Goal: Task Accomplishment & Management: Manage account settings

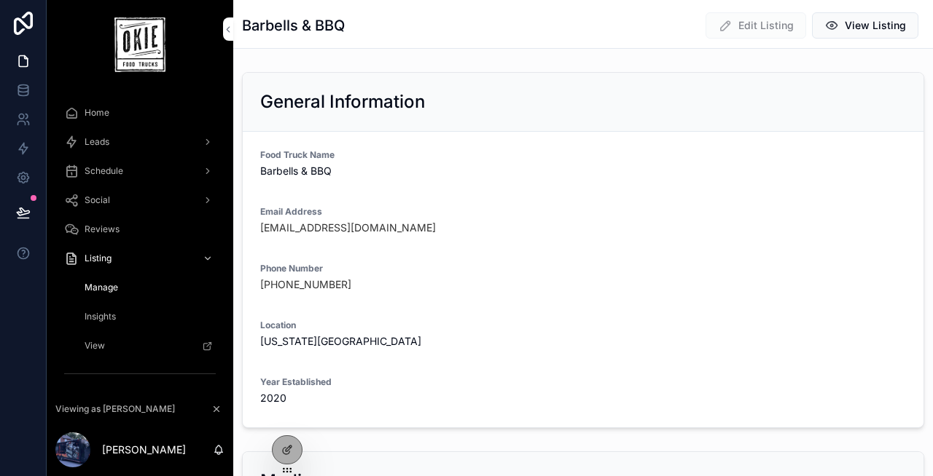
scroll to position [96, 0]
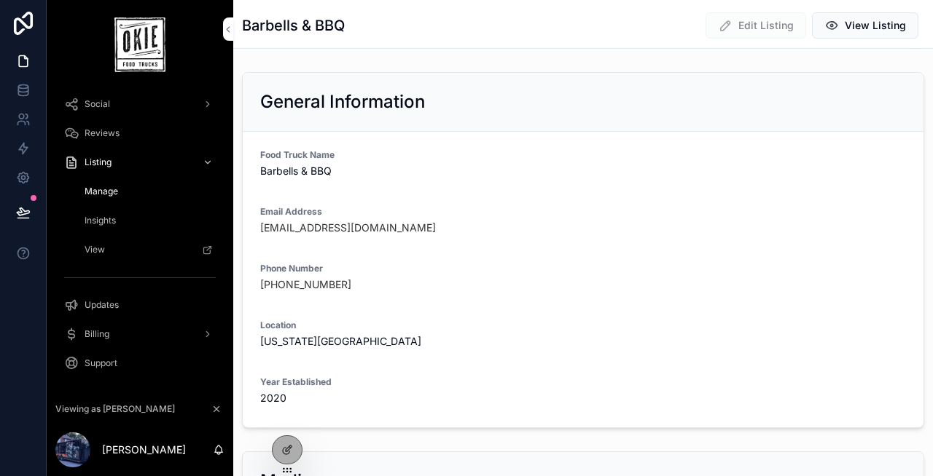
click at [0, 0] on icon at bounding box center [0, 0] width 0 height 0
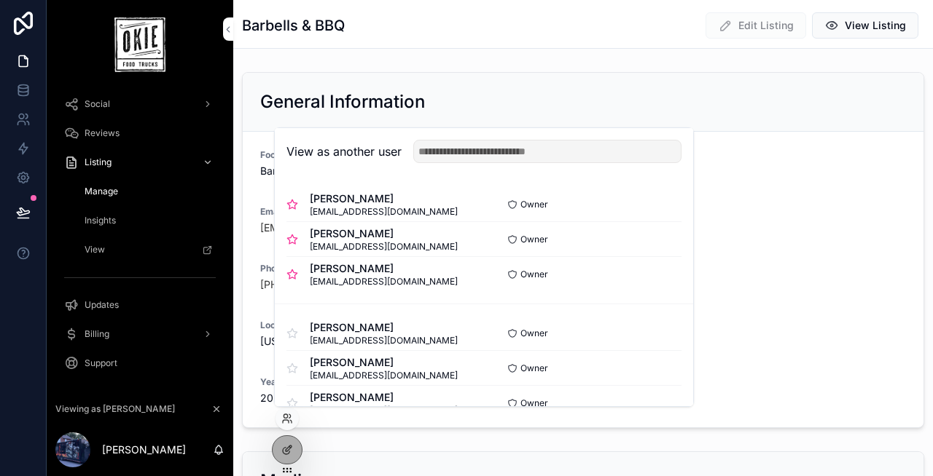
click at [0, 0] on button "Select" at bounding box center [0, 0] width 0 height 0
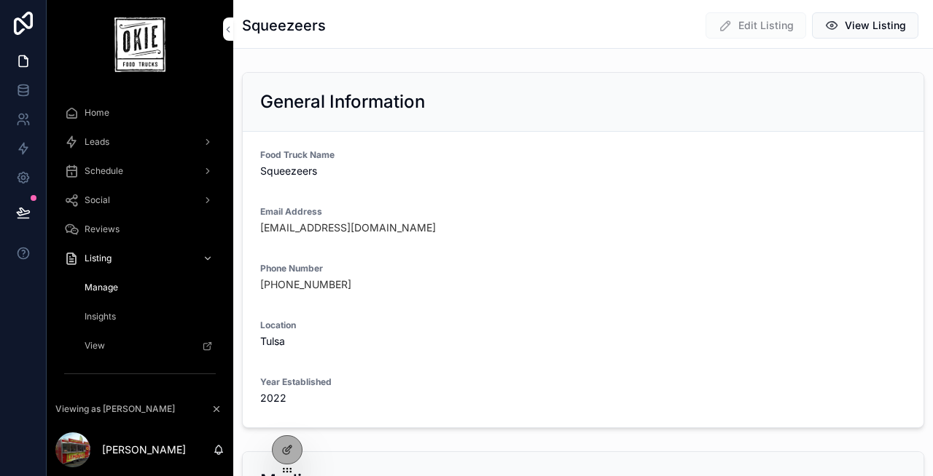
click at [95, 171] on span "Schedule" at bounding box center [104, 171] width 39 height 12
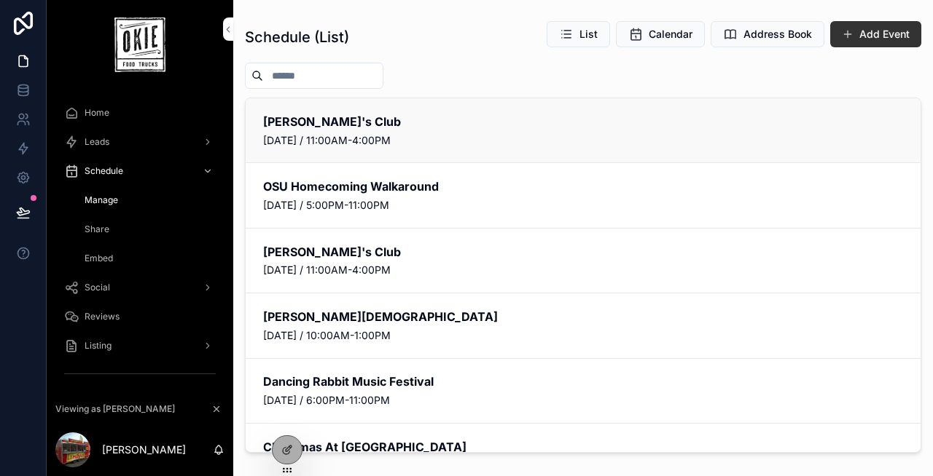
click at [0, 0] on button "Edit" at bounding box center [0, 0] width 0 height 0
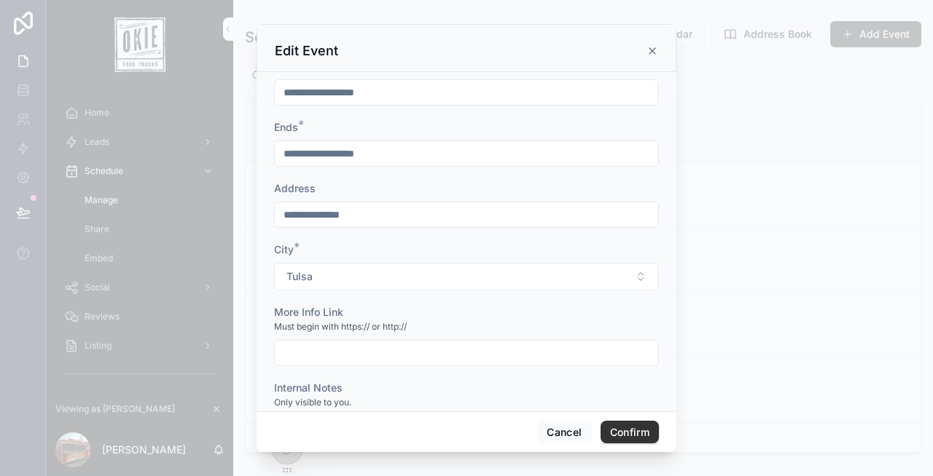
scroll to position [136, 0]
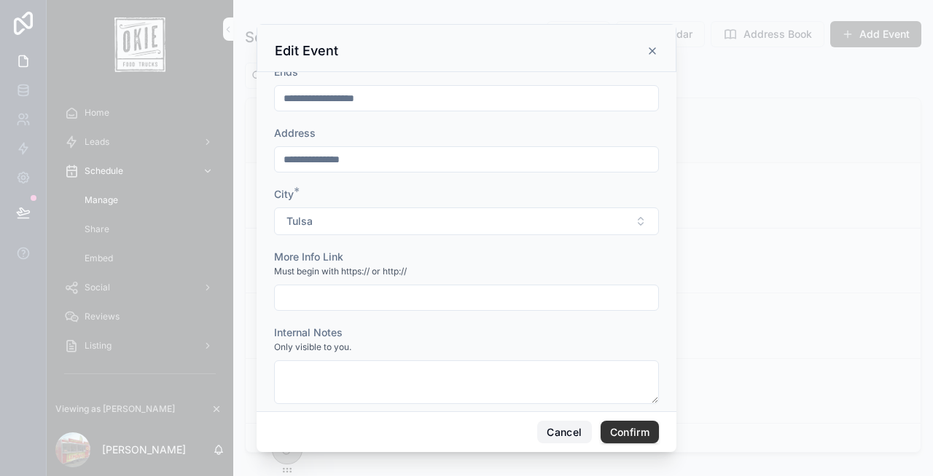
click at [571, 431] on button "Cancel" at bounding box center [564, 432] width 54 height 23
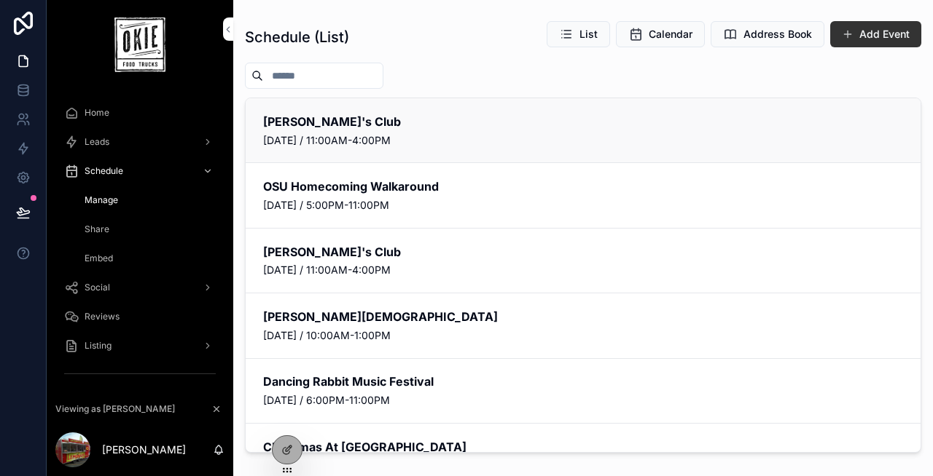
click at [93, 286] on span "Social" at bounding box center [97, 288] width 25 height 12
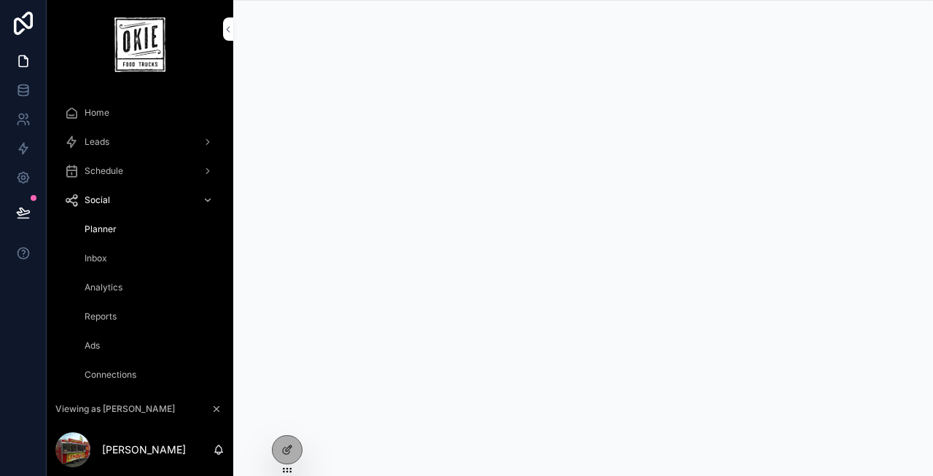
click at [117, 176] on span "Schedule" at bounding box center [104, 171] width 39 height 12
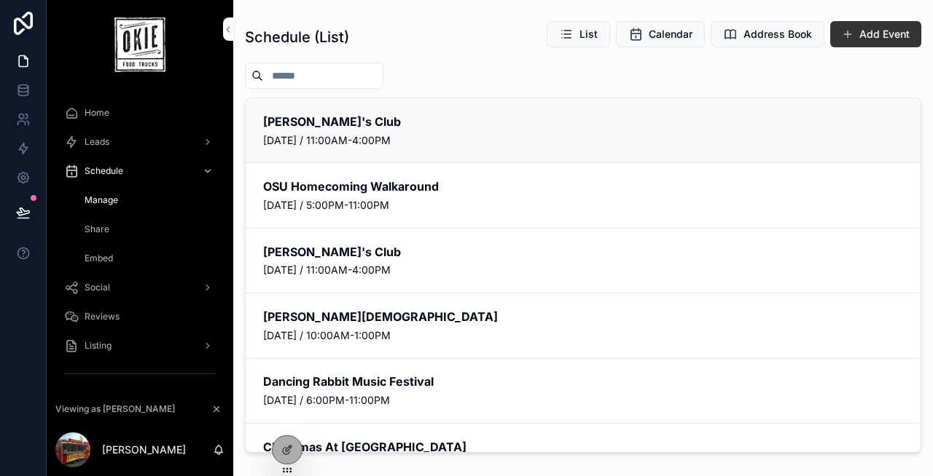
click at [0, 0] on button "Edit" at bounding box center [0, 0] width 0 height 0
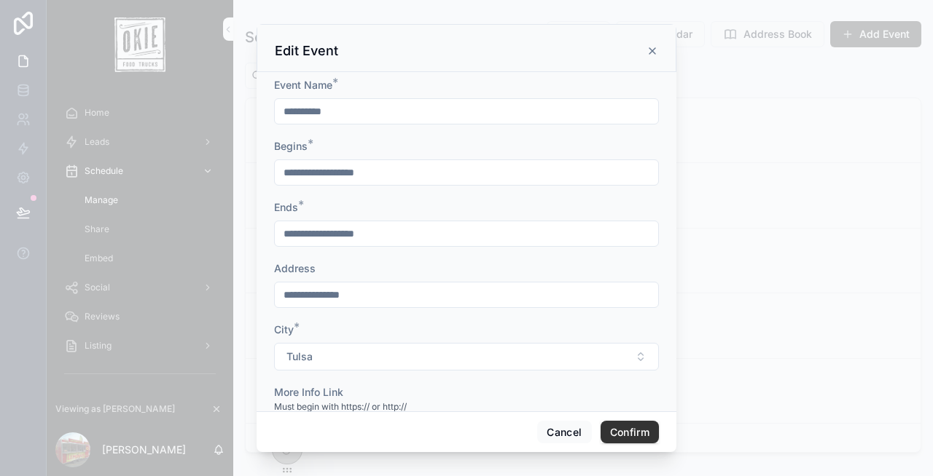
click at [653, 48] on icon at bounding box center [652, 51] width 12 height 12
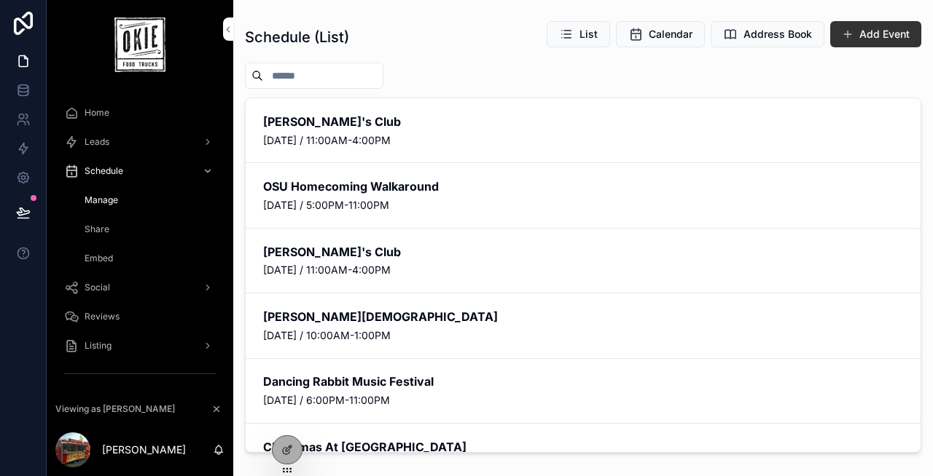
click at [0, 0] on icon at bounding box center [0, 0] width 0 height 0
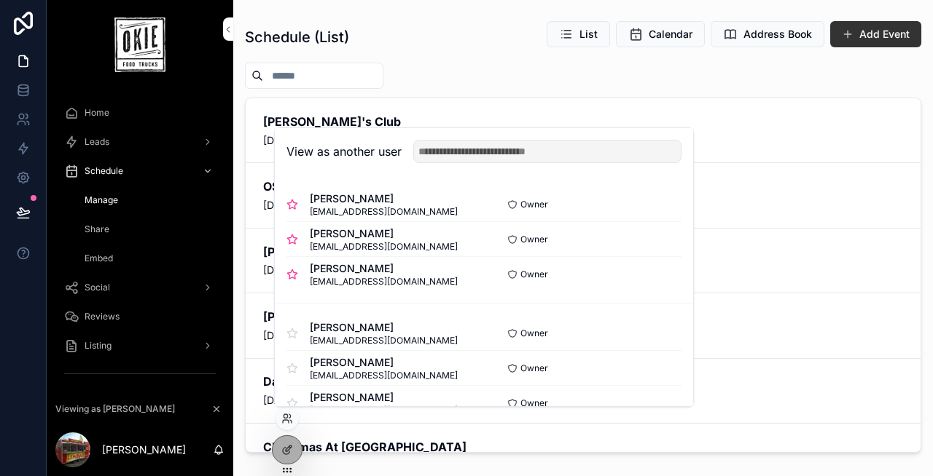
click at [637, 245] on div "Owner Select" at bounding box center [582, 240] width 197 height 12
click at [0, 0] on button "Select" at bounding box center [0, 0] width 0 height 0
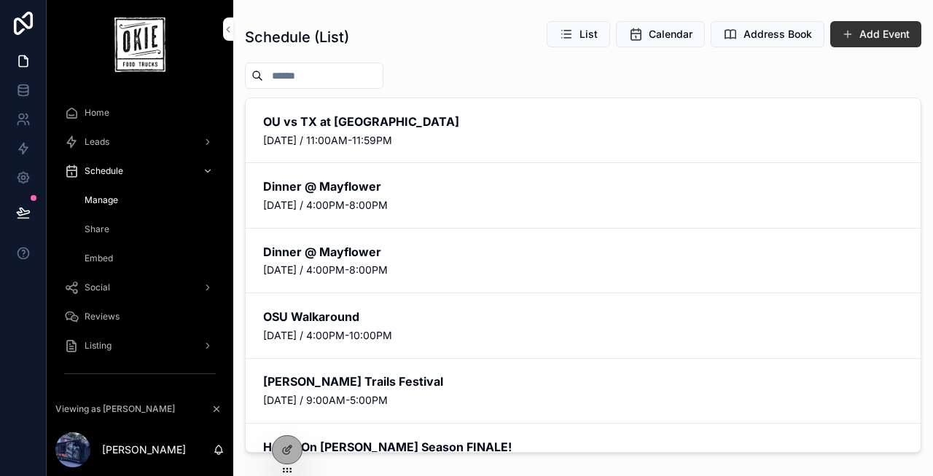
click at [0, 0] on icon at bounding box center [0, 0] width 0 height 0
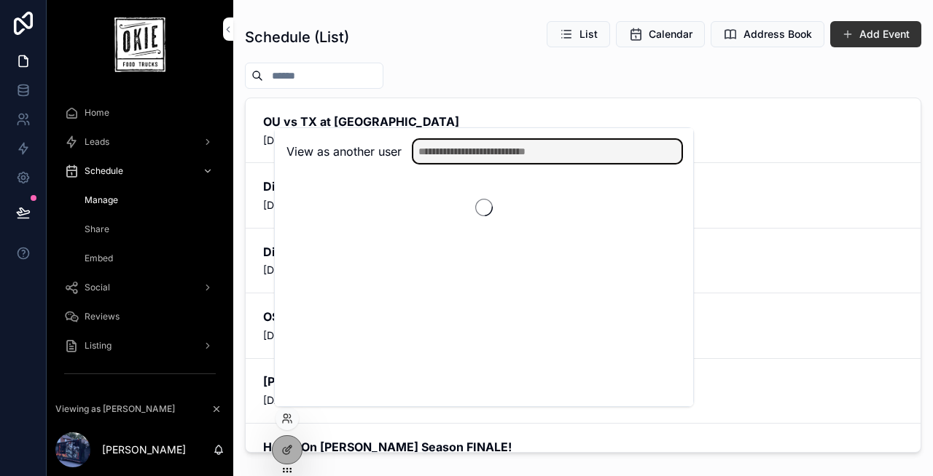
click at [470, 153] on input "text" at bounding box center [547, 151] width 268 height 23
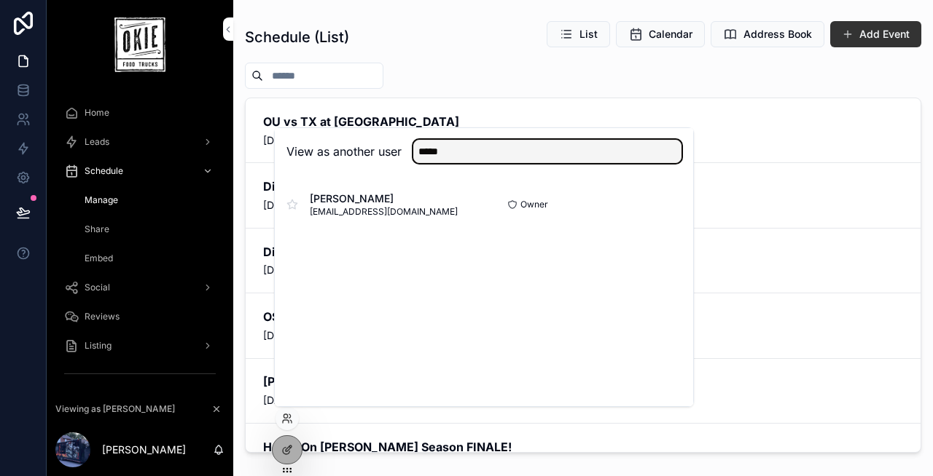
type input "*****"
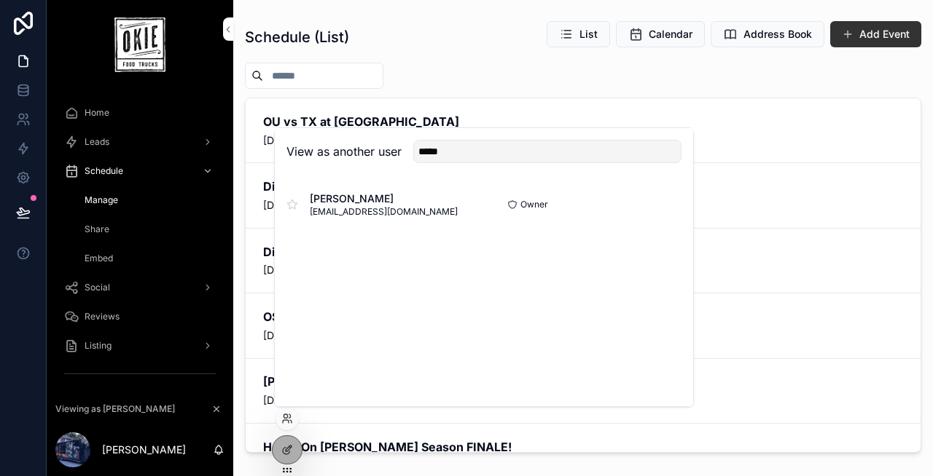
click at [0, 0] on button "Select" at bounding box center [0, 0] width 0 height 0
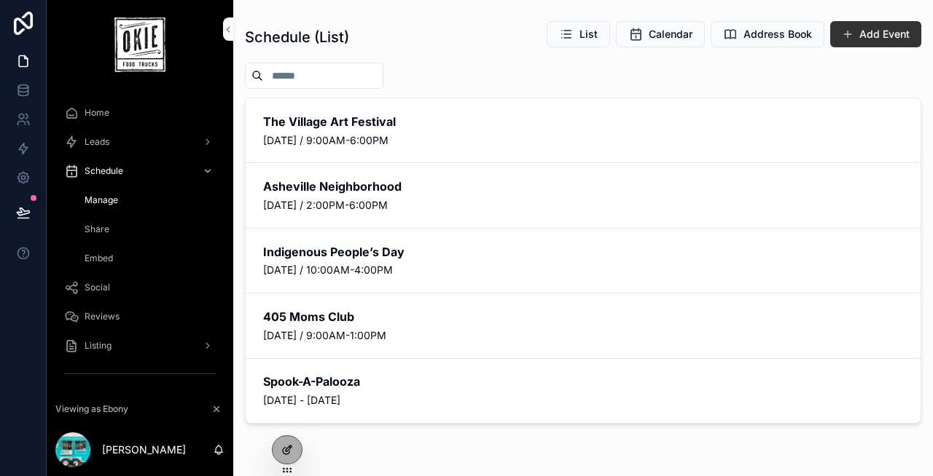
click at [281, 448] on icon at bounding box center [287, 450] width 12 height 12
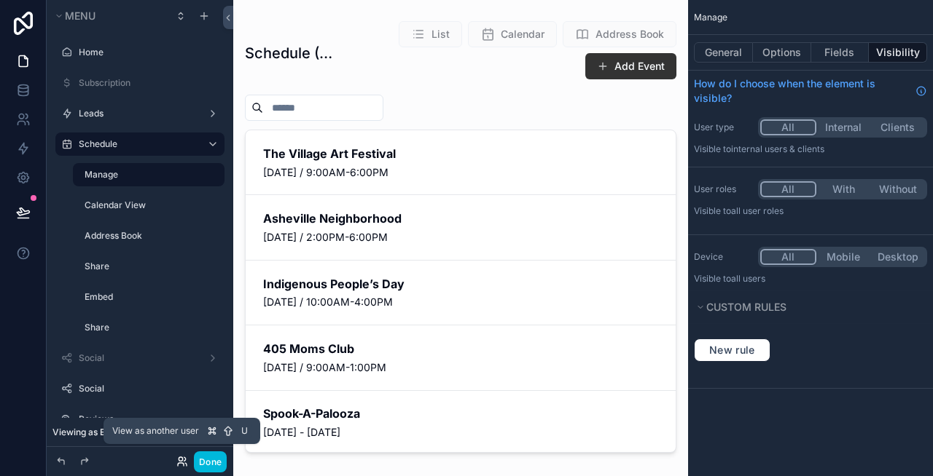
click at [181, 464] on icon at bounding box center [182, 462] width 12 height 12
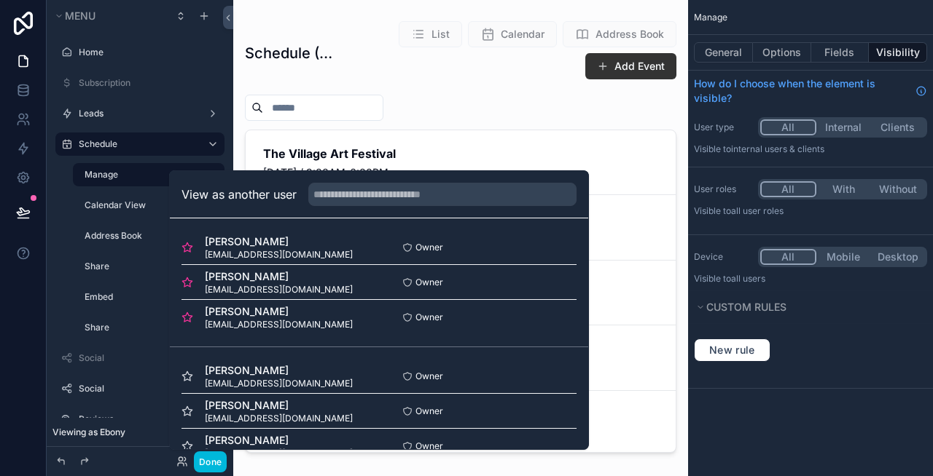
click at [0, 0] on button "Select" at bounding box center [0, 0] width 0 height 0
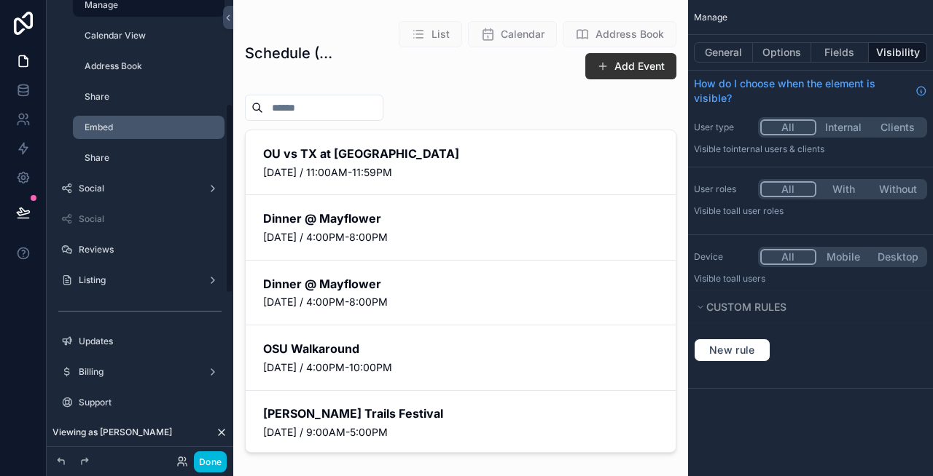
scroll to position [271, 0]
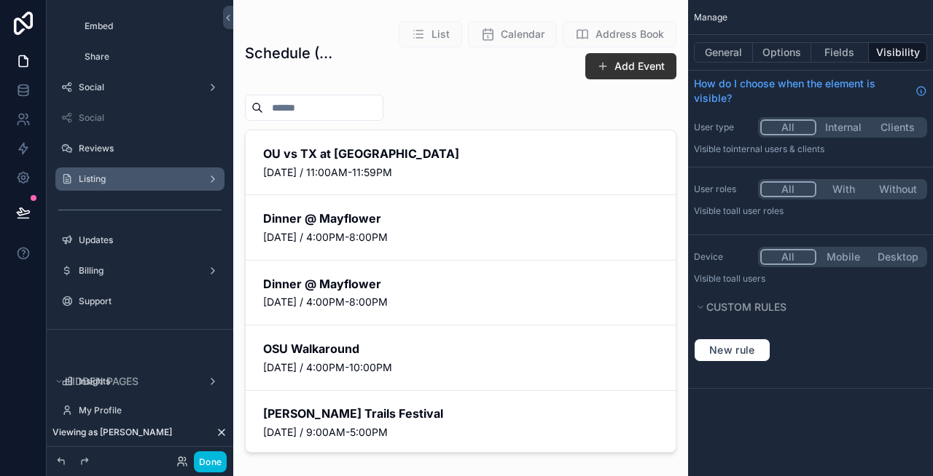
click at [98, 181] on label "Listing" at bounding box center [137, 179] width 117 height 12
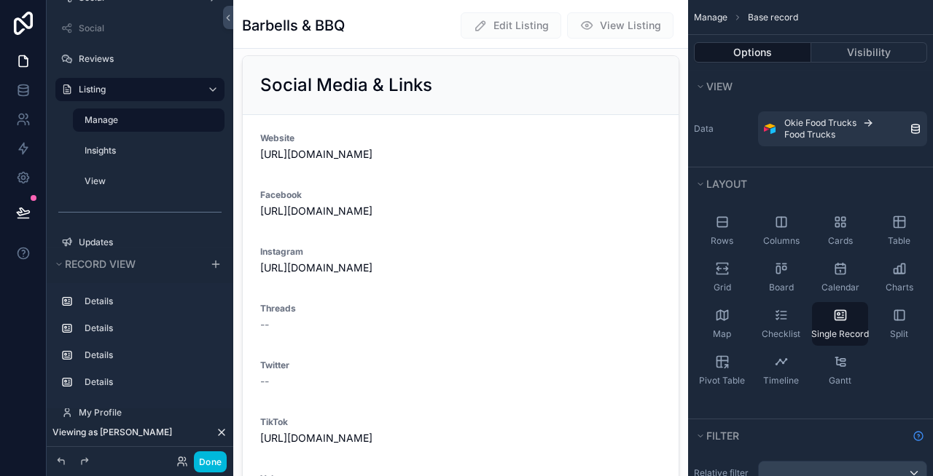
scroll to position [911, 0]
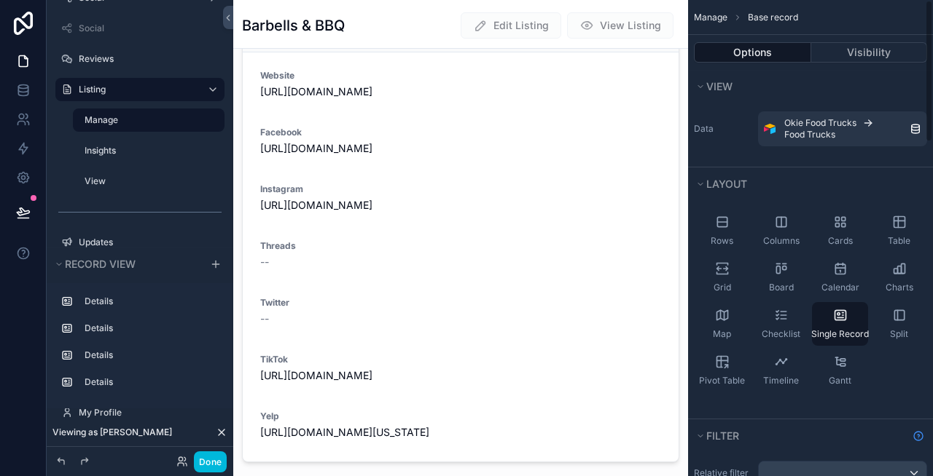
click at [550, 129] on div "scrollable content" at bounding box center [460, 253] width 455 height 2328
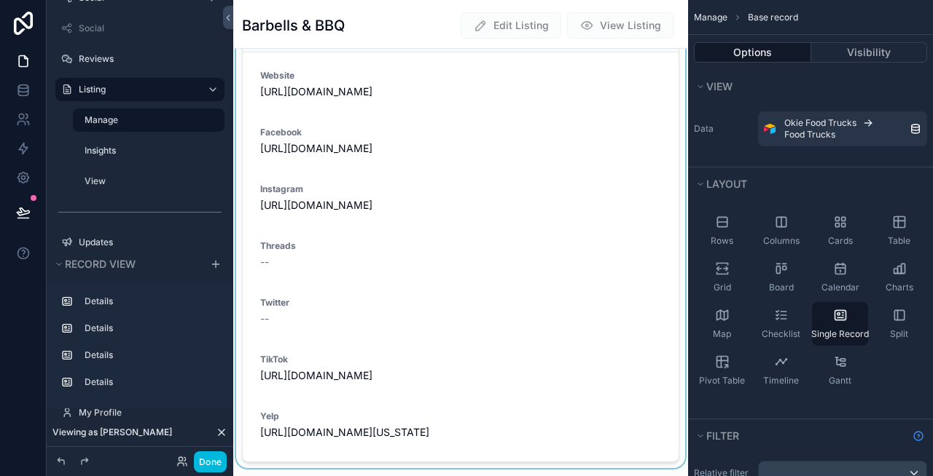
click at [531, 163] on div "scrollable content" at bounding box center [460, 228] width 455 height 482
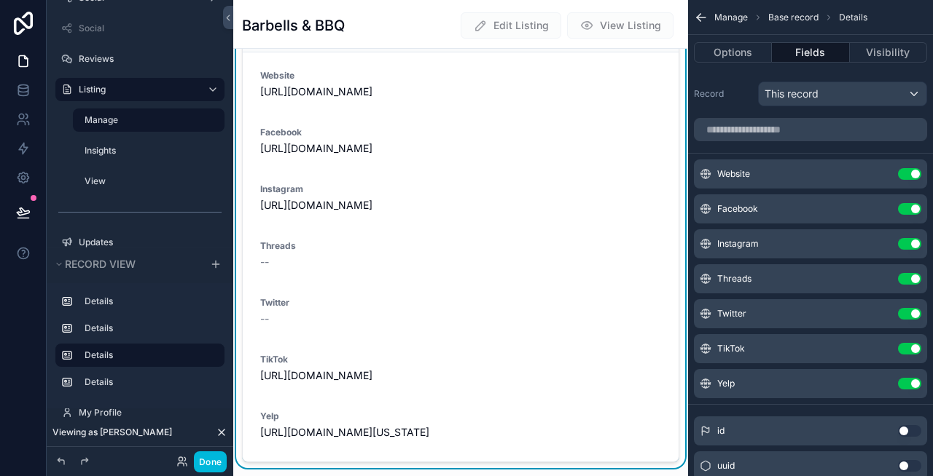
click at [0, 0] on icon "scrollable content" at bounding box center [0, 0] width 0 height 0
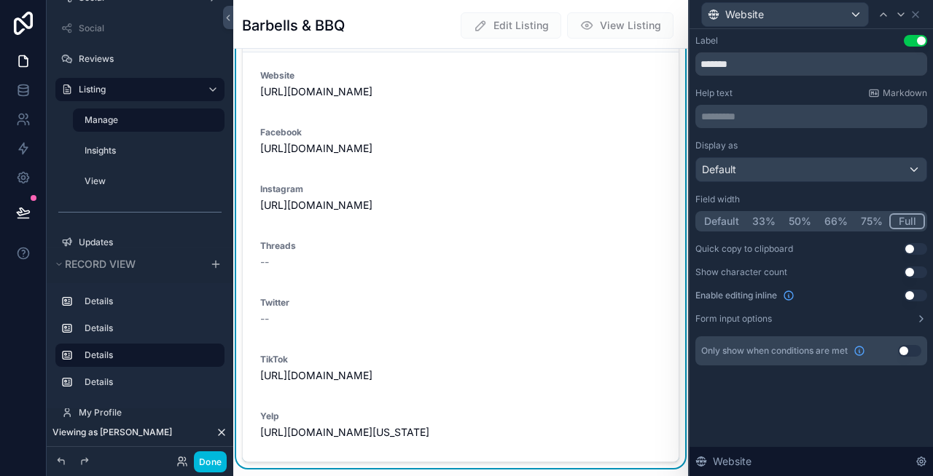
click at [769, 119] on p "********* ﻿" at bounding box center [812, 116] width 223 height 15
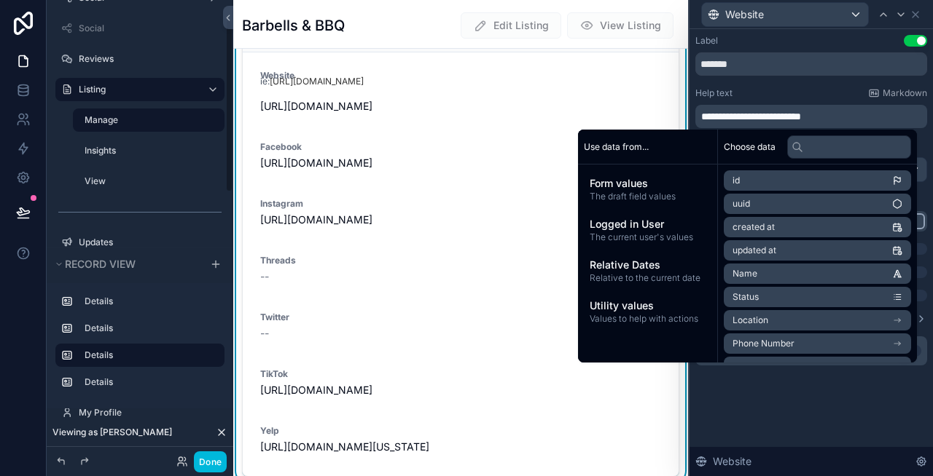
scroll to position [52, 0]
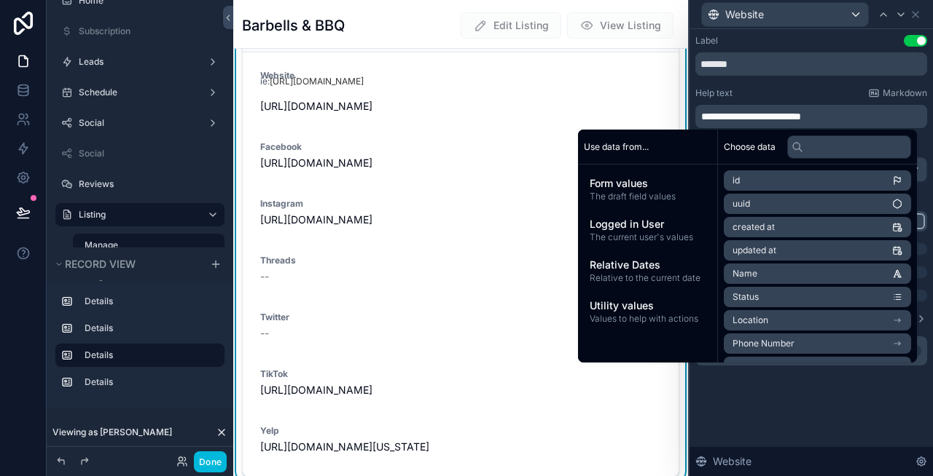
click at [495, 93] on div "Website ie: [URL][DOMAIN_NAME] [URL][DOMAIN_NAME]" at bounding box center [460, 94] width 401 height 48
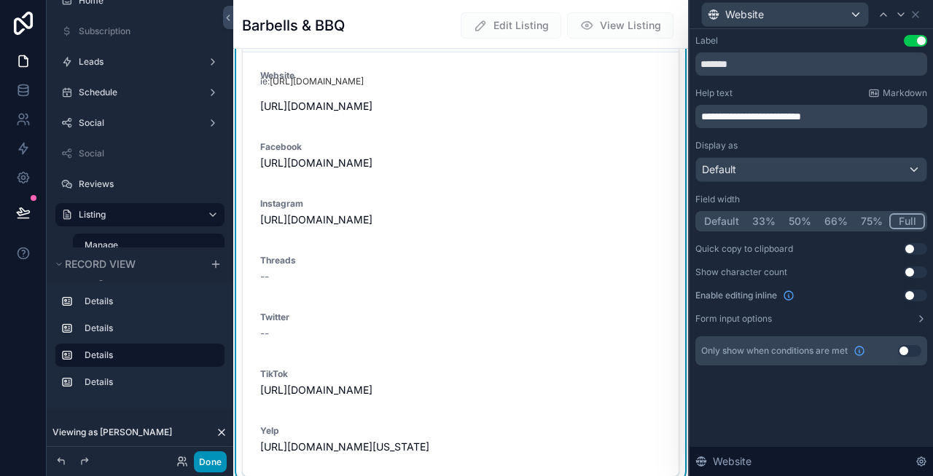
click at [199, 463] on button "Done" at bounding box center [210, 462] width 33 height 21
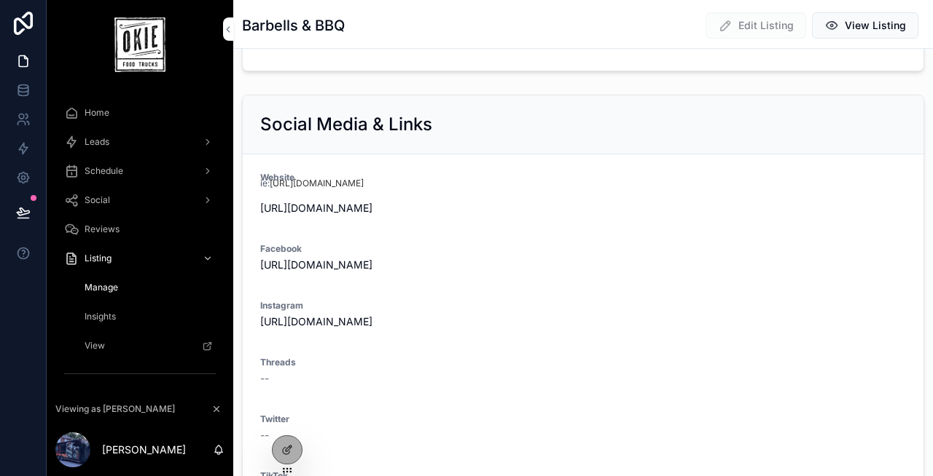
scroll to position [809, 0]
click at [283, 443] on div at bounding box center [286, 450] width 29 height 28
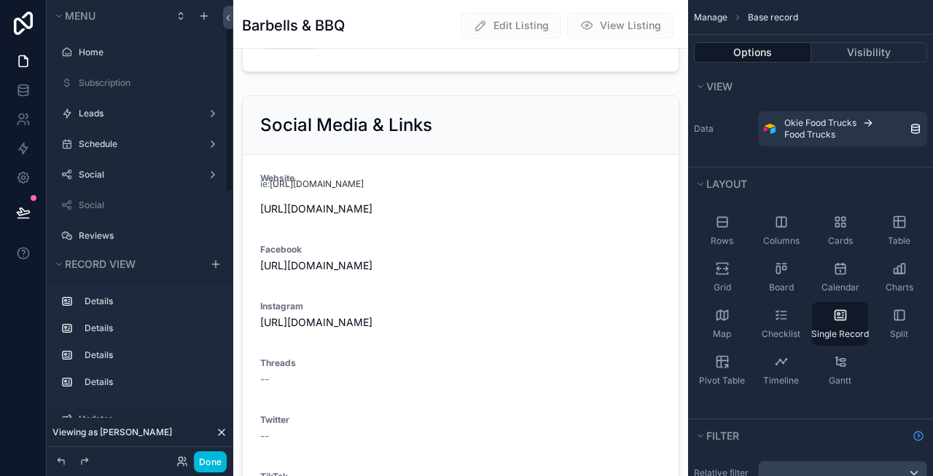
scroll to position [52, 0]
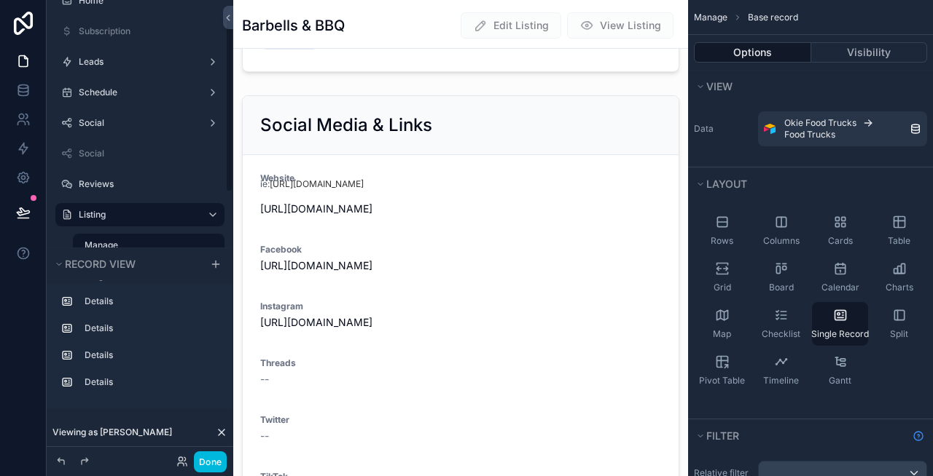
click at [535, 228] on div "scrollable content" at bounding box center [460, 338] width 455 height 496
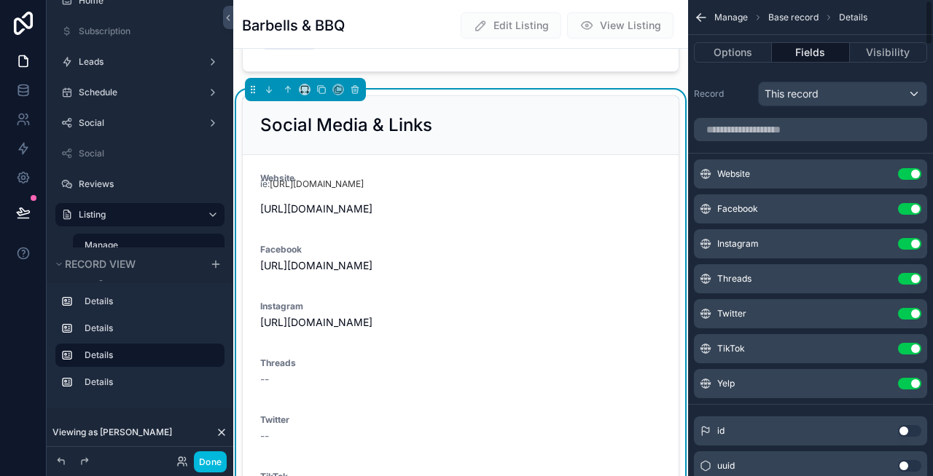
click at [0, 0] on button "scrollable content" at bounding box center [0, 0] width 0 height 0
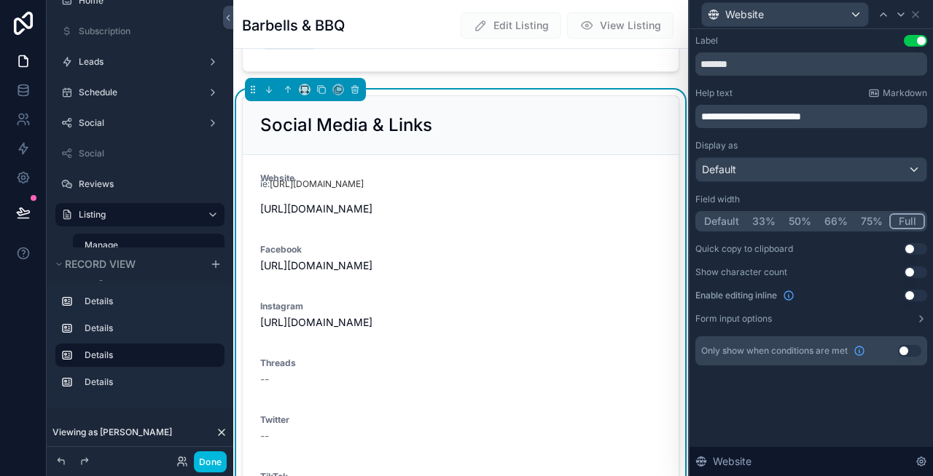
click at [851, 121] on p "**********" at bounding box center [812, 116] width 223 height 15
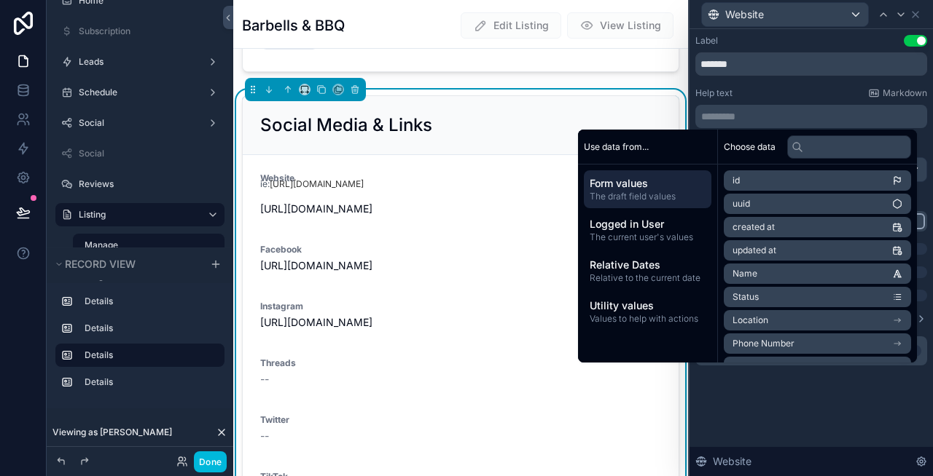
click at [805, 90] on div "Help text Markdown" at bounding box center [811, 93] width 232 height 12
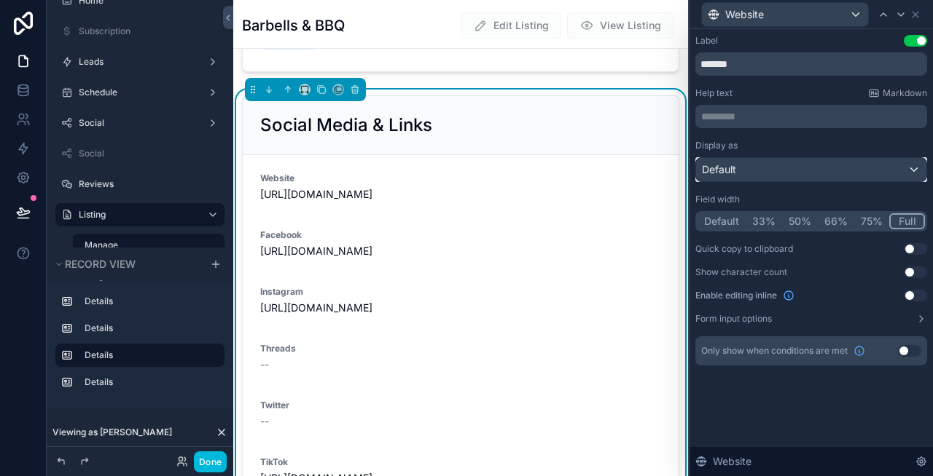
click at [766, 174] on div "Default" at bounding box center [811, 169] width 230 height 23
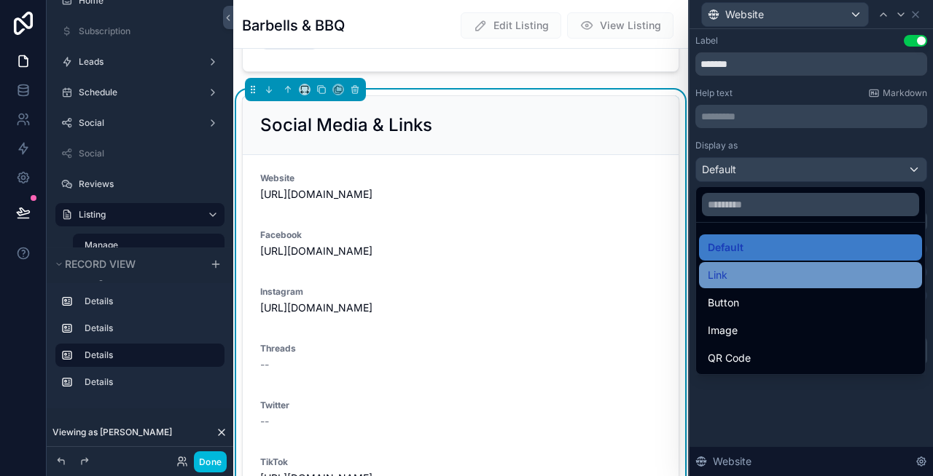
click at [766, 285] on div "Link" at bounding box center [810, 275] width 223 height 26
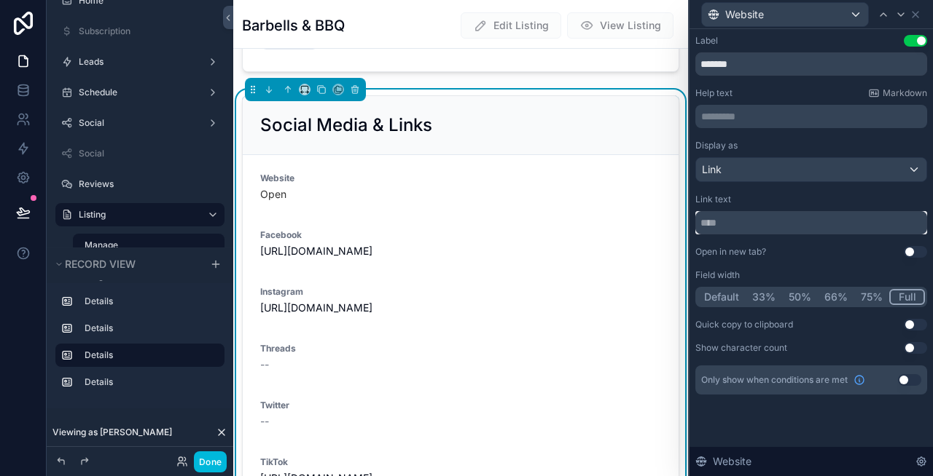
click at [743, 214] on input "text" at bounding box center [811, 222] width 232 height 23
click at [759, 224] on input "text" at bounding box center [811, 222] width 232 height 23
click at [766, 177] on div "Link" at bounding box center [811, 169] width 230 height 23
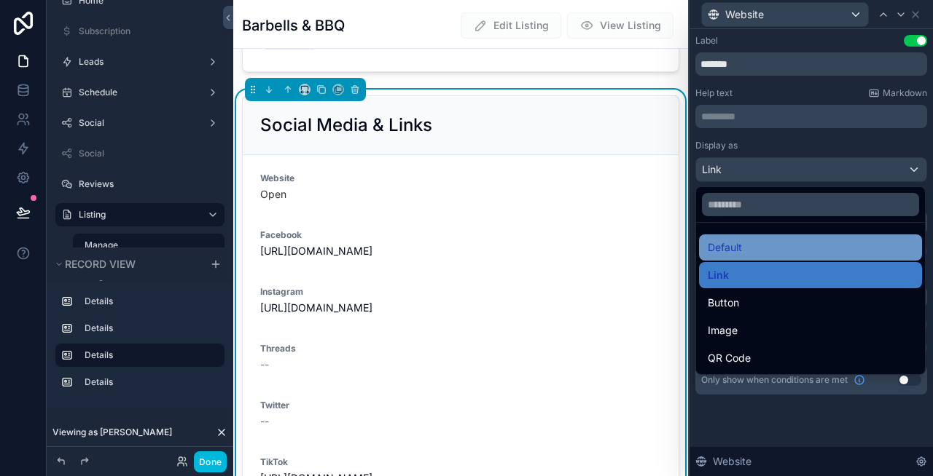
click at [761, 249] on div "Default" at bounding box center [809, 247] width 205 height 17
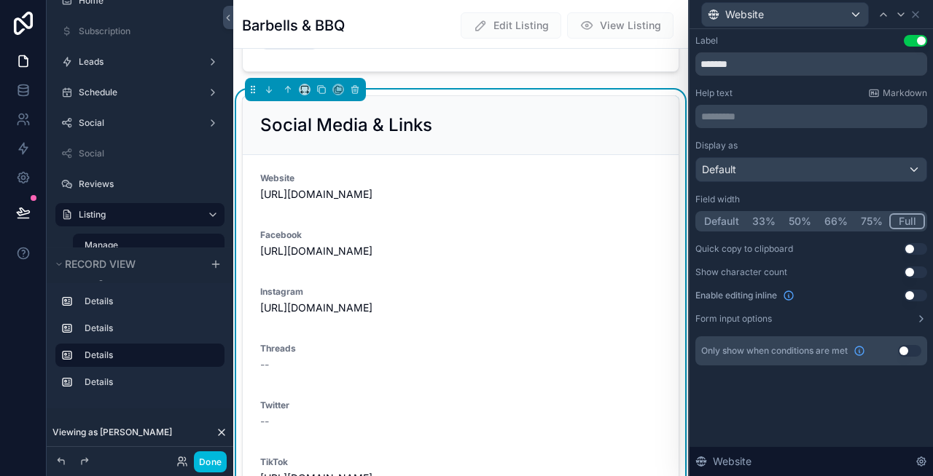
click at [535, 170] on form "Website [URL][DOMAIN_NAME] Facebook [URL][DOMAIN_NAME] Instagram [URL][DOMAIN_N…" at bounding box center [461, 359] width 436 height 409
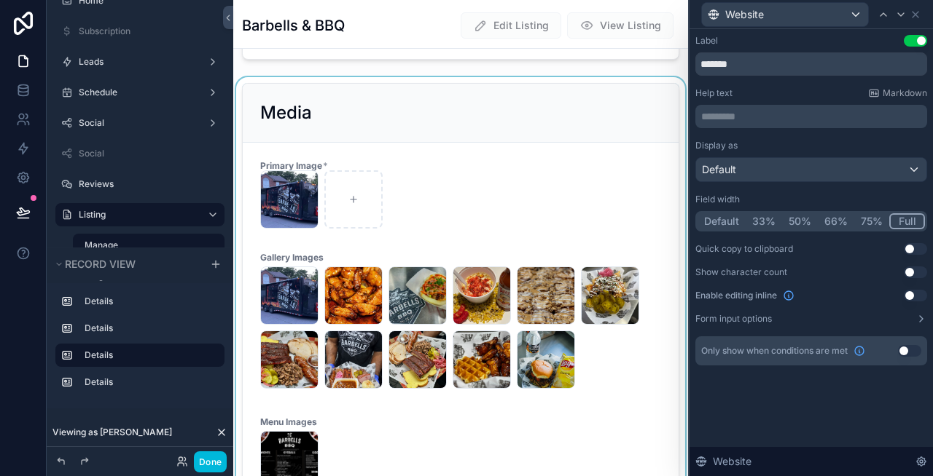
scroll to position [364, 0]
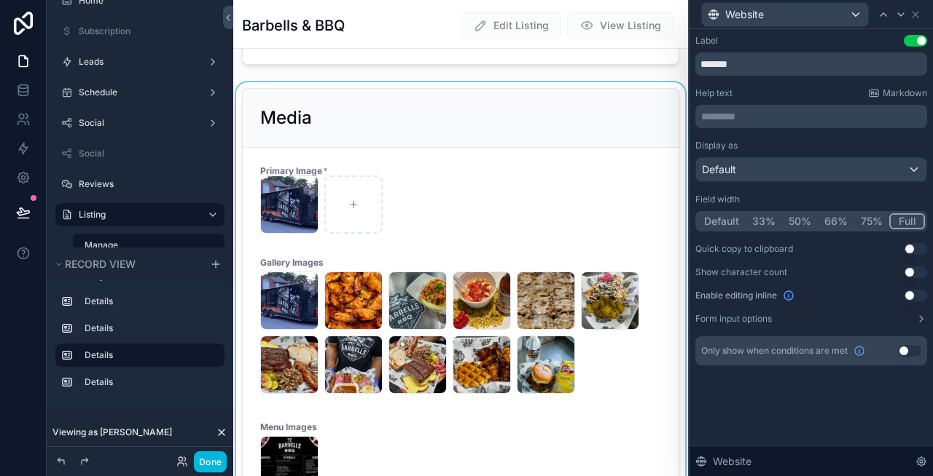
click at [444, 247] on div "scrollable content" at bounding box center [460, 302] width 455 height 441
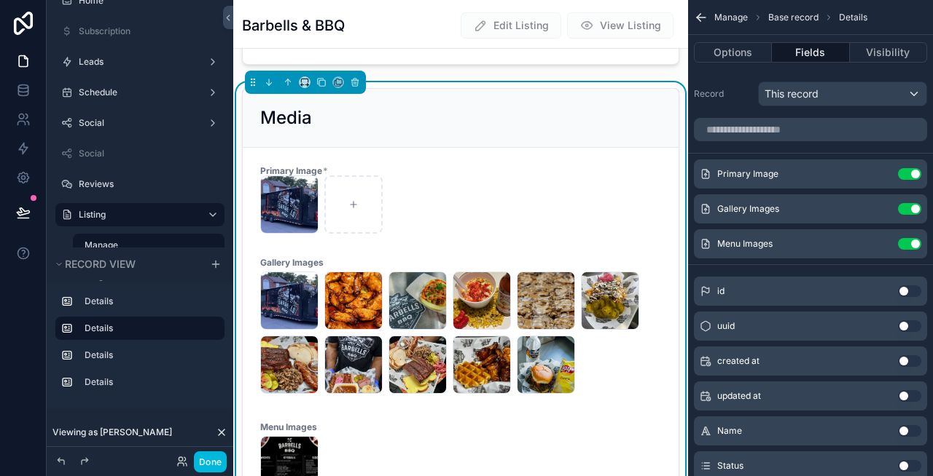
click at [444, 247] on form "Primary Image * 196106537_304916364645274_8709132990697747825_n .jpeg Gallery I…" at bounding box center [461, 332] width 436 height 369
click at [0, 0] on icon "scrollable content" at bounding box center [0, 0] width 0 height 0
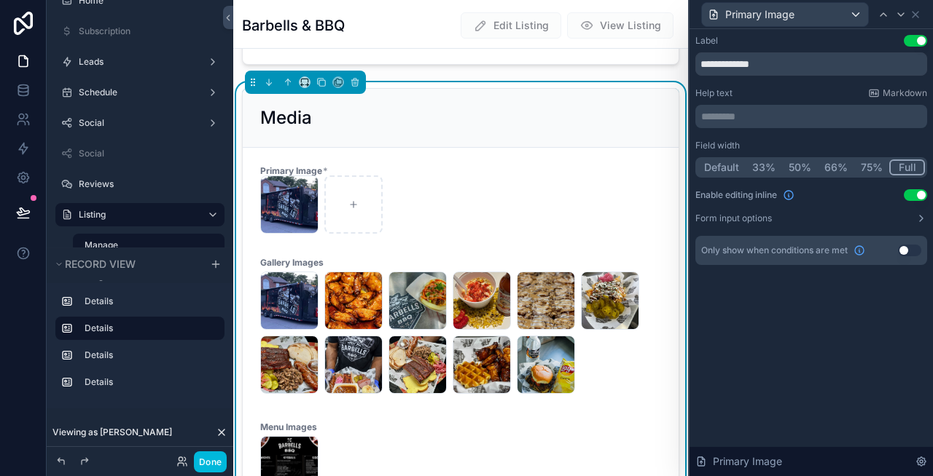
click at [543, 159] on form "Primary Image * 196106537_304916364645274_8709132990697747825_n .jpeg Gallery I…" at bounding box center [461, 332] width 436 height 369
click at [462, 209] on div "196106537_304916364645274_8709132990697747825_n .jpeg" at bounding box center [460, 205] width 401 height 58
click at [917, 18] on icon at bounding box center [915, 15] width 12 height 12
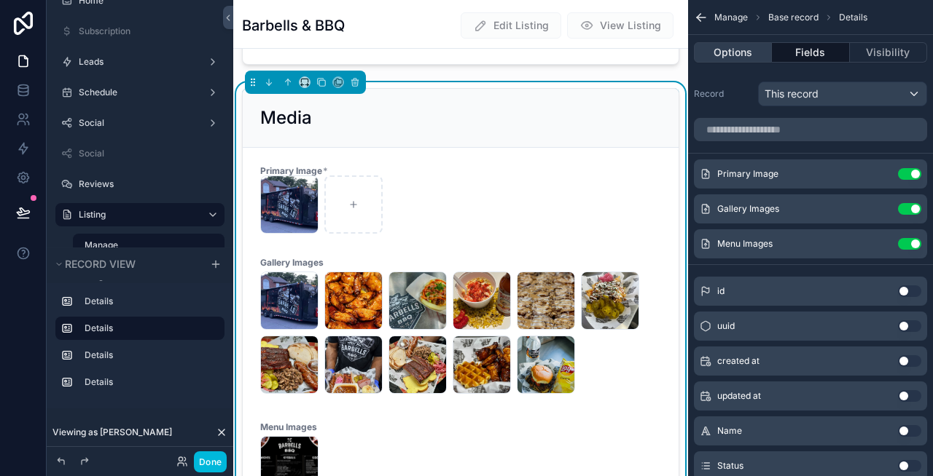
click at [735, 54] on button "Options" at bounding box center [733, 52] width 78 height 20
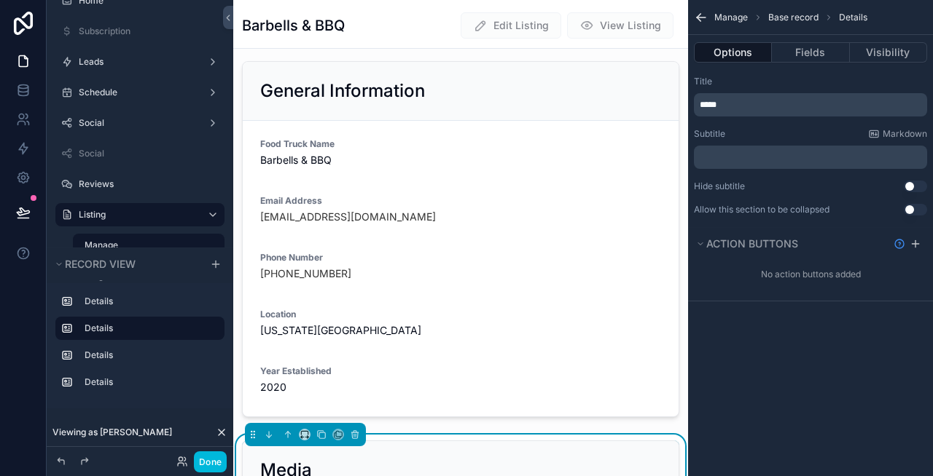
scroll to position [0, 0]
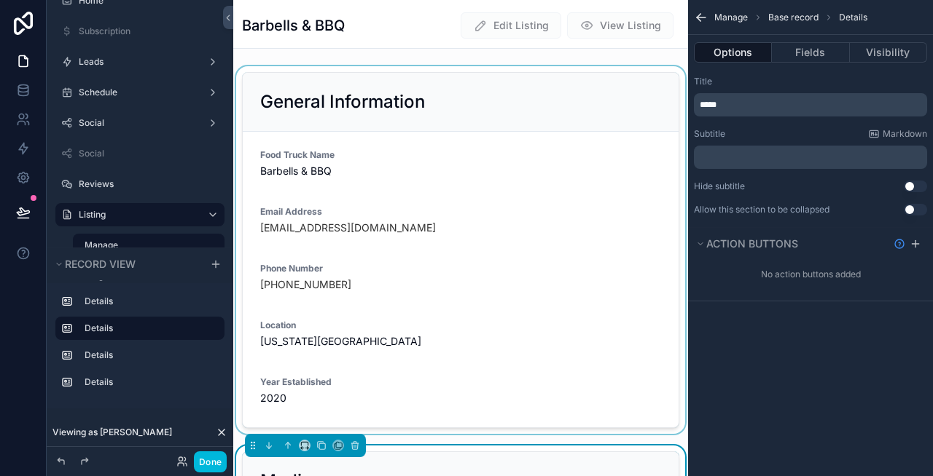
click at [500, 98] on div "scrollable content" at bounding box center [460, 250] width 455 height 368
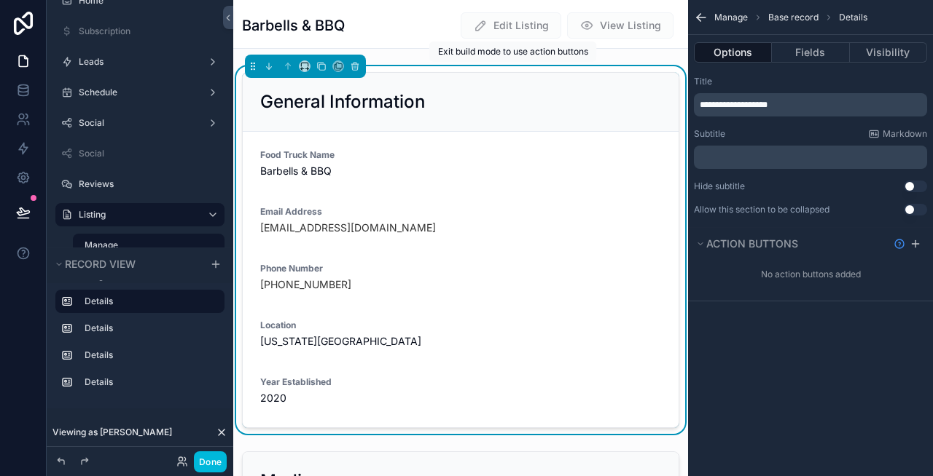
click at [442, 39] on div "Barbells & BBQ Edit Listing View Listing" at bounding box center [460, 24] width 437 height 48
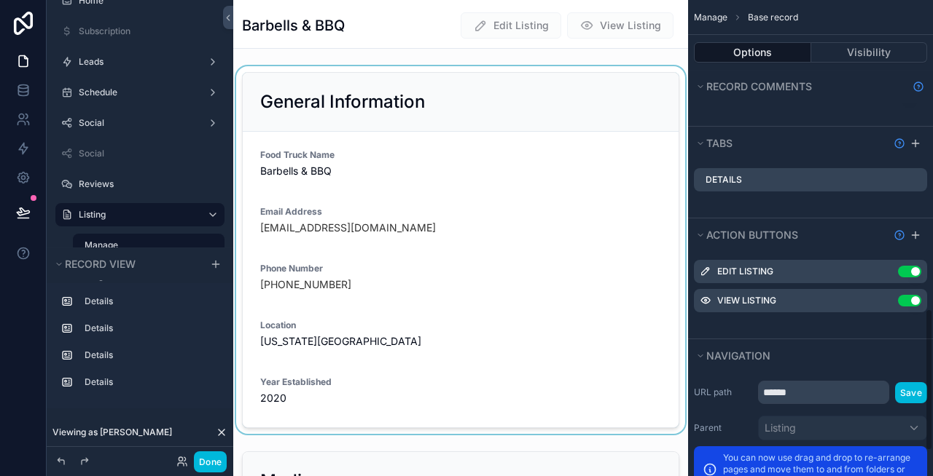
scroll to position [1029, 0]
click at [0, 0] on icon "scrollable content" at bounding box center [0, 0] width 0 height 0
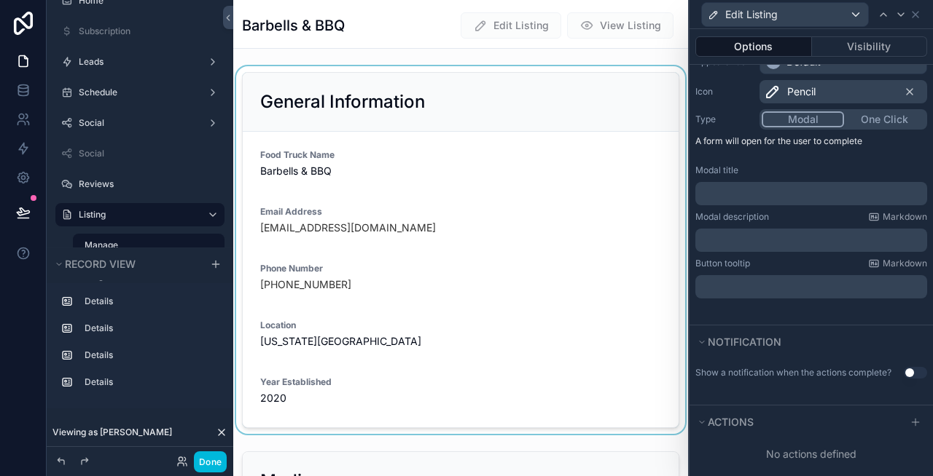
scroll to position [160, 0]
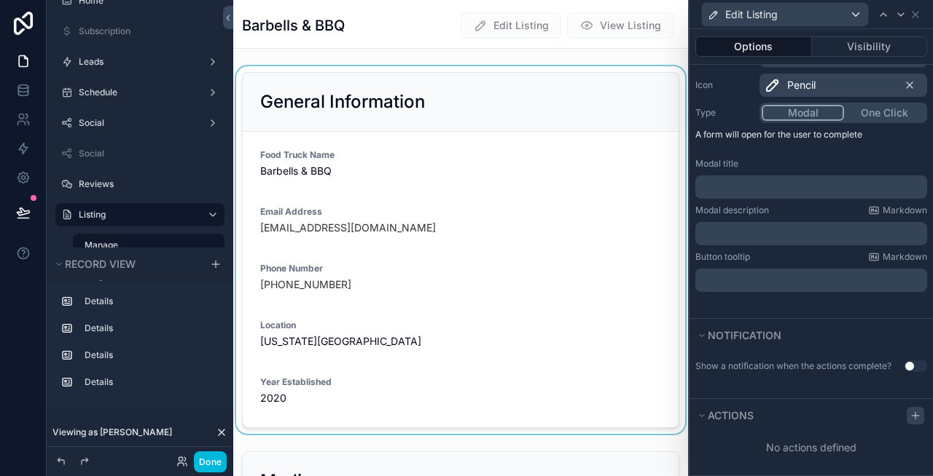
click at [906, 420] on div at bounding box center [914, 415] width 17 height 17
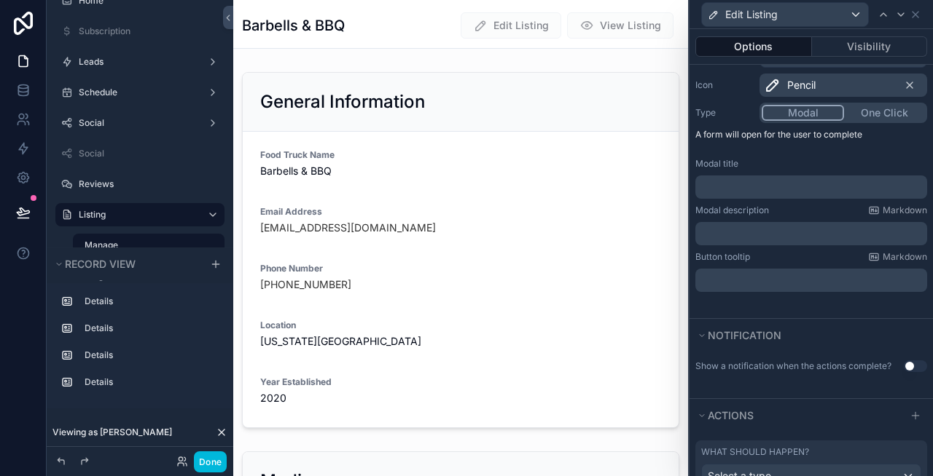
scroll to position [237, 0]
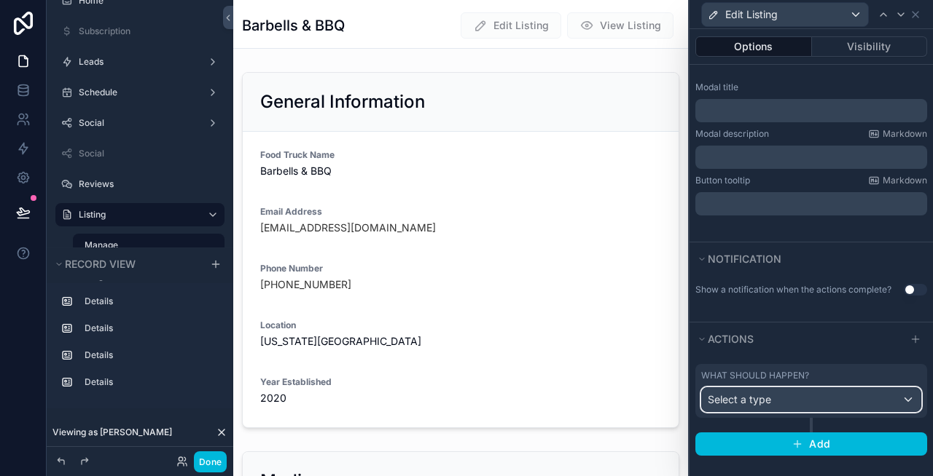
click at [742, 399] on span "Select a type" at bounding box center [738, 399] width 63 height 12
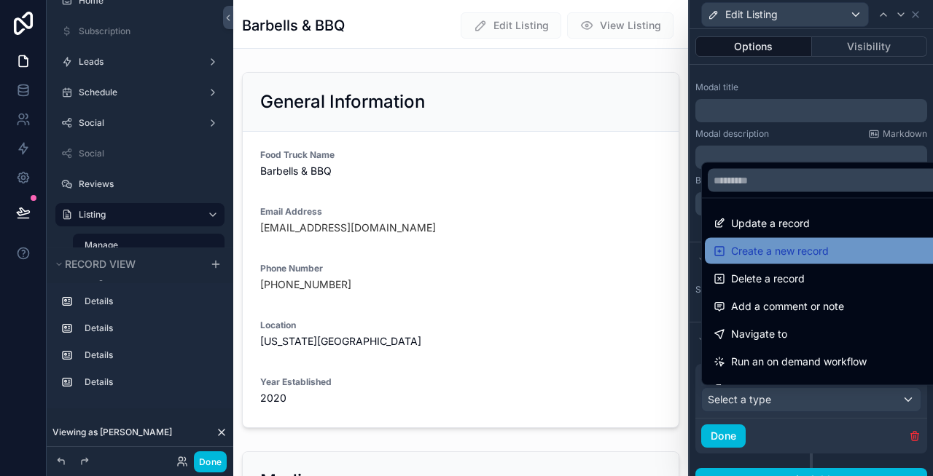
click at [758, 254] on span "Create a new record" at bounding box center [780, 251] width 98 height 17
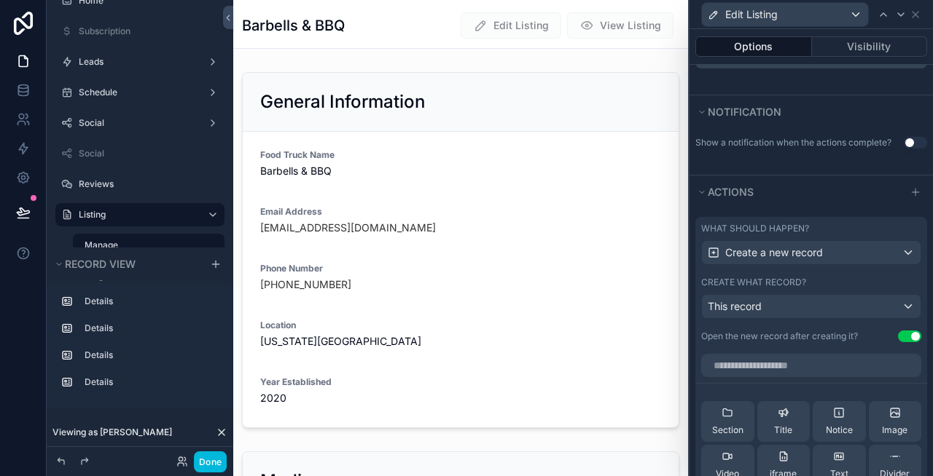
scroll to position [469, 0]
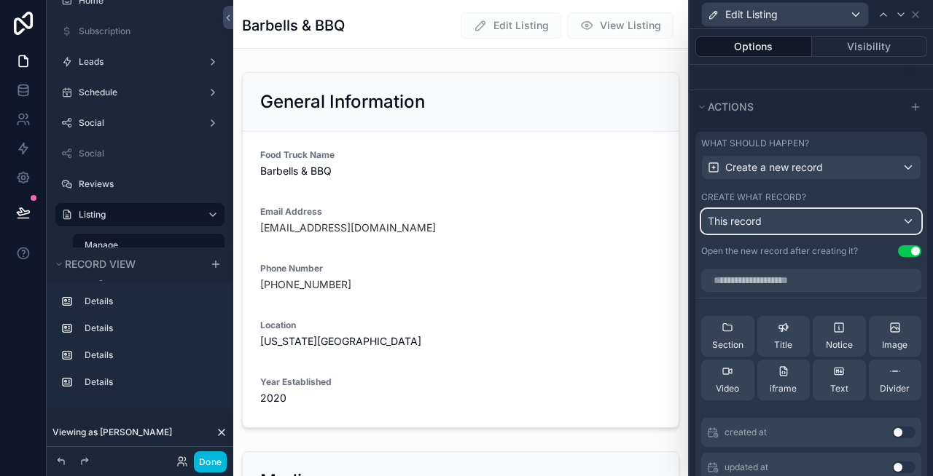
click at [769, 225] on div "This record" at bounding box center [811, 221] width 219 height 23
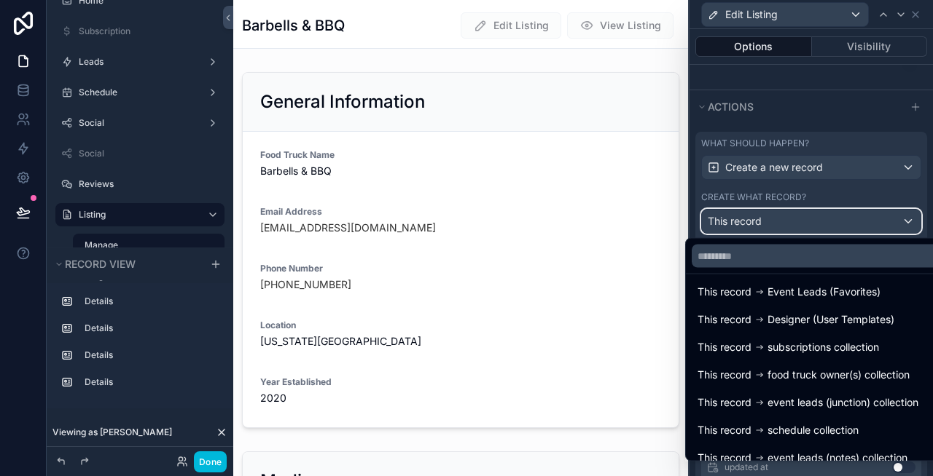
scroll to position [463, 0]
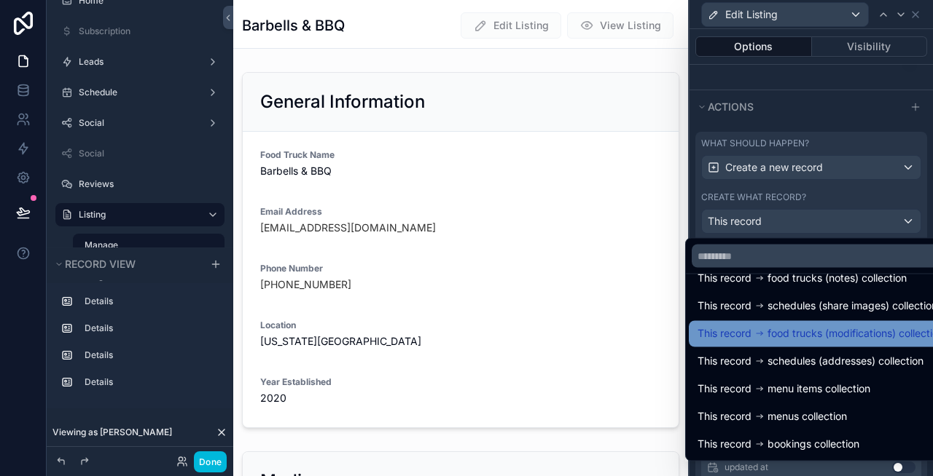
click at [806, 333] on span "food trucks (modifications) collection" at bounding box center [855, 334] width 176 height 17
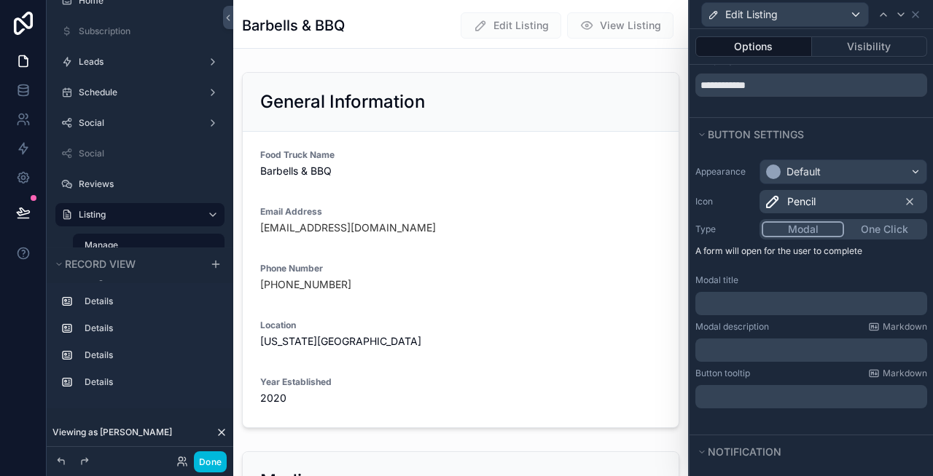
scroll to position [79, 0]
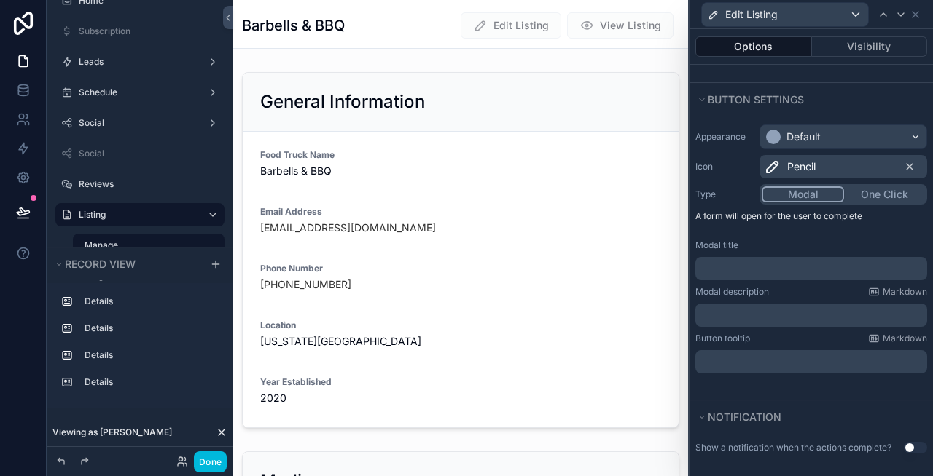
click at [758, 270] on p "﻿" at bounding box center [812, 269] width 223 height 15
click at [753, 313] on p "﻿" at bounding box center [812, 315] width 223 height 15
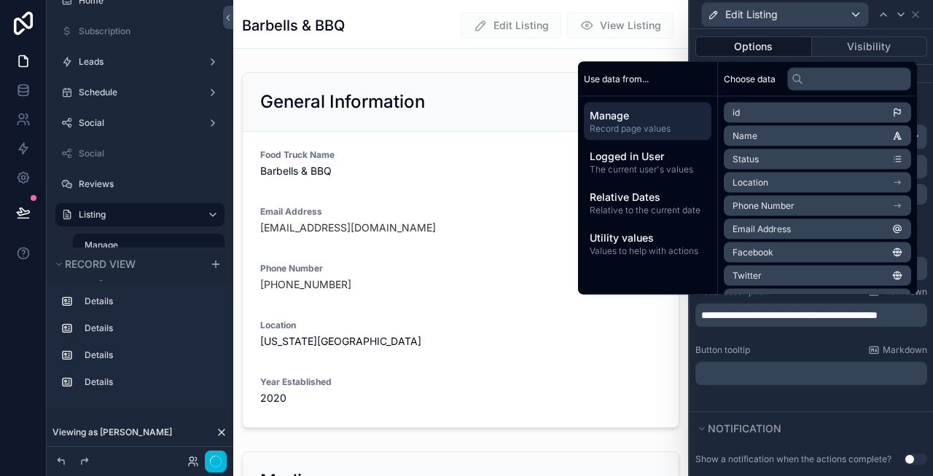
scroll to position [85, 0]
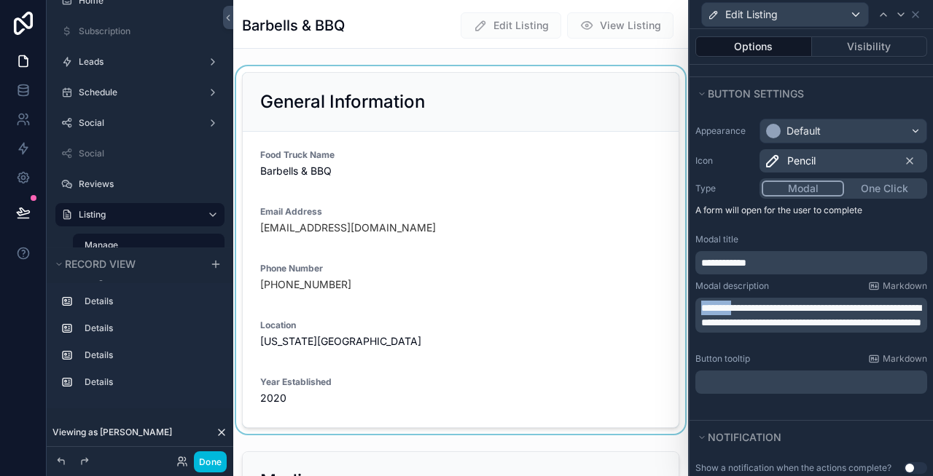
drag, startPoint x: 741, startPoint y: 308, endPoint x: 673, endPoint y: 303, distance: 67.9
click at [673, 303] on div "**********" at bounding box center [466, 238] width 933 height 476
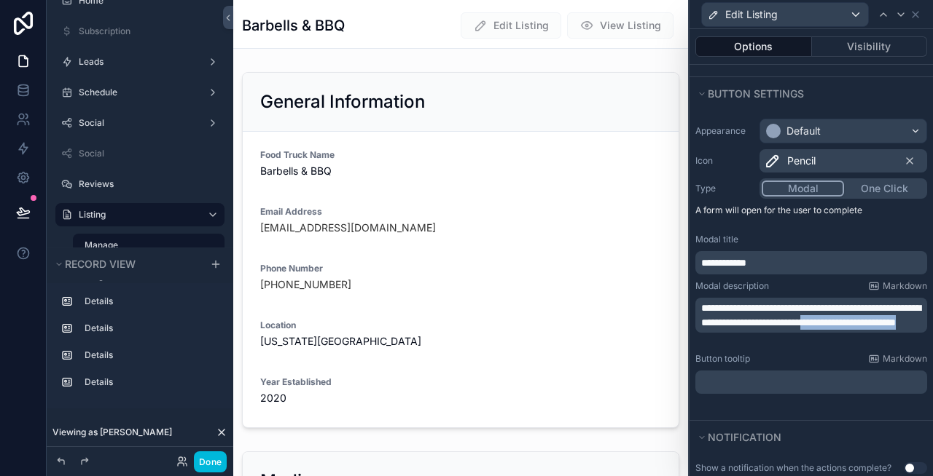
drag, startPoint x: 843, startPoint y: 334, endPoint x: 697, endPoint y: 336, distance: 145.7
click at [697, 333] on div "**********" at bounding box center [811, 315] width 232 height 35
click at [844, 330] on p "**********" at bounding box center [812, 315] width 223 height 29
click at [871, 330] on p "**********" at bounding box center [812, 315] width 223 height 29
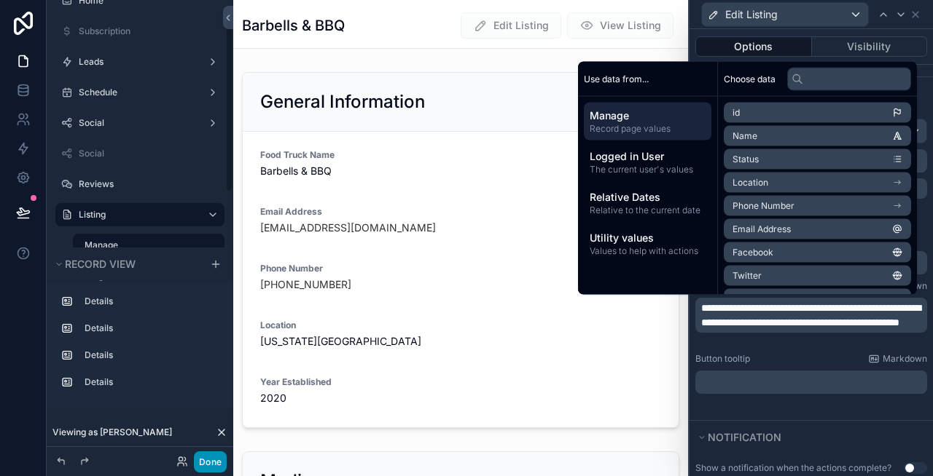
click at [205, 467] on button "Done" at bounding box center [210, 462] width 33 height 21
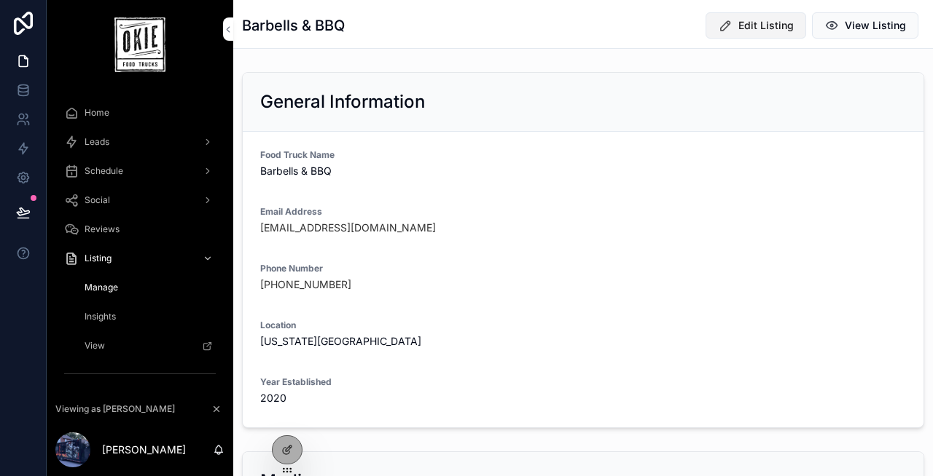
click at [753, 31] on span "Edit Listing" at bounding box center [765, 25] width 55 height 15
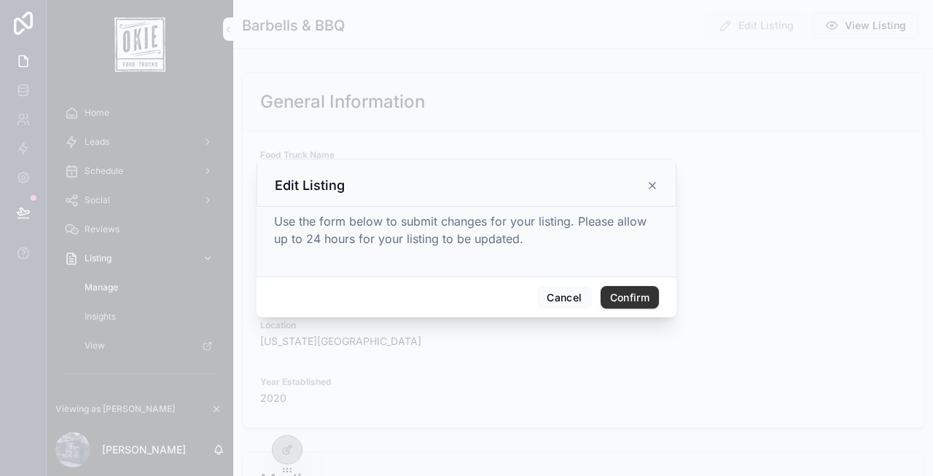
click at [651, 183] on icon at bounding box center [652, 186] width 12 height 12
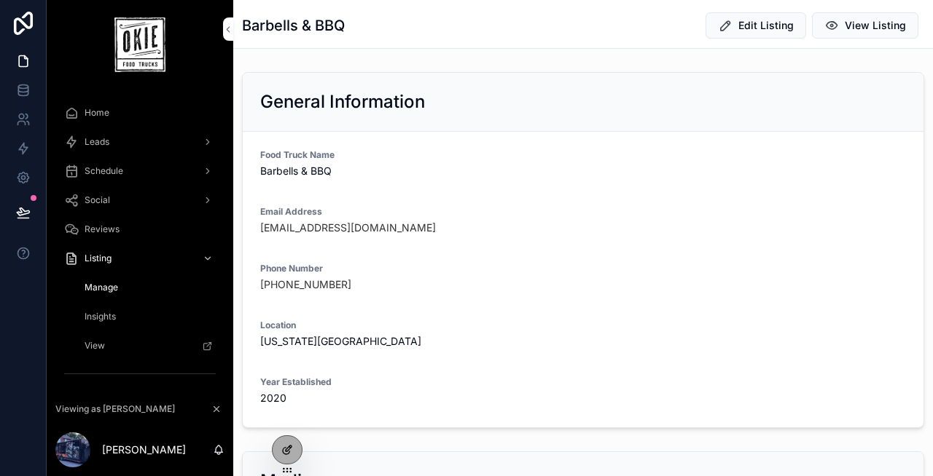
click at [283, 439] on div at bounding box center [286, 450] width 29 height 28
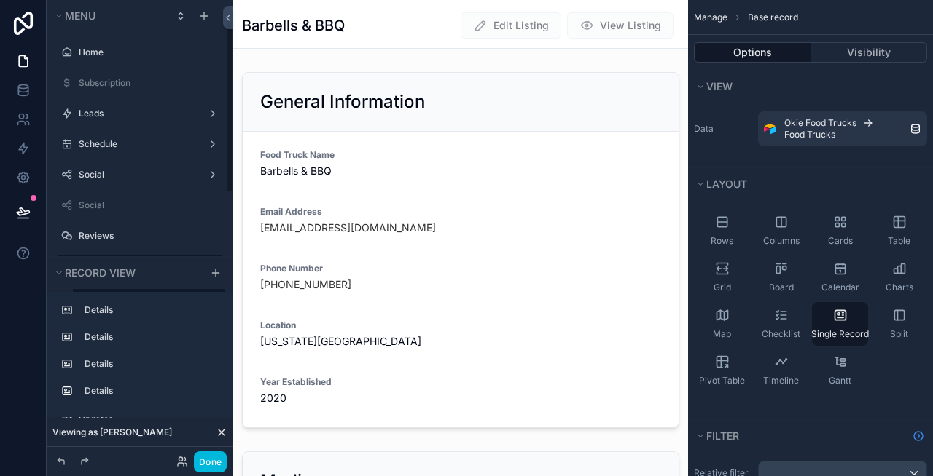
scroll to position [52, 0]
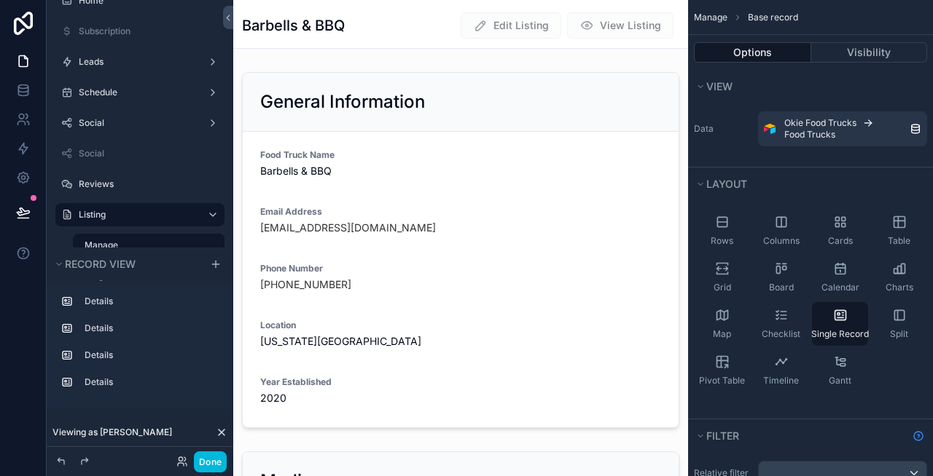
click at [505, 31] on span "Edit Listing" at bounding box center [510, 25] width 101 height 26
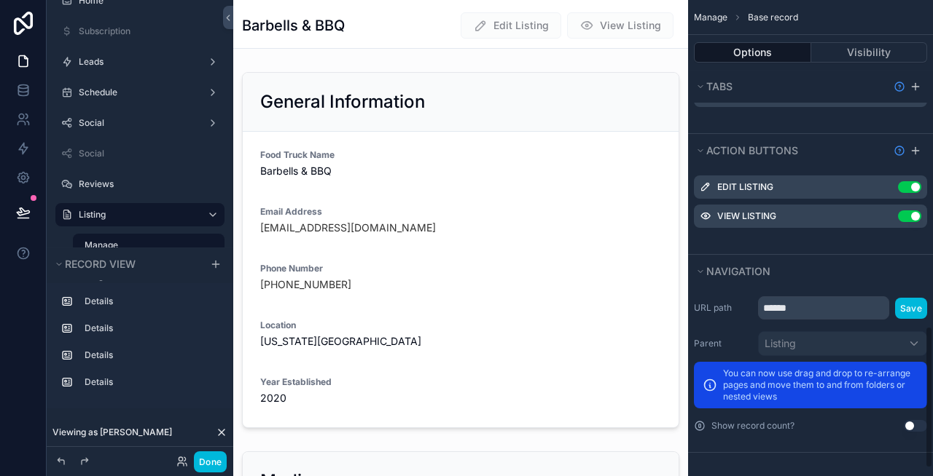
scroll to position [1063, 0]
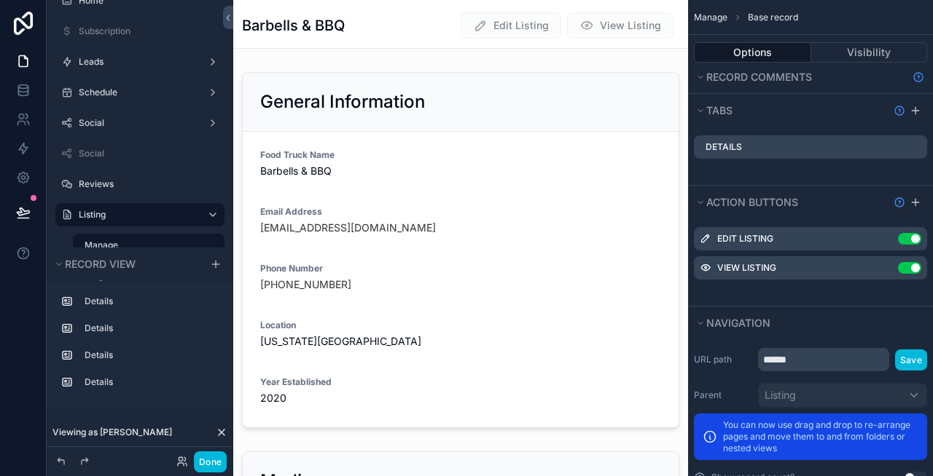
click at [0, 0] on icon "scrollable content" at bounding box center [0, 0] width 0 height 0
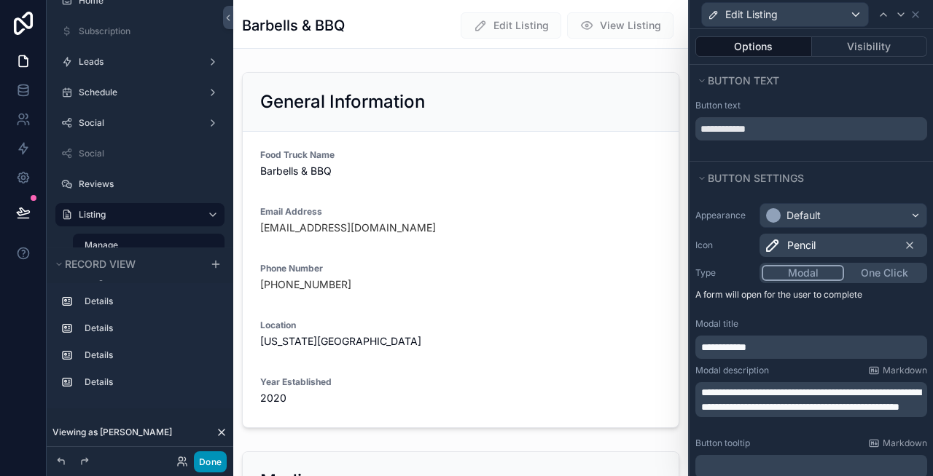
click at [204, 462] on button "Done" at bounding box center [210, 462] width 33 height 21
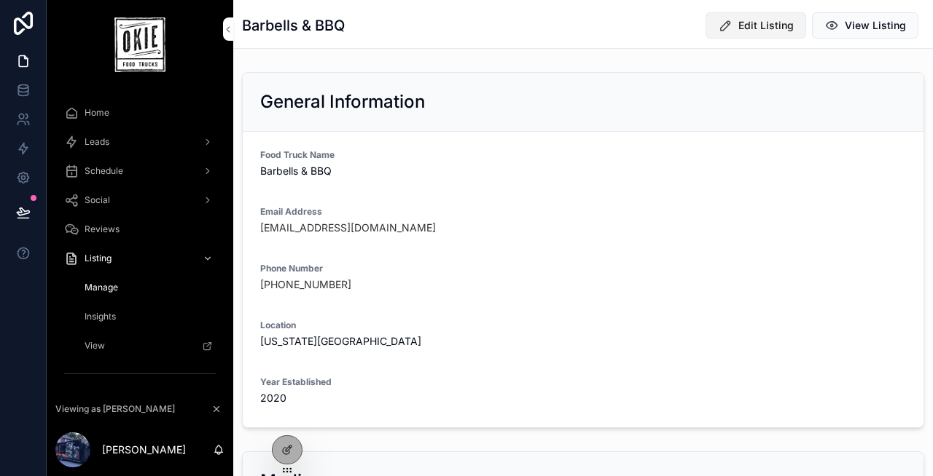
click at [737, 20] on button "Edit Listing" at bounding box center [755, 25] width 101 height 26
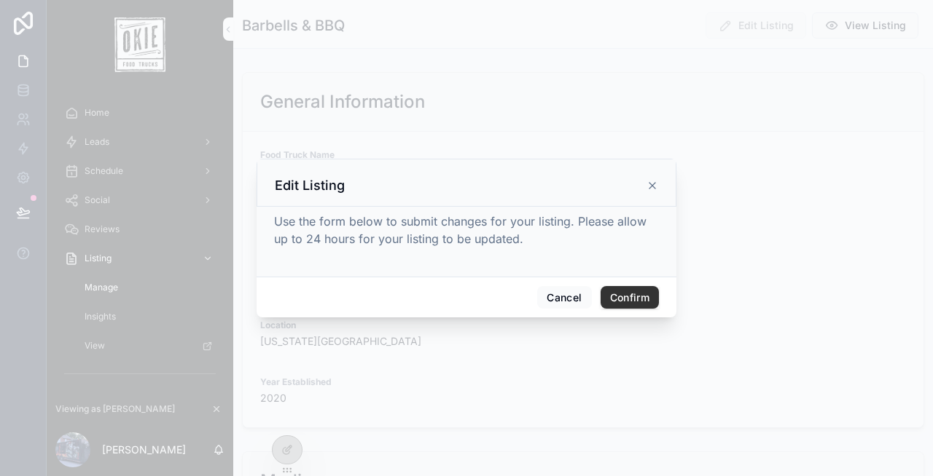
click at [272, 426] on div at bounding box center [466, 238] width 933 height 476
click at [653, 187] on icon at bounding box center [652, 186] width 6 height 6
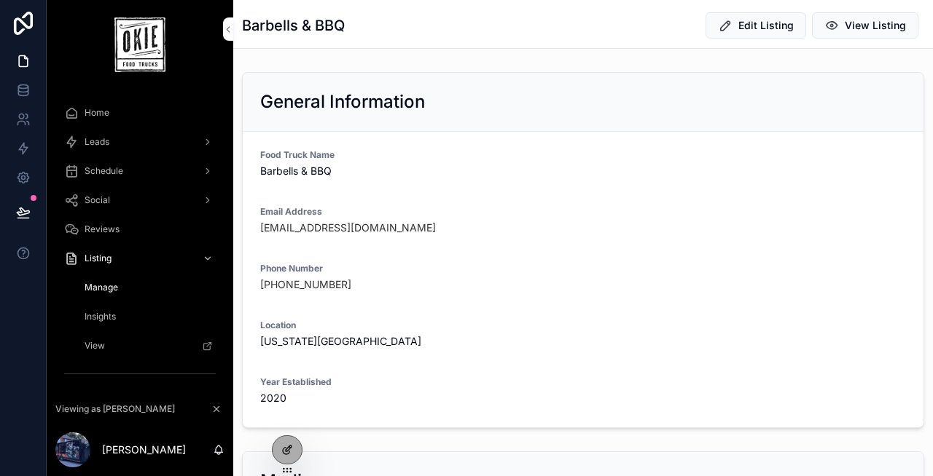
click at [285, 451] on icon at bounding box center [287, 450] width 12 height 12
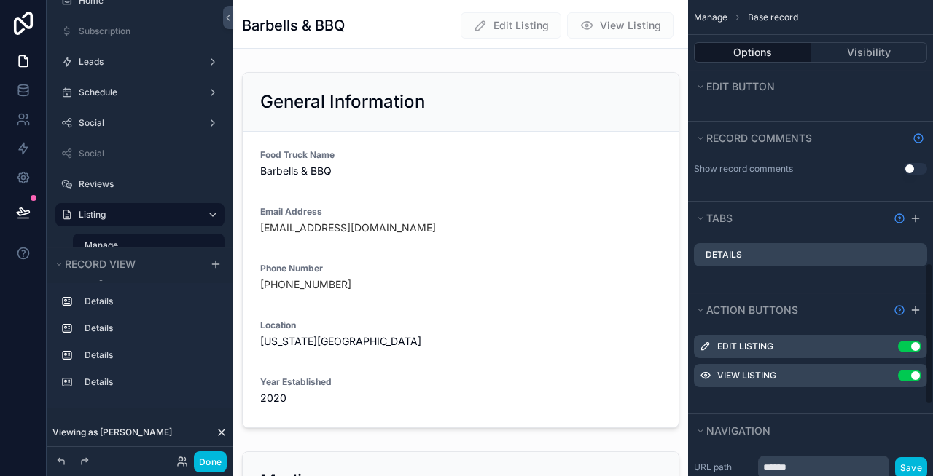
scroll to position [1115, 0]
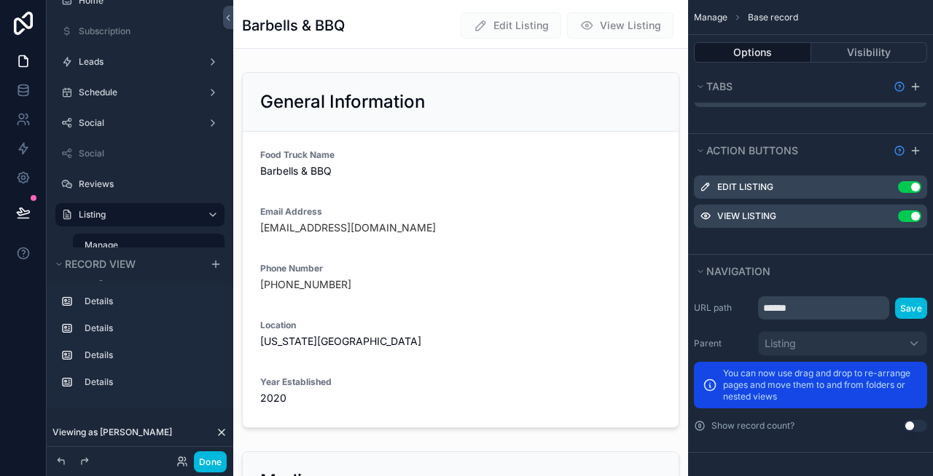
click at [0, 0] on icon "scrollable content" at bounding box center [0, 0] width 0 height 0
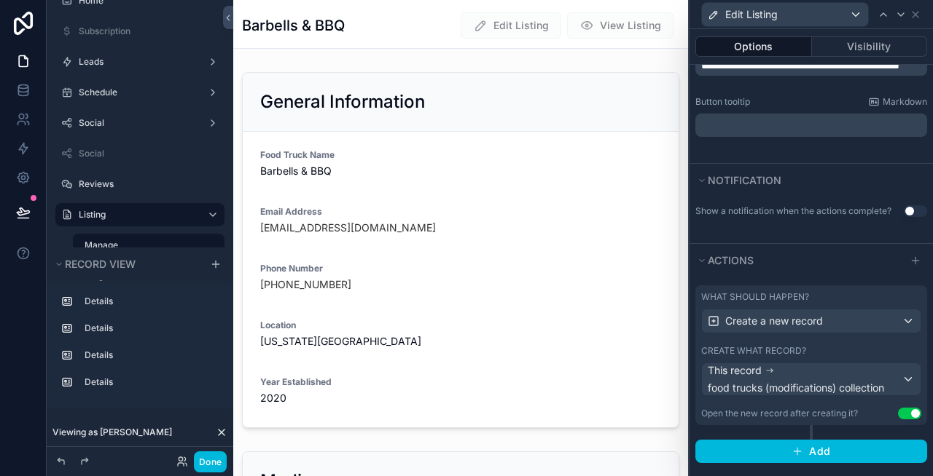
scroll to position [349, 0]
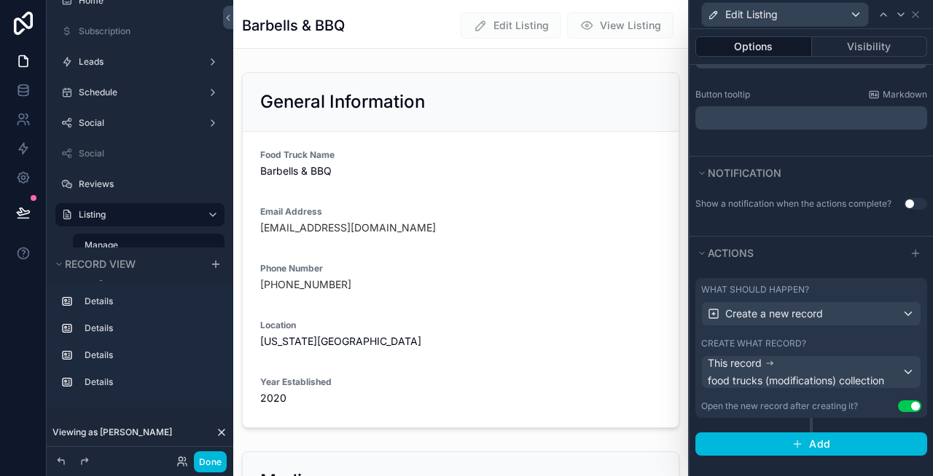
click at [909, 404] on button "Use setting" at bounding box center [909, 407] width 23 height 12
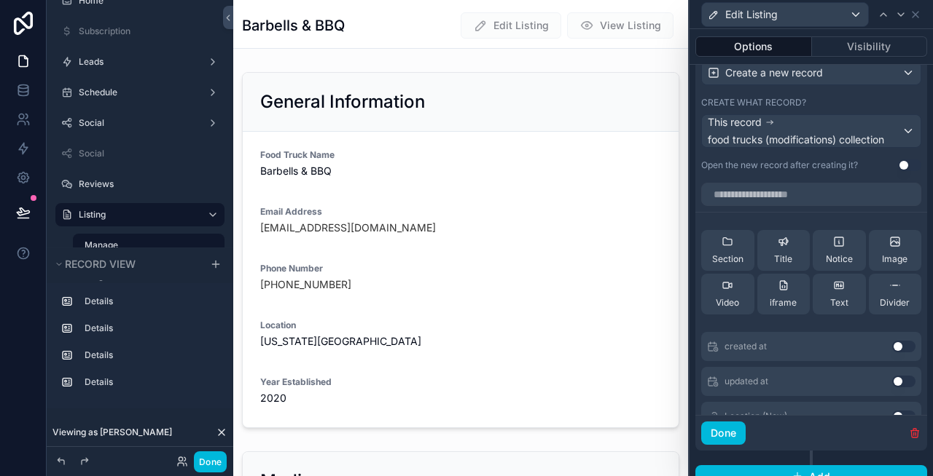
scroll to position [598, 0]
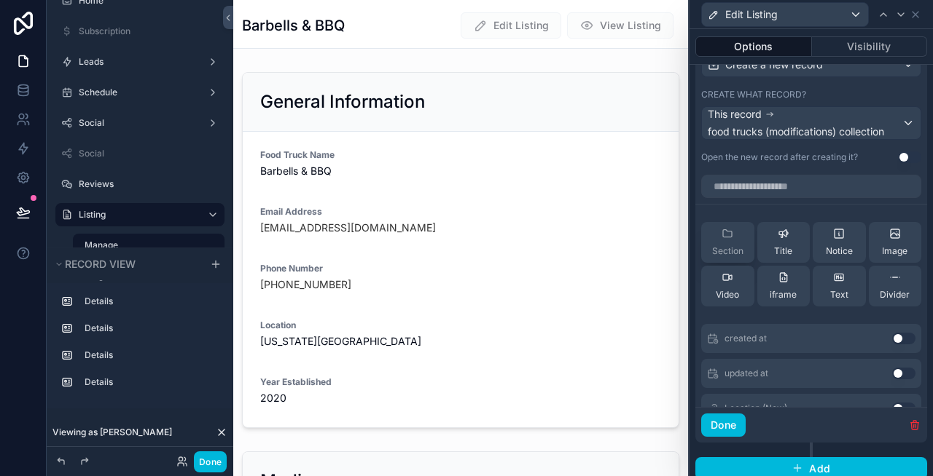
click at [728, 242] on div "Section" at bounding box center [727, 242] width 31 height 29
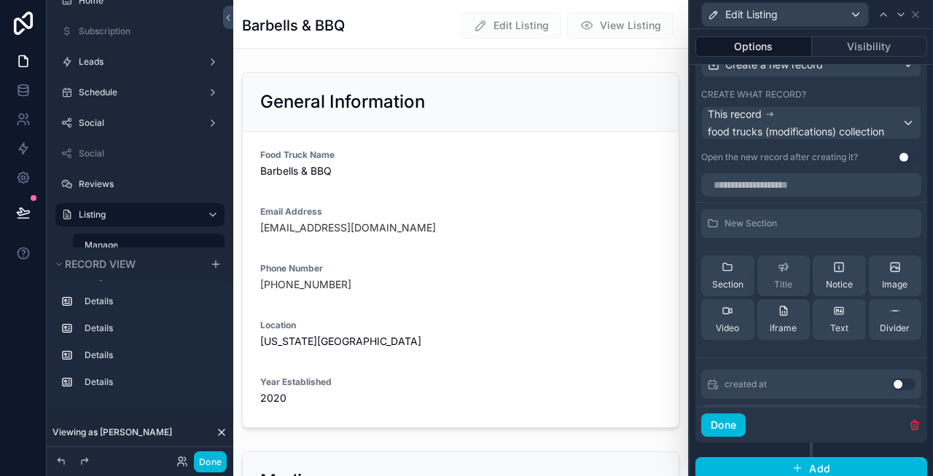
scroll to position [0, 0]
click at [764, 222] on span "New Section" at bounding box center [750, 225] width 52 height 12
click at [0, 0] on icon at bounding box center [0, 0] width 0 height 0
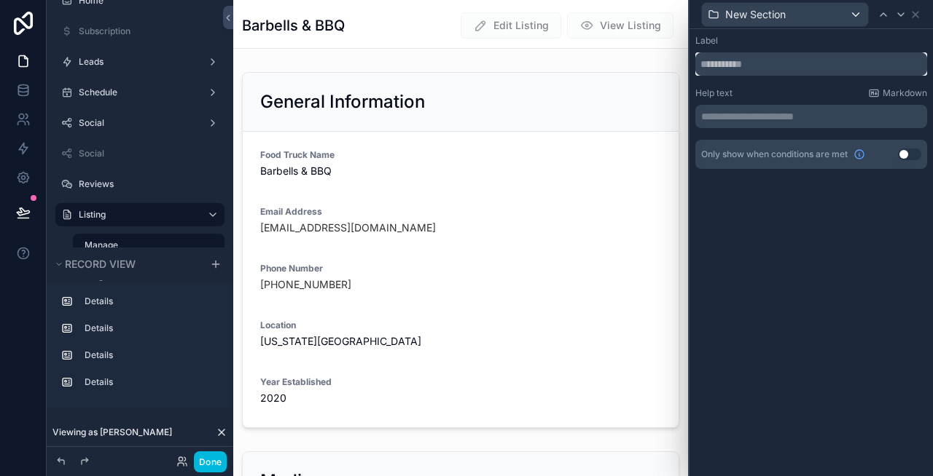
click at [763, 65] on input "text" at bounding box center [811, 63] width 232 height 23
type input "**********"
click at [915, 15] on icon at bounding box center [915, 15] width 12 height 12
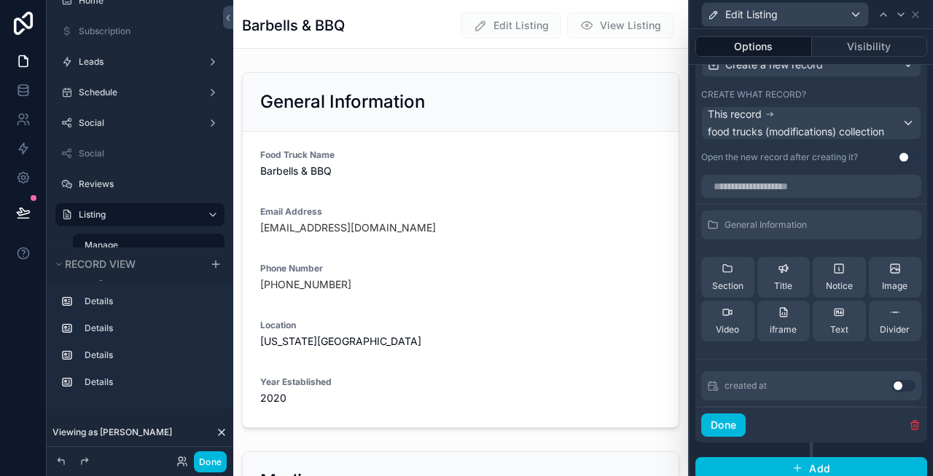
click at [759, 224] on span "General Information" at bounding box center [765, 225] width 82 height 12
click at [0, 0] on icon at bounding box center [0, 0] width 0 height 0
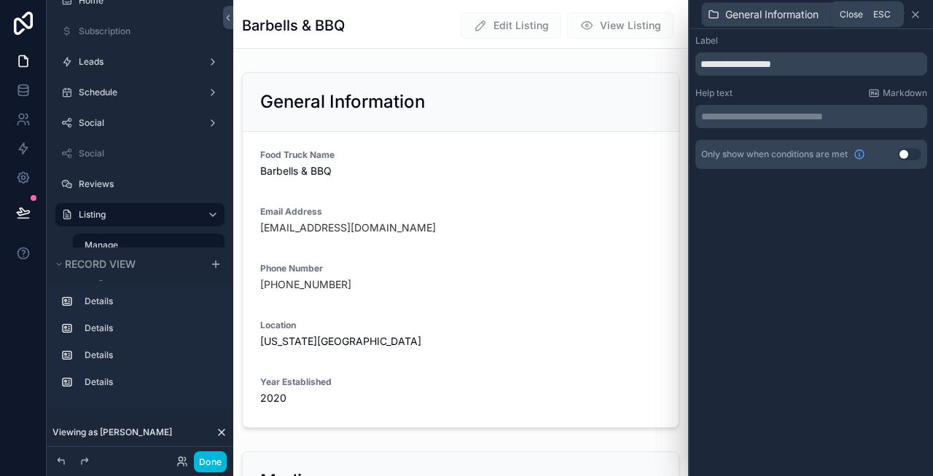
click at [914, 15] on icon at bounding box center [915, 15] width 6 height 6
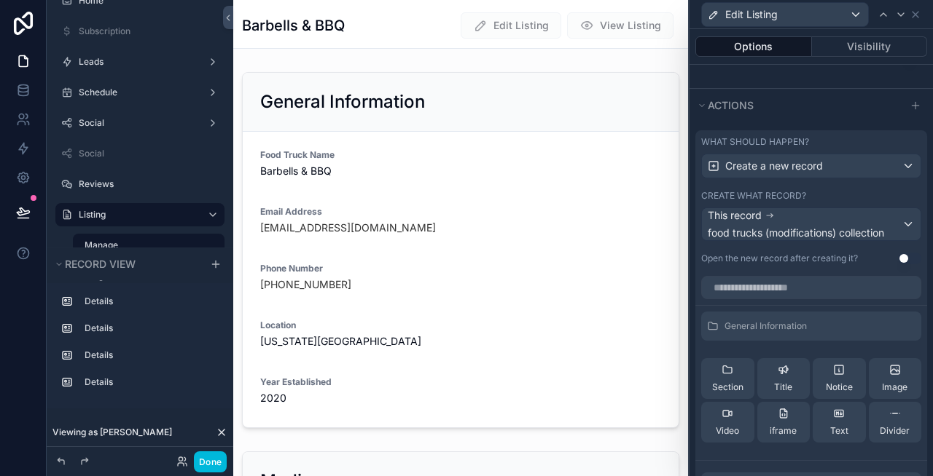
scroll to position [487, 0]
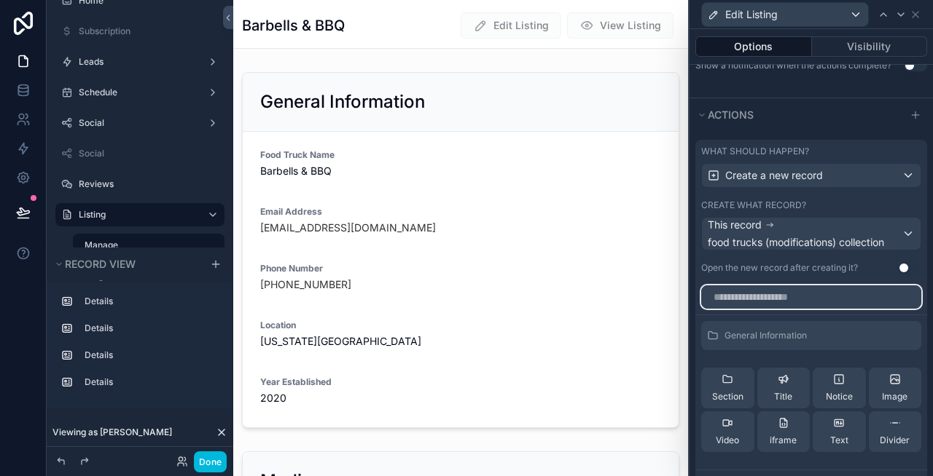
click at [776, 298] on input "text" at bounding box center [811, 297] width 220 height 23
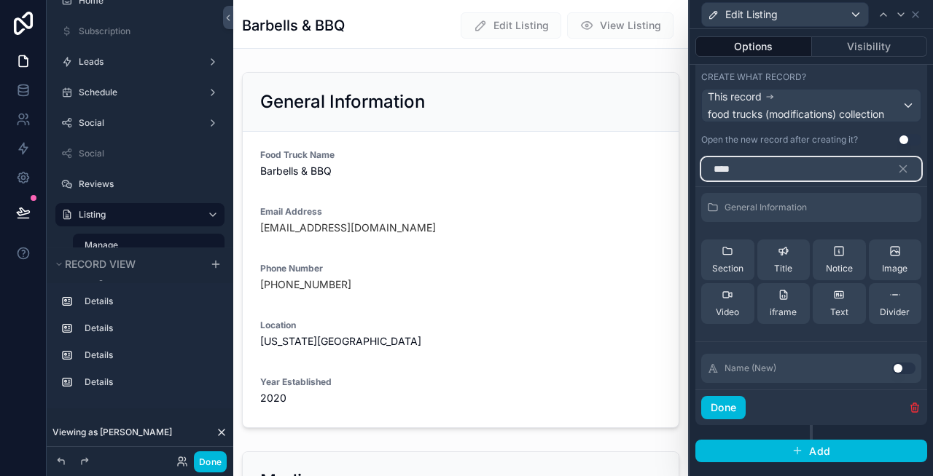
scroll to position [623, 0]
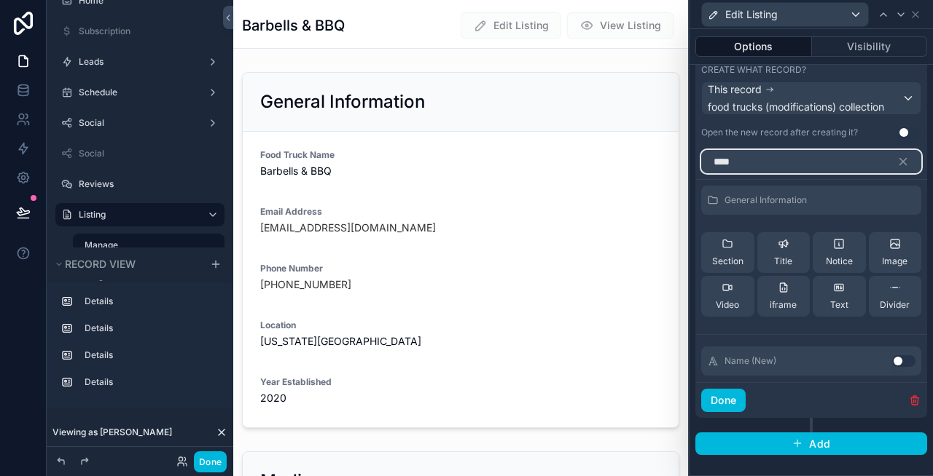
type input "****"
click at [903, 361] on button "Use setting" at bounding box center [903, 362] width 23 height 12
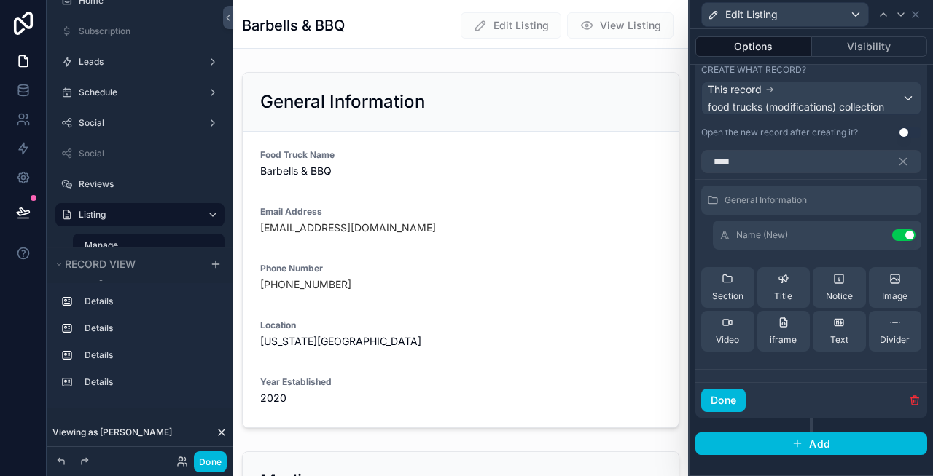
click at [0, 0] on icon at bounding box center [0, 0] width 0 height 0
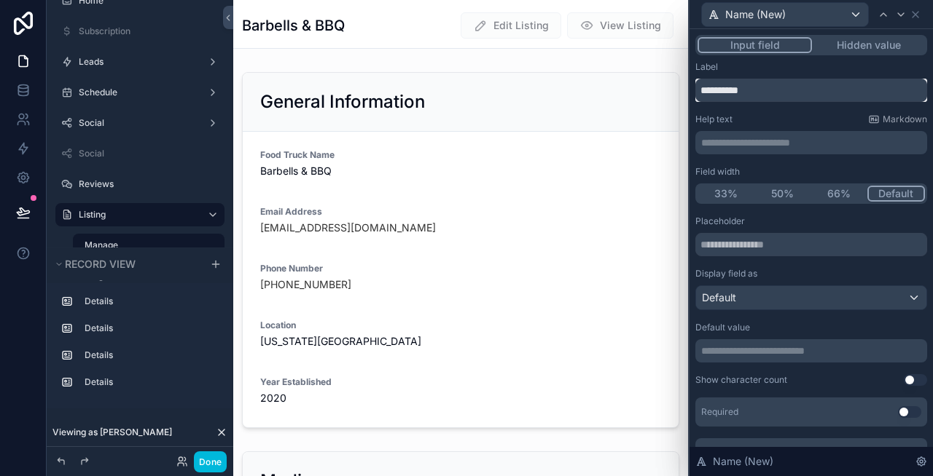
click at [782, 89] on input "**********" at bounding box center [811, 90] width 232 height 23
type input "**********"
click at [818, 238] on input "text" at bounding box center [811, 244] width 232 height 23
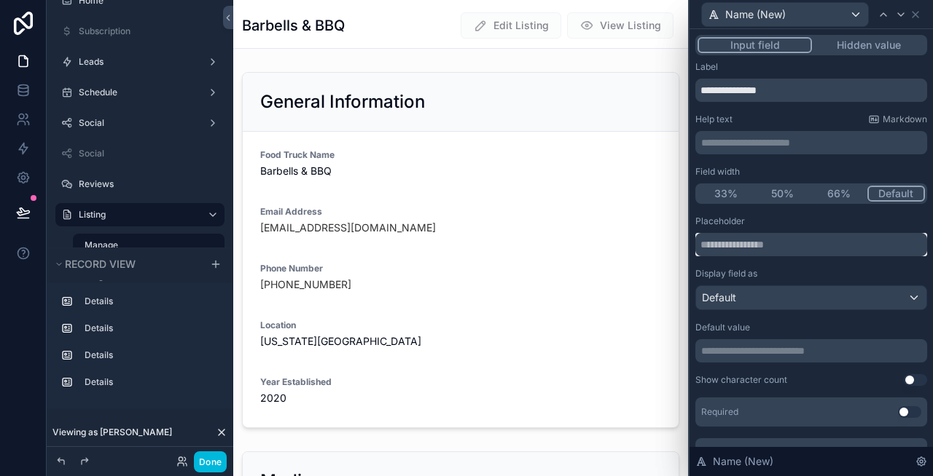
click at [805, 244] on input "text" at bounding box center [811, 244] width 232 height 23
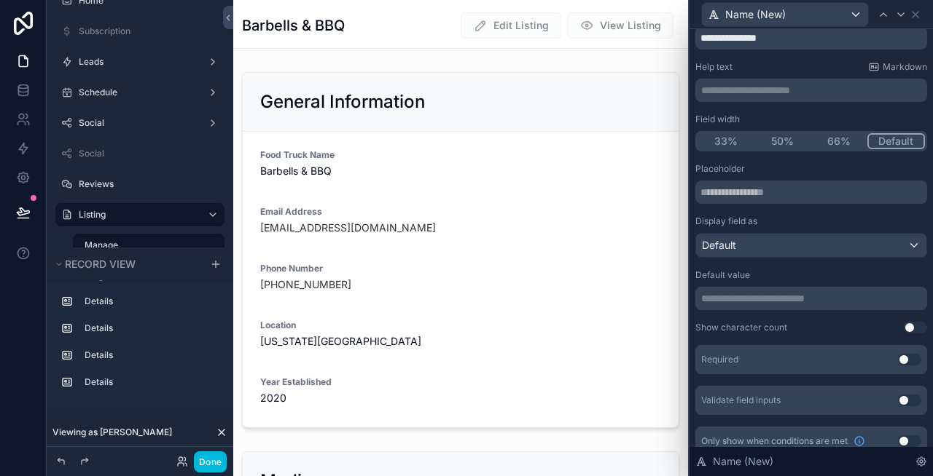
click at [790, 297] on p "**********" at bounding box center [812, 298] width 223 height 15
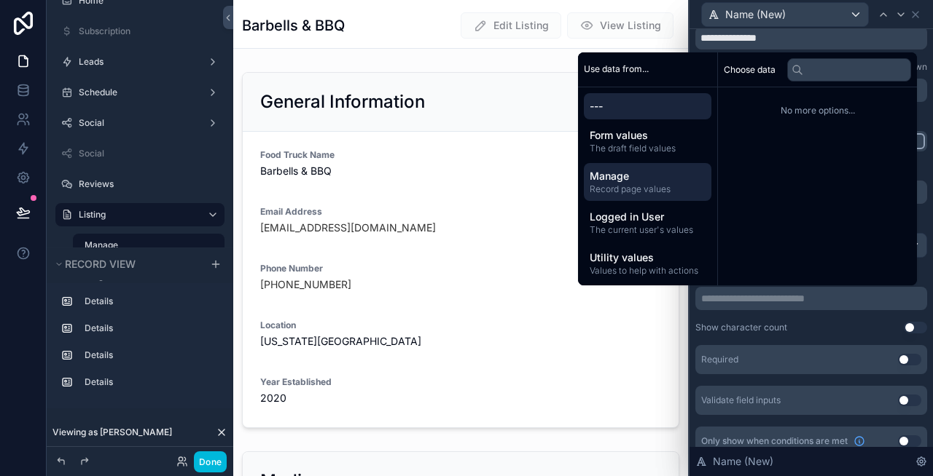
click at [637, 182] on span "Manage" at bounding box center [647, 176] width 116 height 15
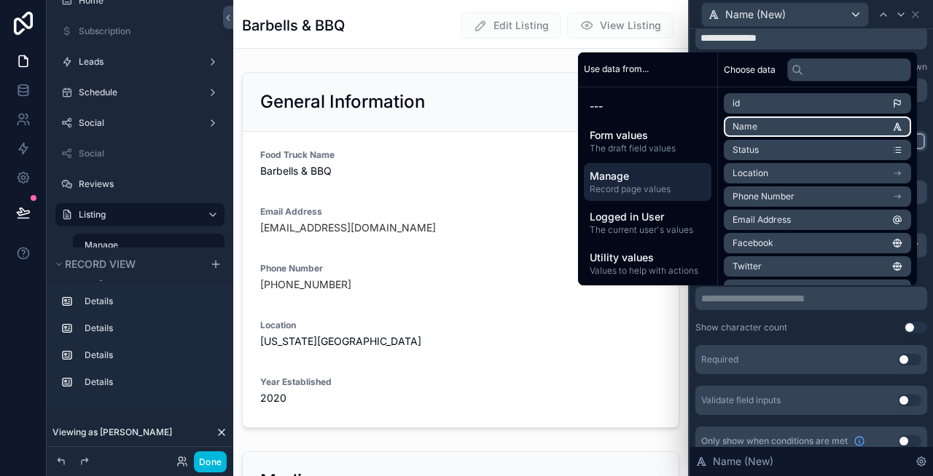
click at [800, 129] on li "Name" at bounding box center [816, 127] width 187 height 20
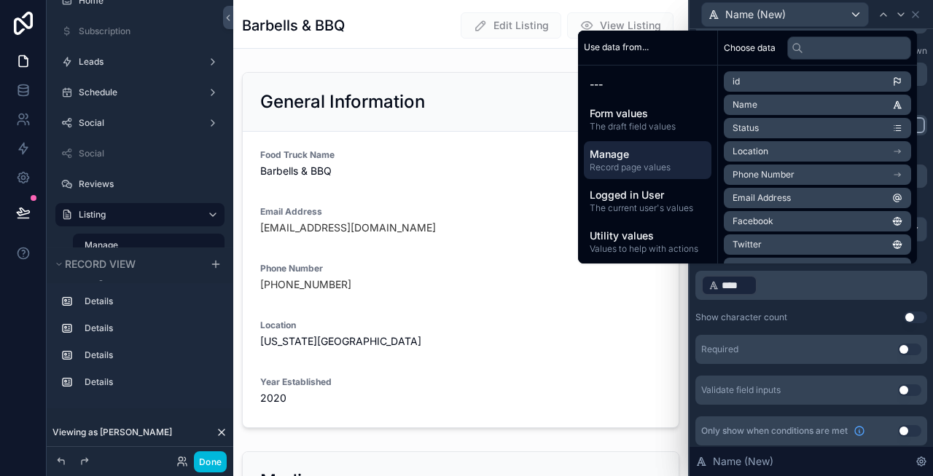
scroll to position [73, 0]
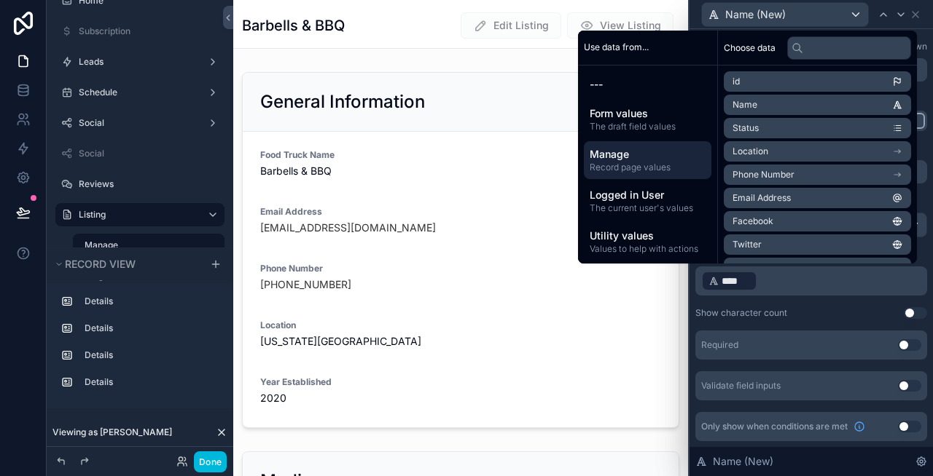
click at [861, 313] on div "Show character count Use setting" at bounding box center [811, 313] width 232 height 12
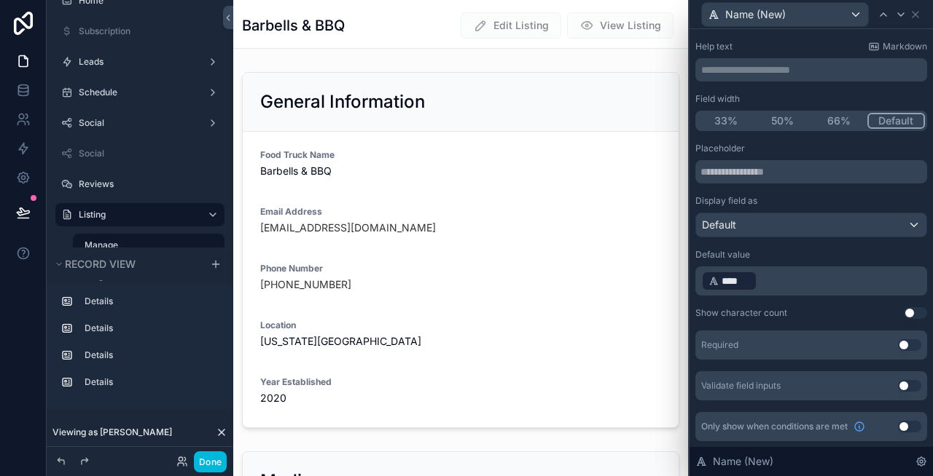
click at [208, 473] on div "Done" at bounding box center [140, 461] width 187 height 29
click at [209, 459] on button "Done" at bounding box center [210, 462] width 33 height 21
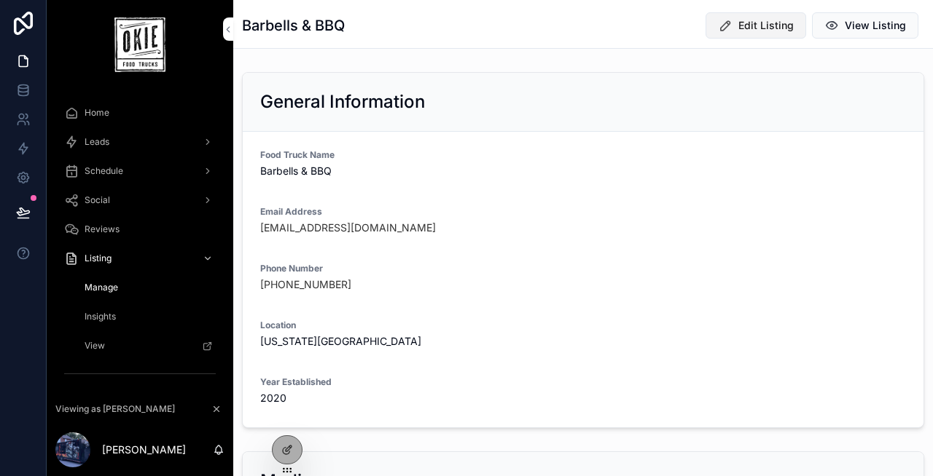
click at [776, 24] on span "Edit Listing" at bounding box center [765, 25] width 55 height 15
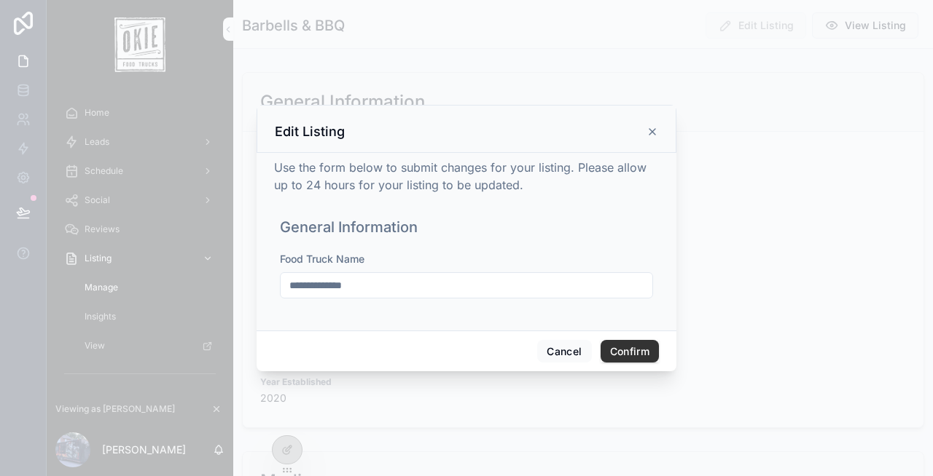
click at [539, 284] on input "**********" at bounding box center [466, 285] width 372 height 20
click at [558, 348] on button "Cancel" at bounding box center [564, 351] width 54 height 23
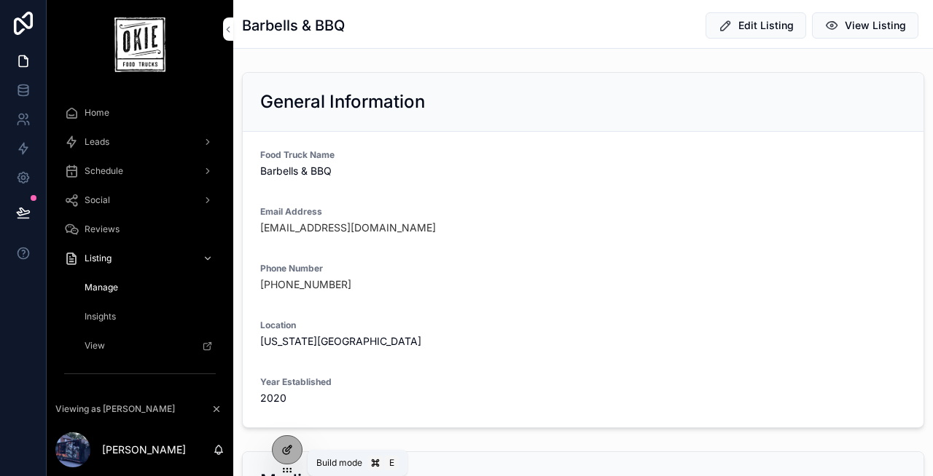
click at [288, 441] on div at bounding box center [286, 450] width 29 height 28
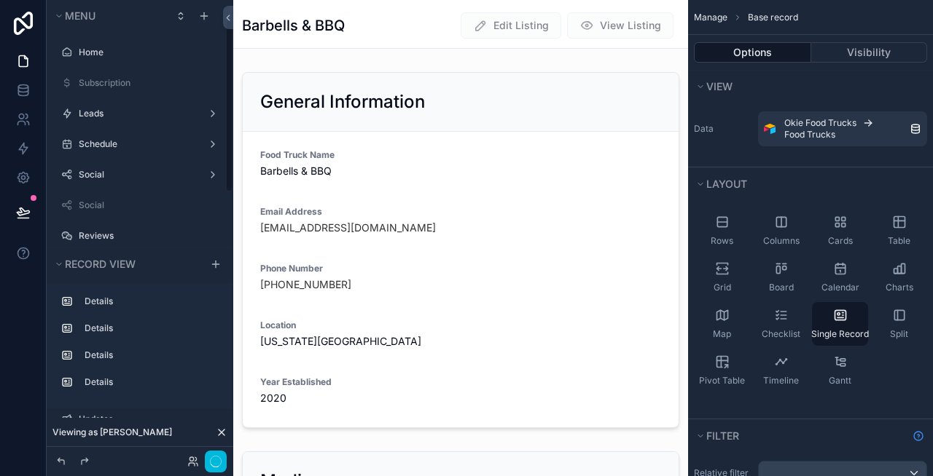
scroll to position [52, 0]
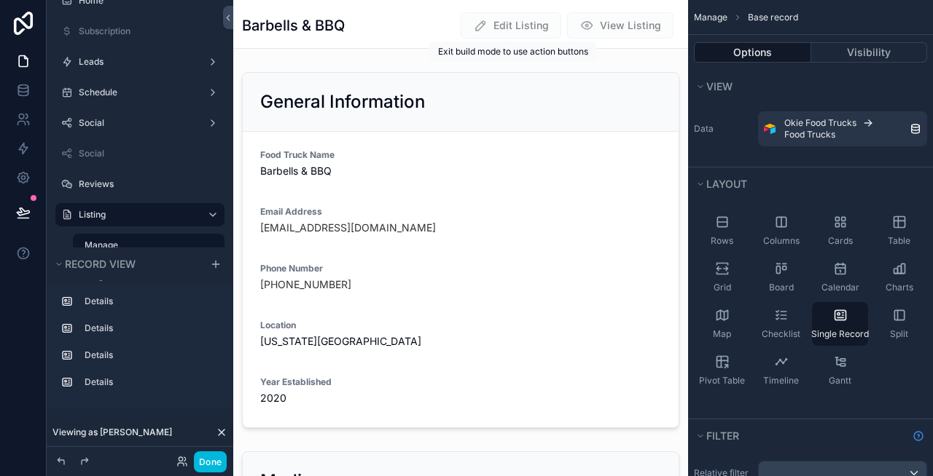
click at [508, 20] on span "Edit Listing" at bounding box center [510, 25] width 101 height 26
click at [517, 29] on span "Edit Listing" at bounding box center [510, 25] width 101 height 26
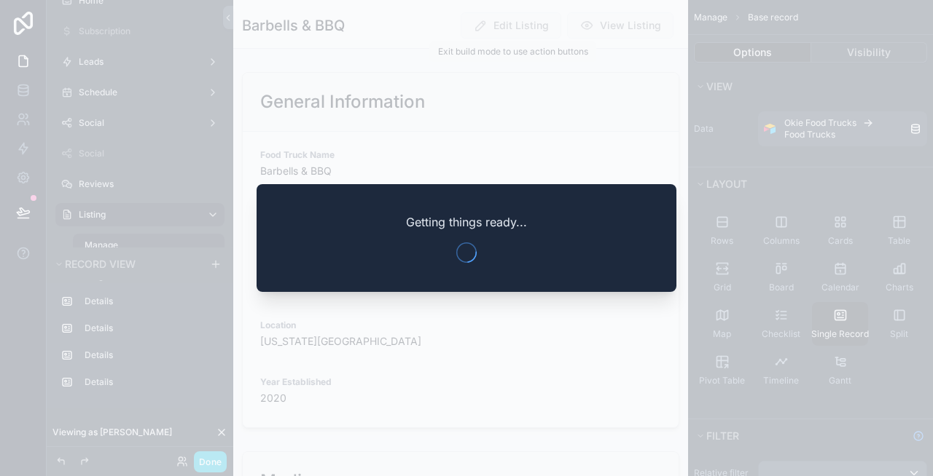
click at [417, 374] on div at bounding box center [466, 238] width 933 height 476
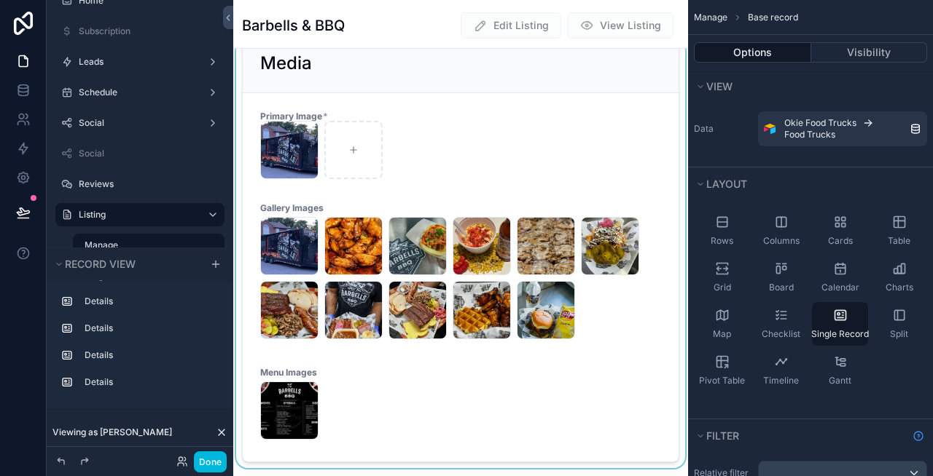
scroll to position [315, 0]
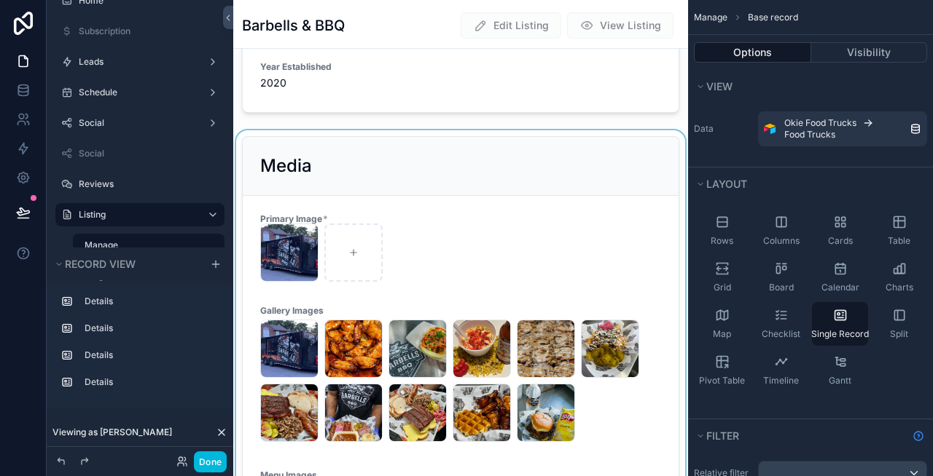
click at [485, 242] on div "scrollable content" at bounding box center [460, 350] width 455 height 441
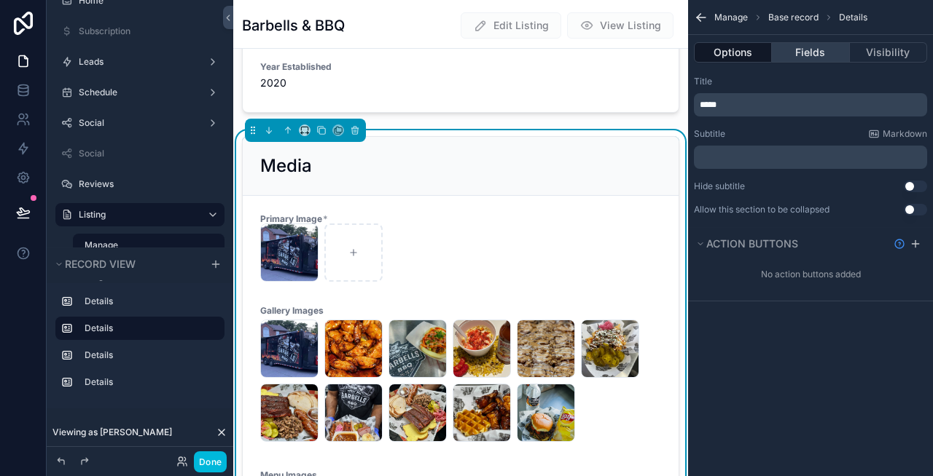
click at [801, 53] on button "Fields" at bounding box center [810, 52] width 77 height 20
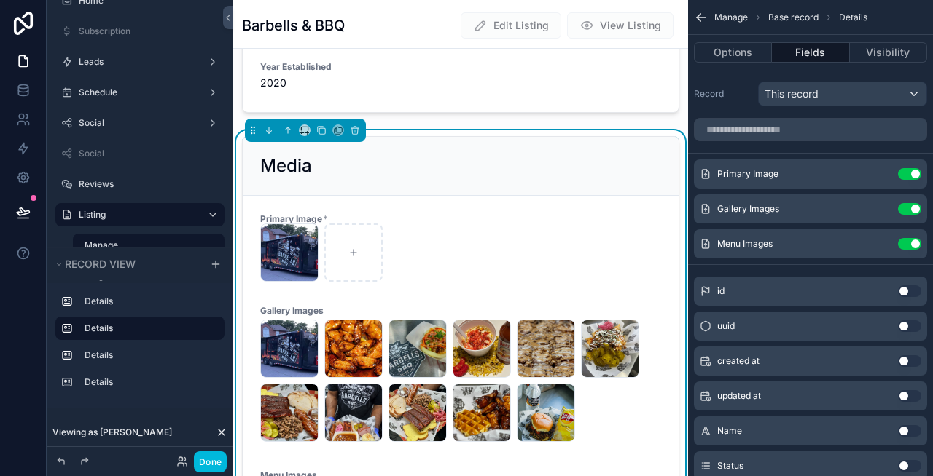
click at [0, 0] on icon "scrollable content" at bounding box center [0, 0] width 0 height 0
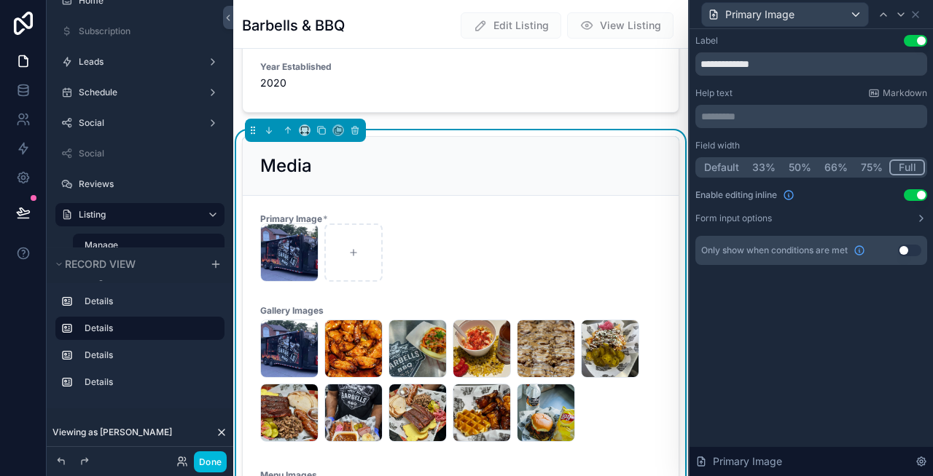
click at [915, 195] on button "Use setting" at bounding box center [914, 195] width 23 height 12
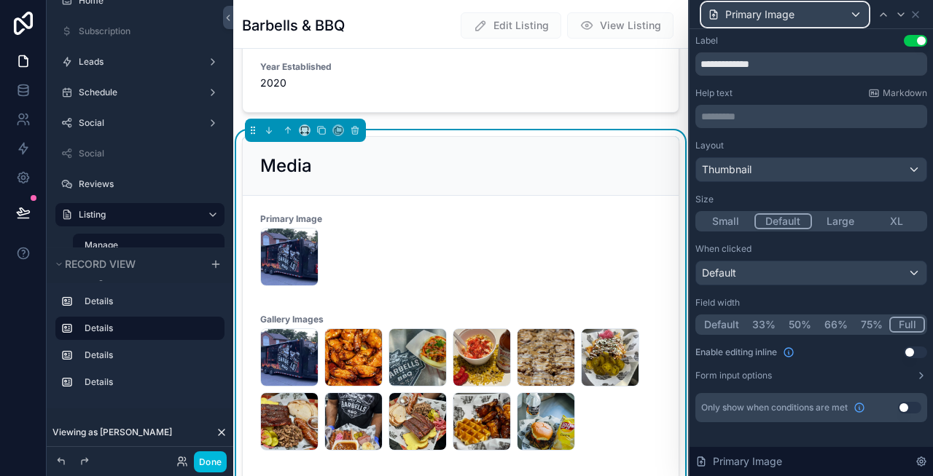
click at [764, 13] on span "Primary Image" at bounding box center [759, 14] width 69 height 15
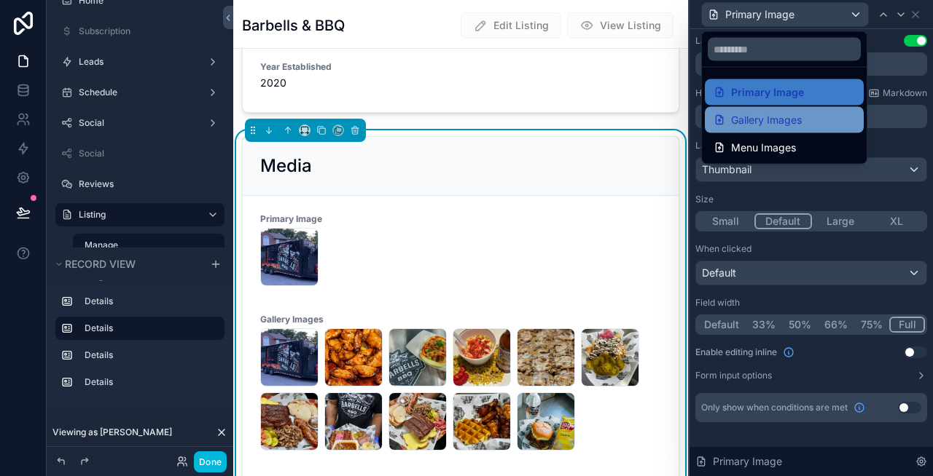
click at [742, 116] on span "Gallery Images" at bounding box center [766, 119] width 71 height 17
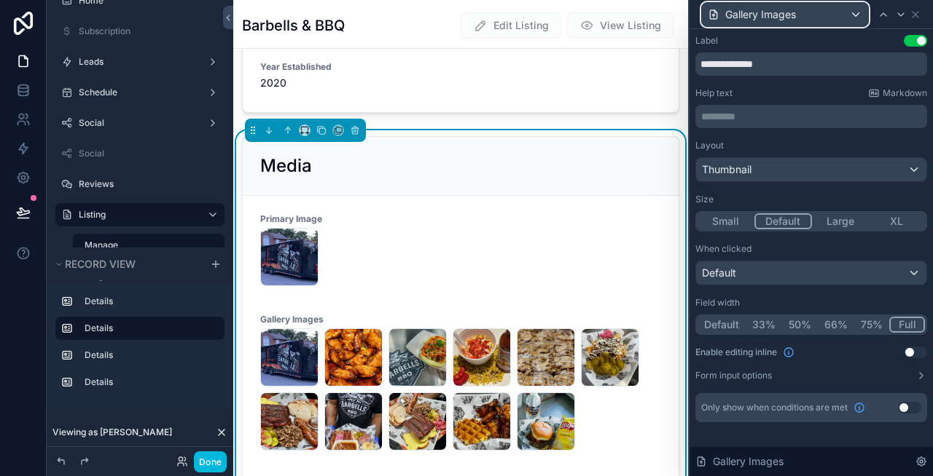
click at [767, 15] on span "Gallery Images" at bounding box center [760, 14] width 71 height 15
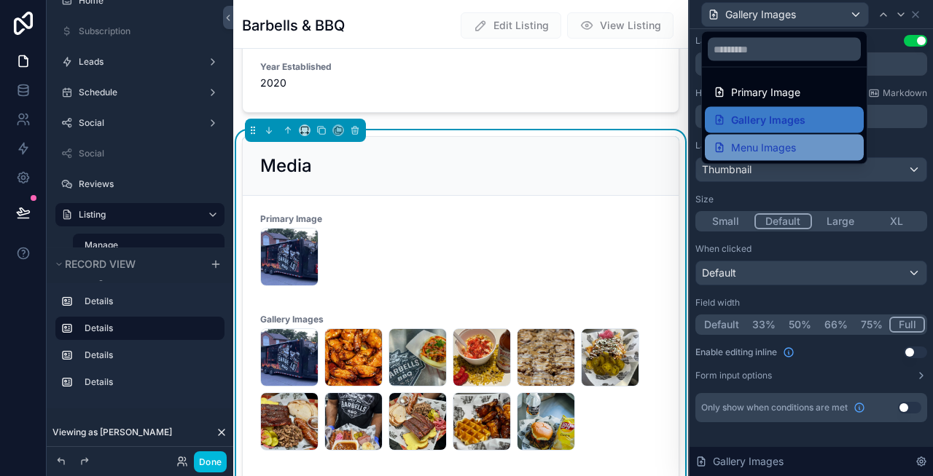
click at [750, 141] on span "Menu Images" at bounding box center [763, 147] width 65 height 17
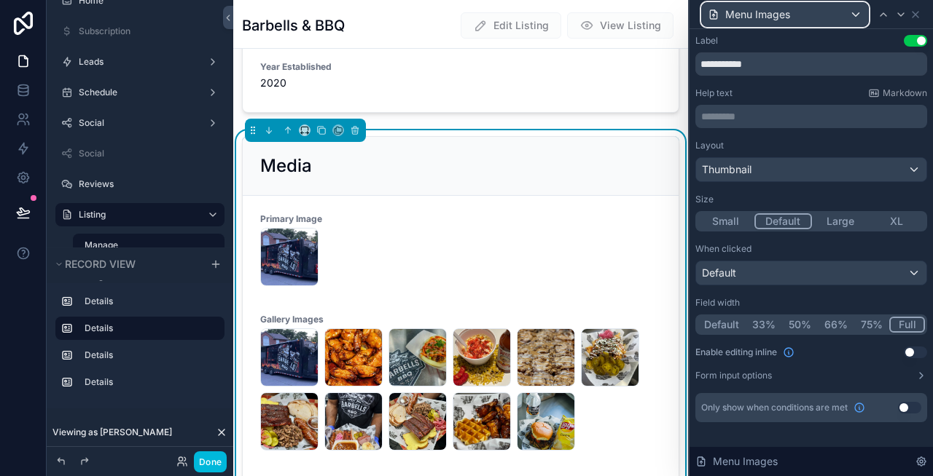
click at [820, 17] on div "Menu Images" at bounding box center [785, 14] width 166 height 23
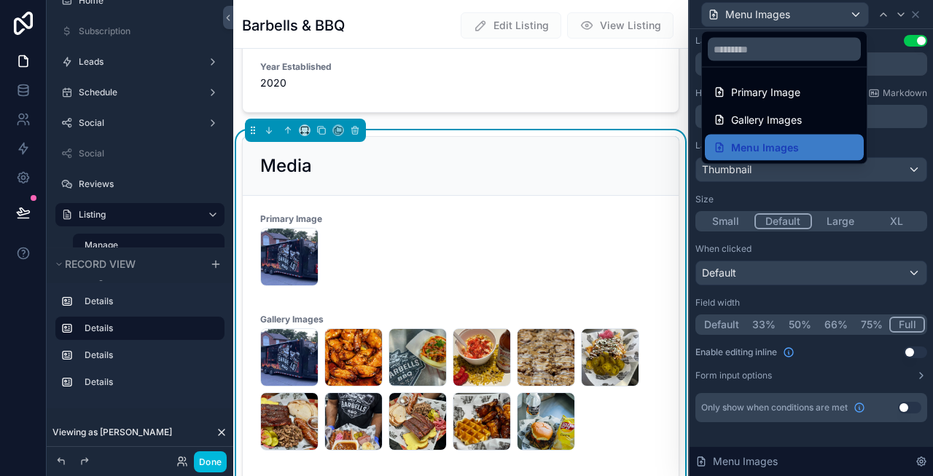
click at [917, 15] on div at bounding box center [810, 238] width 243 height 476
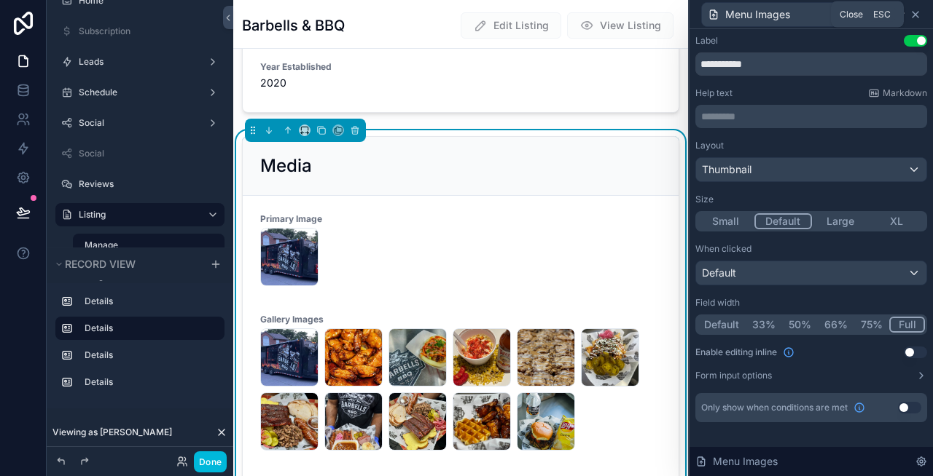
click at [918, 15] on icon at bounding box center [915, 15] width 12 height 12
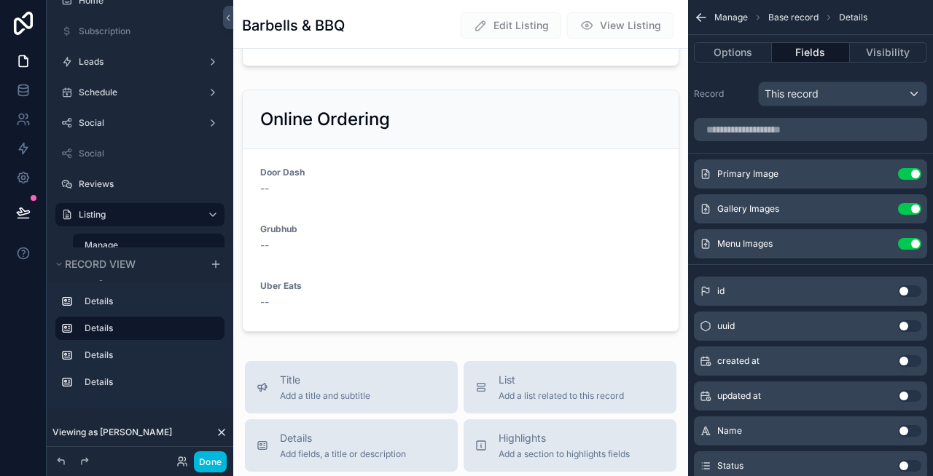
scroll to position [1319, 0]
click at [728, 21] on span "Manage" at bounding box center [731, 18] width 34 height 12
click at [702, 20] on icon "scrollable content" at bounding box center [701, 17] width 15 height 15
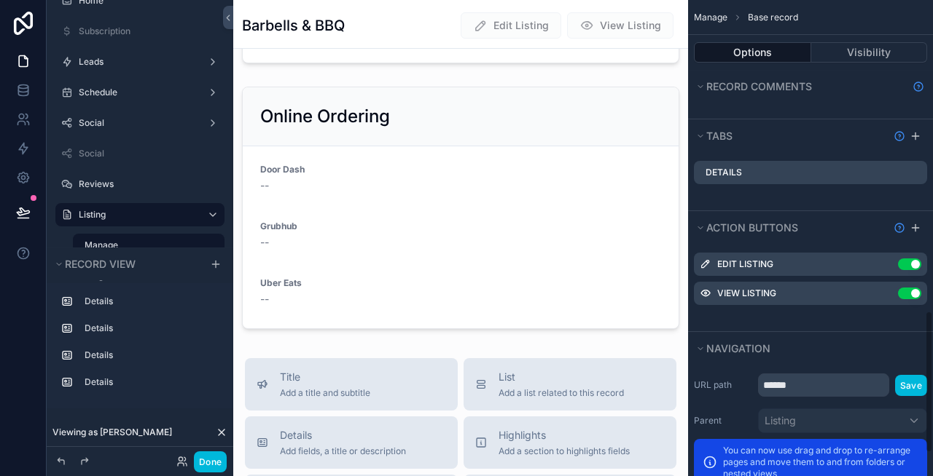
scroll to position [1038, 0]
click at [215, 458] on button "Done" at bounding box center [210, 462] width 33 height 21
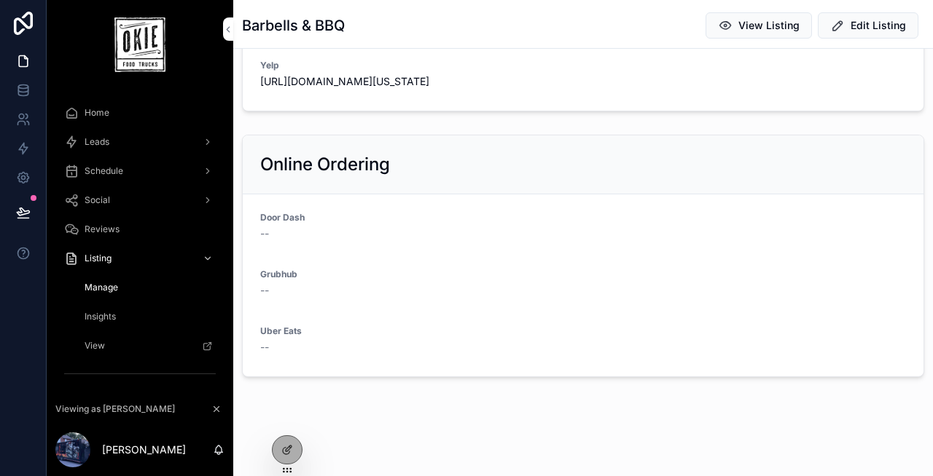
scroll to position [1271, 0]
click at [782, 23] on span "View Listing" at bounding box center [768, 25] width 61 height 15
click at [855, 28] on span "Edit Listing" at bounding box center [877, 25] width 55 height 15
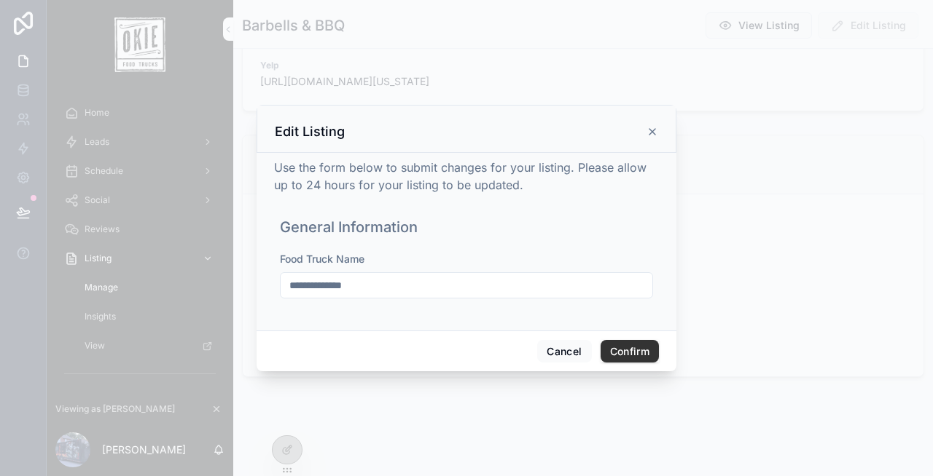
click at [650, 130] on icon at bounding box center [652, 132] width 12 height 12
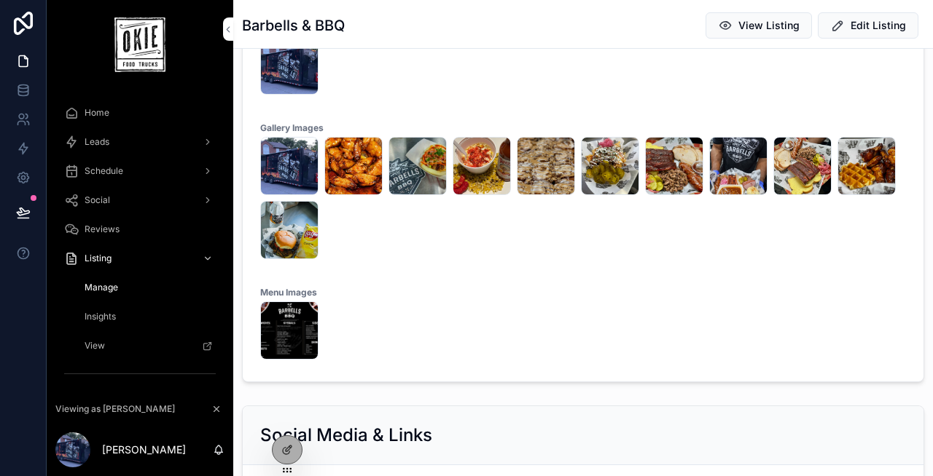
scroll to position [0, 0]
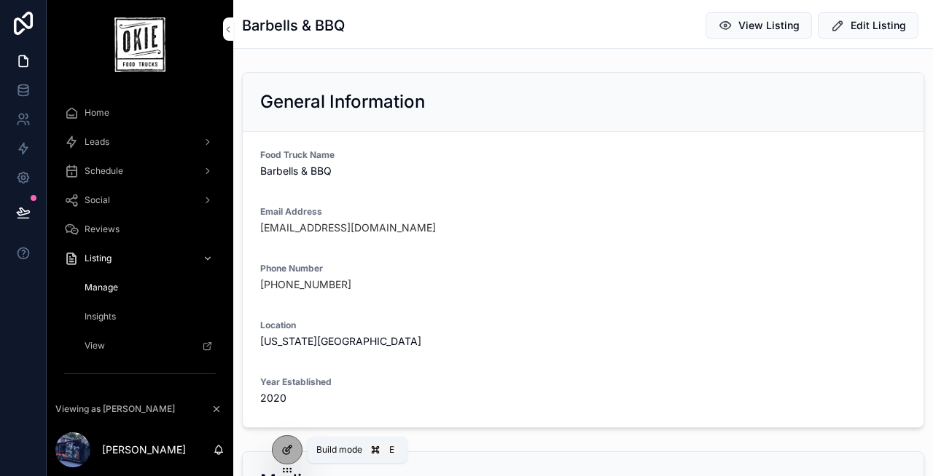
click at [286, 442] on div at bounding box center [286, 450] width 29 height 28
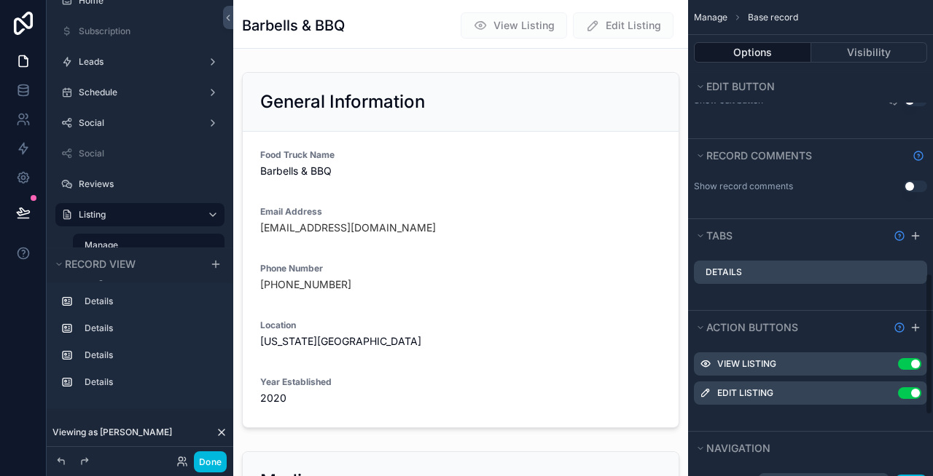
scroll to position [1115, 0]
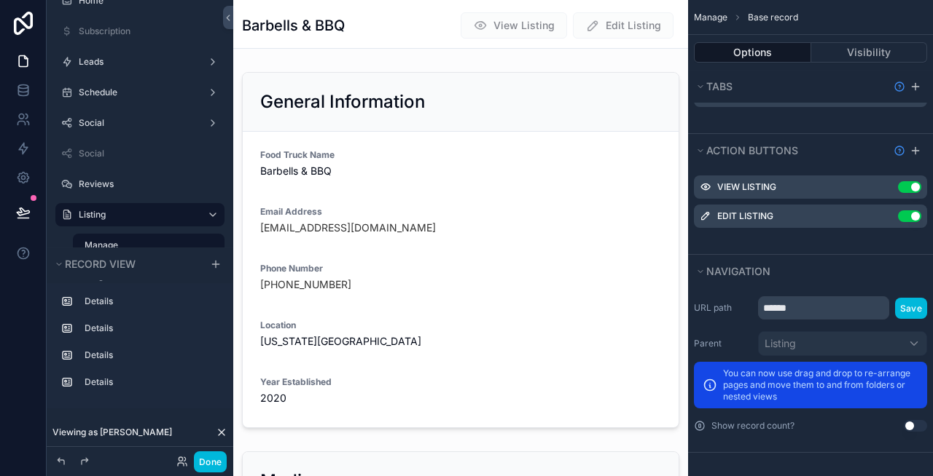
click at [0, 0] on icon "scrollable content" at bounding box center [0, 0] width 0 height 0
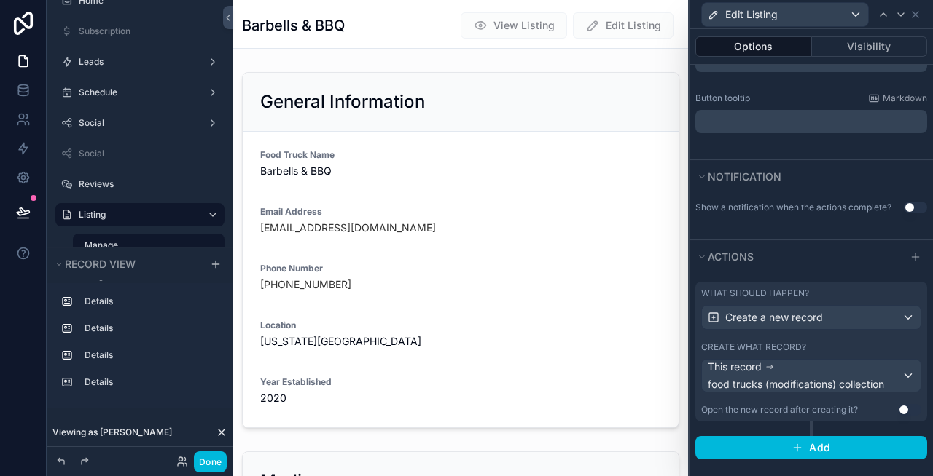
scroll to position [349, 0]
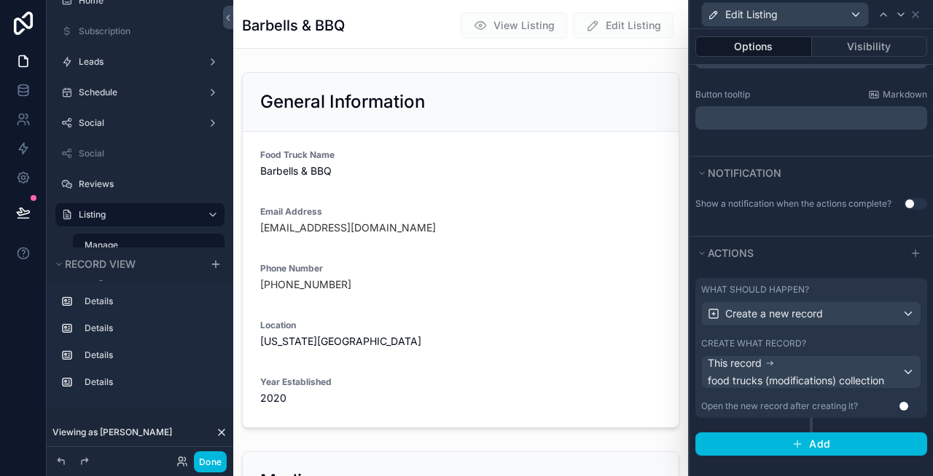
click at [796, 290] on label "What should happen?" at bounding box center [755, 290] width 108 height 12
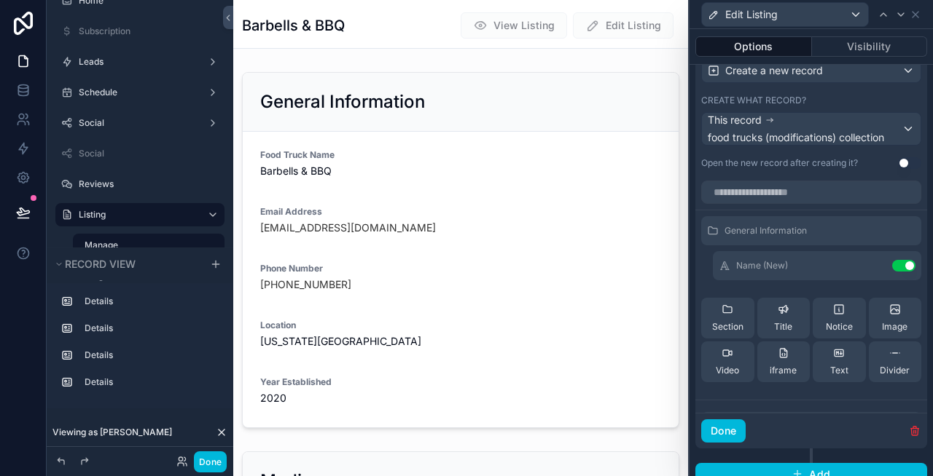
scroll to position [623, 0]
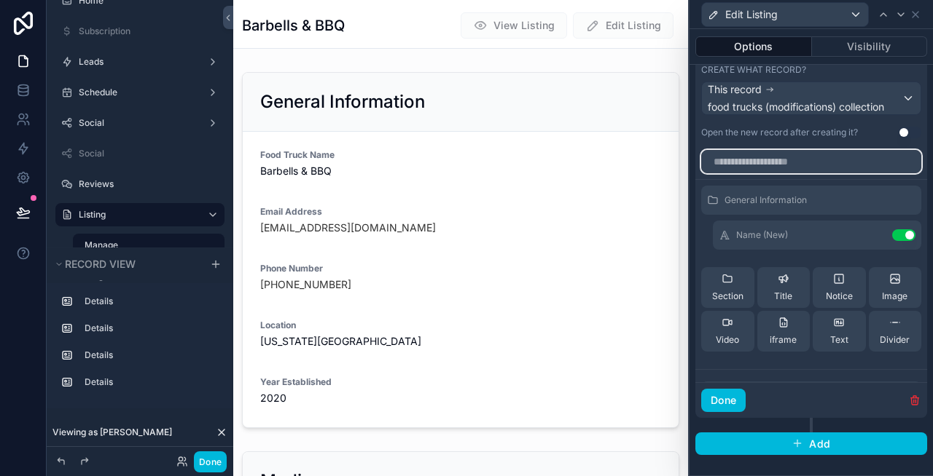
click at [782, 162] on input "text" at bounding box center [811, 161] width 220 height 23
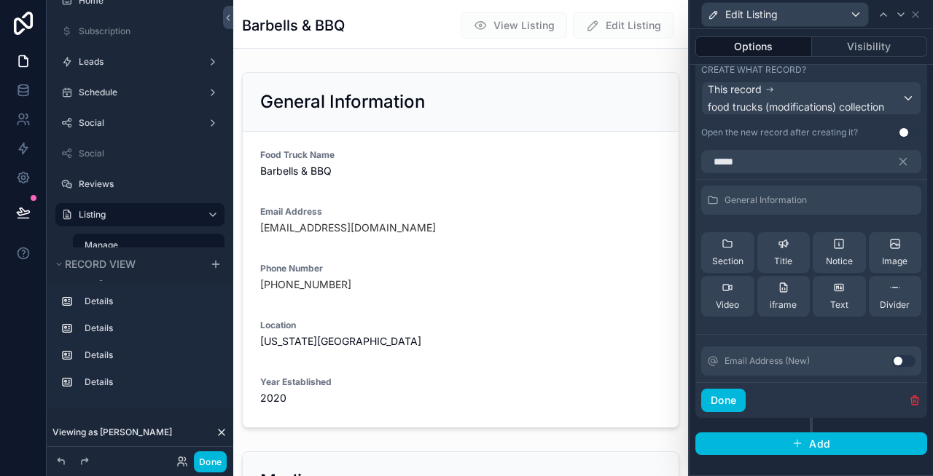
click at [903, 358] on button "Use setting" at bounding box center [903, 362] width 23 height 12
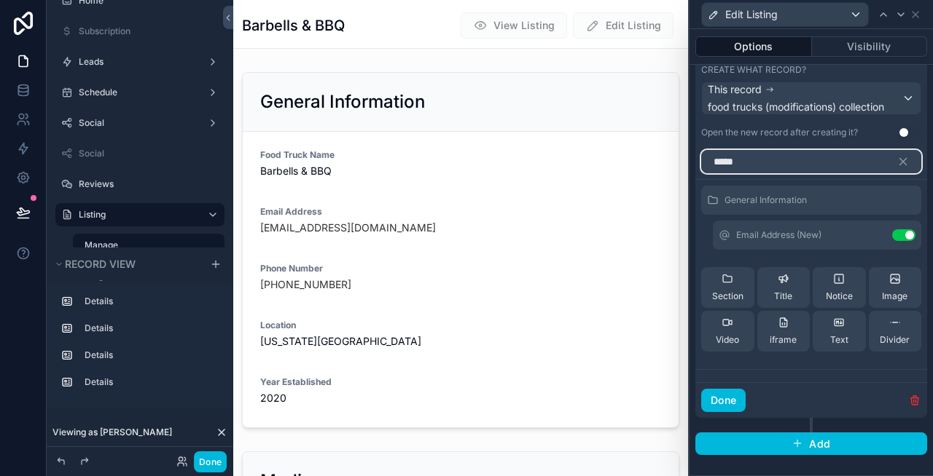
click at [748, 155] on input "*****" at bounding box center [811, 161] width 220 height 23
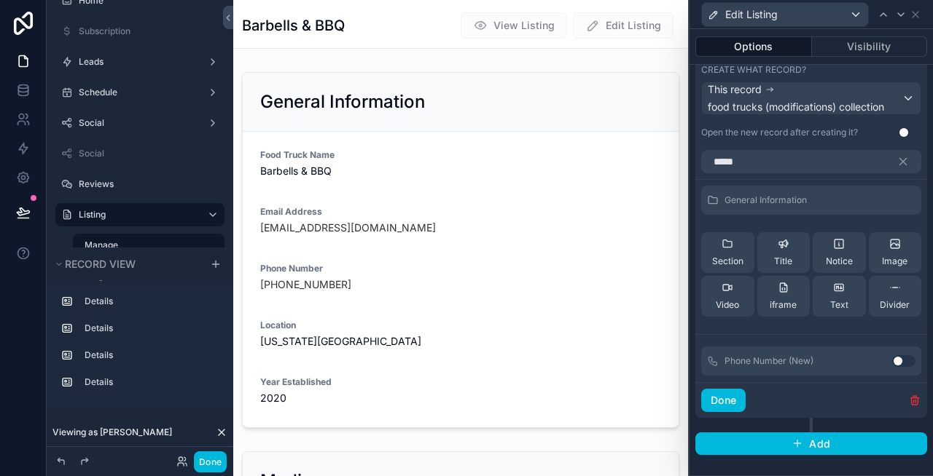
click at [899, 361] on button "Use setting" at bounding box center [903, 362] width 23 height 12
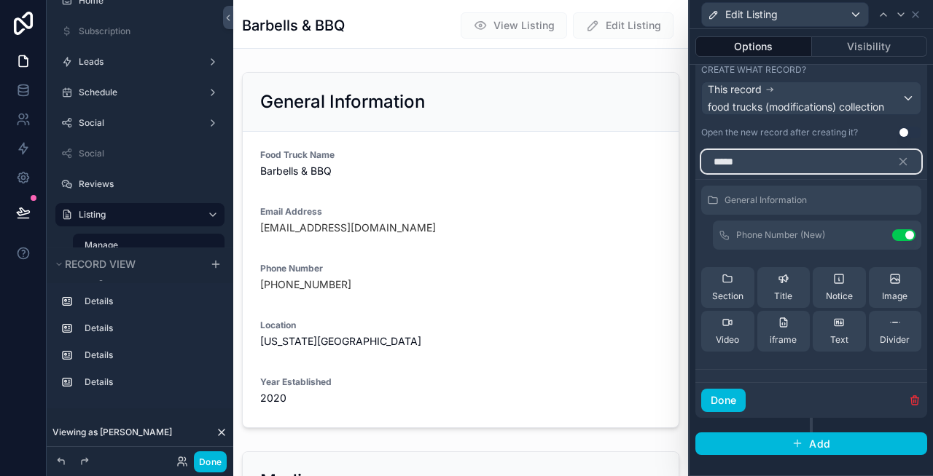
click at [770, 159] on input "*****" at bounding box center [811, 161] width 220 height 23
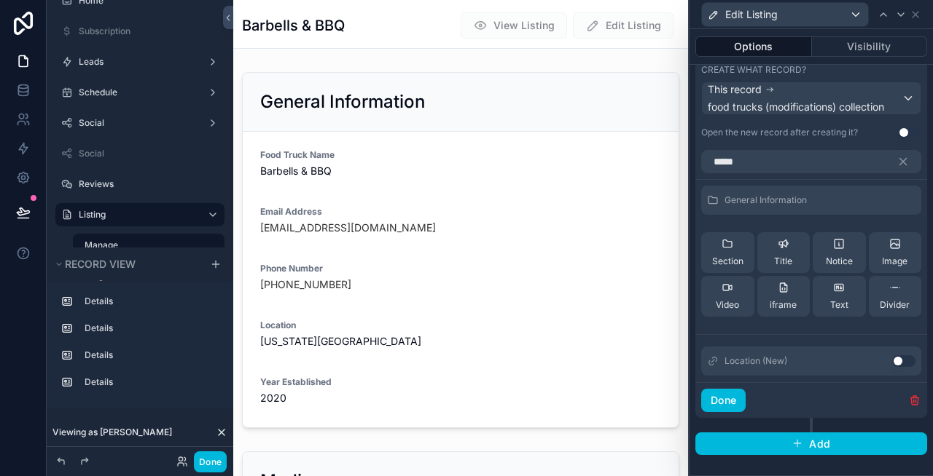
click at [900, 362] on button "Use setting" at bounding box center [903, 362] width 23 height 12
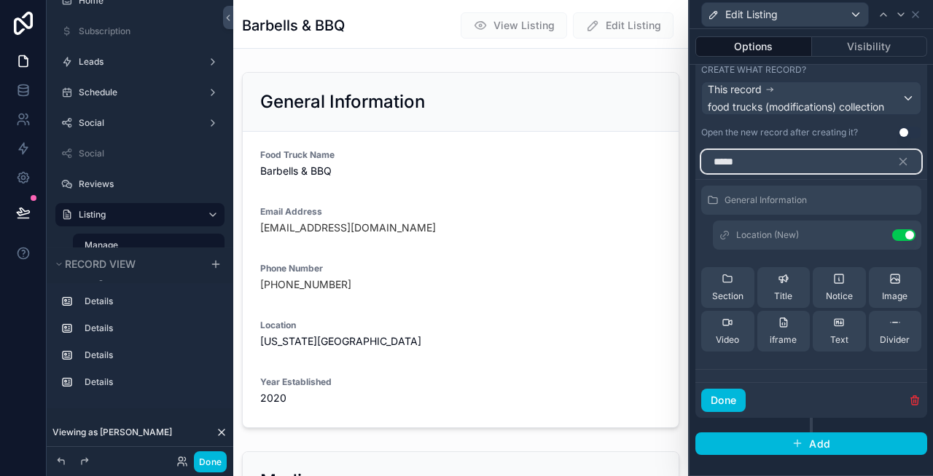
click at [764, 163] on input "*****" at bounding box center [811, 161] width 220 height 23
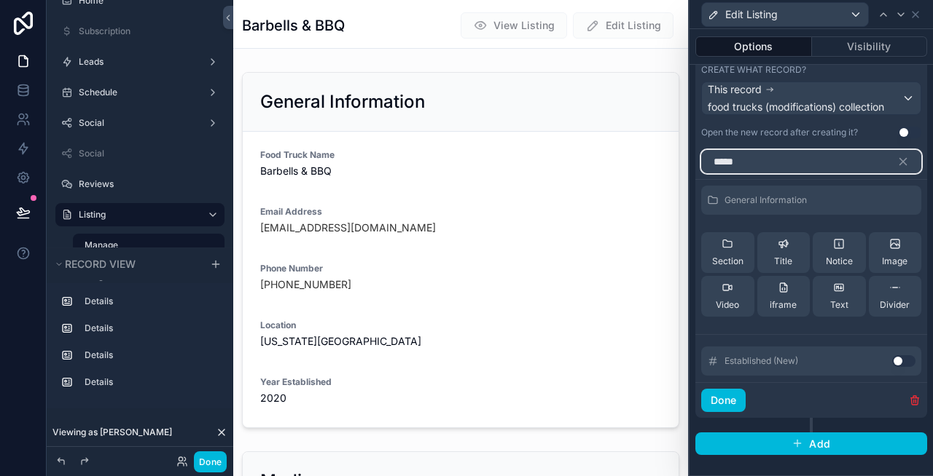
type input "*****"
click at [902, 361] on button "Use setting" at bounding box center [903, 362] width 23 height 12
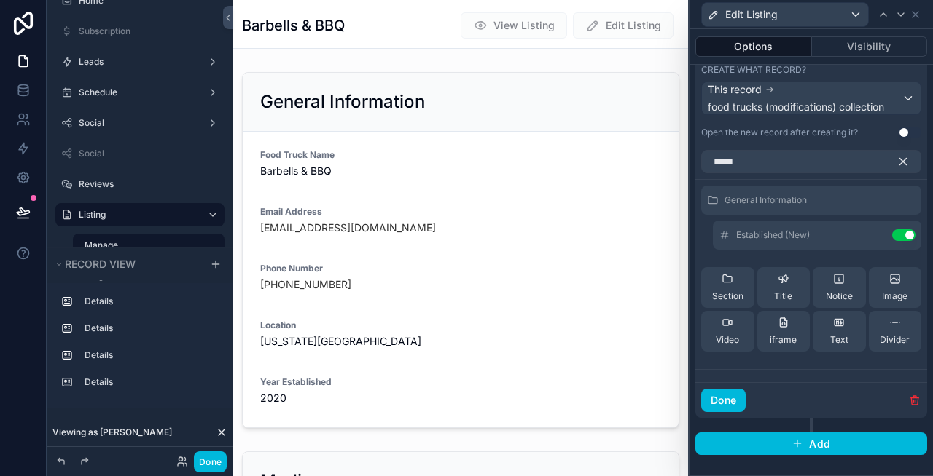
click at [901, 162] on icon "button" at bounding box center [902, 161] width 13 height 13
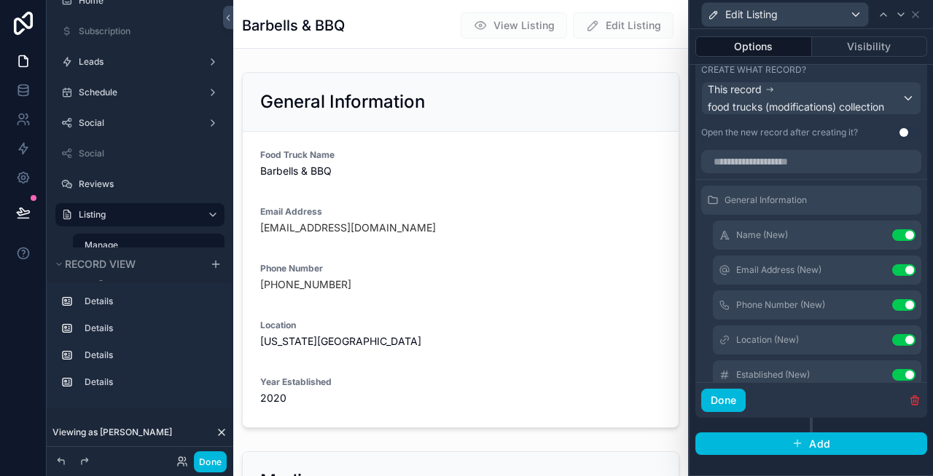
click at [0, 0] on icon at bounding box center [0, 0] width 0 height 0
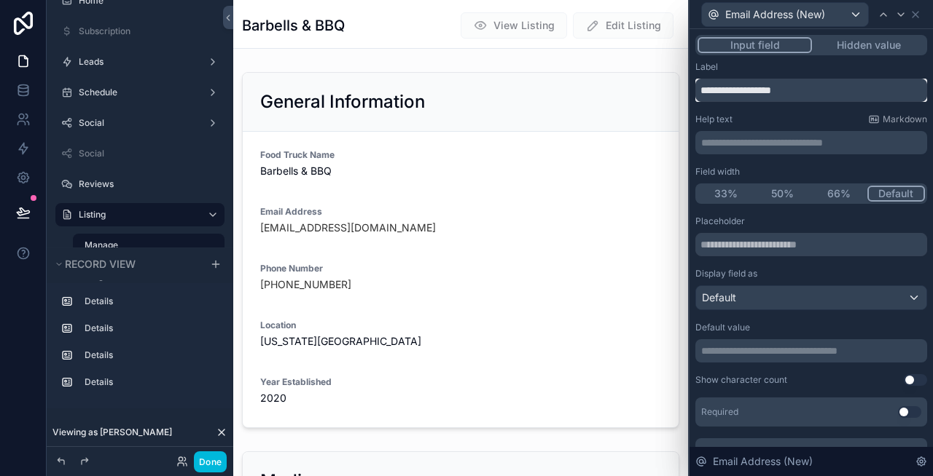
click at [821, 95] on input "**********" at bounding box center [811, 90] width 232 height 23
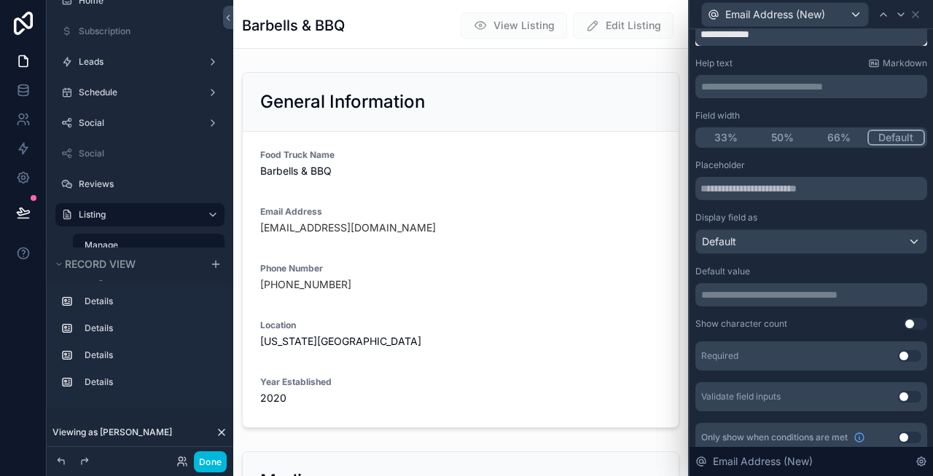
scroll to position [67, 0]
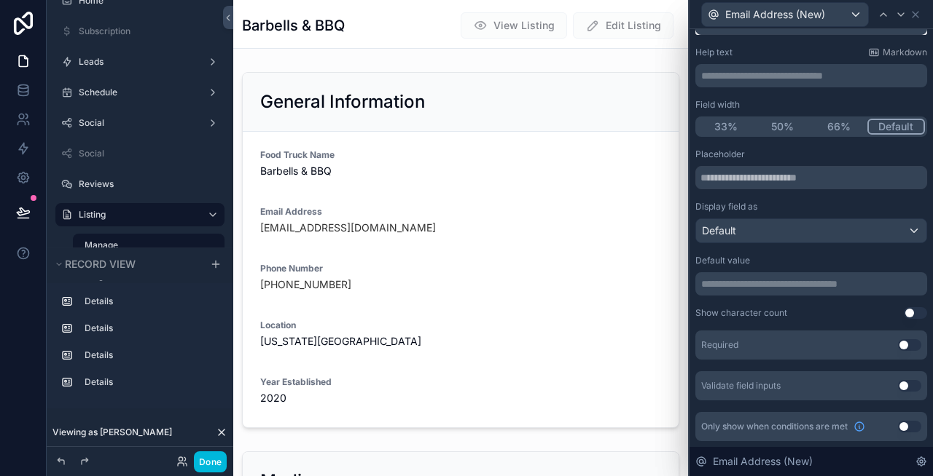
type input "**********"
click at [774, 285] on p "**********" at bounding box center [812, 284] width 223 height 15
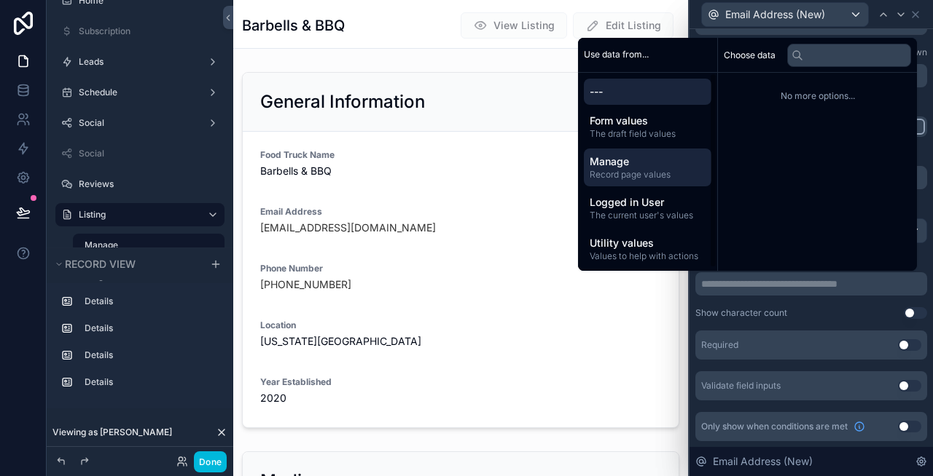
click at [617, 165] on span "Manage" at bounding box center [647, 161] width 116 height 15
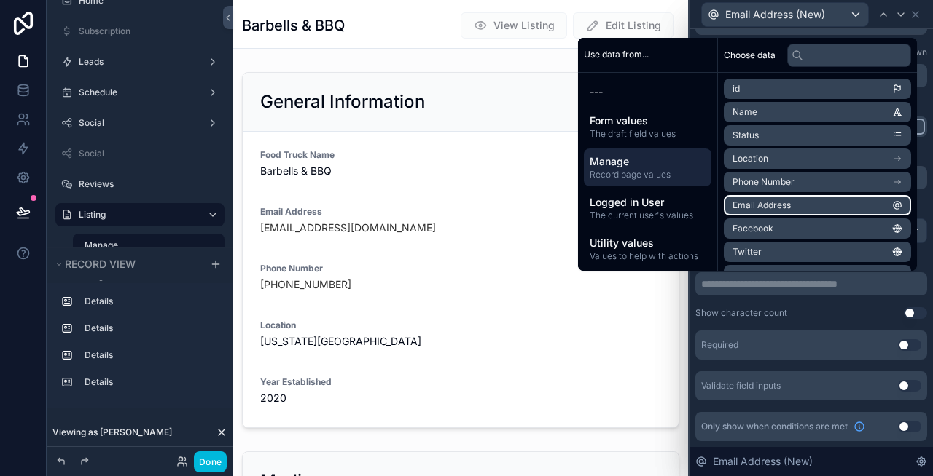
click at [796, 204] on li "Email Address" at bounding box center [816, 205] width 187 height 20
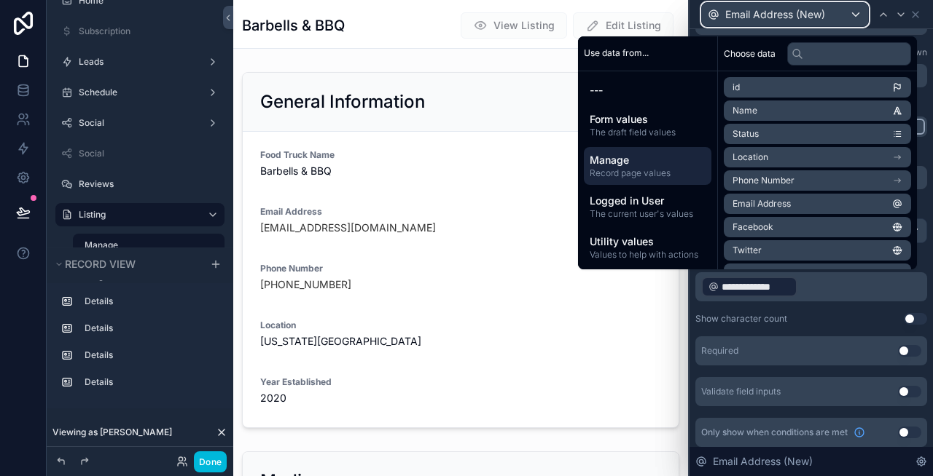
click at [828, 20] on div "Email Address (New)" at bounding box center [785, 14] width 166 height 23
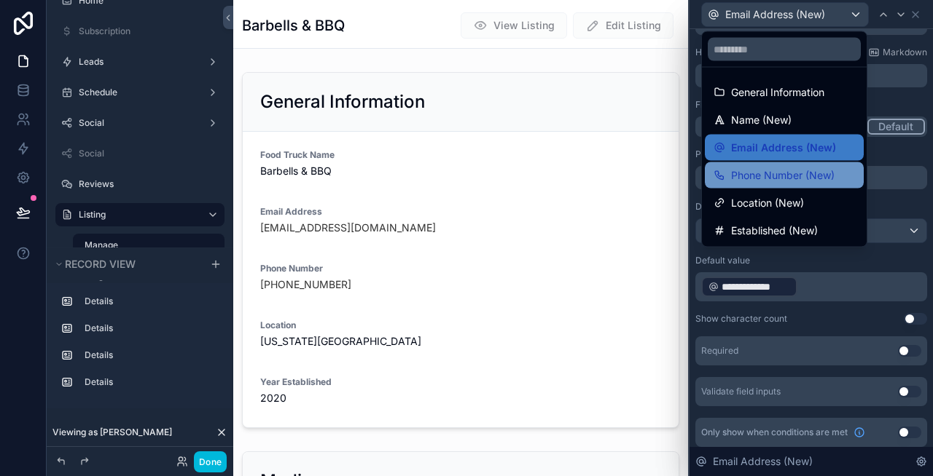
click at [789, 170] on span "Phone Number (New)" at bounding box center [782, 175] width 103 height 17
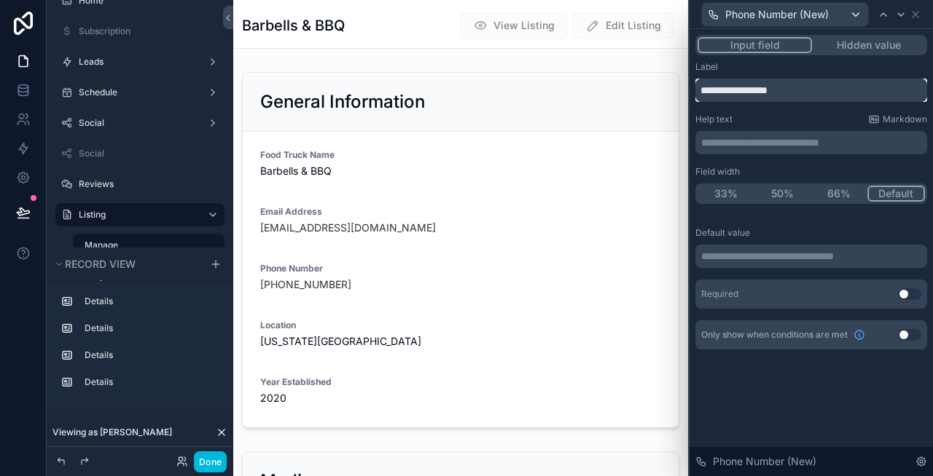
click at [822, 87] on input "**********" at bounding box center [811, 90] width 232 height 23
type input "**********"
click at [814, 259] on p "**********" at bounding box center [812, 256] width 223 height 15
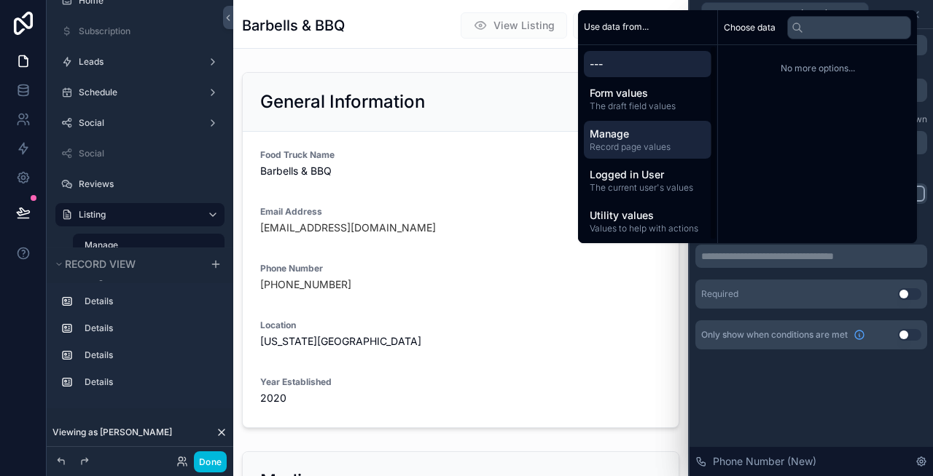
click at [616, 138] on span "Manage" at bounding box center [647, 134] width 116 height 15
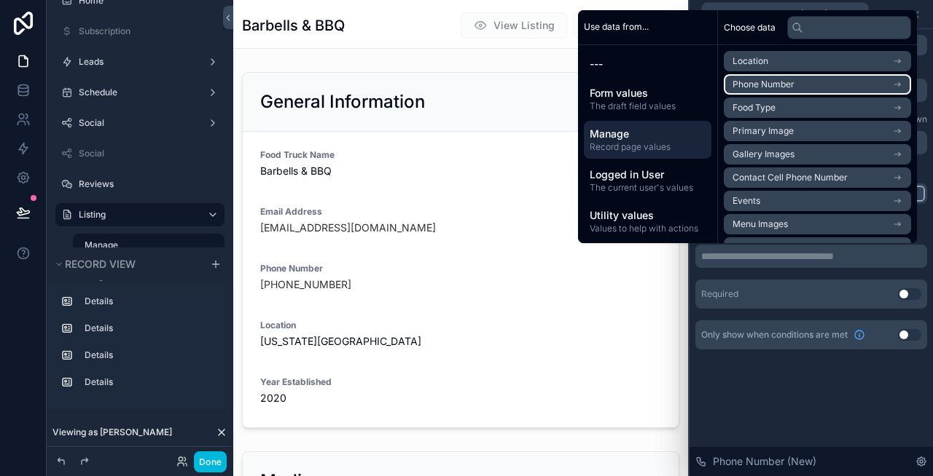
click at [764, 82] on span "Phone Number" at bounding box center [763, 85] width 62 height 12
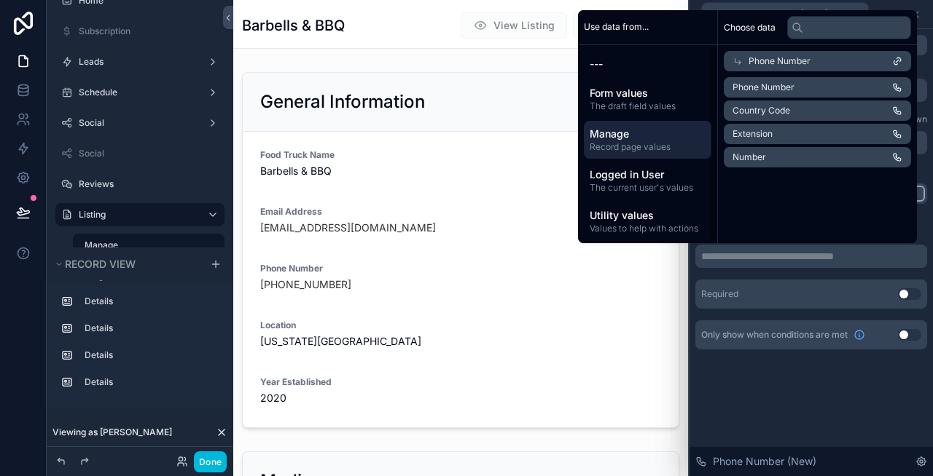
click at [648, 145] on span "Record page values" at bounding box center [647, 147] width 116 height 12
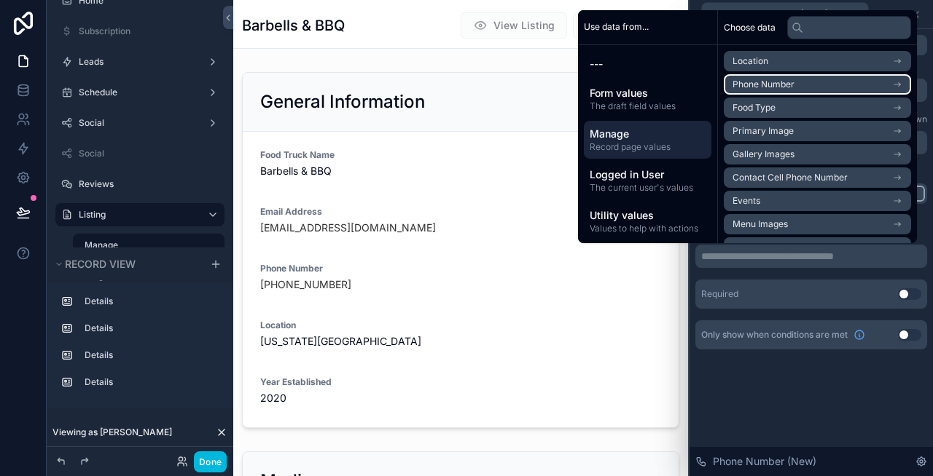
click at [806, 82] on li "Phone Number" at bounding box center [816, 84] width 187 height 20
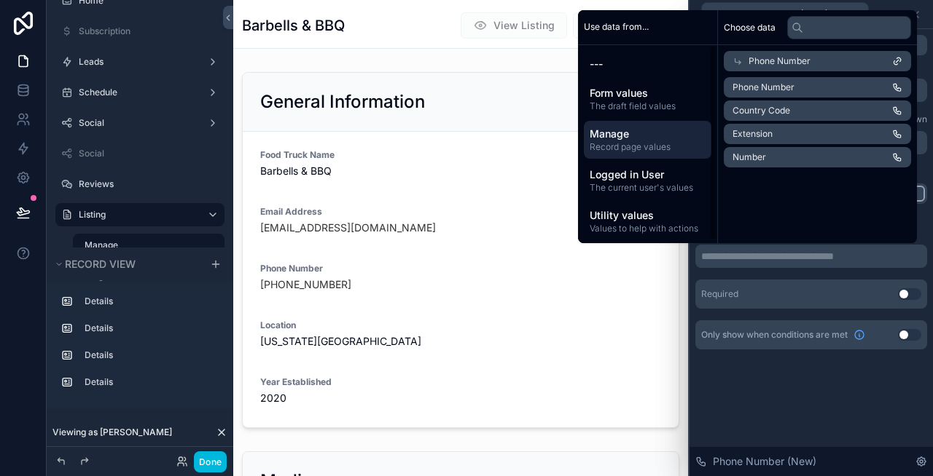
click at [632, 149] on span "Record page values" at bounding box center [647, 147] width 116 height 12
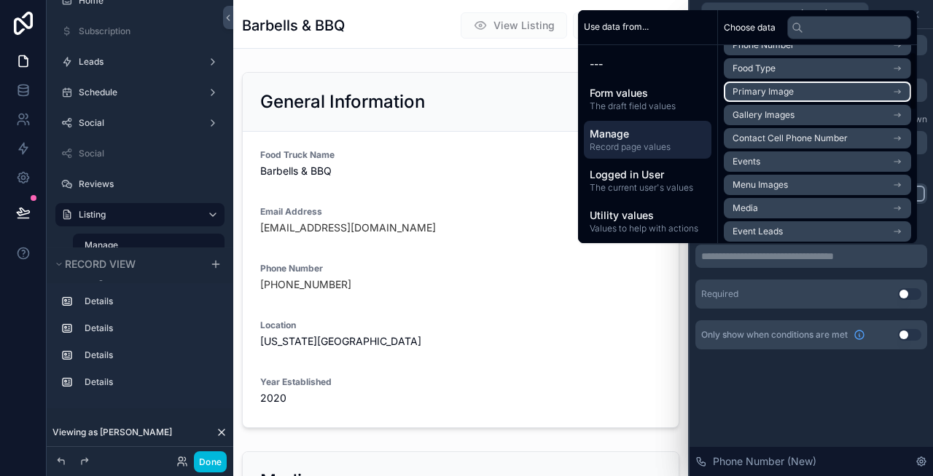
scroll to position [0, 0]
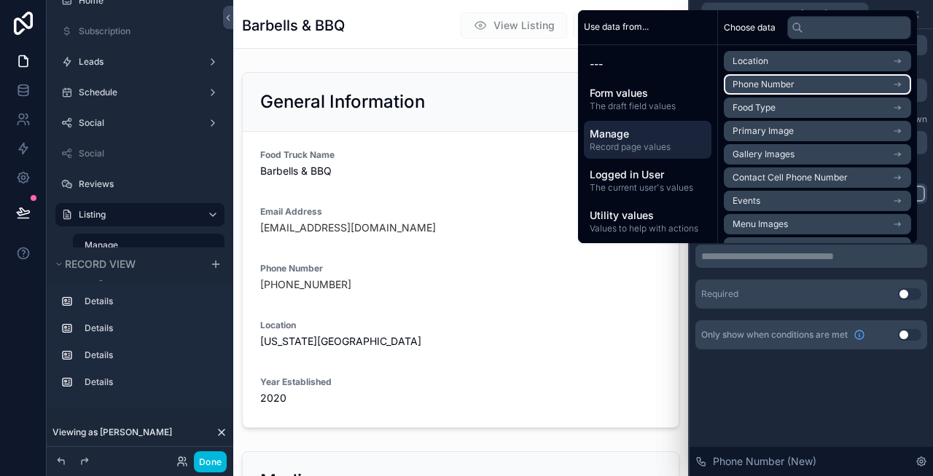
click at [804, 83] on li "Phone Number" at bounding box center [816, 84] width 187 height 20
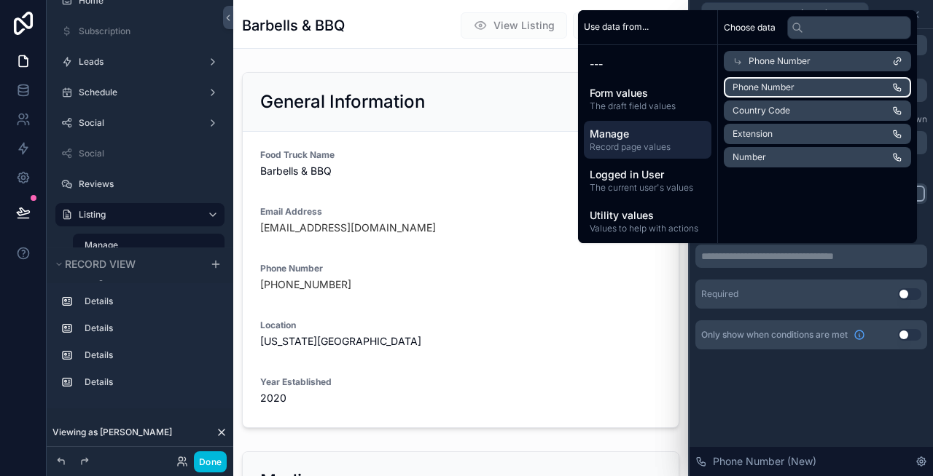
click at [774, 85] on span "Phone Number" at bounding box center [763, 88] width 62 height 12
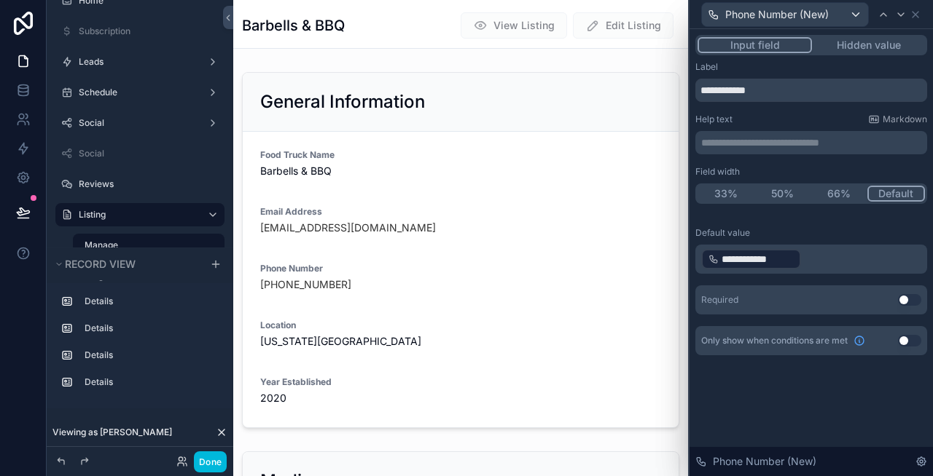
click at [764, 393] on div "**********" at bounding box center [810, 252] width 243 height 447
click at [841, 10] on div "Phone Number (New)" at bounding box center [785, 14] width 166 height 23
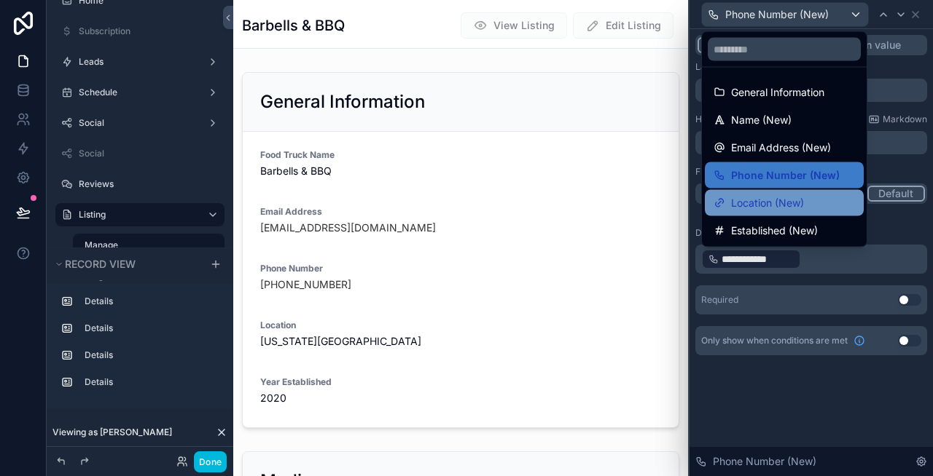
click at [777, 212] on div "Location (New)" at bounding box center [784, 203] width 159 height 26
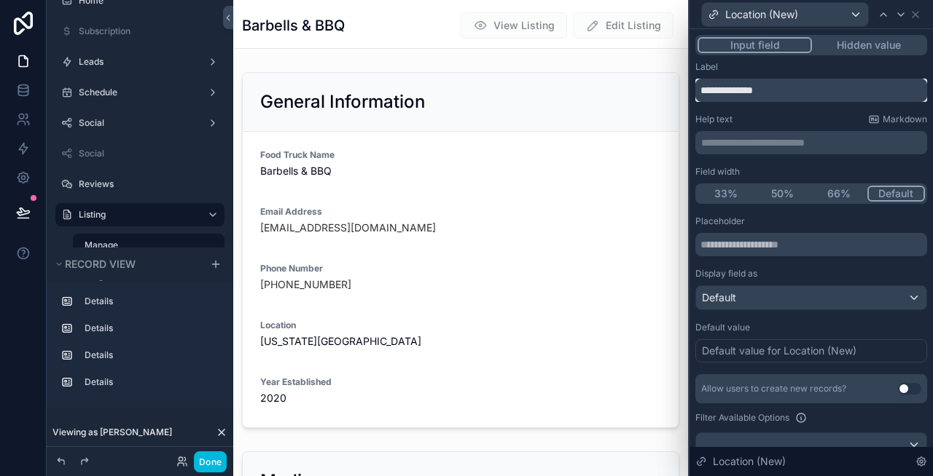
click at [810, 87] on input "**********" at bounding box center [811, 90] width 232 height 23
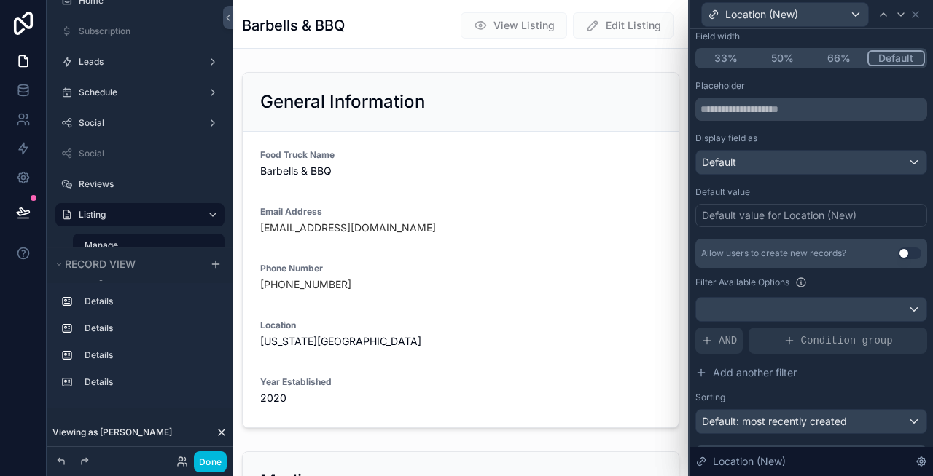
scroll to position [143, 0]
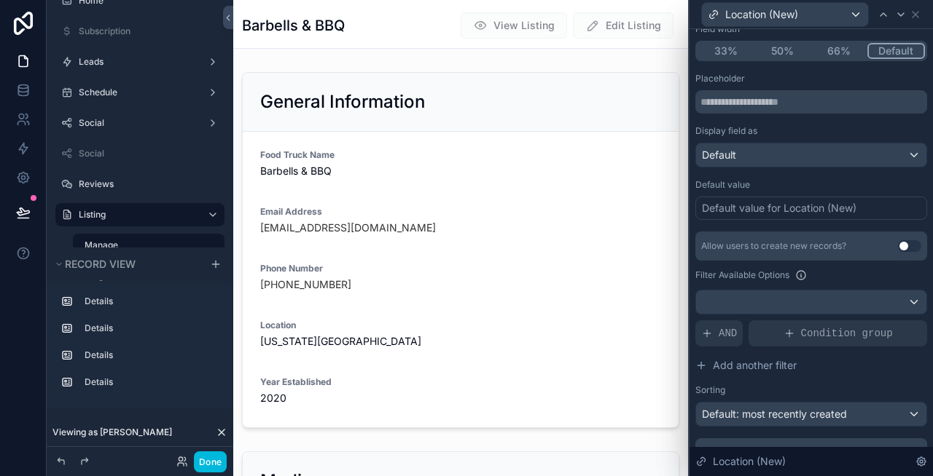
type input "********"
click at [764, 149] on div "Default" at bounding box center [811, 155] width 230 height 23
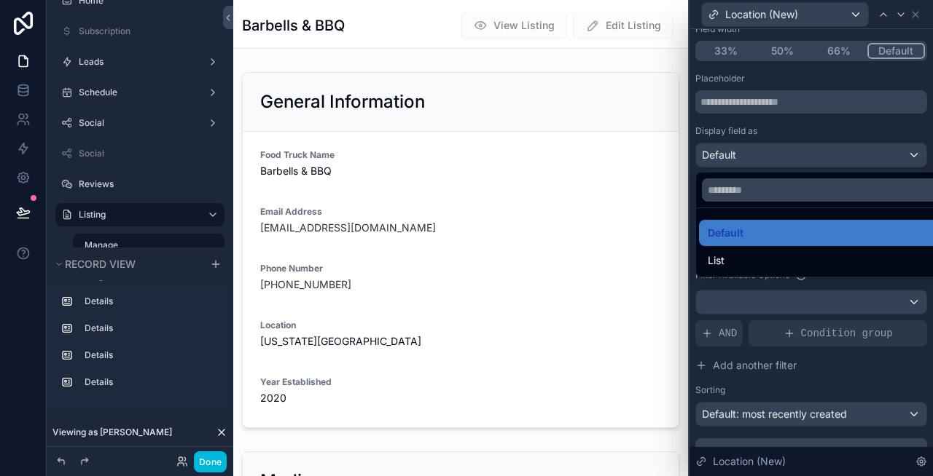
click at [764, 149] on div at bounding box center [810, 238] width 243 height 476
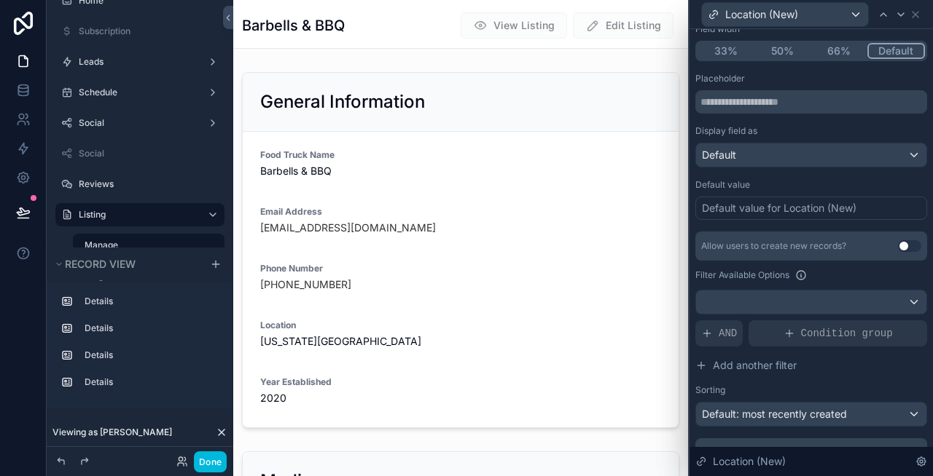
click at [754, 208] on div "Default value for Location (New)" at bounding box center [779, 208] width 154 height 15
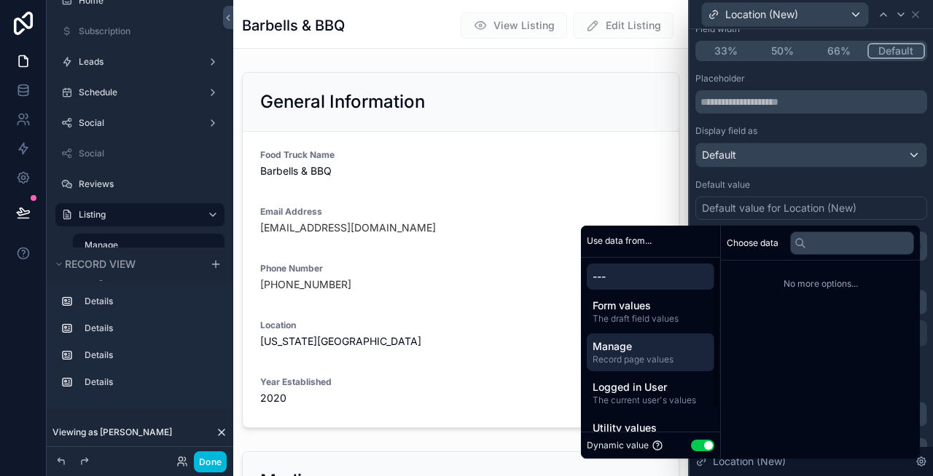
click at [640, 356] on span "Record page values" at bounding box center [650, 360] width 116 height 12
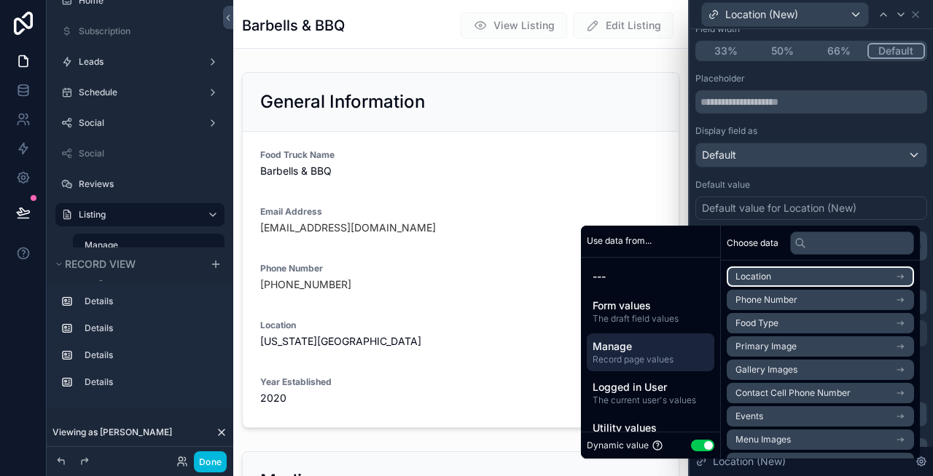
click at [778, 269] on li "Location" at bounding box center [819, 277] width 187 height 20
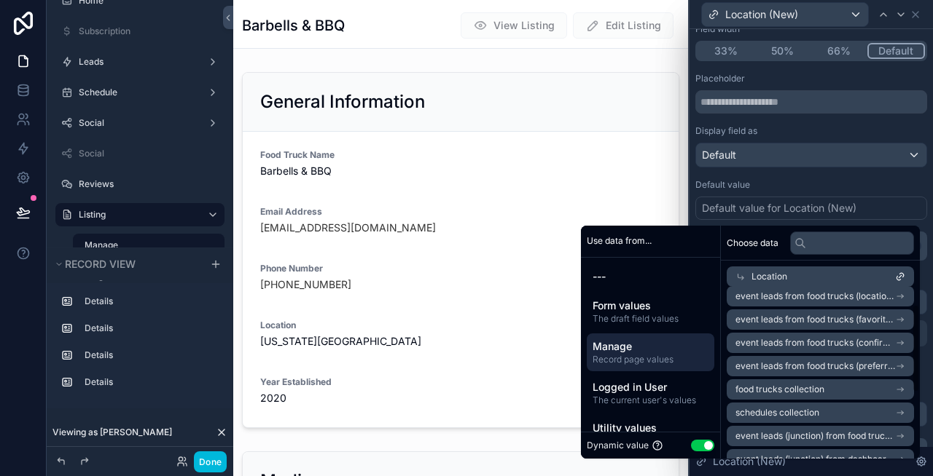
scroll to position [0, 0]
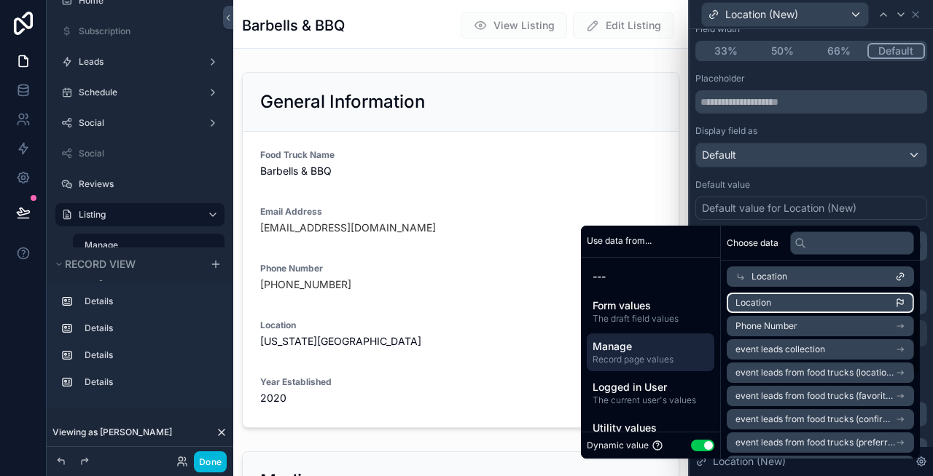
click at [796, 302] on li "Location" at bounding box center [819, 303] width 187 height 20
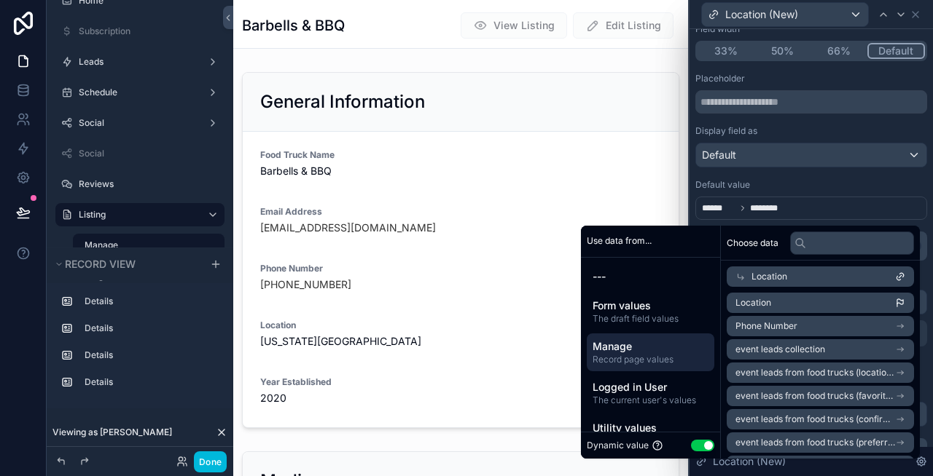
click at [815, 181] on div "Default value" at bounding box center [811, 185] width 232 height 12
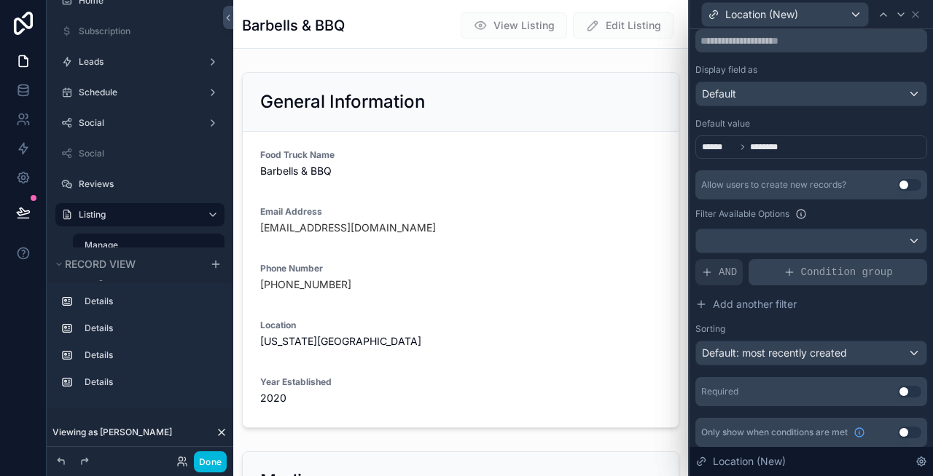
scroll to position [207, 0]
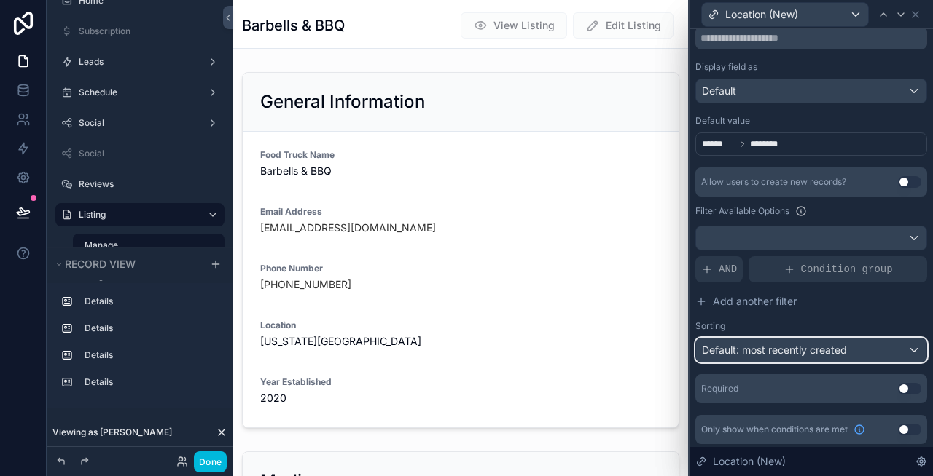
click at [825, 350] on span "Default: most recently created" at bounding box center [774, 350] width 145 height 12
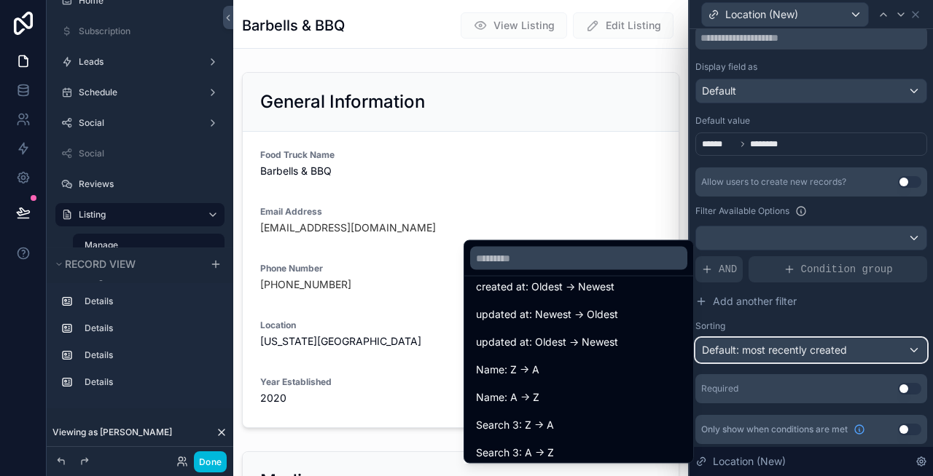
scroll to position [87, 0]
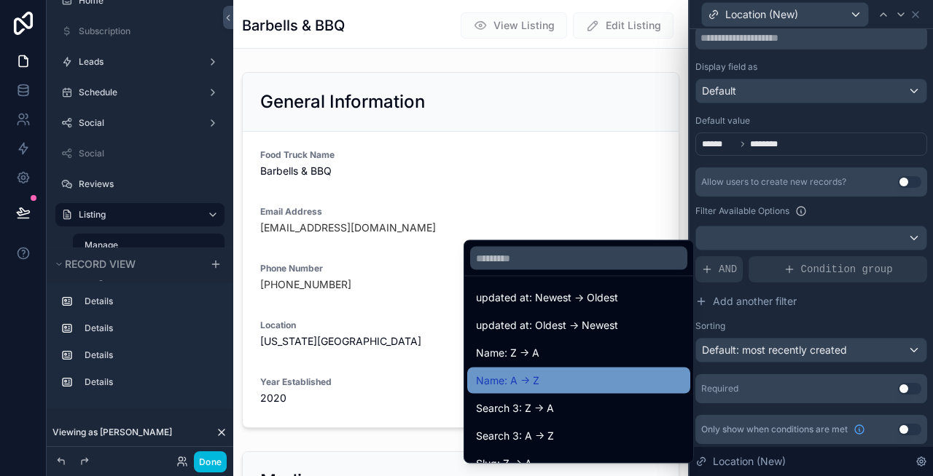
click at [562, 374] on div "Name: A -> Z" at bounding box center [578, 380] width 205 height 17
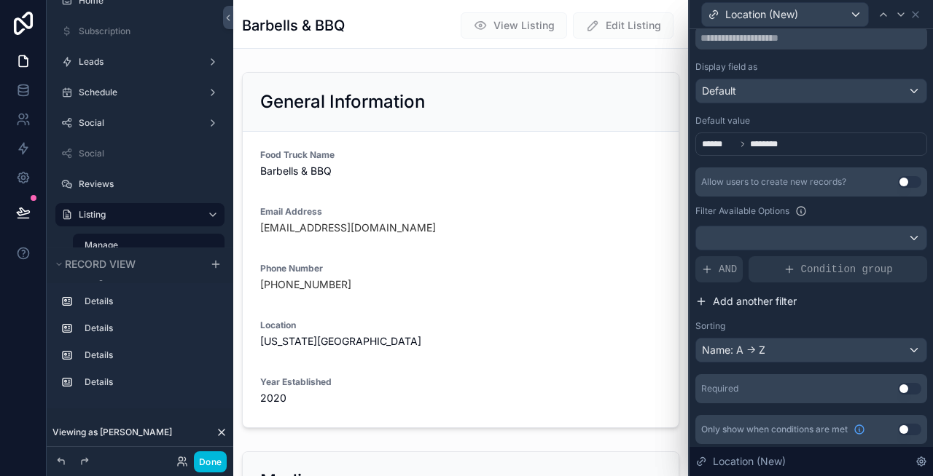
scroll to position [210, 0]
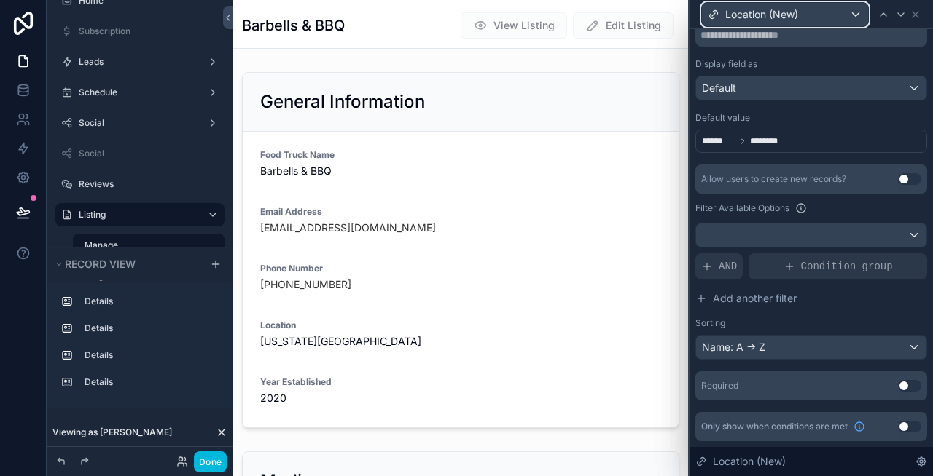
click at [806, 18] on div "Location (New)" at bounding box center [785, 14] width 166 height 23
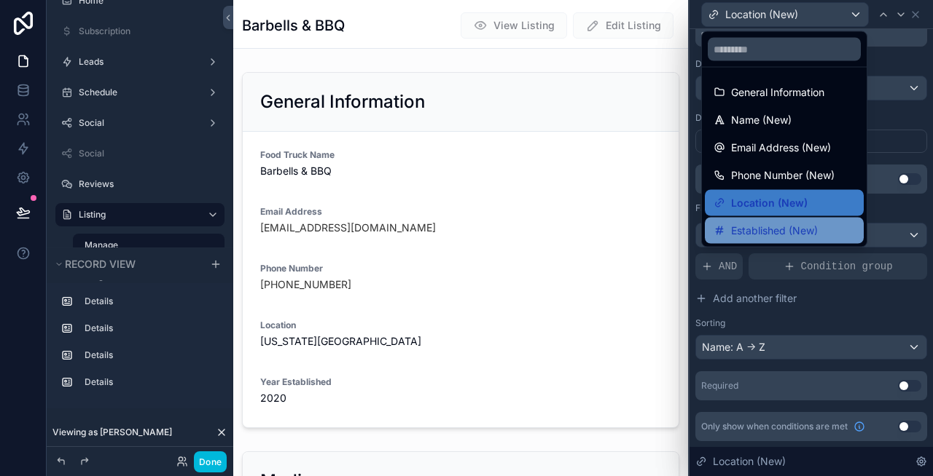
click at [761, 226] on span "Established (New)" at bounding box center [774, 230] width 87 height 17
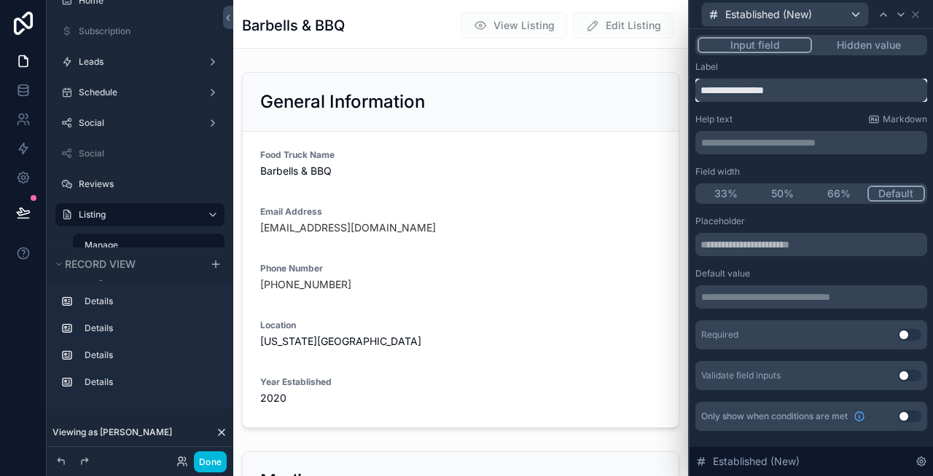
click at [811, 88] on input "**********" at bounding box center [811, 90] width 232 height 23
type input "**********"
click at [761, 299] on p "**********" at bounding box center [812, 297] width 223 height 15
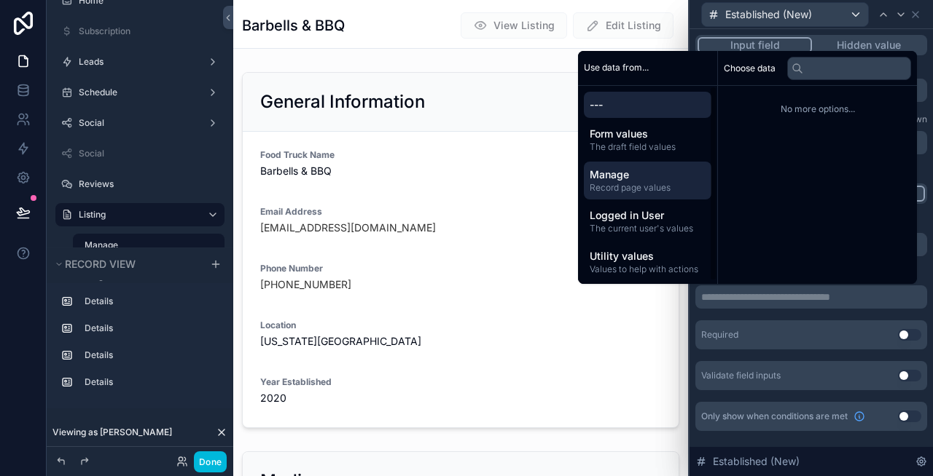
click at [629, 180] on span "Manage" at bounding box center [647, 175] width 116 height 15
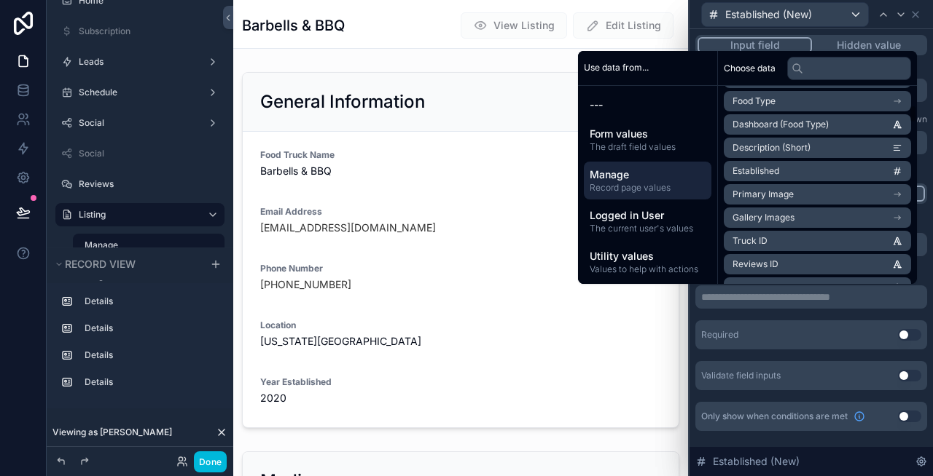
scroll to position [288, 0]
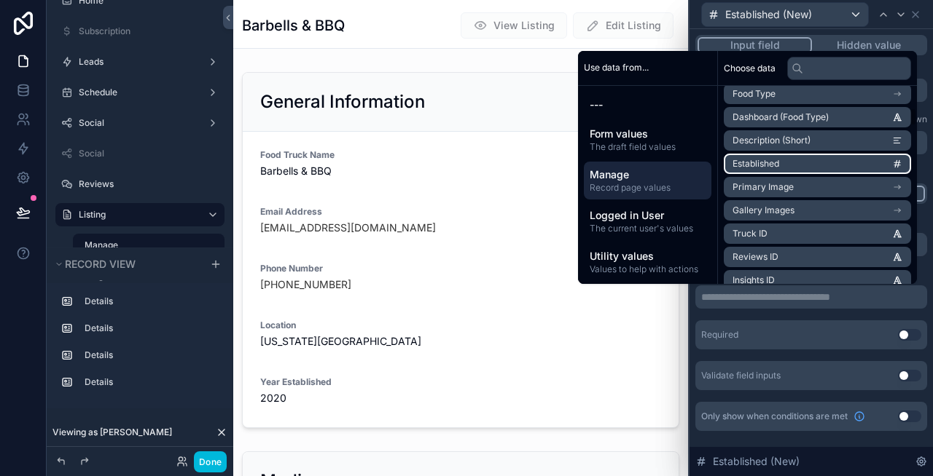
click at [776, 159] on li "Established" at bounding box center [816, 164] width 187 height 20
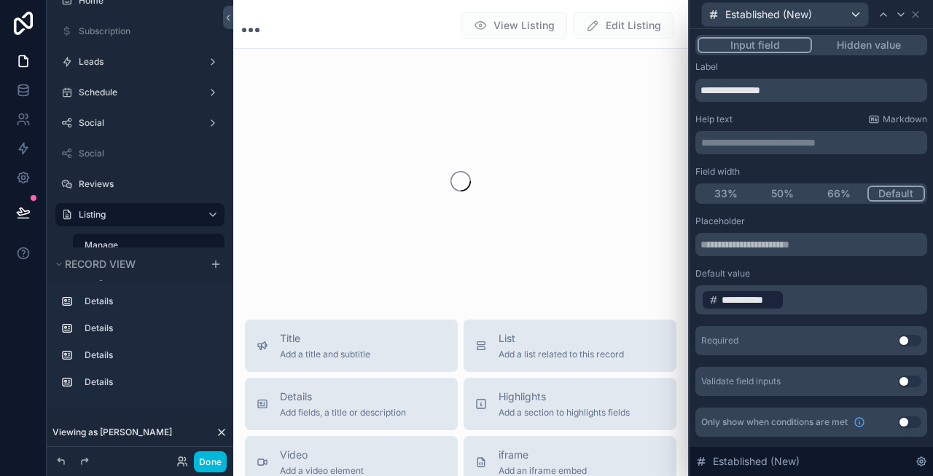
click at [747, 320] on div "**********" at bounding box center [811, 306] width 232 height 181
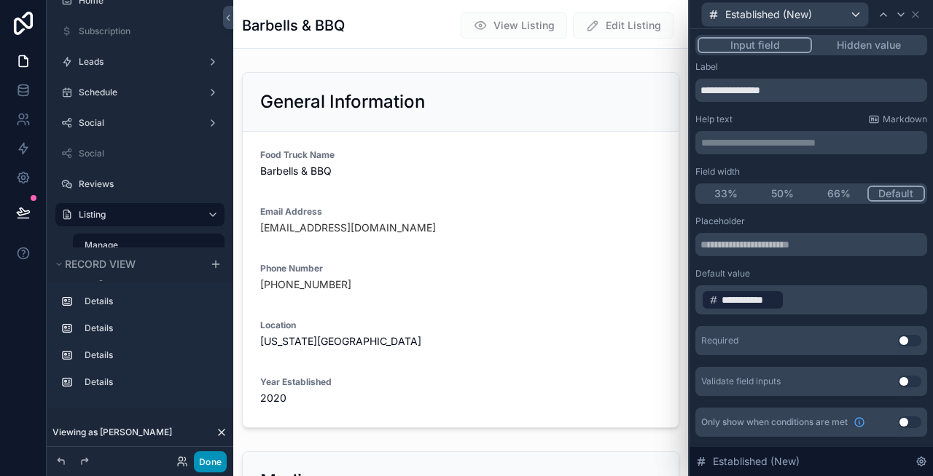
click at [209, 453] on button "Done" at bounding box center [210, 462] width 33 height 21
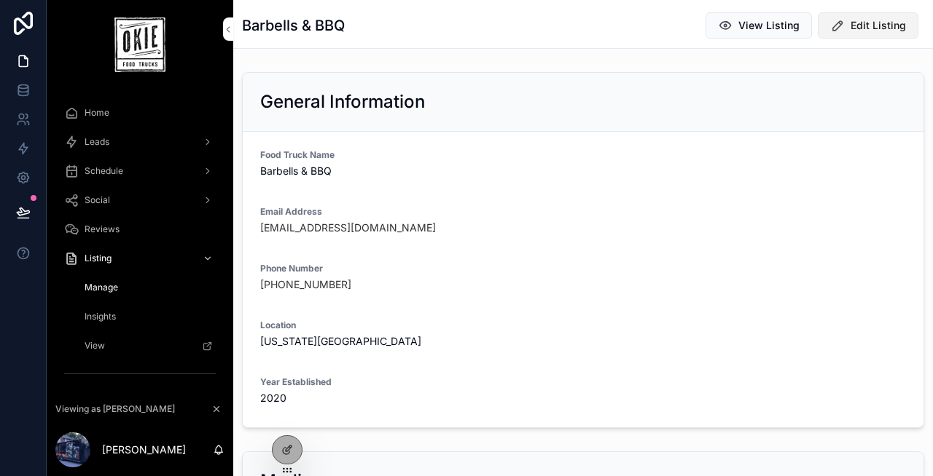
click at [862, 29] on span "Edit Listing" at bounding box center [877, 25] width 55 height 15
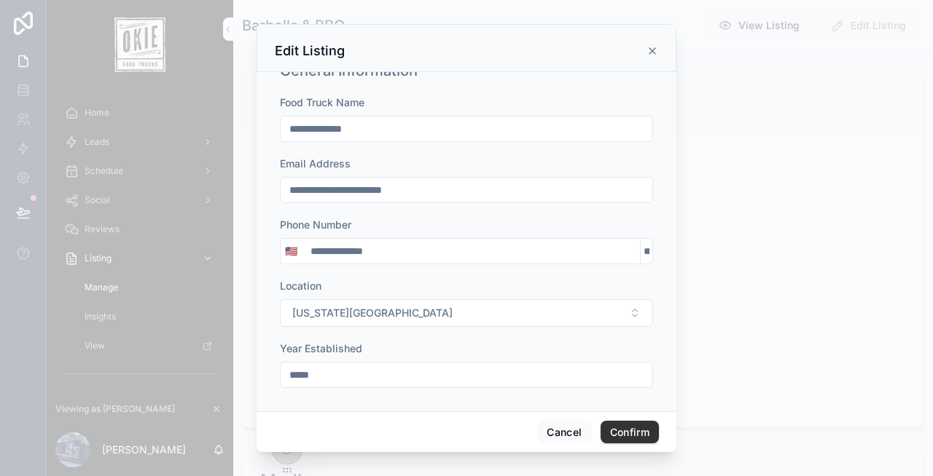
scroll to position [84, 0]
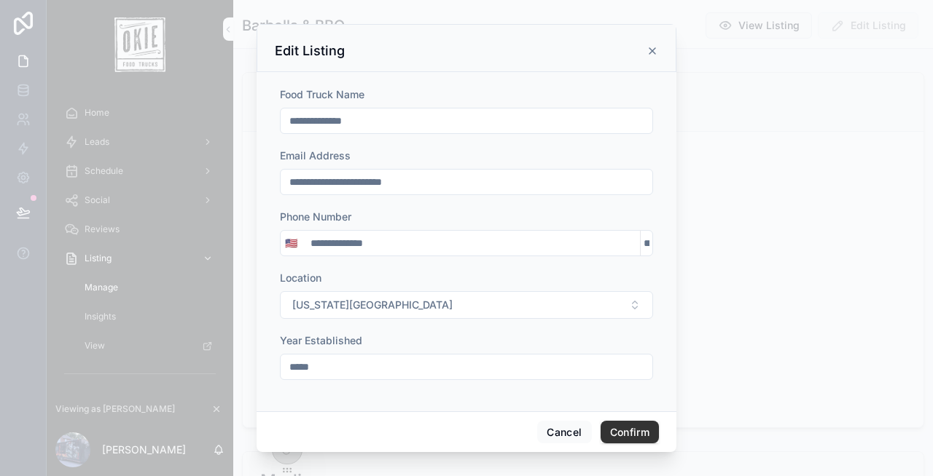
click at [359, 364] on input "*****" at bounding box center [466, 367] width 372 height 20
type input "*"
click at [569, 433] on button "Cancel" at bounding box center [564, 432] width 54 height 23
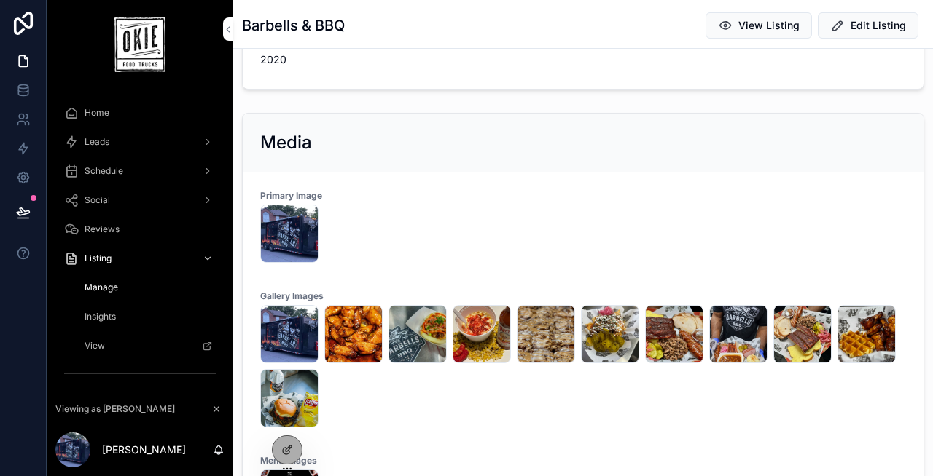
scroll to position [0, 0]
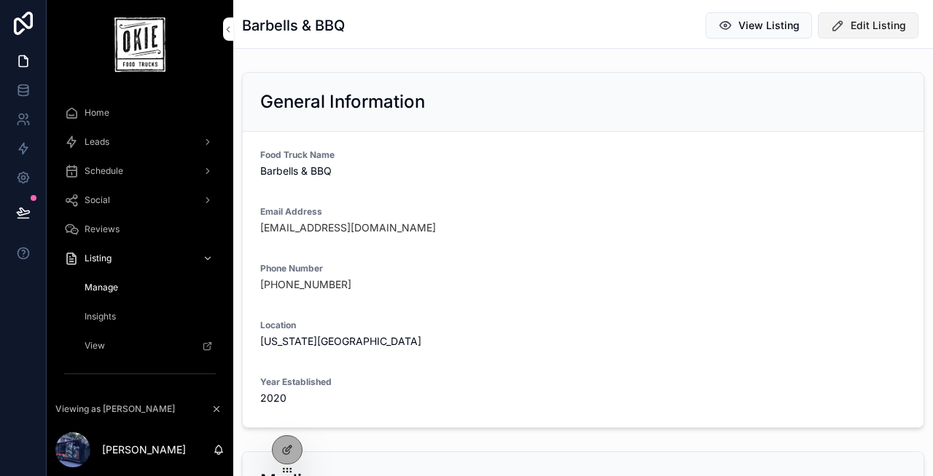
click at [872, 20] on span "Edit Listing" at bounding box center [877, 25] width 55 height 15
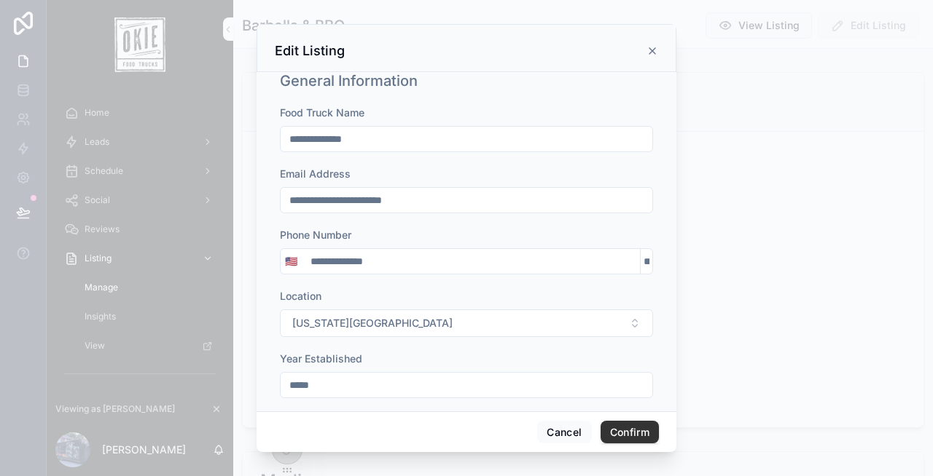
scroll to position [84, 0]
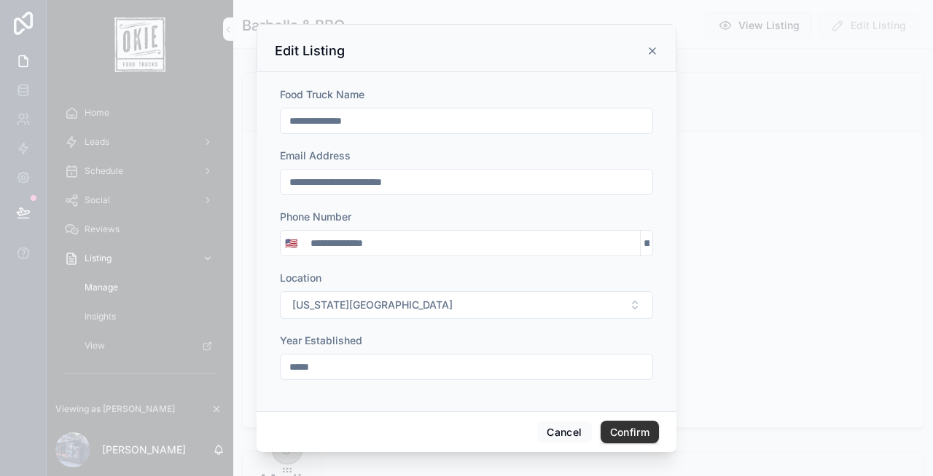
click at [574, 231] on div "**********" at bounding box center [466, 243] width 373 height 26
click at [559, 243] on input "**********" at bounding box center [471, 243] width 338 height 20
click at [640, 240] on input "text" at bounding box center [646, 243] width 12 height 20
click at [641, 245] on input "text" at bounding box center [646, 243] width 12 height 20
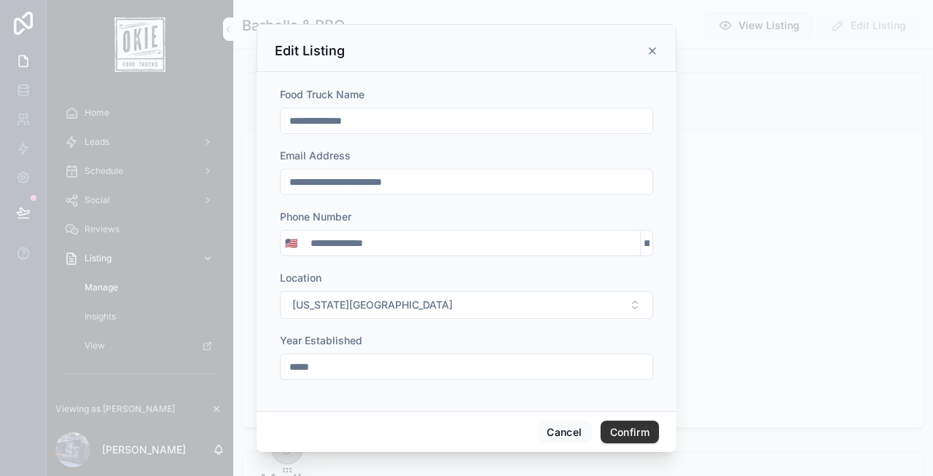
scroll to position [0, 10]
type input "*****"
click at [551, 432] on button "Cancel" at bounding box center [564, 432] width 54 height 23
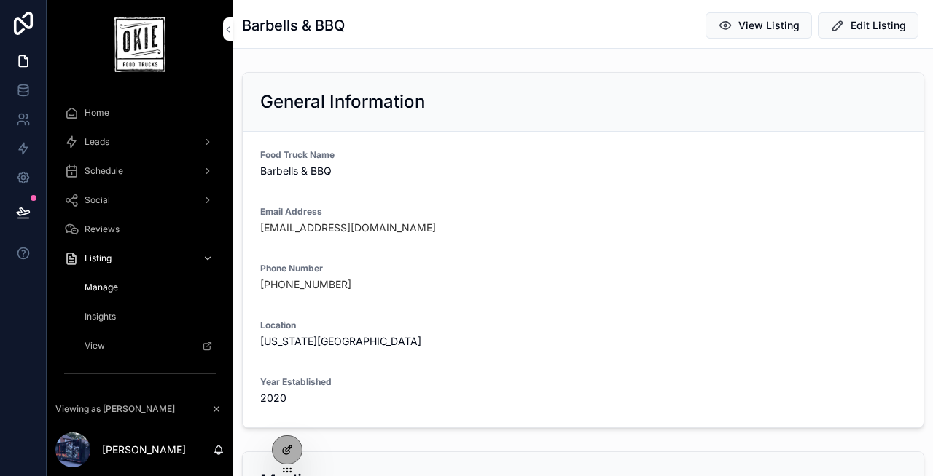
click at [283, 455] on icon at bounding box center [287, 450] width 12 height 12
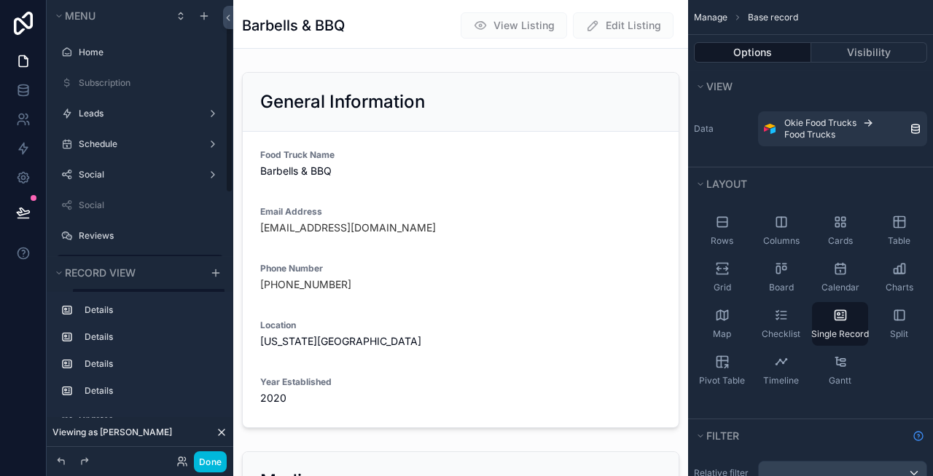
scroll to position [52, 0]
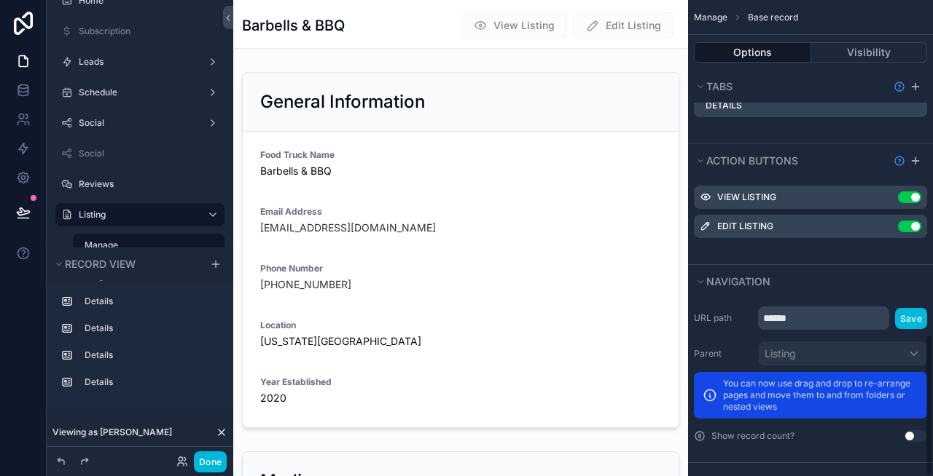
scroll to position [1115, 0]
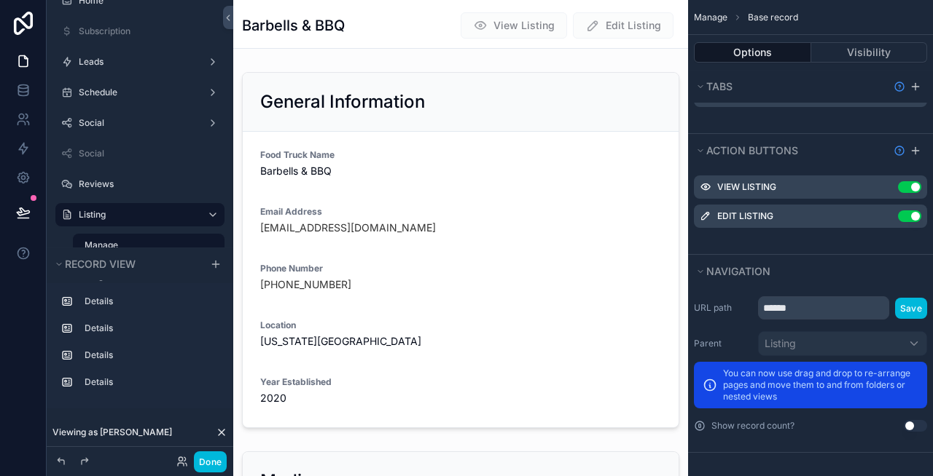
click at [0, 0] on icon "scrollable content" at bounding box center [0, 0] width 0 height 0
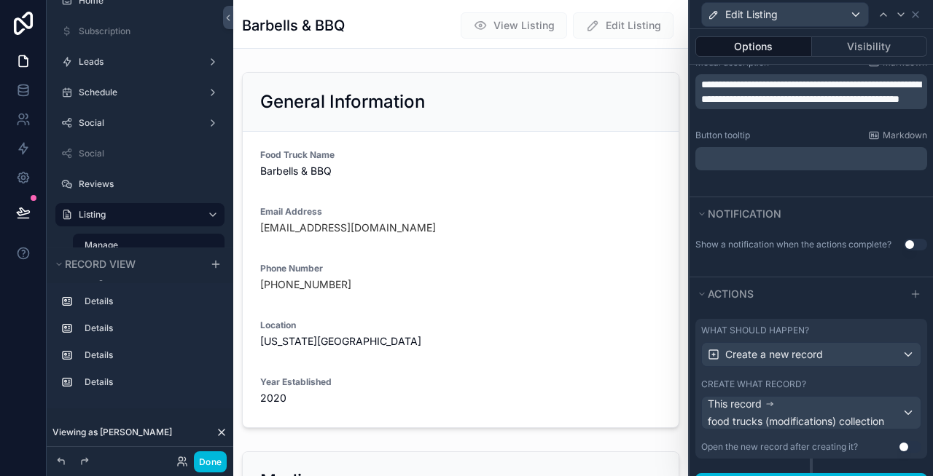
scroll to position [349, 0]
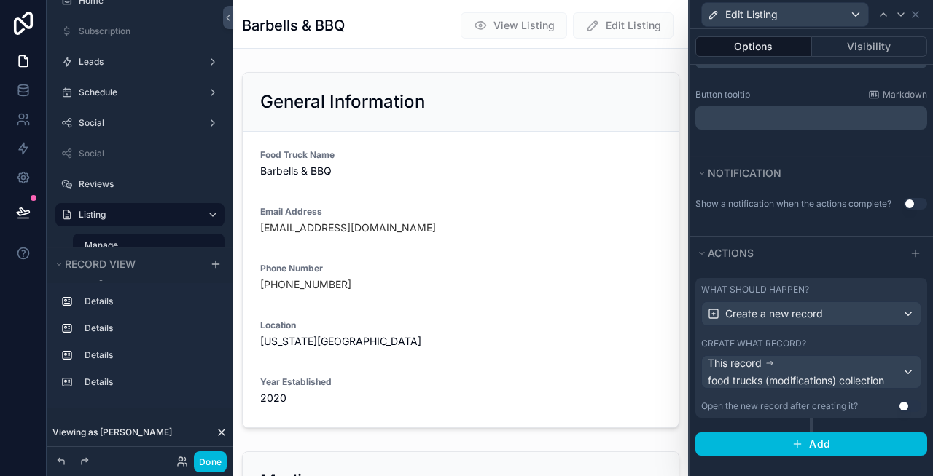
click at [772, 289] on label "What should happen?" at bounding box center [755, 290] width 108 height 12
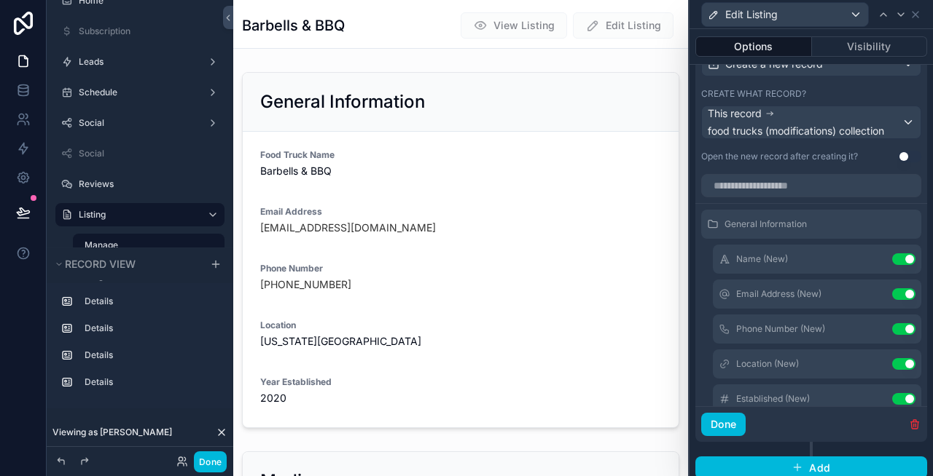
scroll to position [623, 0]
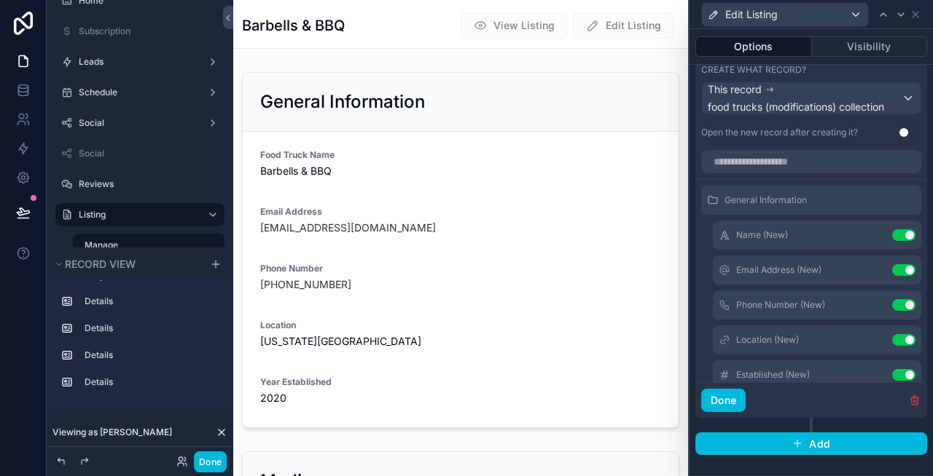
click at [0, 0] on icon at bounding box center [0, 0] width 0 height 0
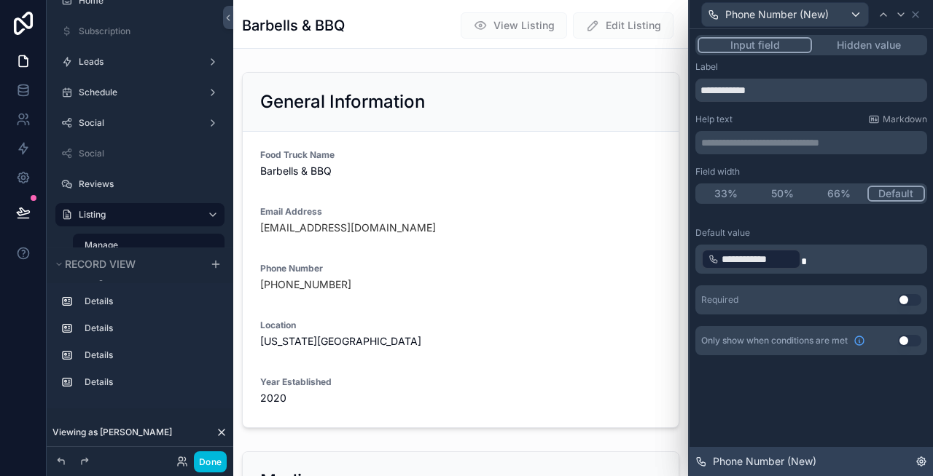
click at [922, 460] on icon at bounding box center [920, 461] width 3 height 3
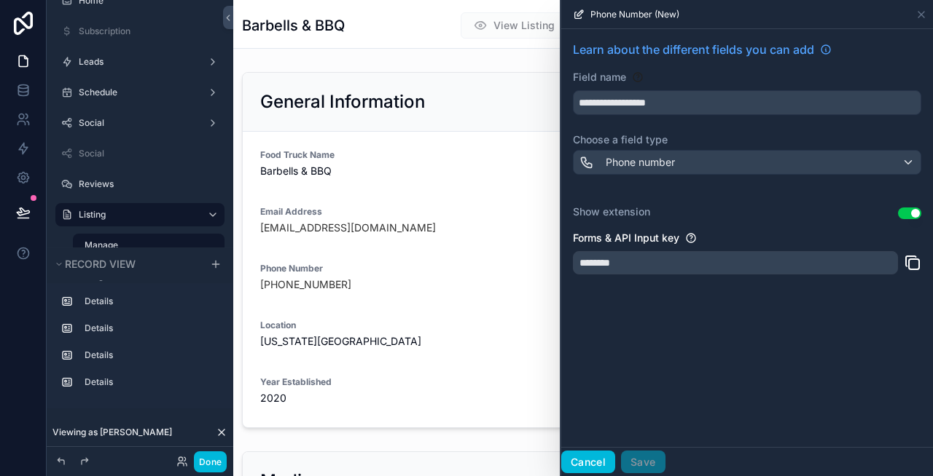
click at [581, 464] on button "Cancel" at bounding box center [588, 462] width 54 height 23
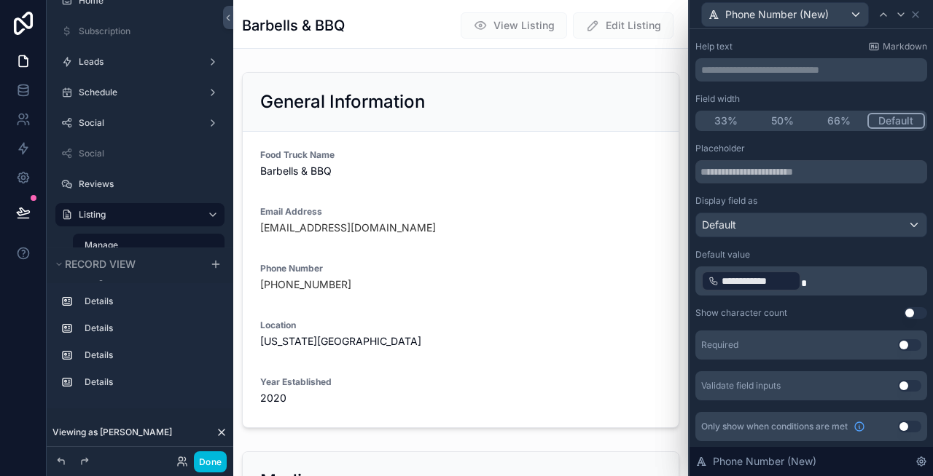
scroll to position [0, 0]
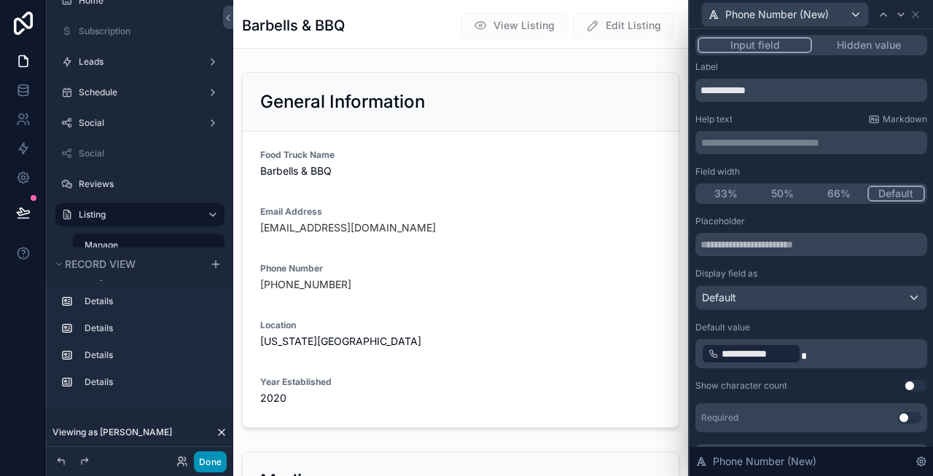
click at [209, 470] on button "Done" at bounding box center [210, 462] width 33 height 21
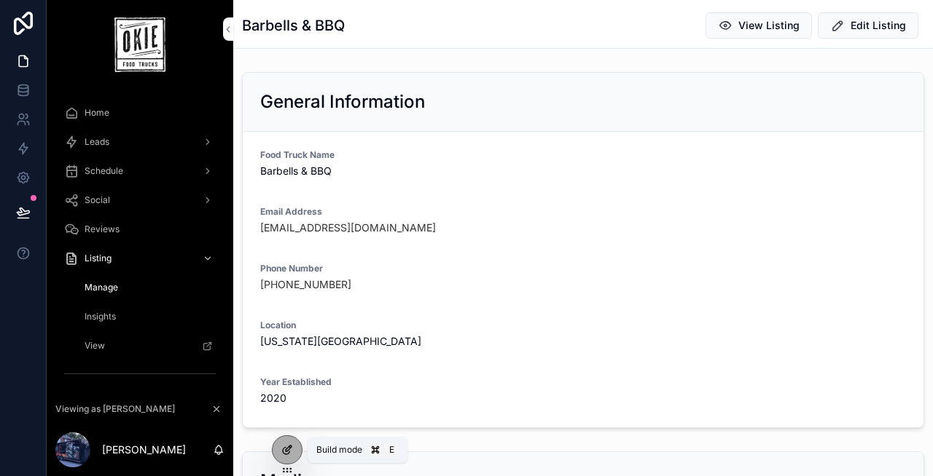
click at [287, 445] on icon at bounding box center [287, 450] width 12 height 12
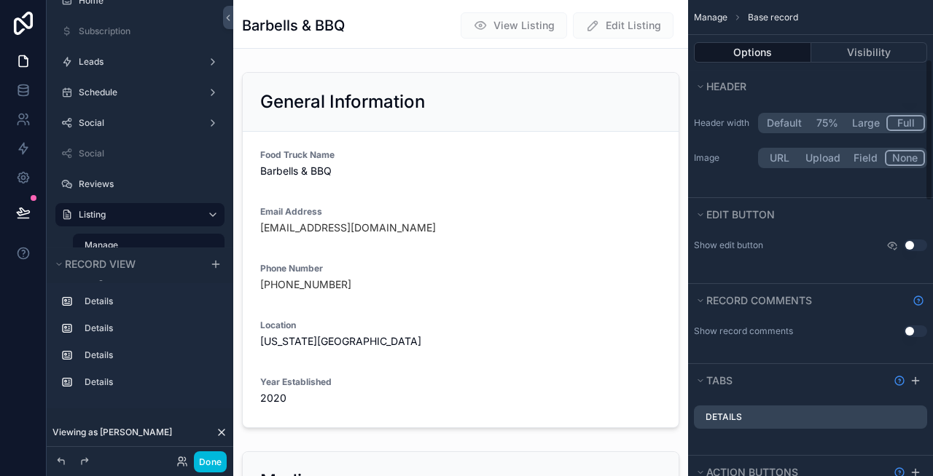
scroll to position [1115, 0]
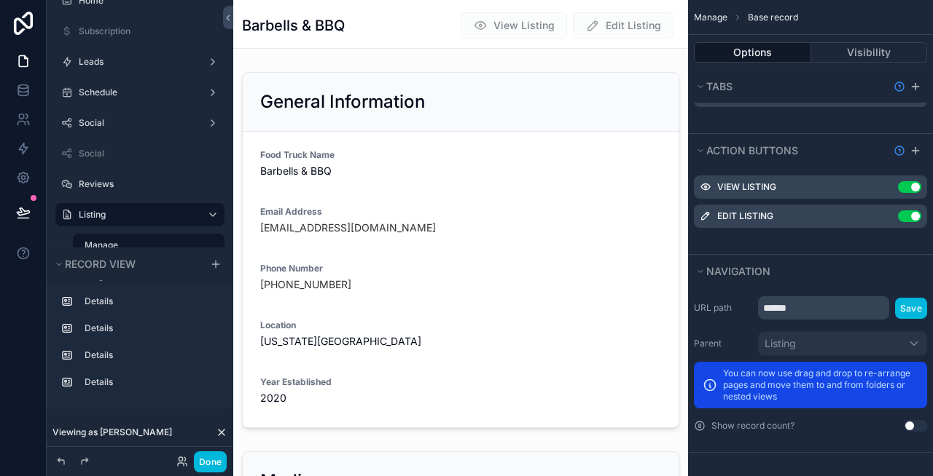
click at [0, 0] on icon "scrollable content" at bounding box center [0, 0] width 0 height 0
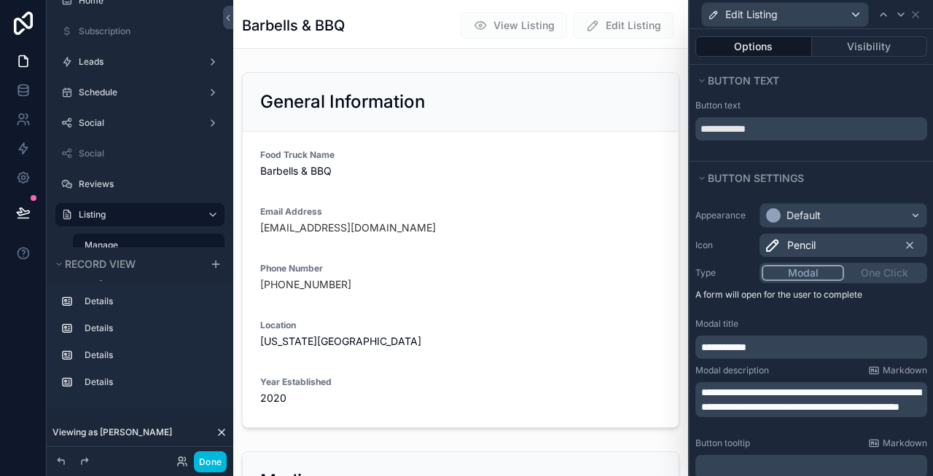
scroll to position [349, 0]
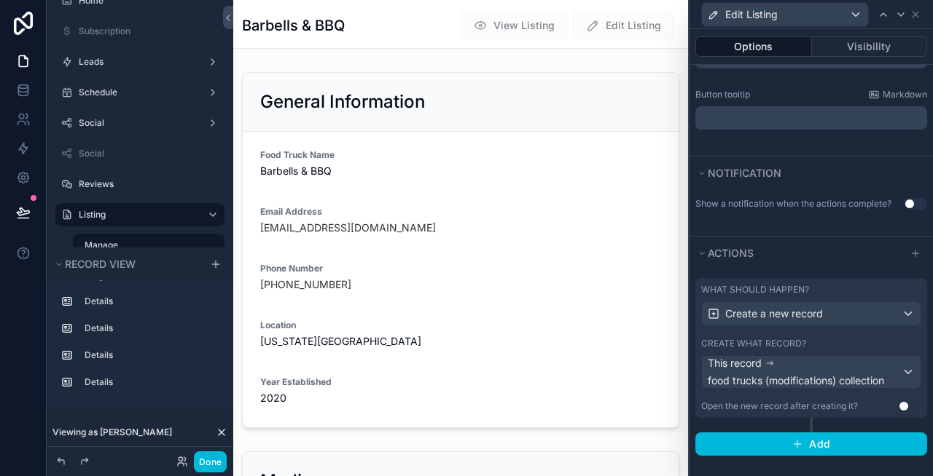
click at [788, 287] on label "What should happen?" at bounding box center [755, 290] width 108 height 12
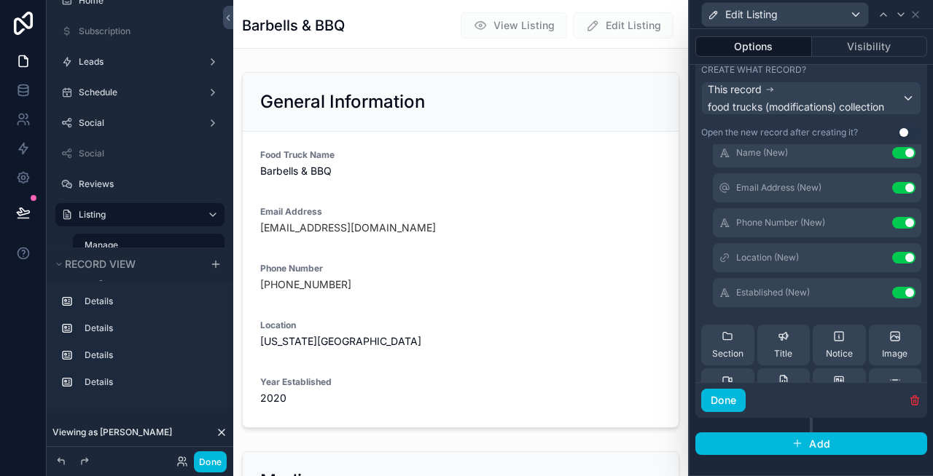
scroll to position [104, 0]
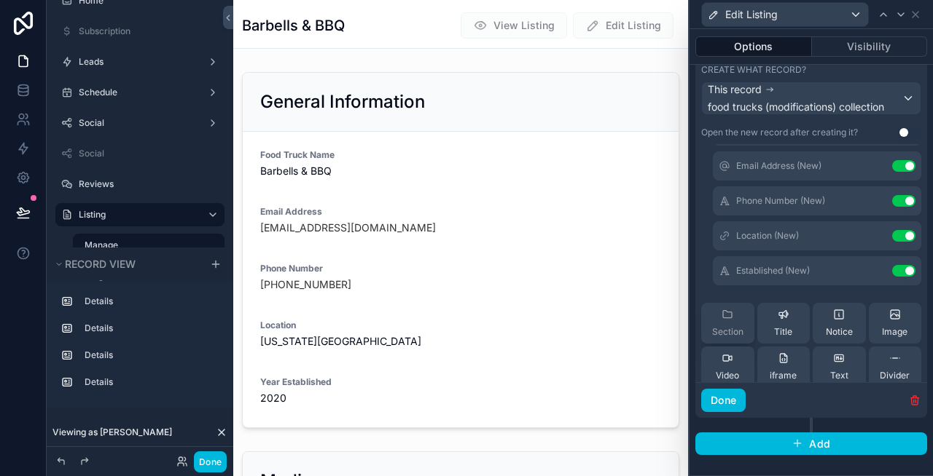
click at [733, 313] on icon at bounding box center [727, 315] width 12 height 12
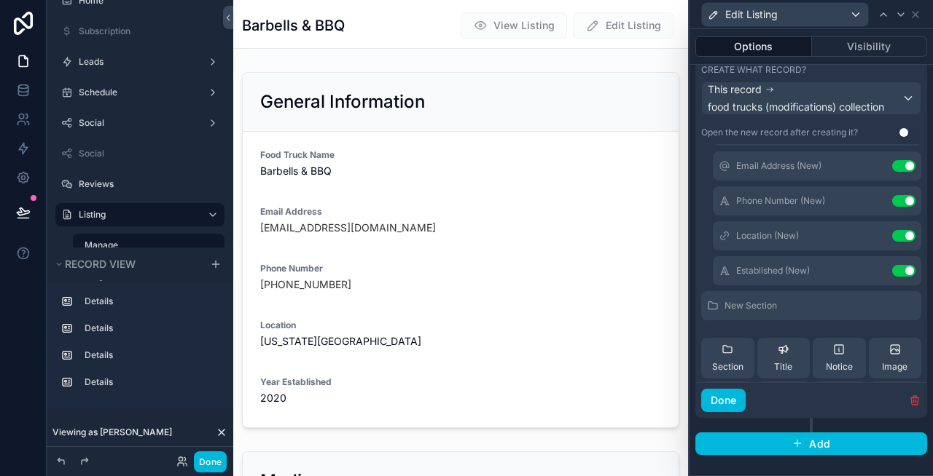
click at [0, 0] on icon at bounding box center [0, 0] width 0 height 0
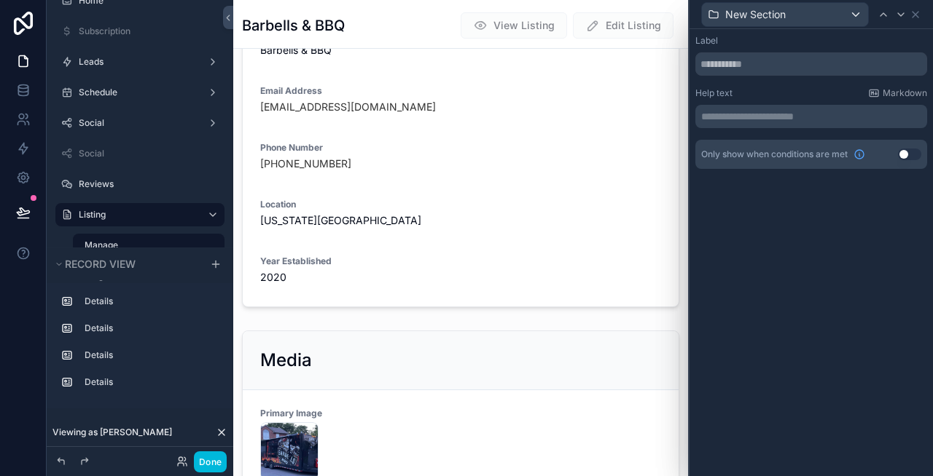
scroll to position [0, 0]
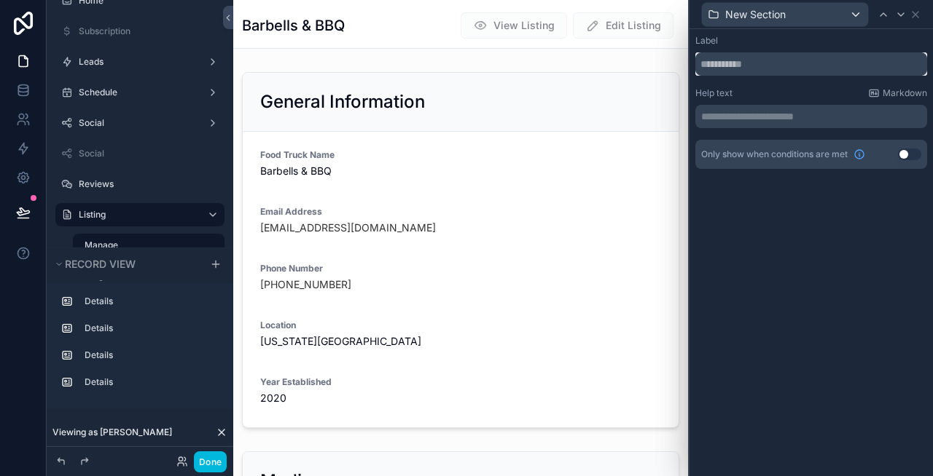
click at [744, 60] on input "text" at bounding box center [811, 63] width 232 height 23
type input "*****"
click at [919, 12] on icon at bounding box center [915, 15] width 12 height 12
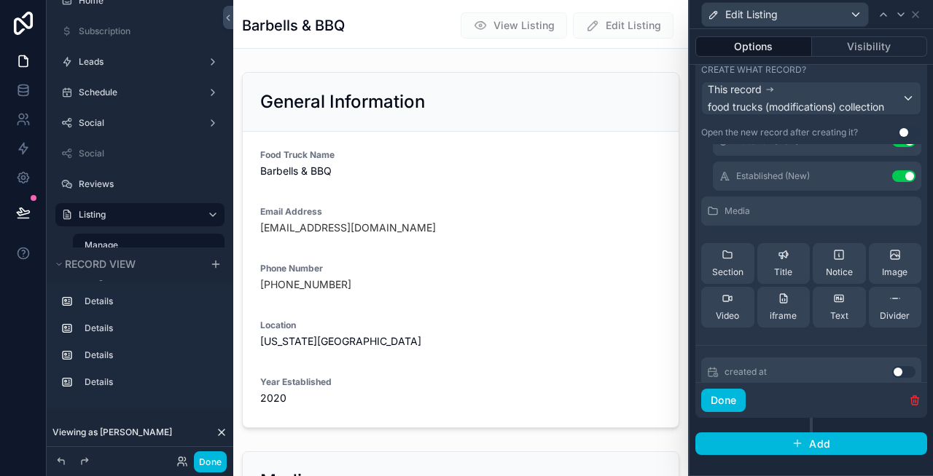
scroll to position [232, 0]
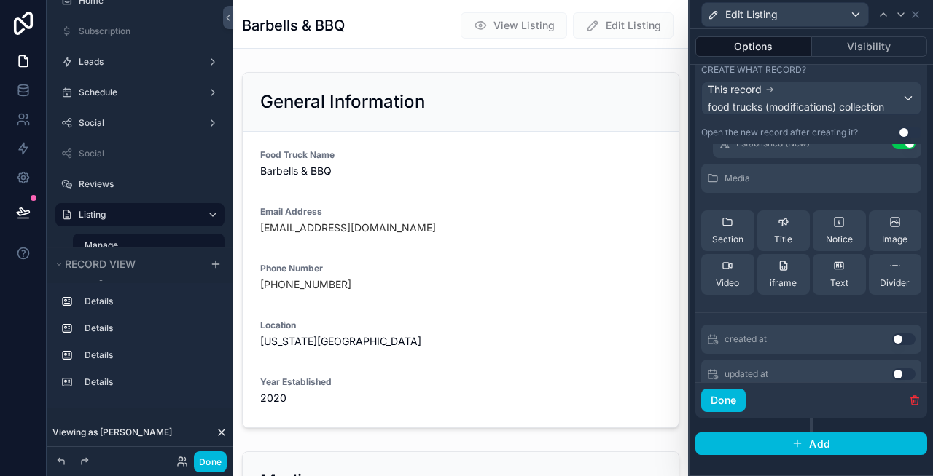
click at [774, 174] on div "Media" at bounding box center [811, 178] width 220 height 29
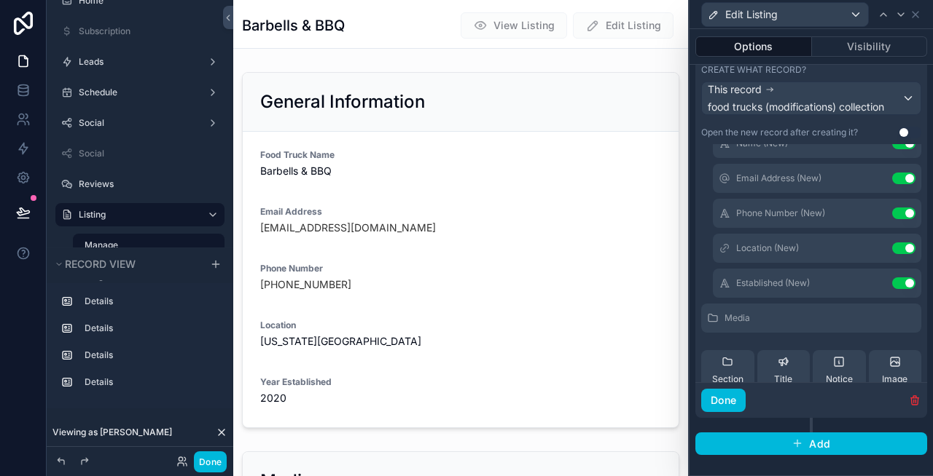
scroll to position [0, 0]
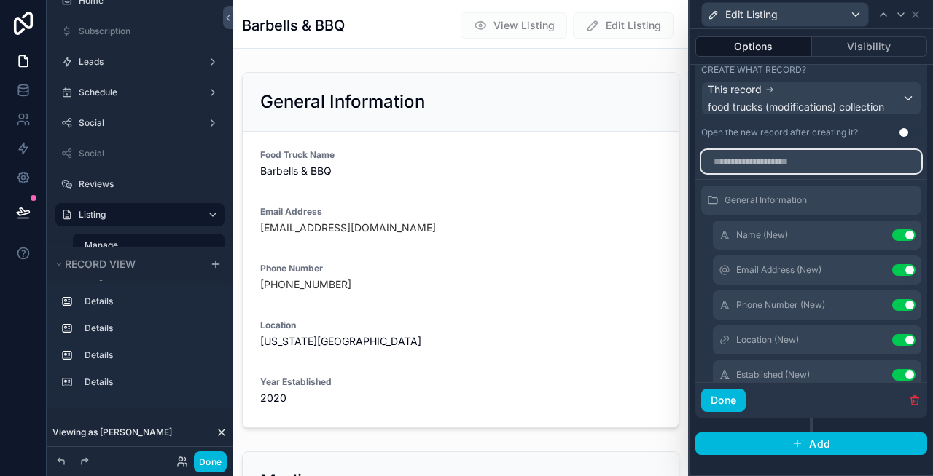
click at [776, 163] on input "text" at bounding box center [811, 161] width 220 height 23
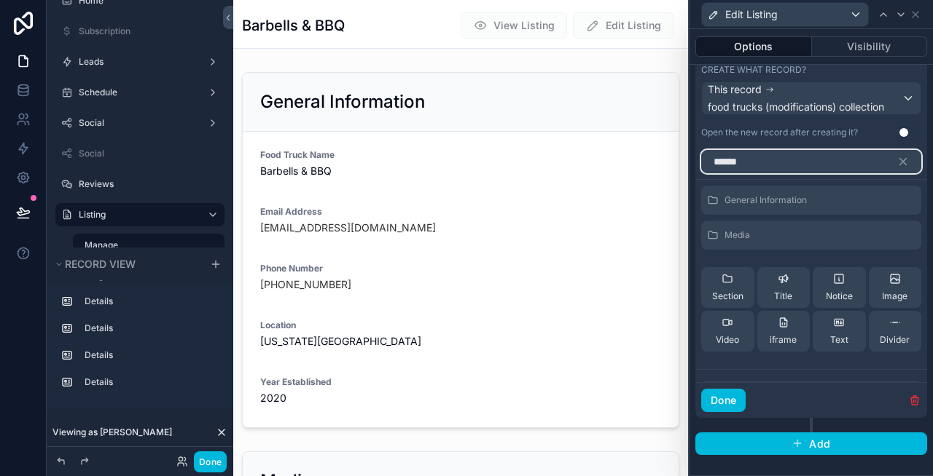
scroll to position [46, 0]
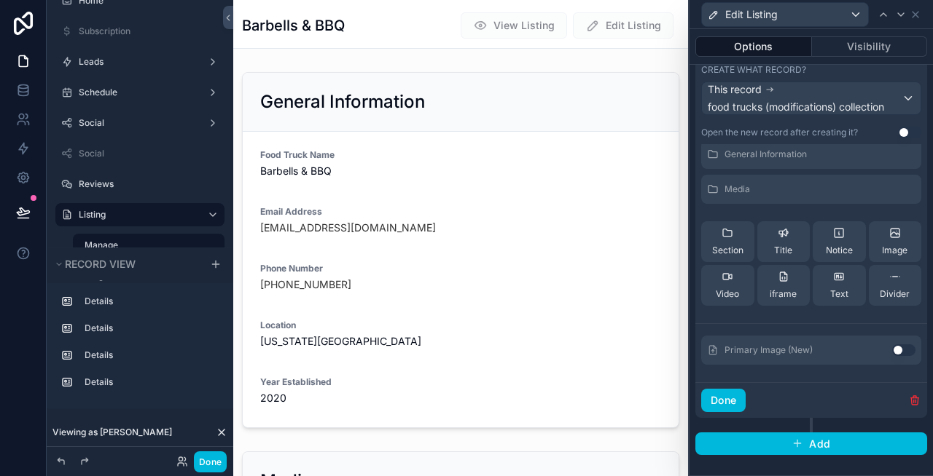
type input "******"
click at [897, 347] on button "Use setting" at bounding box center [903, 351] width 23 height 12
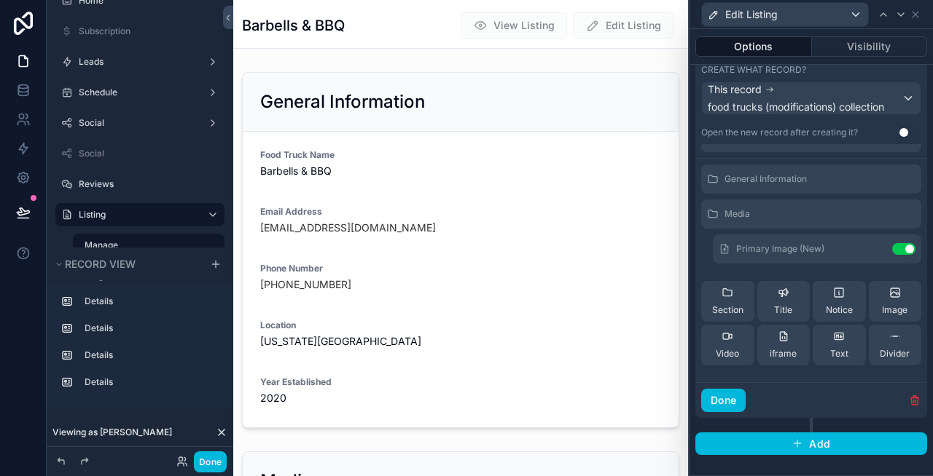
scroll to position [15, 0]
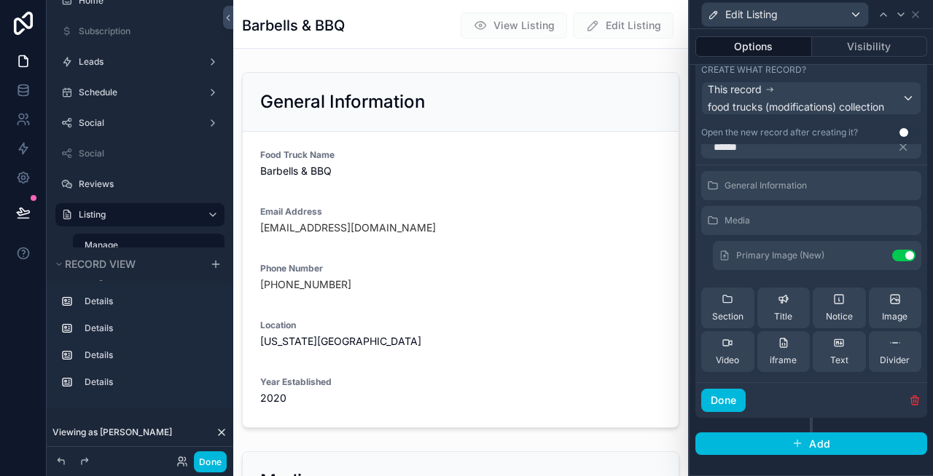
click at [805, 180] on span "General Information" at bounding box center [765, 186] width 82 height 12
click at [811, 221] on div "Media" at bounding box center [811, 220] width 220 height 29
click at [0, 0] on icon at bounding box center [0, 0] width 0 height 0
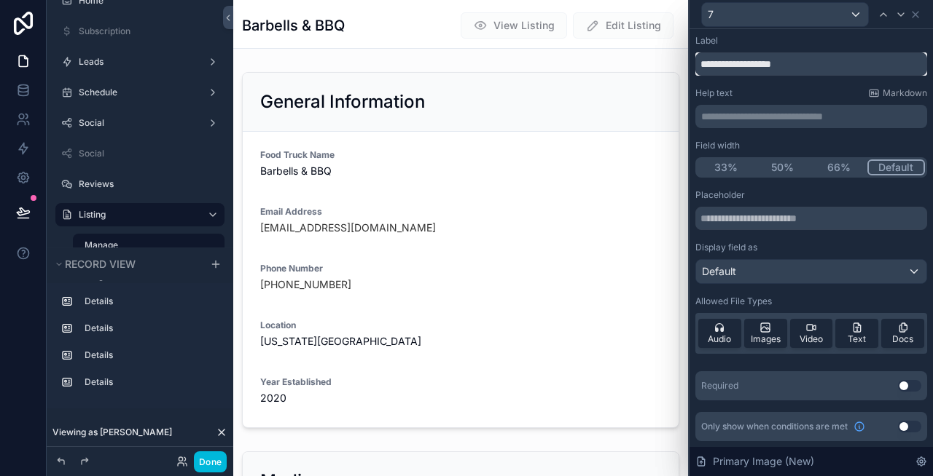
click at [818, 68] on input "**********" at bounding box center [811, 63] width 232 height 23
type input "**********"
click at [805, 334] on span "Video" at bounding box center [810, 340] width 23 height 12
click at [863, 326] on div "Text" at bounding box center [856, 333] width 43 height 29
click at [891, 328] on div "Docs" at bounding box center [902, 333] width 43 height 29
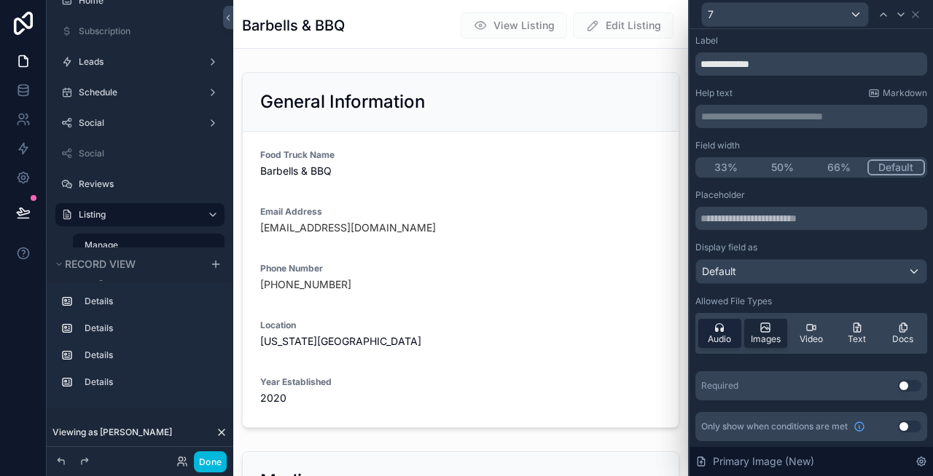
click at [721, 325] on icon at bounding box center [719, 327] width 9 height 9
click at [777, 271] on div "Default" at bounding box center [811, 271] width 230 height 23
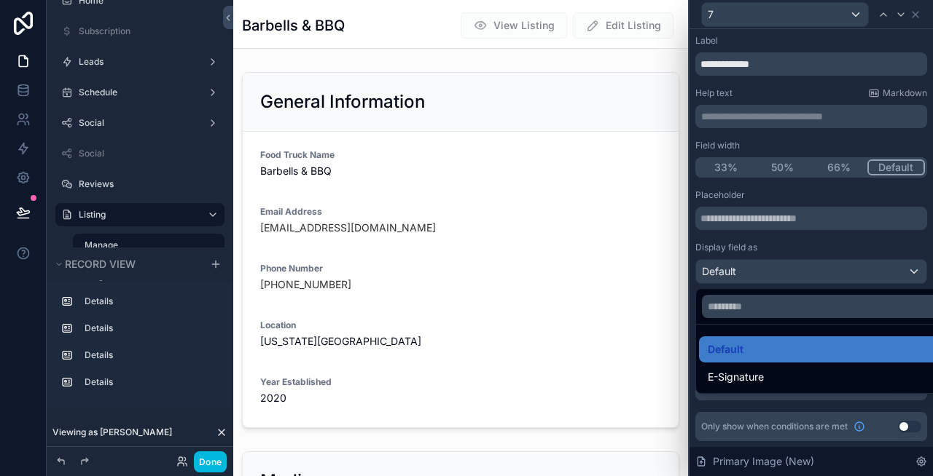
click at [777, 271] on div at bounding box center [810, 238] width 243 height 476
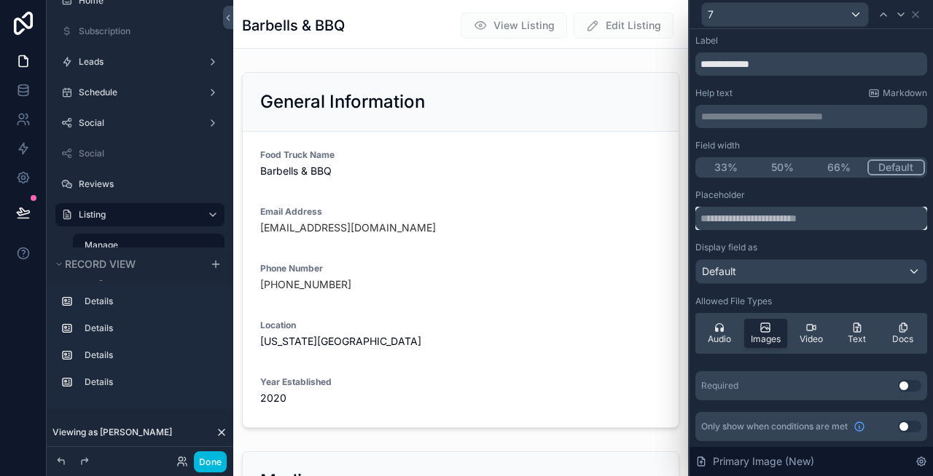
click at [777, 216] on input "text" at bounding box center [811, 218] width 232 height 23
click at [919, 13] on icon at bounding box center [915, 15] width 12 height 12
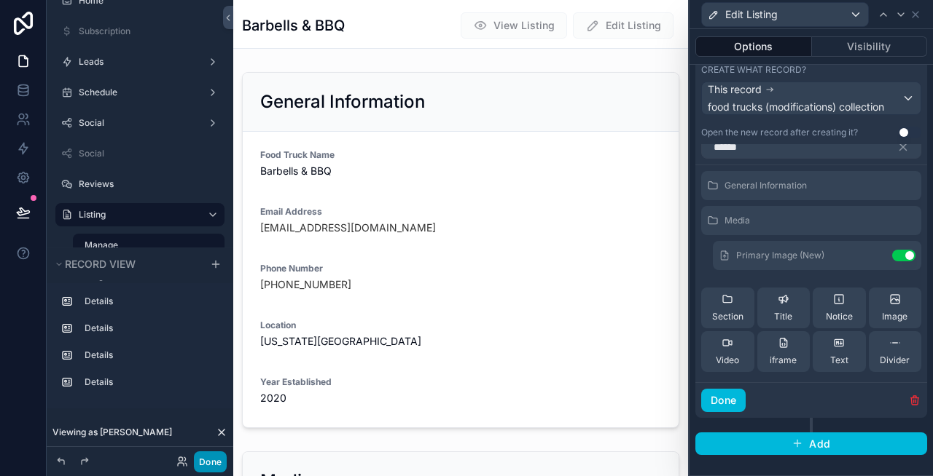
click at [216, 454] on button "Done" at bounding box center [210, 462] width 33 height 21
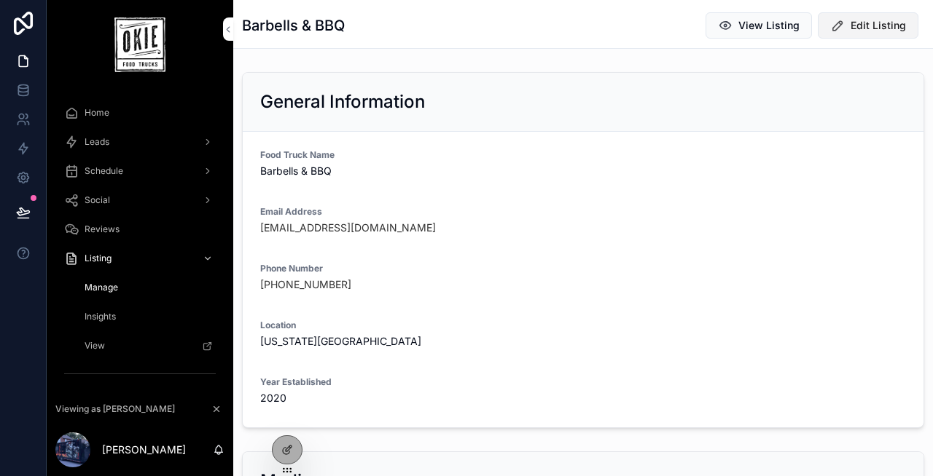
click at [839, 22] on icon "scrollable content" at bounding box center [837, 25] width 15 height 15
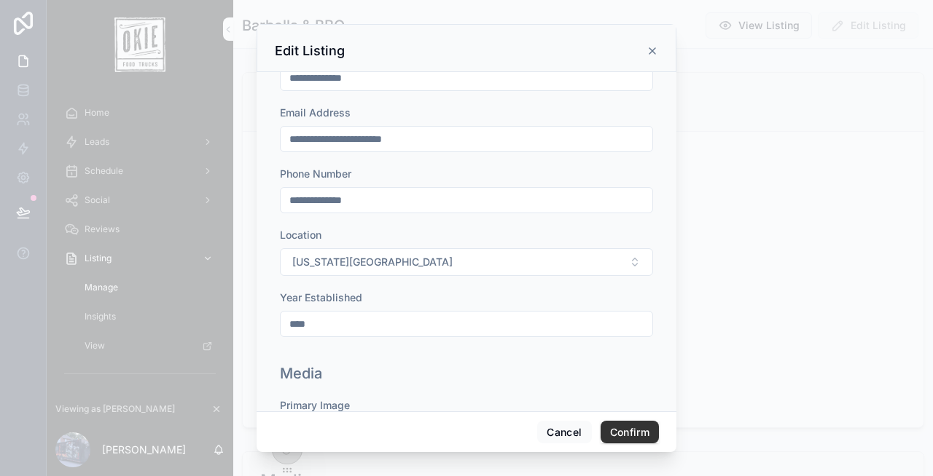
scroll to position [224, 0]
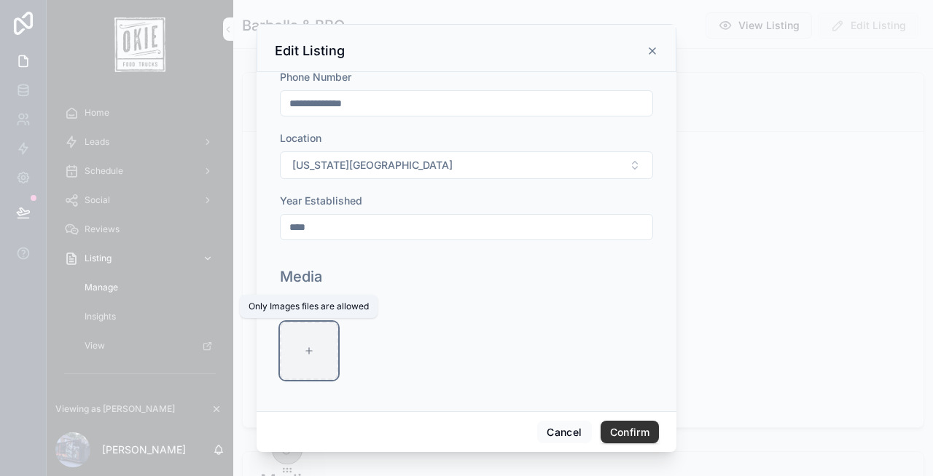
click at [321, 345] on div at bounding box center [309, 351] width 58 height 58
click at [562, 429] on button "Cancel" at bounding box center [564, 432] width 54 height 23
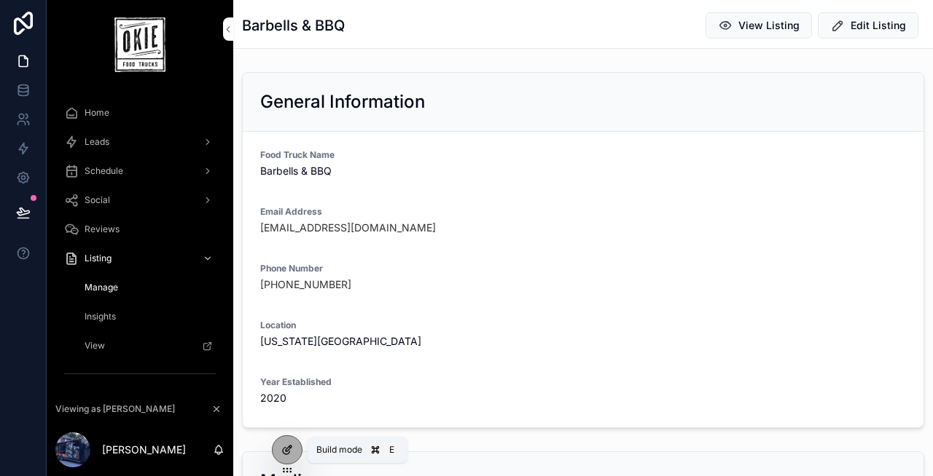
click at [280, 448] on div at bounding box center [286, 450] width 29 height 28
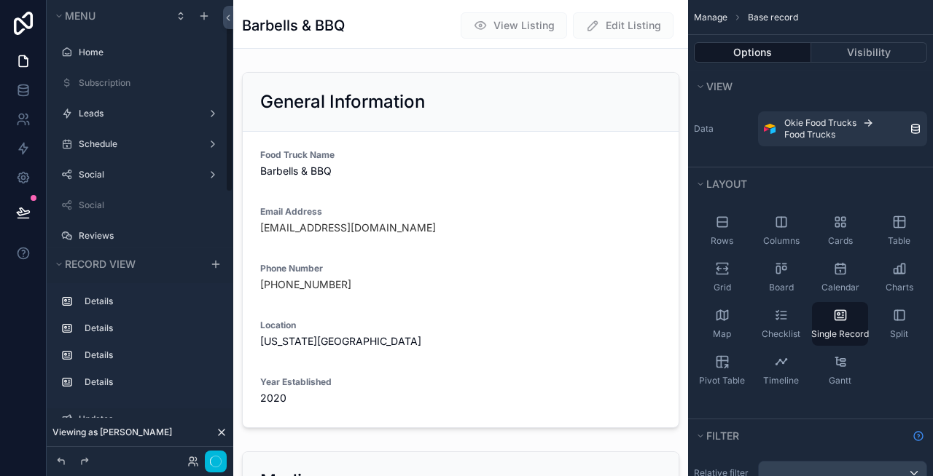
scroll to position [52, 0]
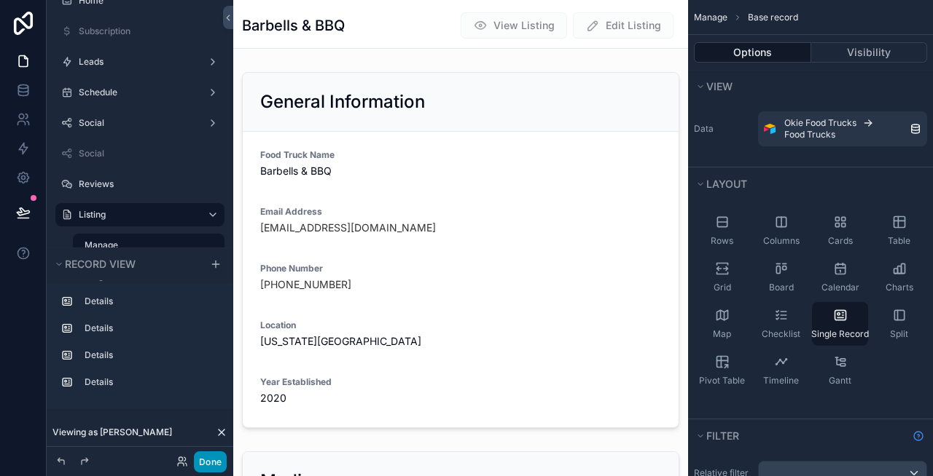
click at [206, 454] on button "Done" at bounding box center [210, 462] width 33 height 21
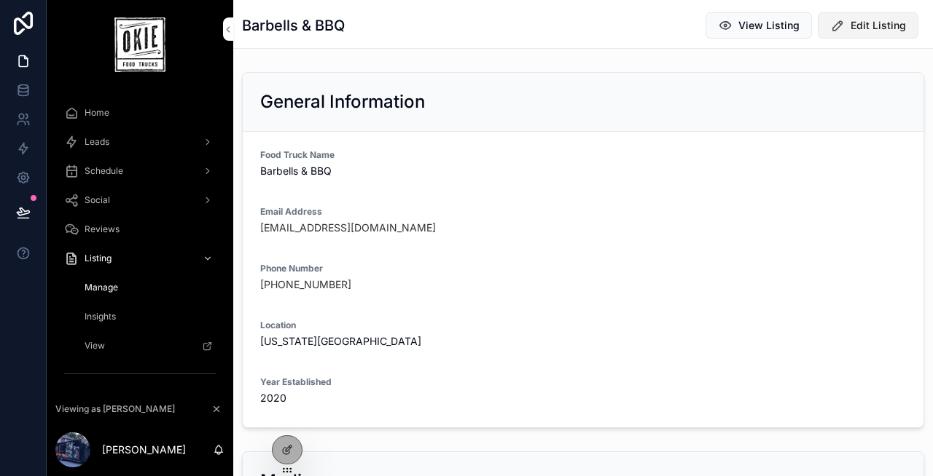
click at [844, 23] on icon "scrollable content" at bounding box center [837, 25] width 15 height 15
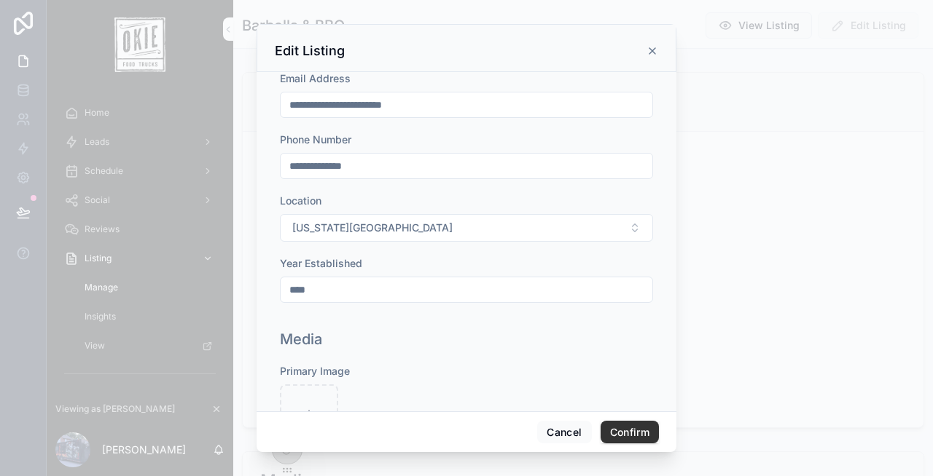
scroll to position [224, 0]
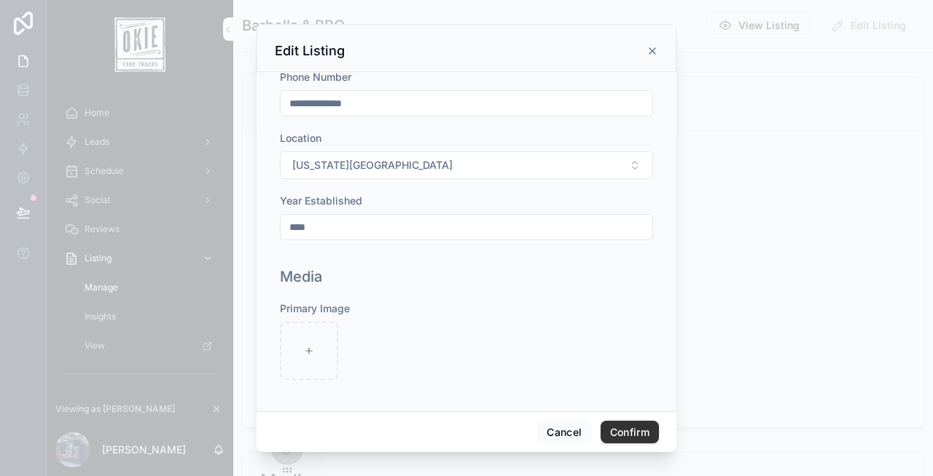
click at [448, 99] on input "**********" at bounding box center [466, 103] width 372 height 20
click at [412, 231] on input "****" at bounding box center [466, 227] width 372 height 20
click at [554, 435] on button "Cancel" at bounding box center [564, 432] width 54 height 23
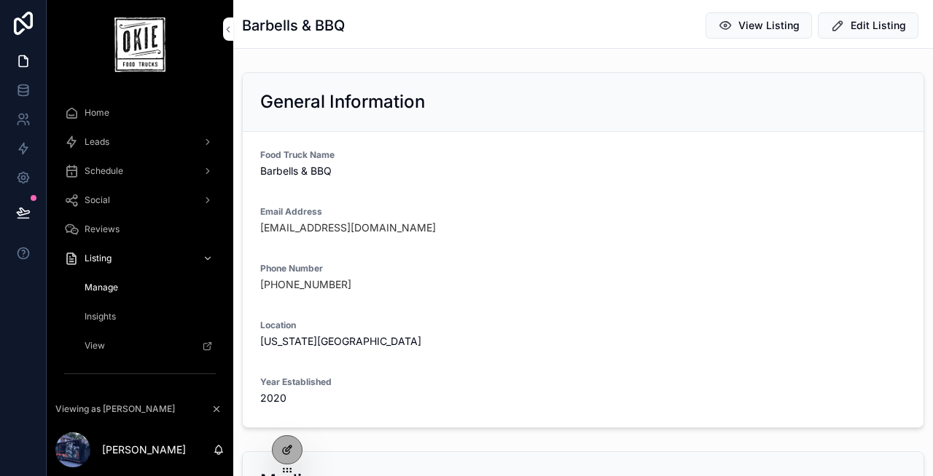
click at [293, 452] on div at bounding box center [286, 450] width 29 height 28
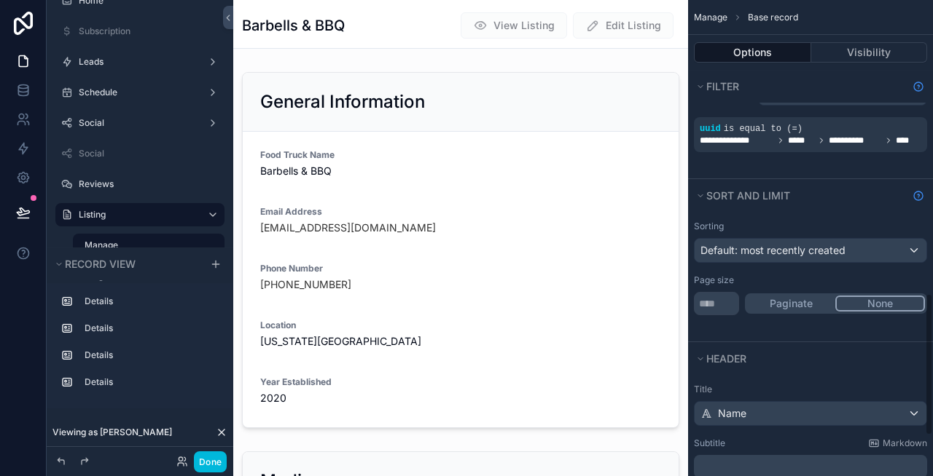
scroll to position [1115, 0]
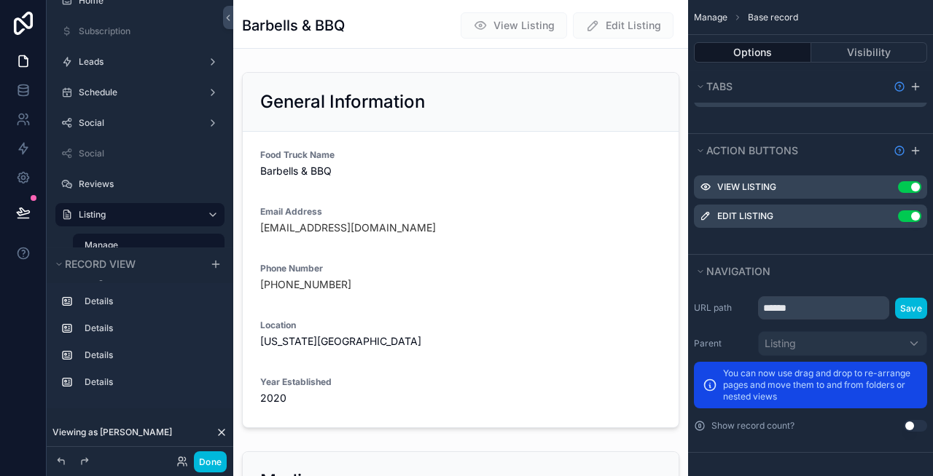
click at [0, 0] on icon "scrollable content" at bounding box center [0, 0] width 0 height 0
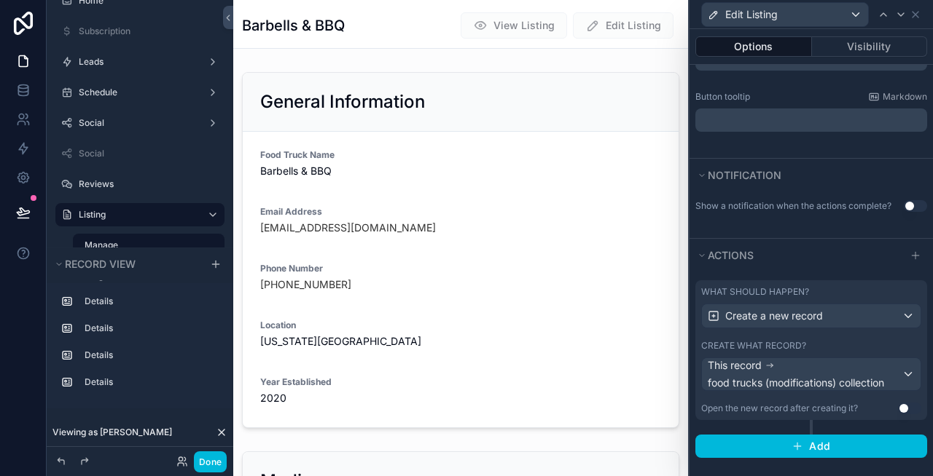
scroll to position [349, 0]
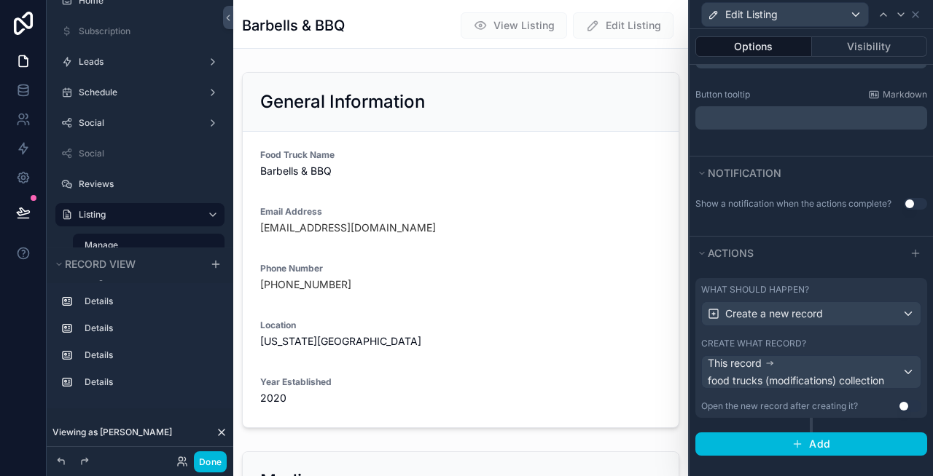
click at [769, 288] on label "What should happen?" at bounding box center [755, 290] width 108 height 12
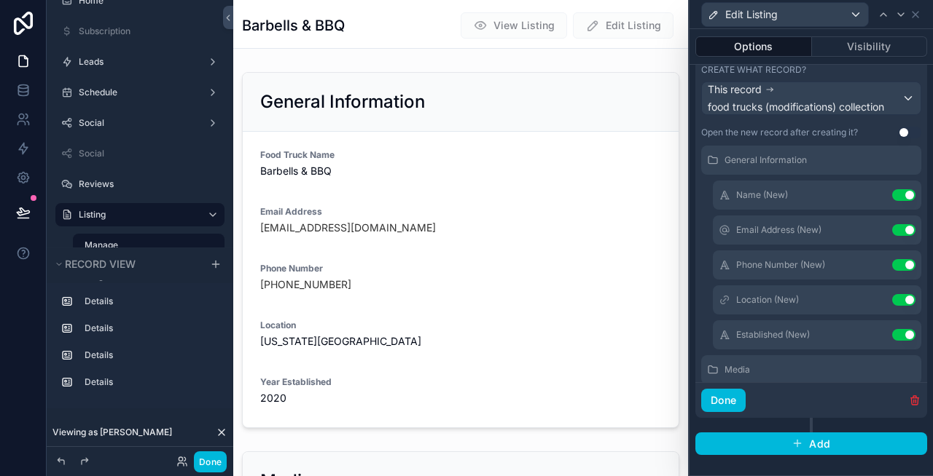
scroll to position [0, 0]
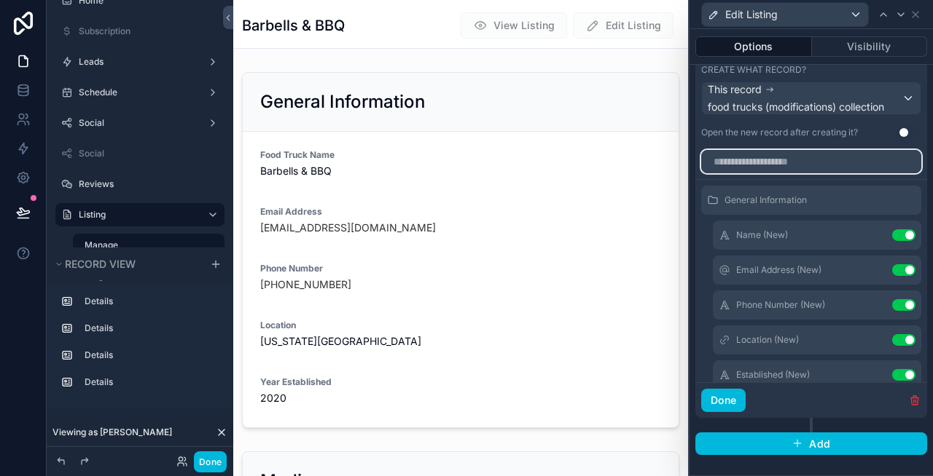
click at [758, 162] on input "text" at bounding box center [811, 161] width 220 height 23
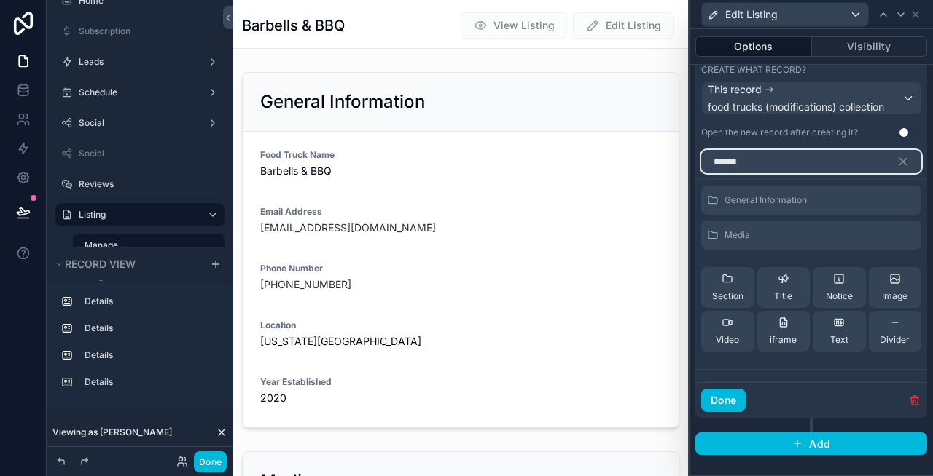
scroll to position [46, 0]
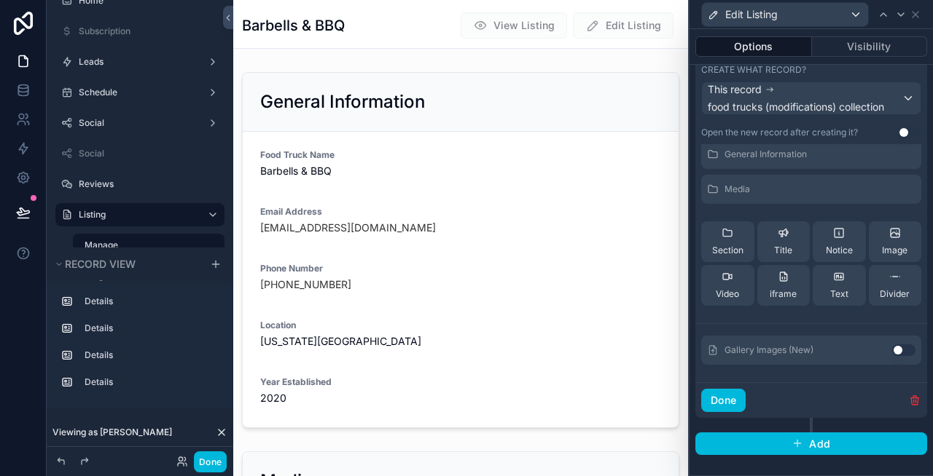
click at [902, 353] on button "Use setting" at bounding box center [903, 351] width 23 height 12
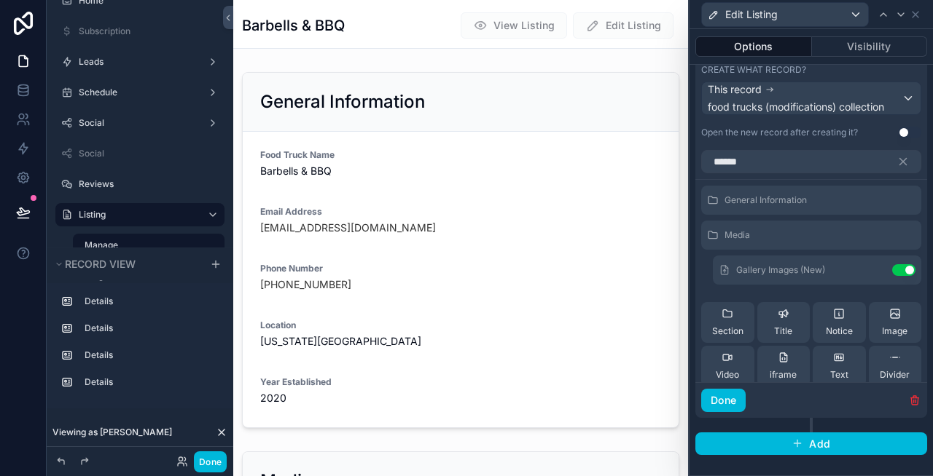
scroll to position [614, 0]
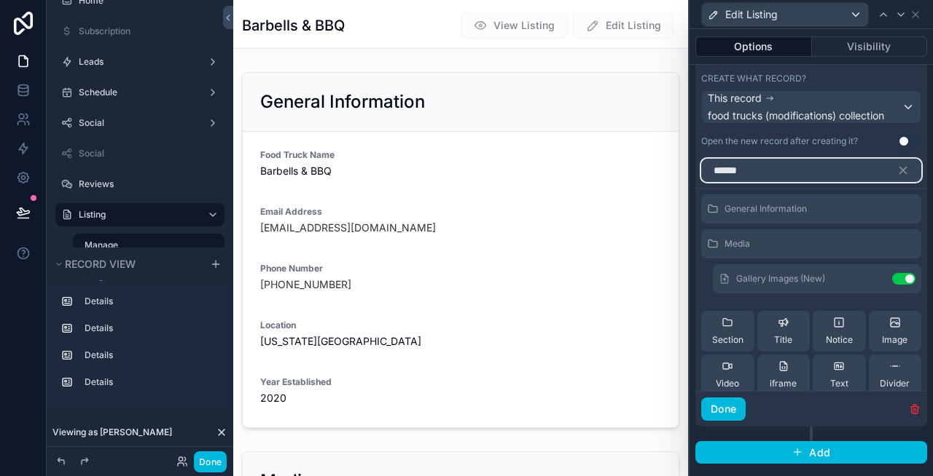
click at [771, 168] on input "******" at bounding box center [811, 170] width 220 height 23
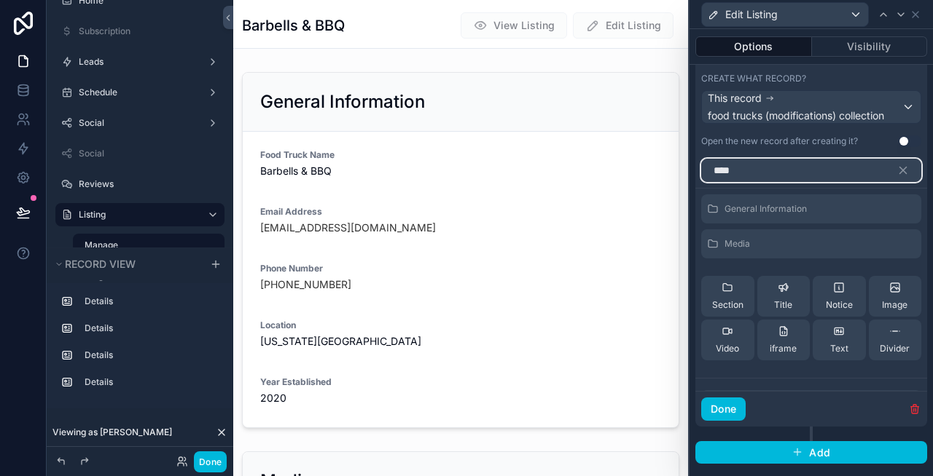
scroll to position [46, 0]
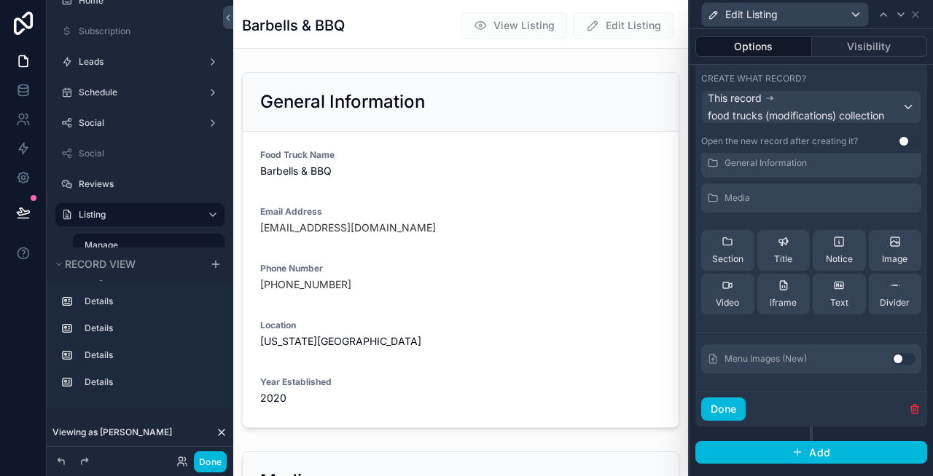
type input "****"
click at [898, 358] on button "Use setting" at bounding box center [903, 359] width 23 height 12
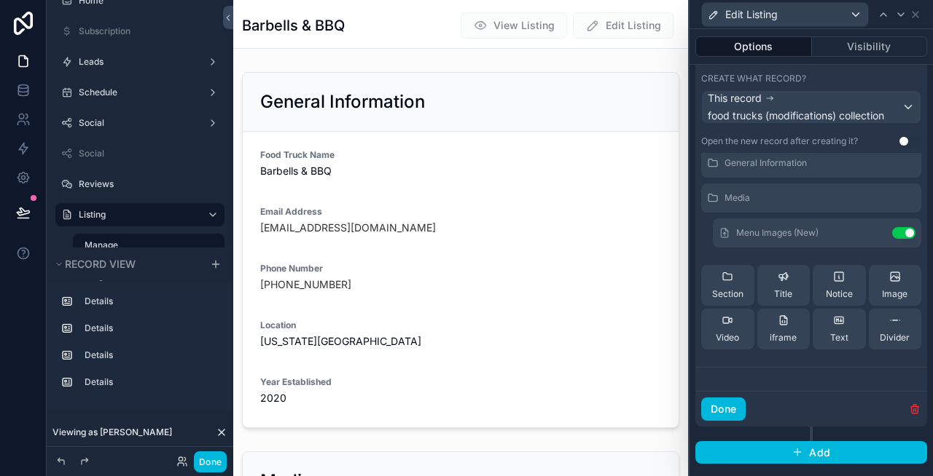
scroll to position [0, 0]
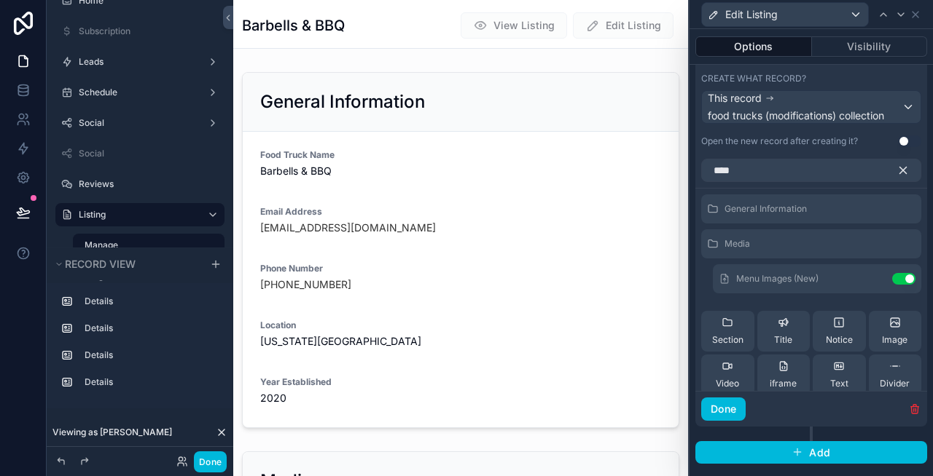
click at [906, 173] on icon "button" at bounding box center [902, 170] width 13 height 13
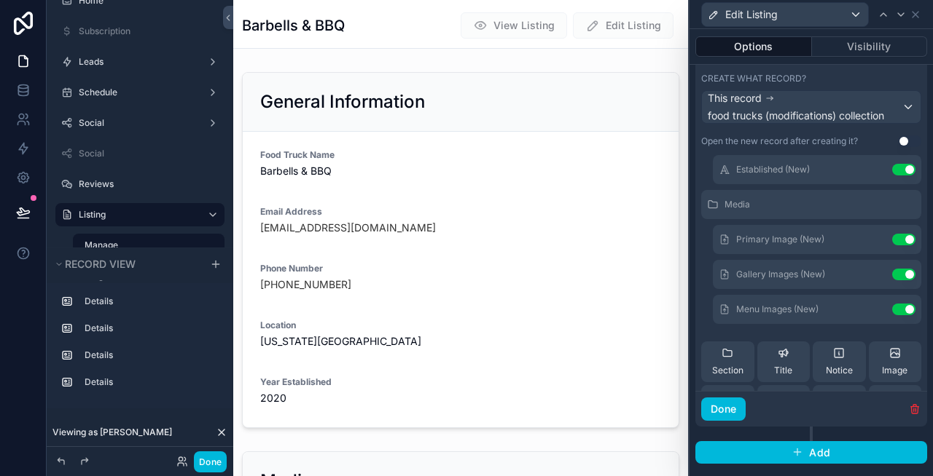
scroll to position [200, 0]
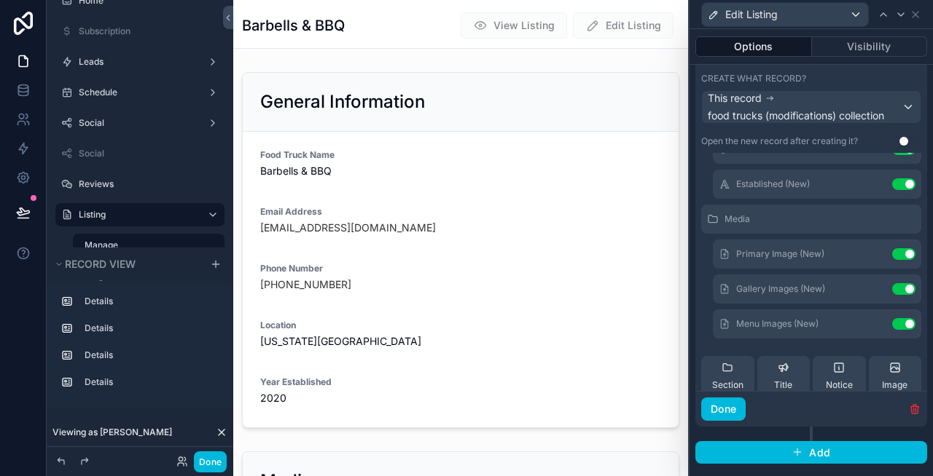
click at [0, 0] on icon at bounding box center [0, 0] width 0 height 0
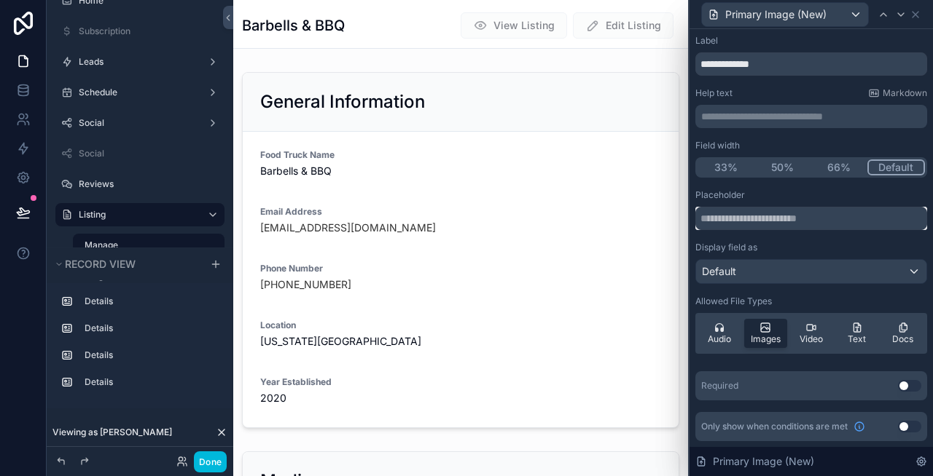
click at [779, 220] on input "text" at bounding box center [811, 218] width 232 height 23
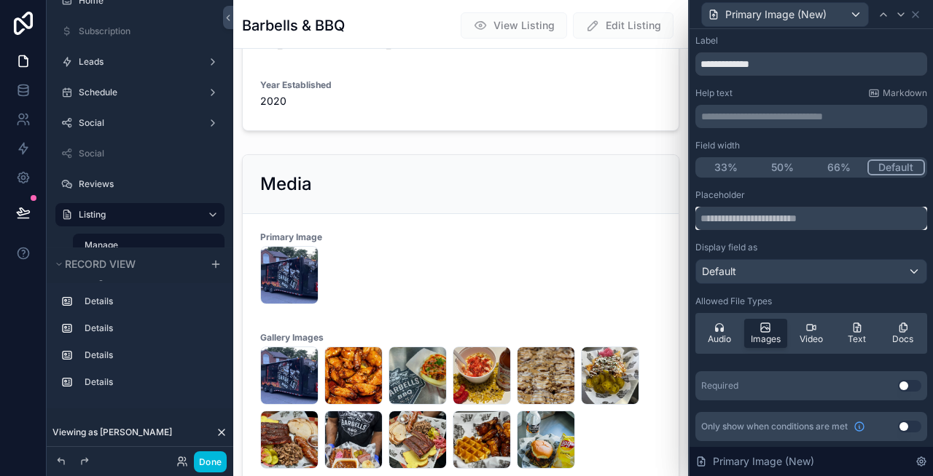
scroll to position [345, 0]
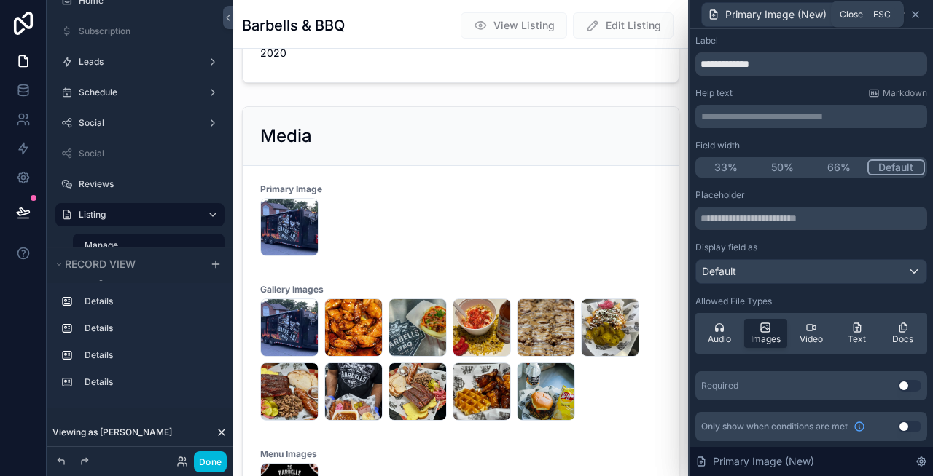
click at [914, 12] on icon at bounding box center [915, 15] width 12 height 12
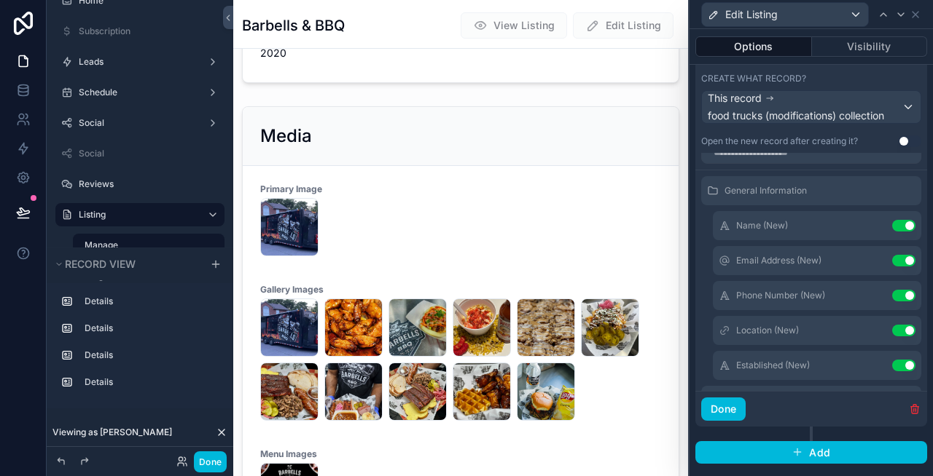
scroll to position [0, 0]
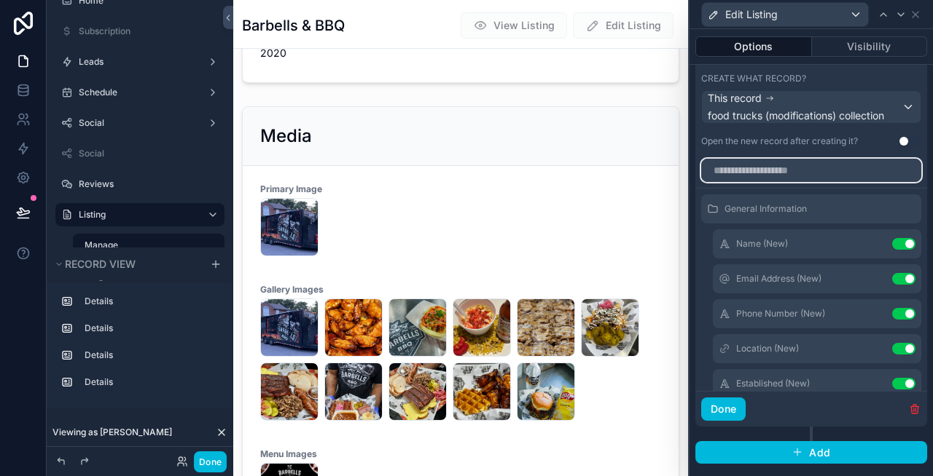
click at [774, 176] on input "text" at bounding box center [811, 170] width 220 height 23
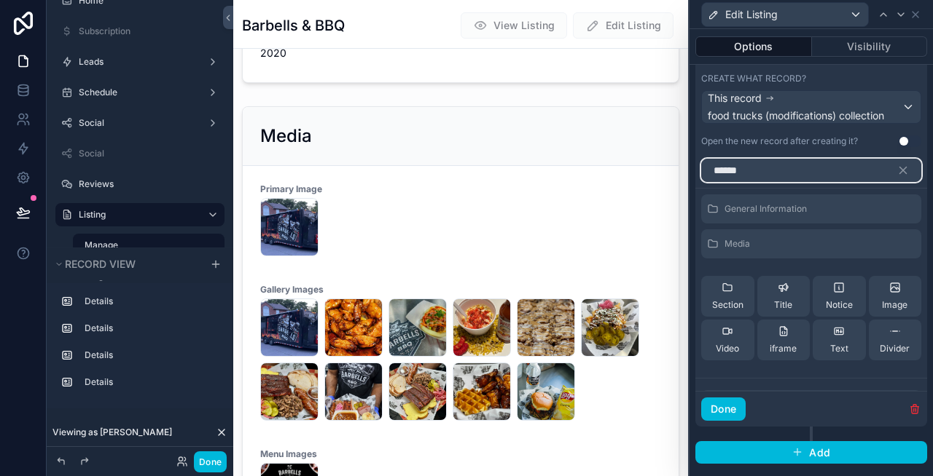
scroll to position [46, 0]
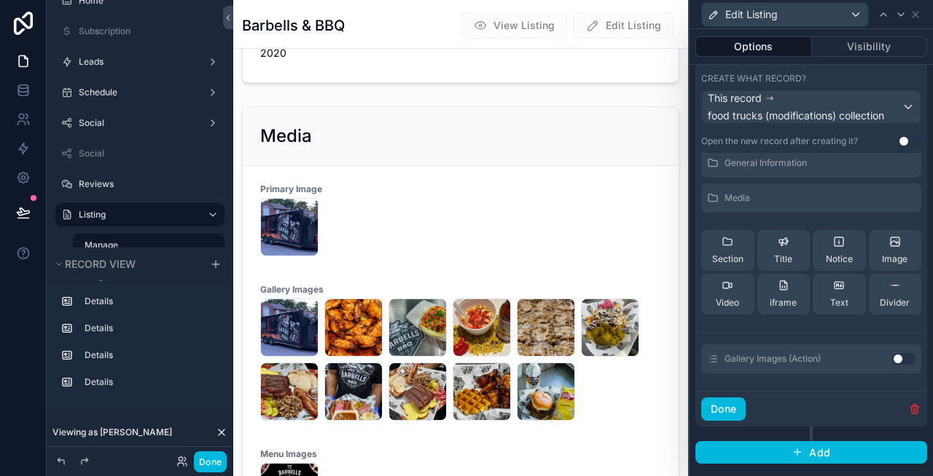
type input "******"
click at [898, 358] on button "Use setting" at bounding box center [903, 359] width 23 height 12
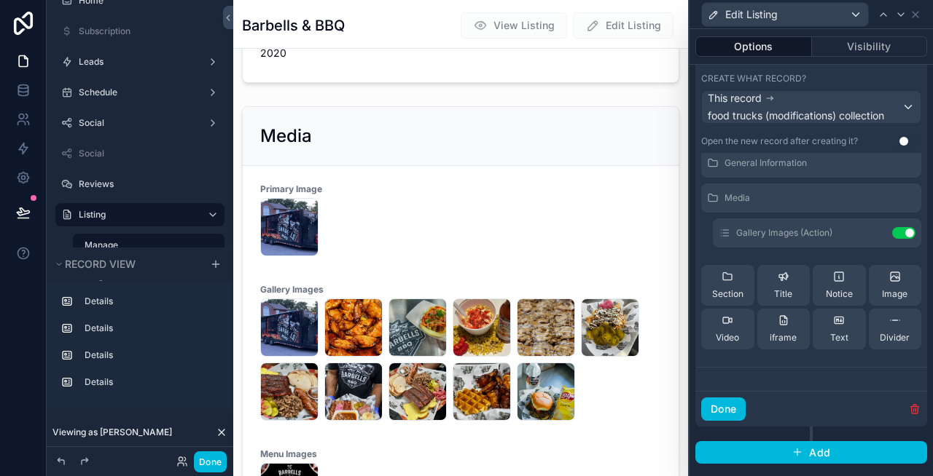
scroll to position [0, 0]
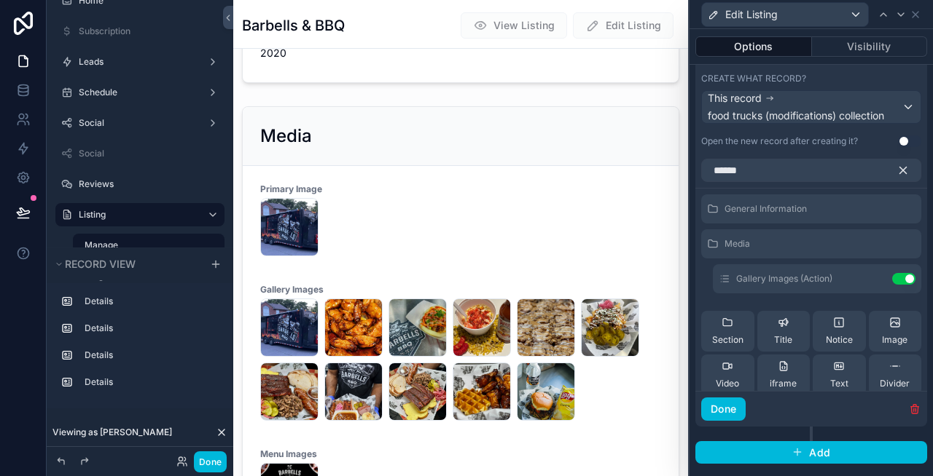
click at [903, 167] on icon "button" at bounding box center [902, 170] width 13 height 13
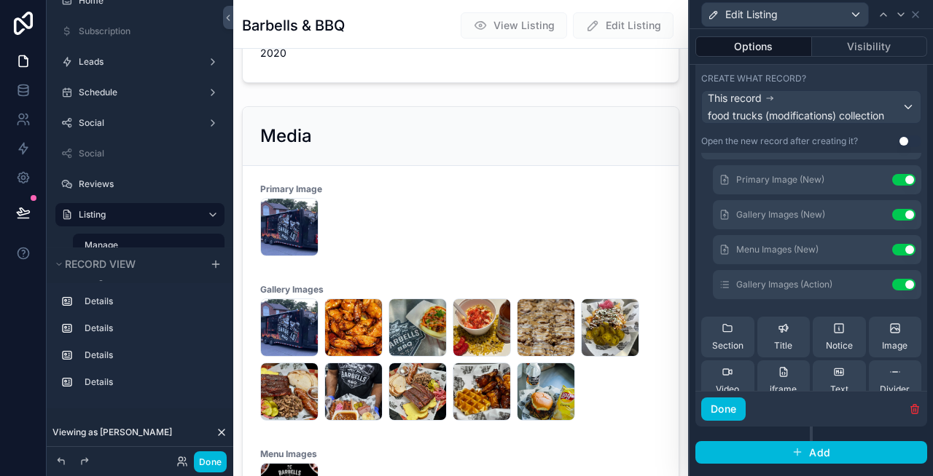
scroll to position [279, 0]
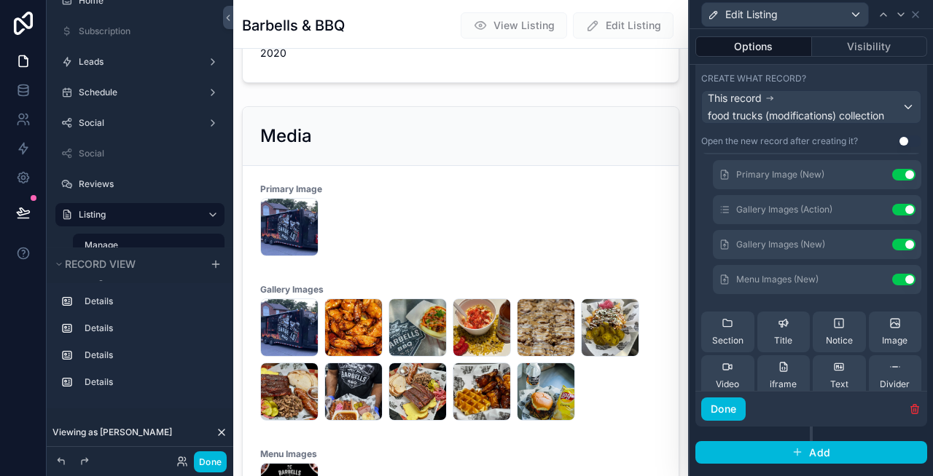
click at [0, 0] on icon at bounding box center [0, 0] width 0 height 0
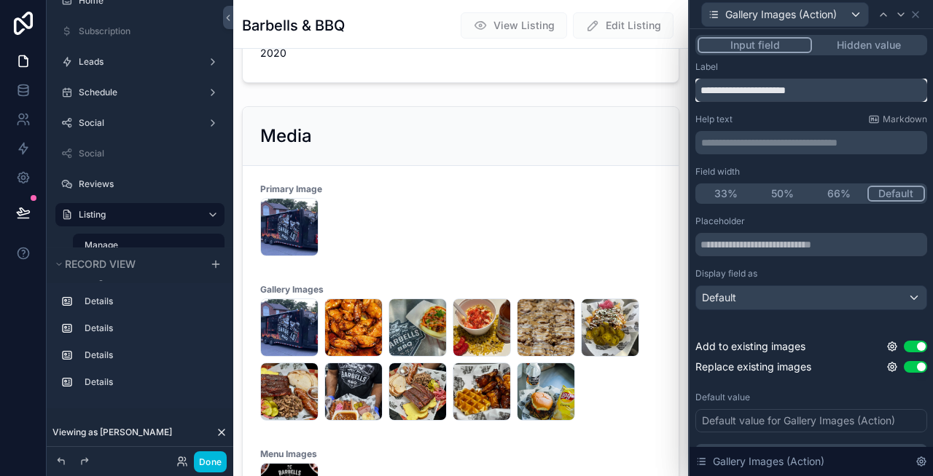
click at [835, 88] on input "**********" at bounding box center [811, 90] width 232 height 23
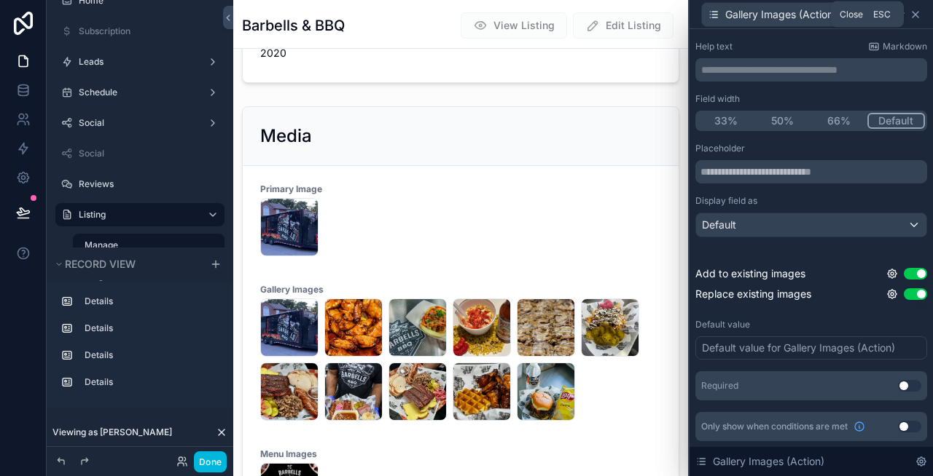
type input "**********"
click at [914, 15] on icon at bounding box center [915, 15] width 12 height 12
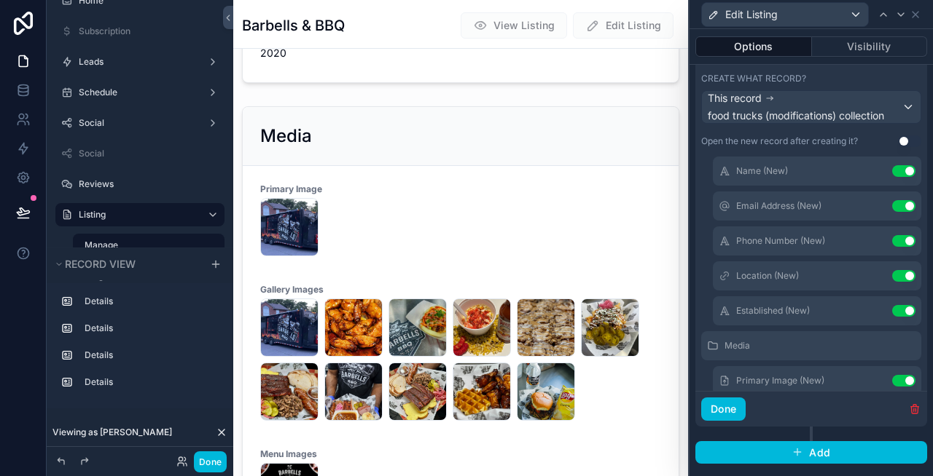
scroll to position [0, 0]
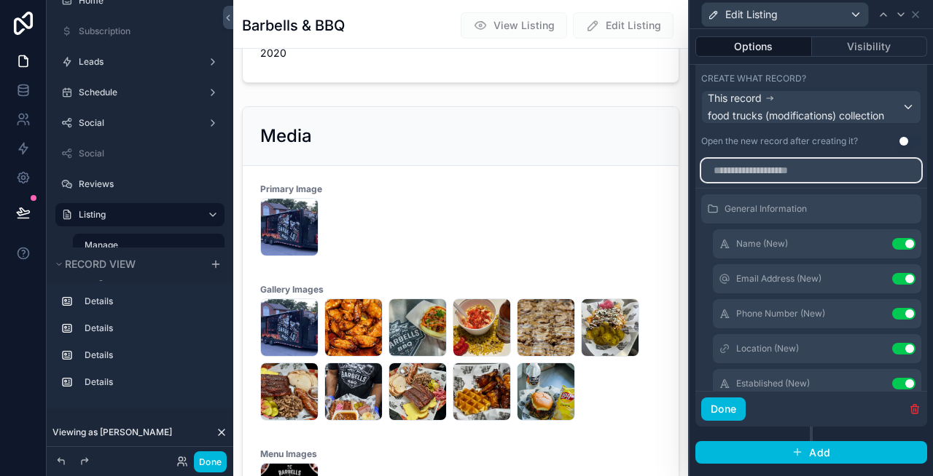
click at [769, 175] on input "text" at bounding box center [811, 170] width 220 height 23
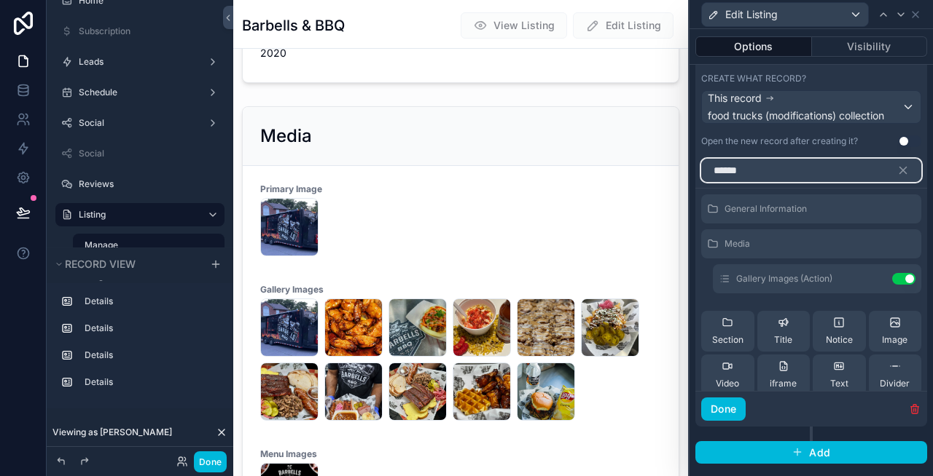
scroll to position [81, 0]
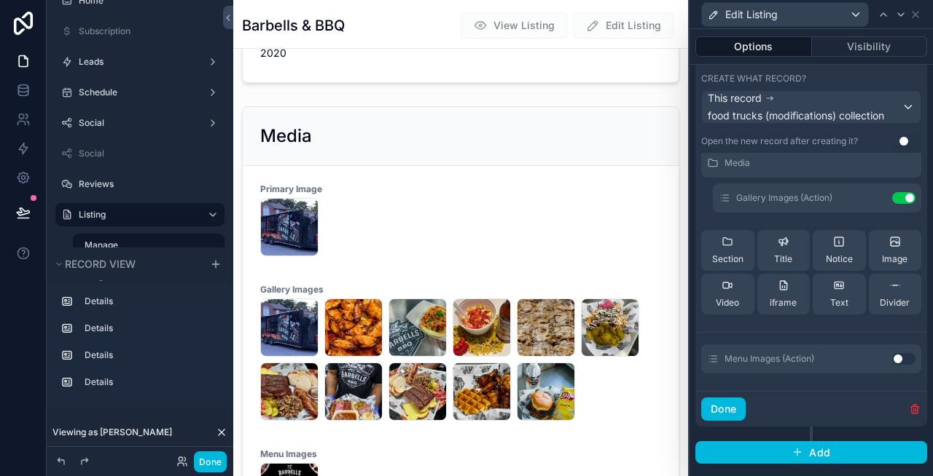
type input "******"
click at [903, 360] on button "Use setting" at bounding box center [903, 359] width 23 height 12
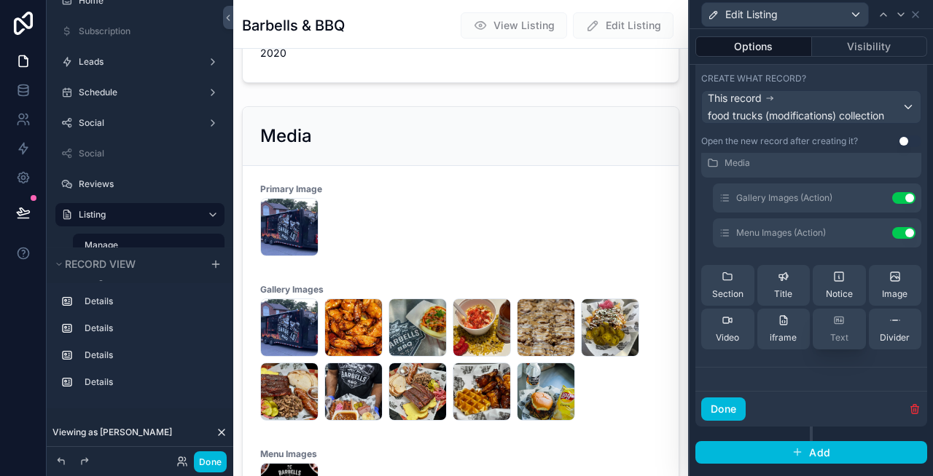
scroll to position [0, 0]
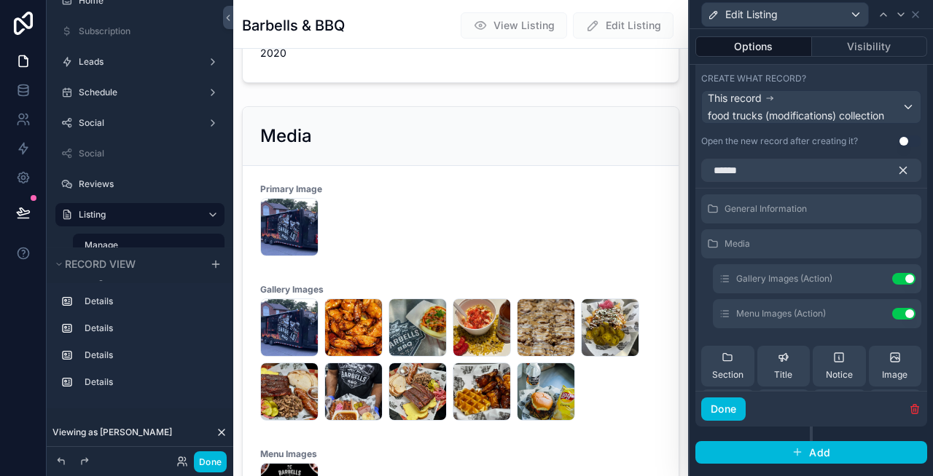
click at [904, 173] on icon "button" at bounding box center [902, 170] width 13 height 13
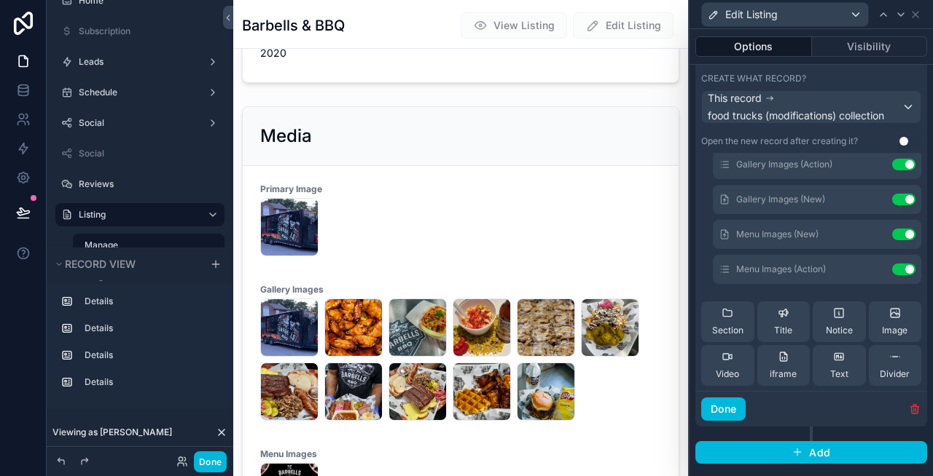
scroll to position [336, 0]
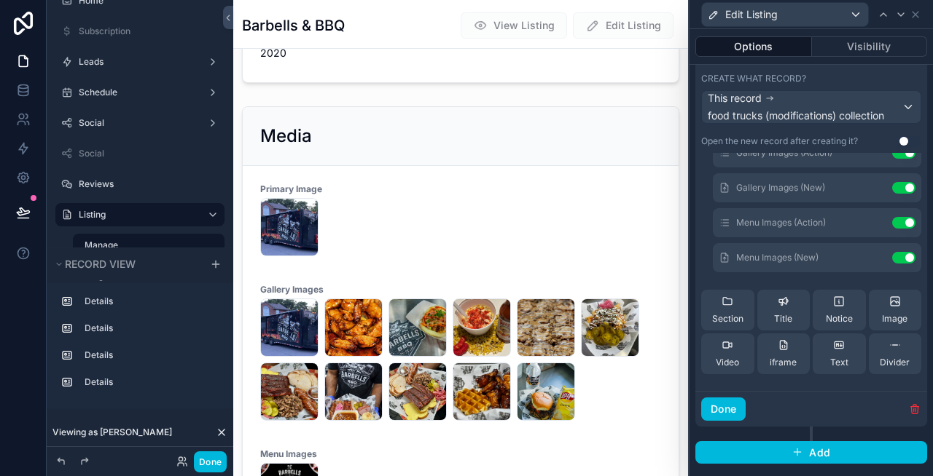
click at [0, 0] on icon at bounding box center [0, 0] width 0 height 0
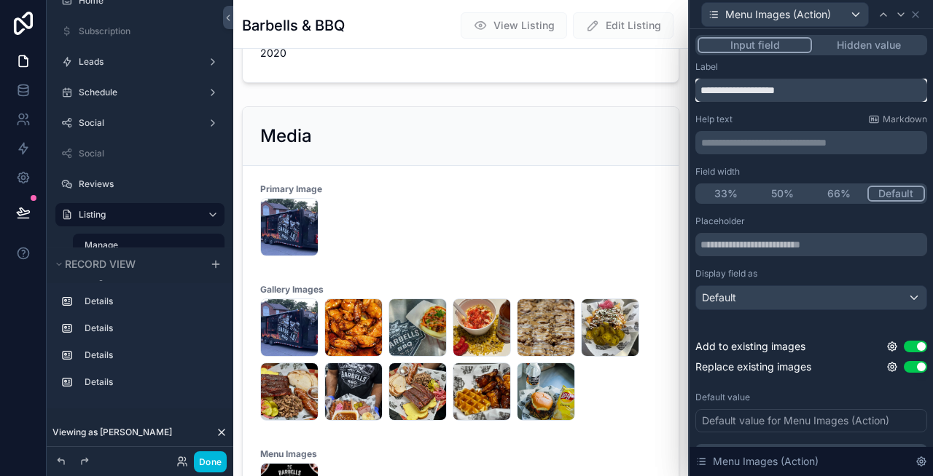
click at [788, 90] on input "**********" at bounding box center [811, 90] width 232 height 23
type input "**********"
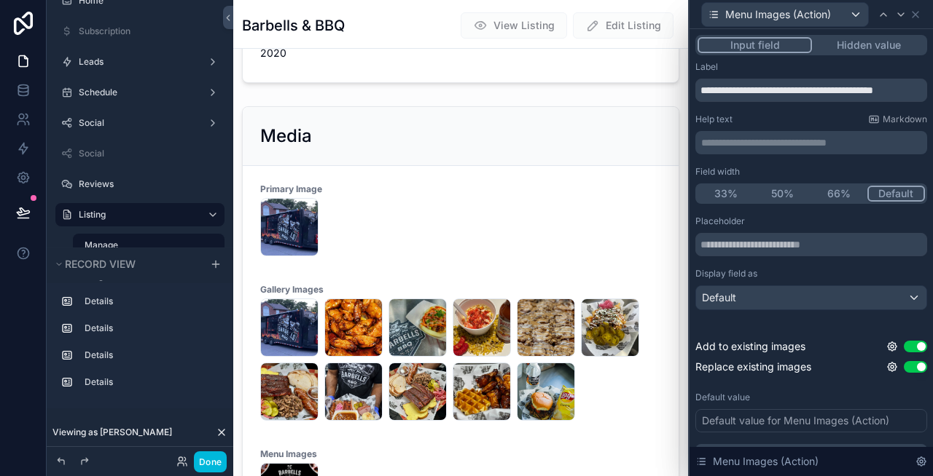
scroll to position [0, 0]
click at [207, 460] on button "Done" at bounding box center [210, 462] width 33 height 21
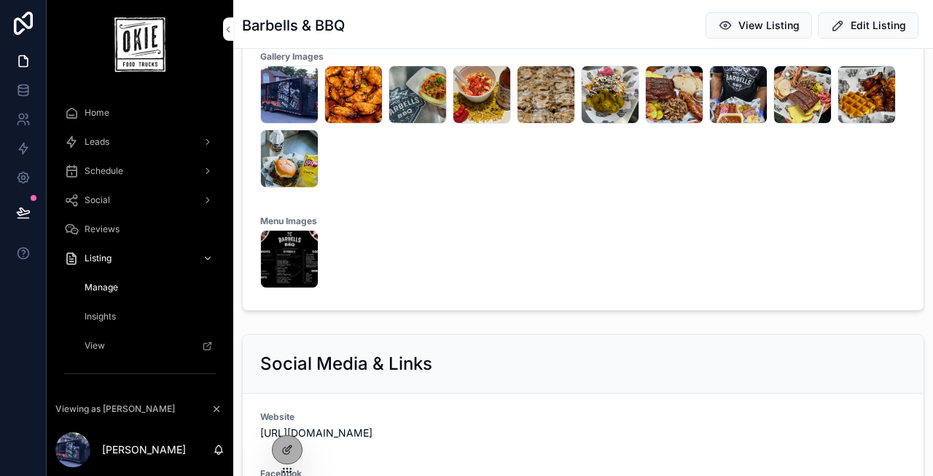
scroll to position [482, 0]
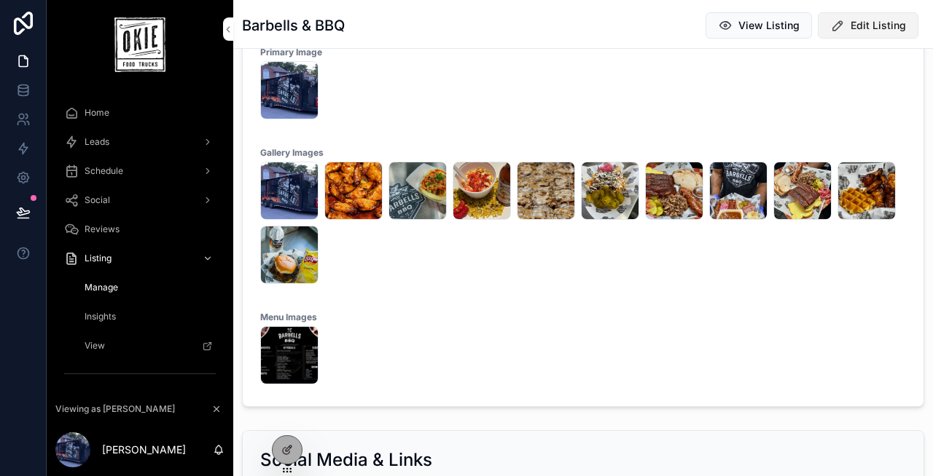
click at [876, 25] on span "Edit Listing" at bounding box center [877, 25] width 55 height 15
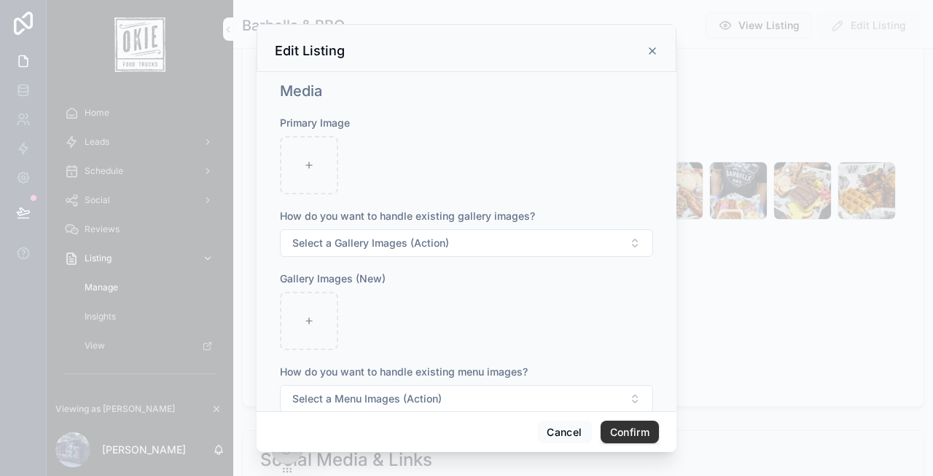
scroll to position [324, 0]
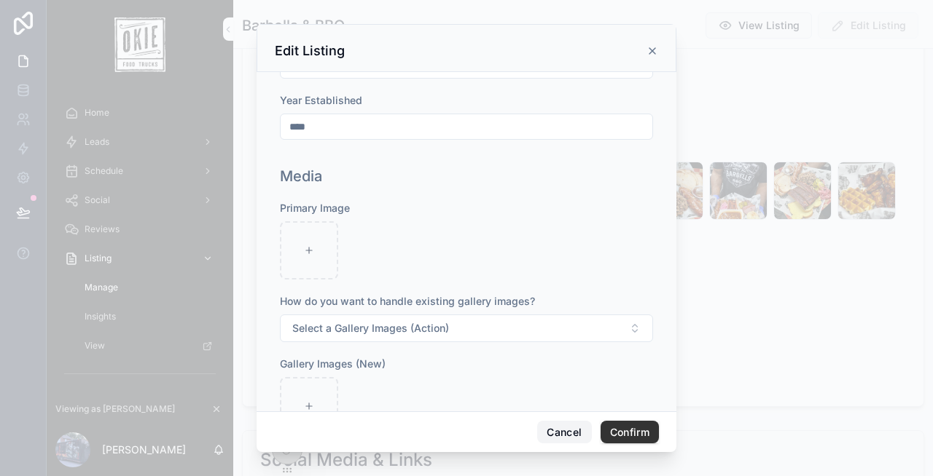
click at [554, 434] on button "Cancel" at bounding box center [564, 432] width 54 height 23
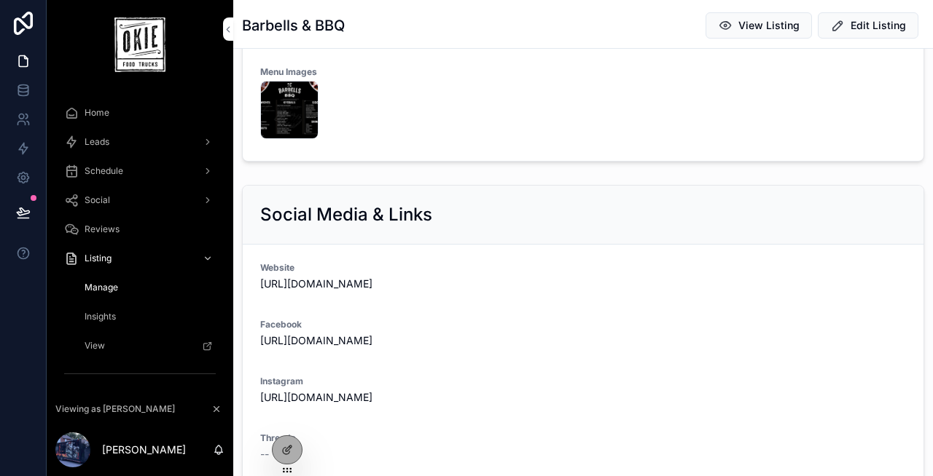
scroll to position [508, 0]
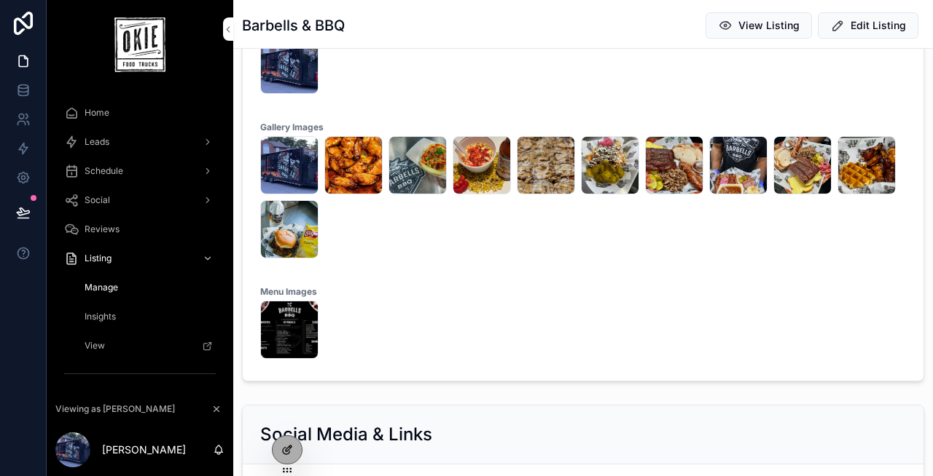
click at [286, 448] on icon at bounding box center [287, 450] width 12 height 12
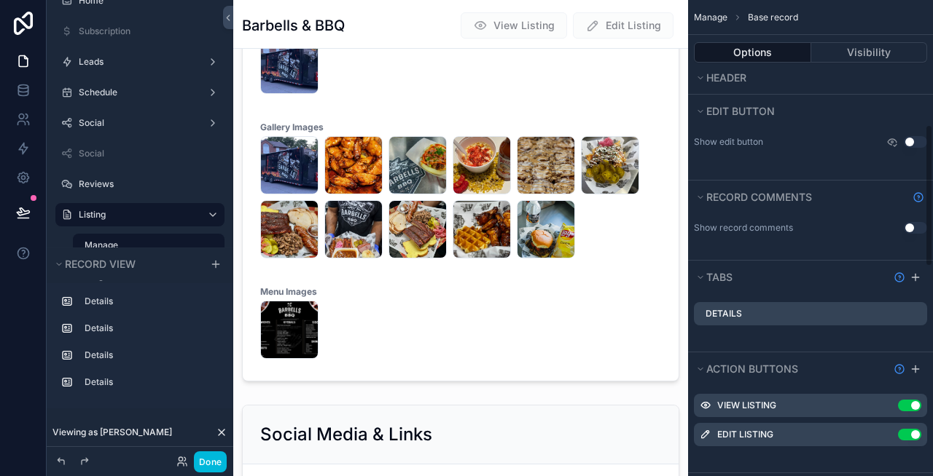
scroll to position [1115, 0]
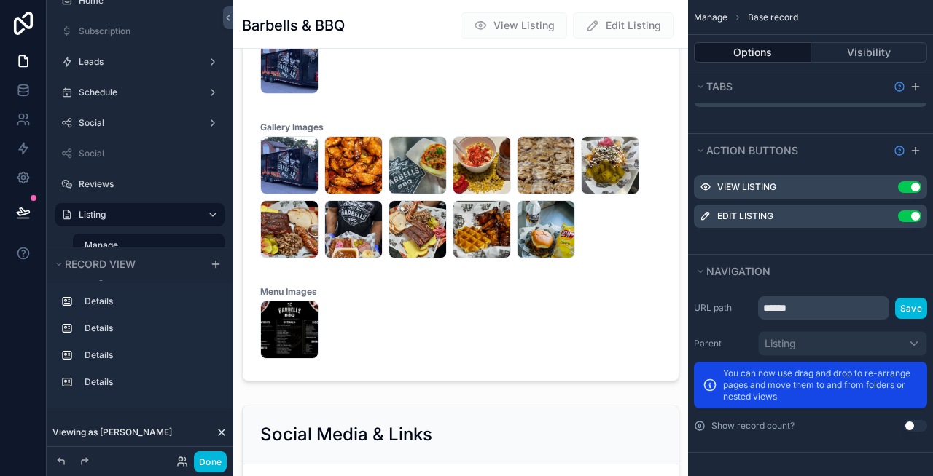
click at [0, 0] on icon "scrollable content" at bounding box center [0, 0] width 0 height 0
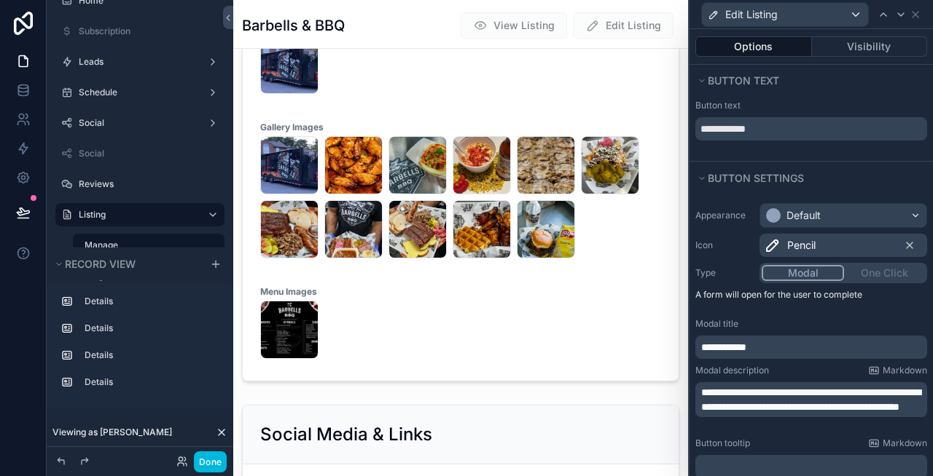
scroll to position [349, 0]
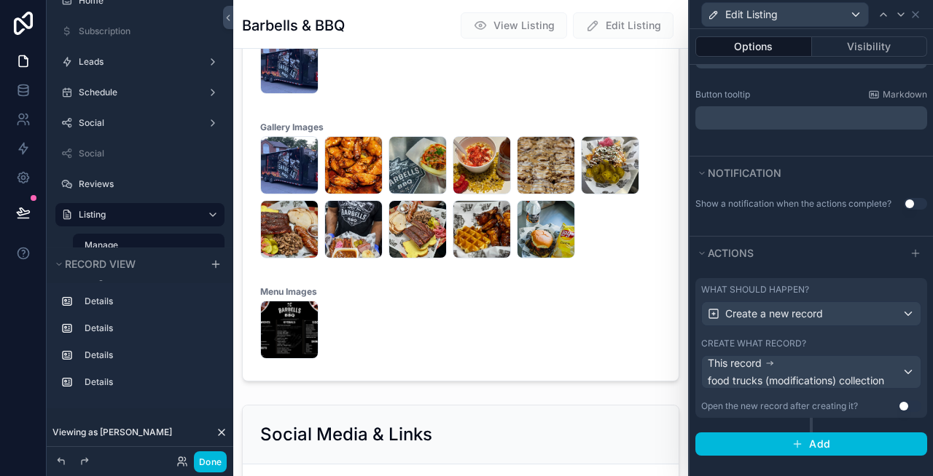
click at [773, 290] on label "What should happen?" at bounding box center [755, 290] width 108 height 12
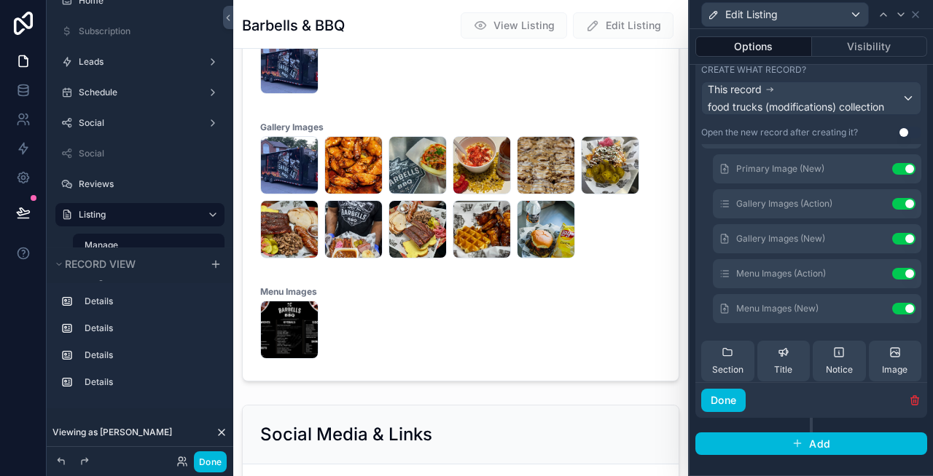
scroll to position [277, 0]
click at [0, 0] on icon at bounding box center [0, 0] width 0 height 0
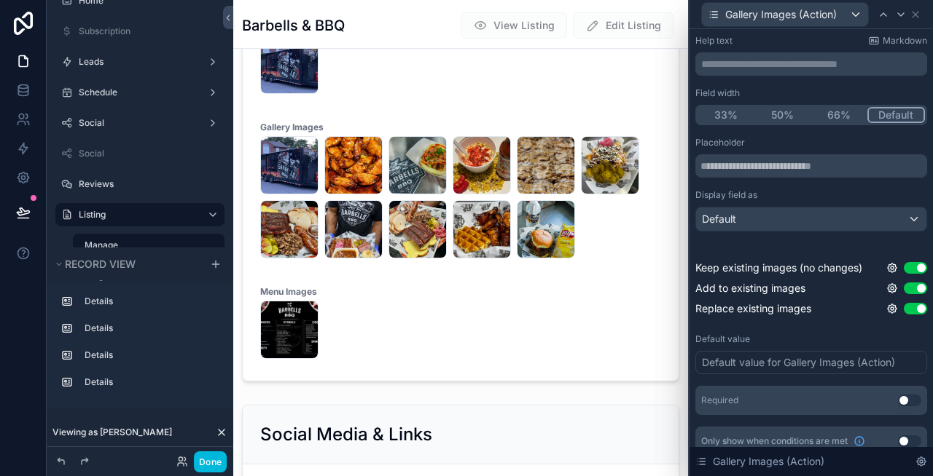
scroll to position [93, 0]
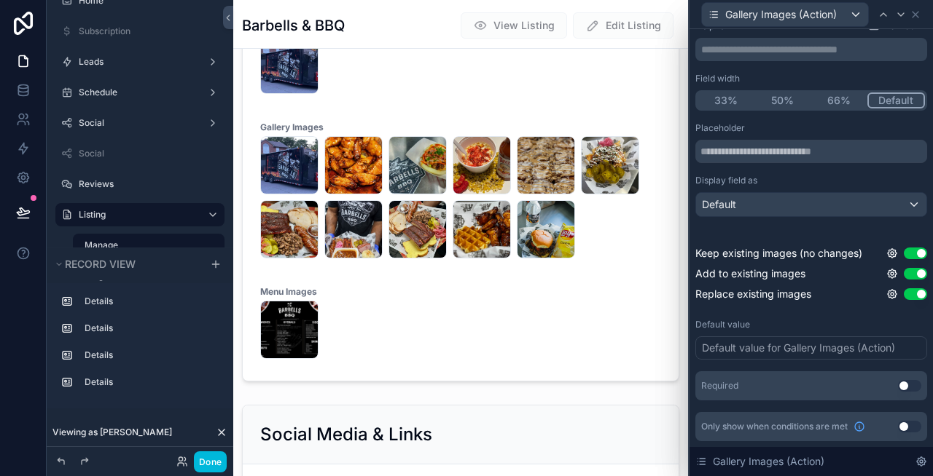
click at [793, 350] on div "Default value for Gallery Images (Action)" at bounding box center [798, 348] width 193 height 15
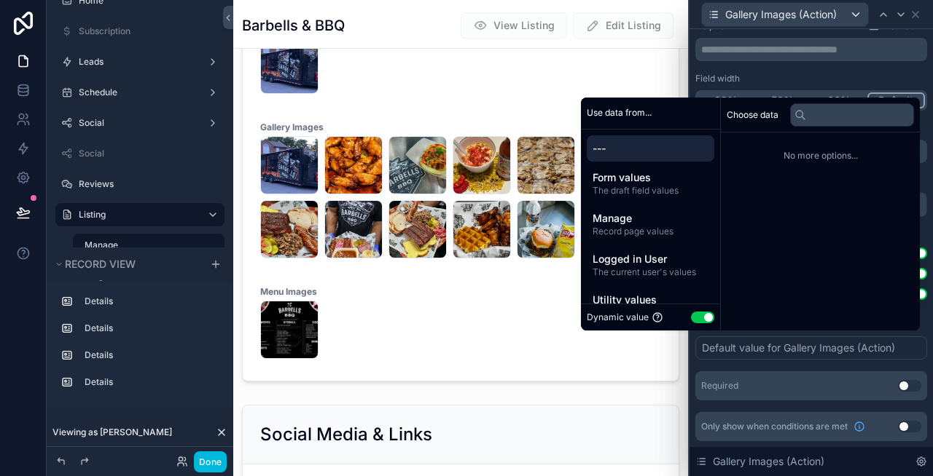
click at [692, 315] on button "Use setting" at bounding box center [702, 318] width 23 height 12
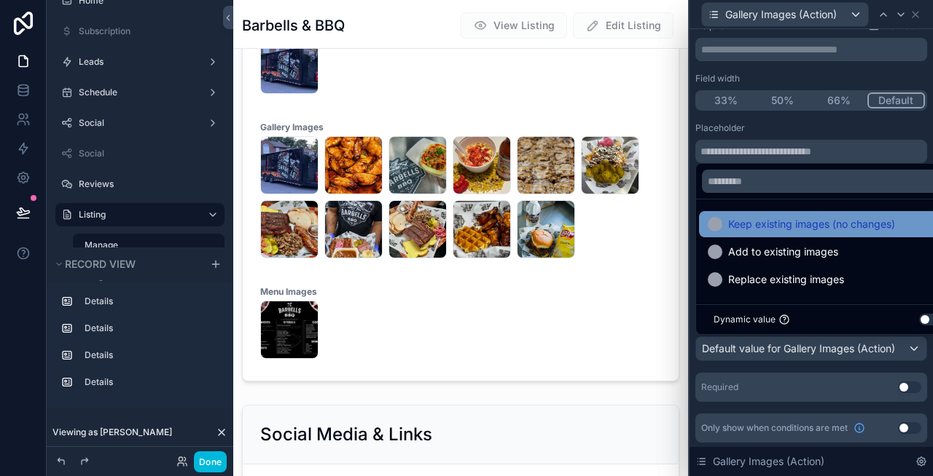
click at [788, 226] on span "Keep existing images (no changes)" at bounding box center [811, 224] width 167 height 17
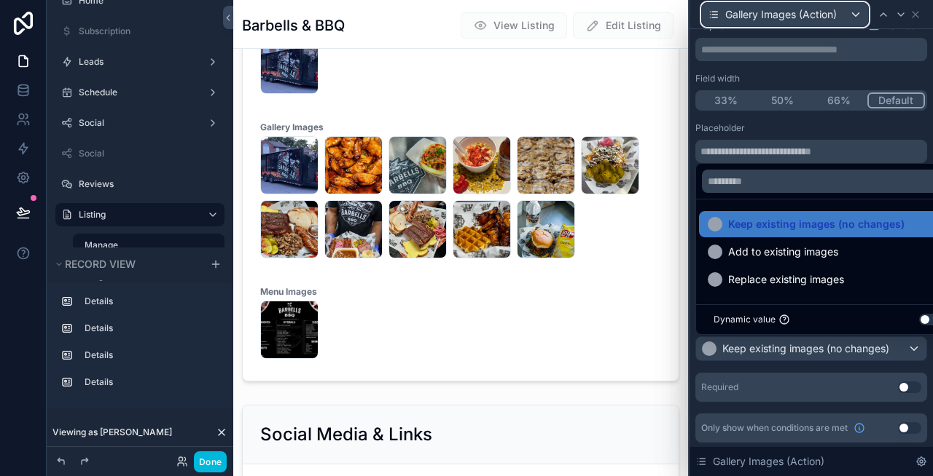
click at [826, 15] on span "Gallery Images (Action)" at bounding box center [780, 14] width 111 height 15
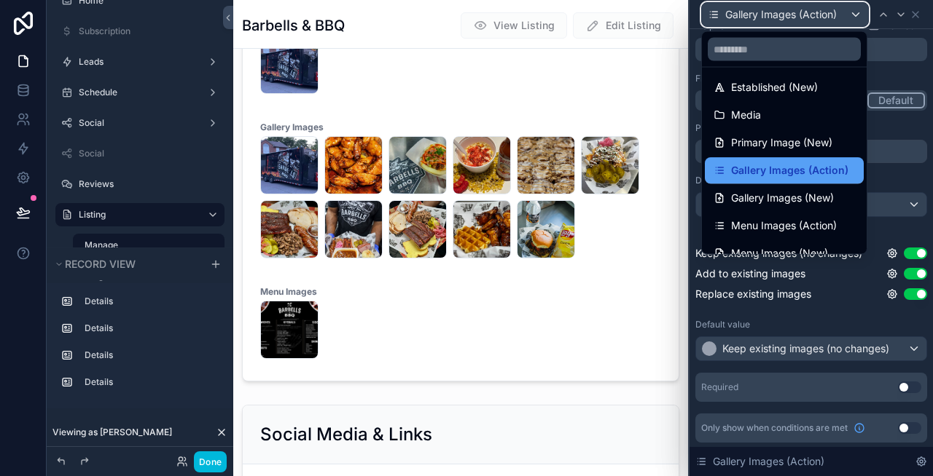
scroll to position [159, 0]
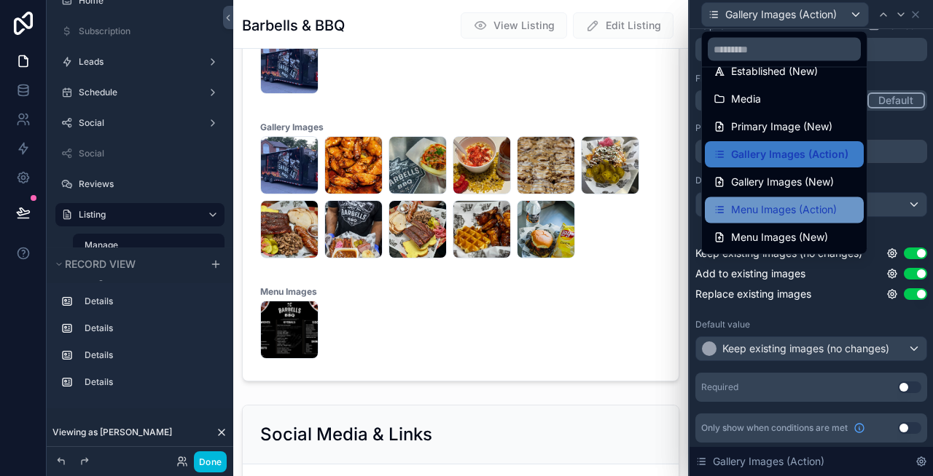
click at [764, 211] on span "Menu Images (Action)" at bounding box center [784, 210] width 106 height 17
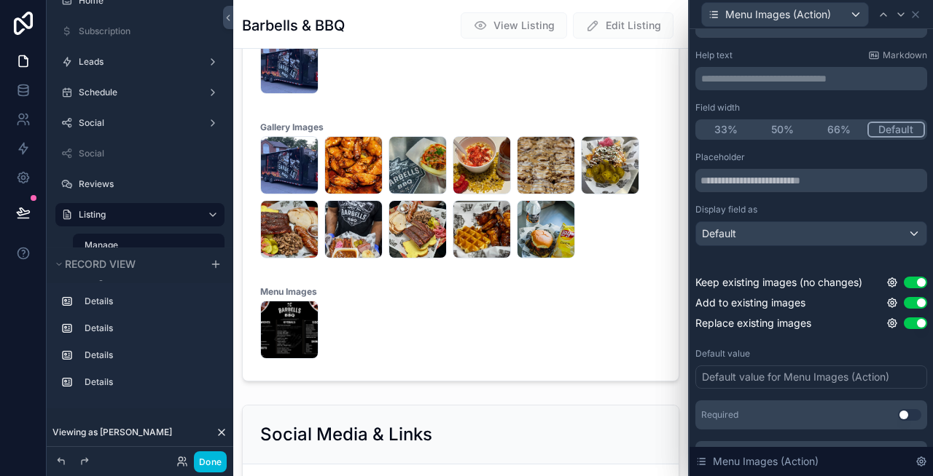
scroll to position [93, 0]
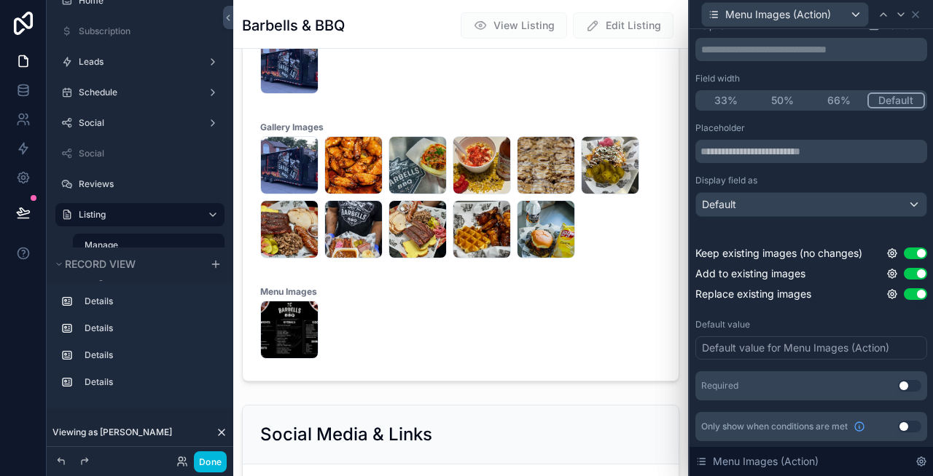
click at [856, 352] on div "Default value for Menu Images (Action)" at bounding box center [795, 348] width 187 height 15
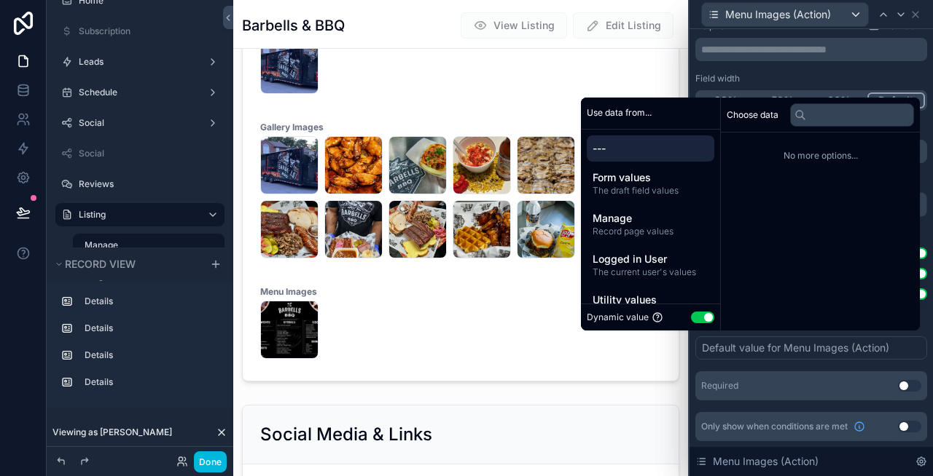
click at [691, 314] on button "Use setting" at bounding box center [702, 318] width 23 height 12
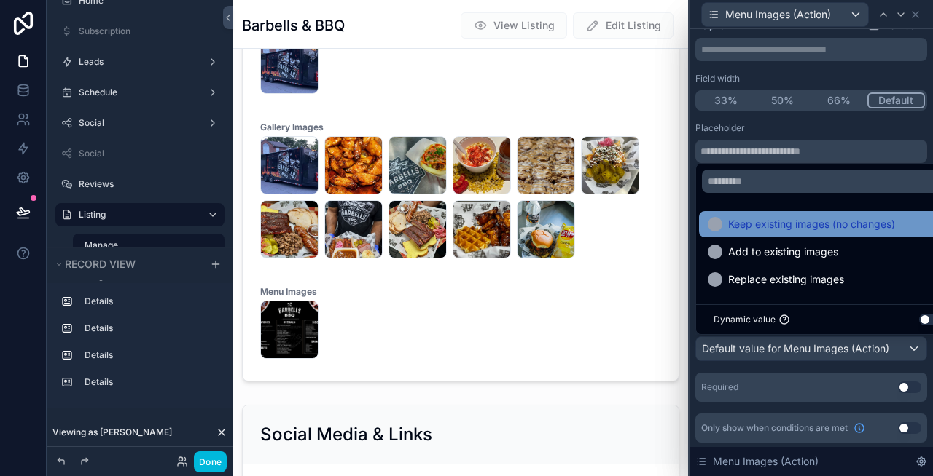
click at [775, 227] on span "Keep existing images (no changes)" at bounding box center [811, 224] width 167 height 17
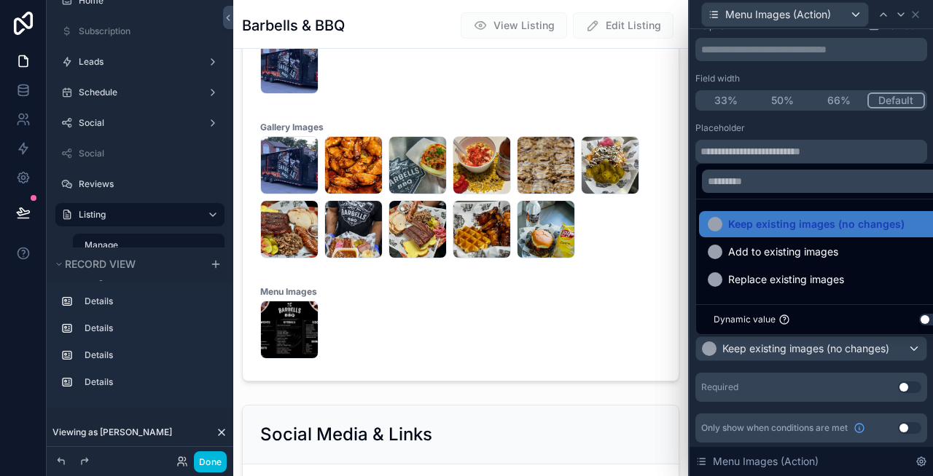
click at [845, 125] on div "Placeholder" at bounding box center [811, 128] width 232 height 12
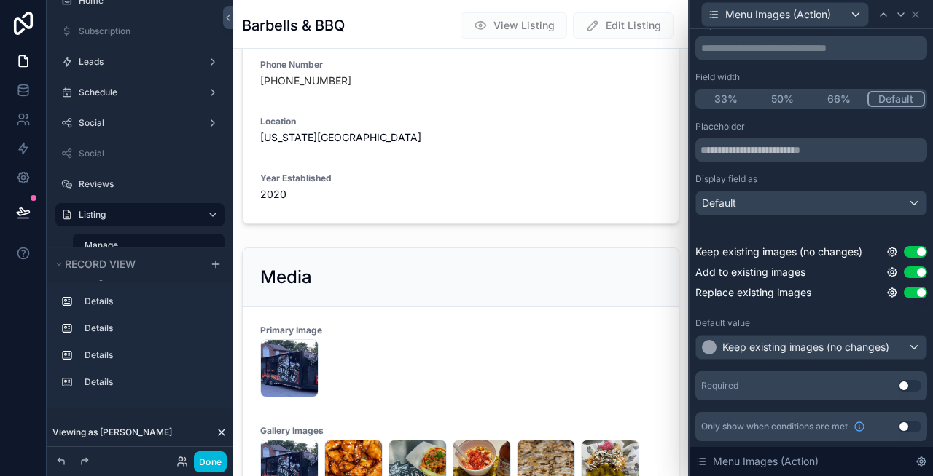
scroll to position [0, 0]
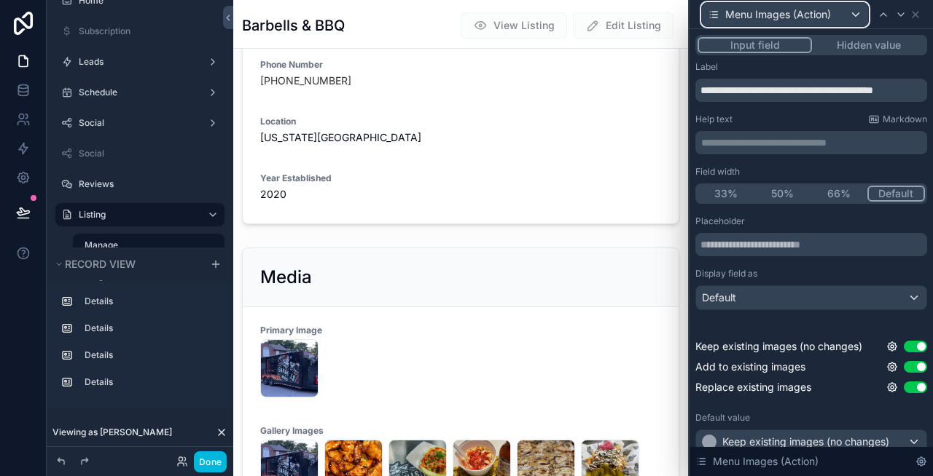
click at [824, 12] on span "Menu Images (Action)" at bounding box center [778, 14] width 106 height 15
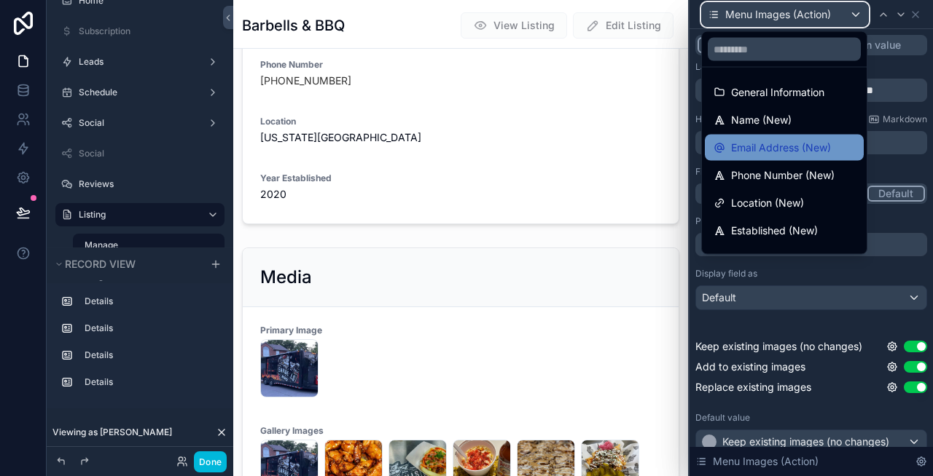
scroll to position [159, 0]
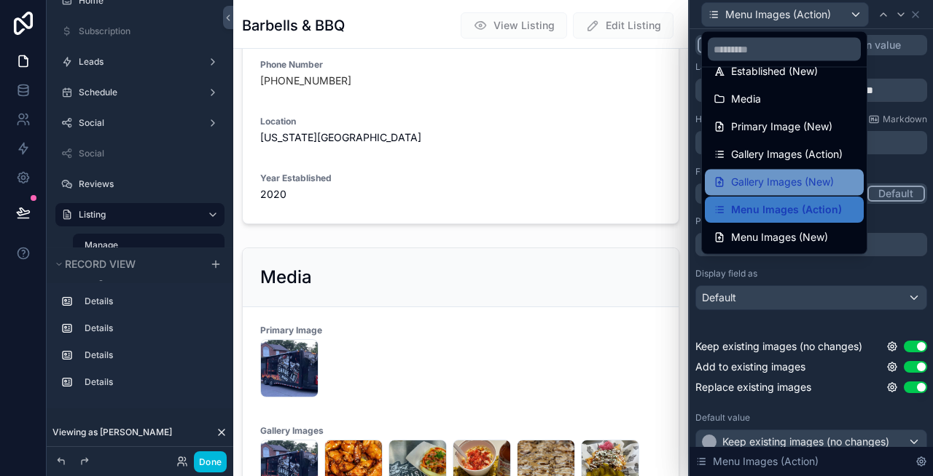
click at [782, 175] on span "Gallery Images (New)" at bounding box center [782, 182] width 103 height 17
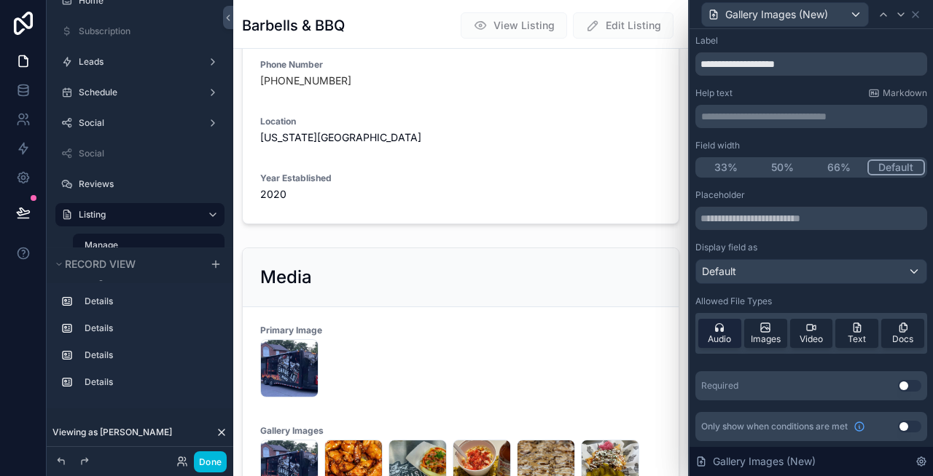
click at [729, 330] on div "Audio" at bounding box center [719, 333] width 43 height 29
click at [814, 335] on span "Video" at bounding box center [810, 340] width 23 height 12
click at [858, 334] on span "Text" at bounding box center [856, 340] width 18 height 12
click at [902, 333] on icon at bounding box center [903, 328] width 12 height 12
click at [904, 386] on button "Use setting" at bounding box center [909, 386] width 23 height 12
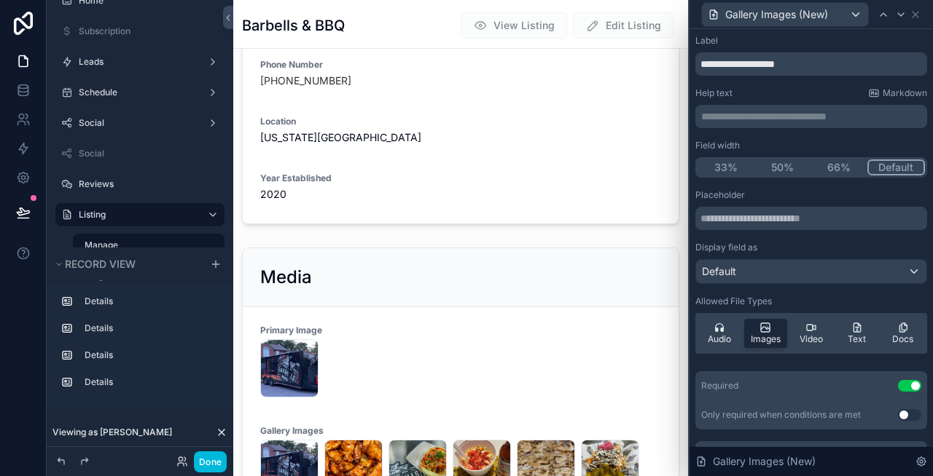
click at [906, 412] on button "Use setting" at bounding box center [909, 415] width 23 height 12
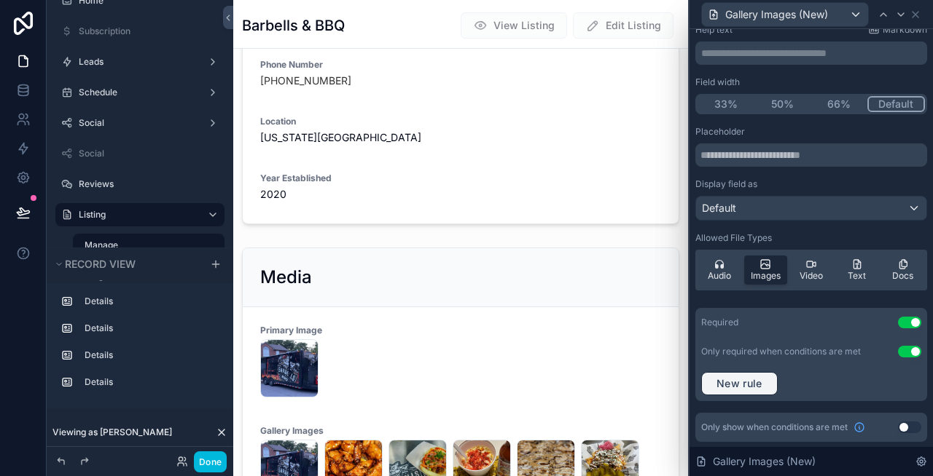
click at [745, 385] on span "New rule" at bounding box center [739, 383] width 58 height 13
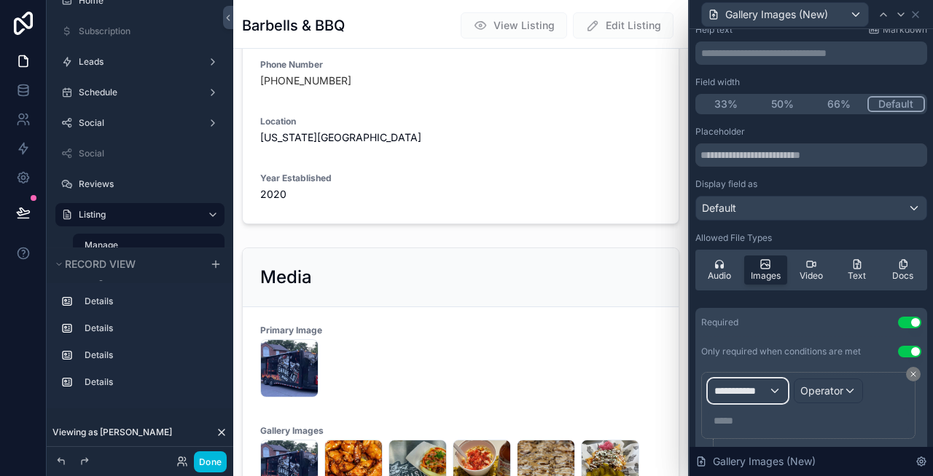
click at [767, 385] on span "**********" at bounding box center [741, 391] width 54 height 15
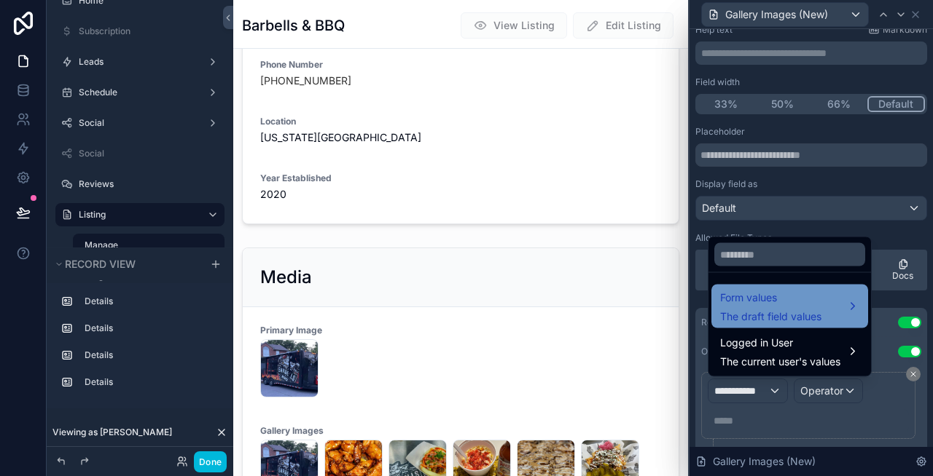
click at [770, 318] on span "The draft field values" at bounding box center [770, 317] width 101 height 15
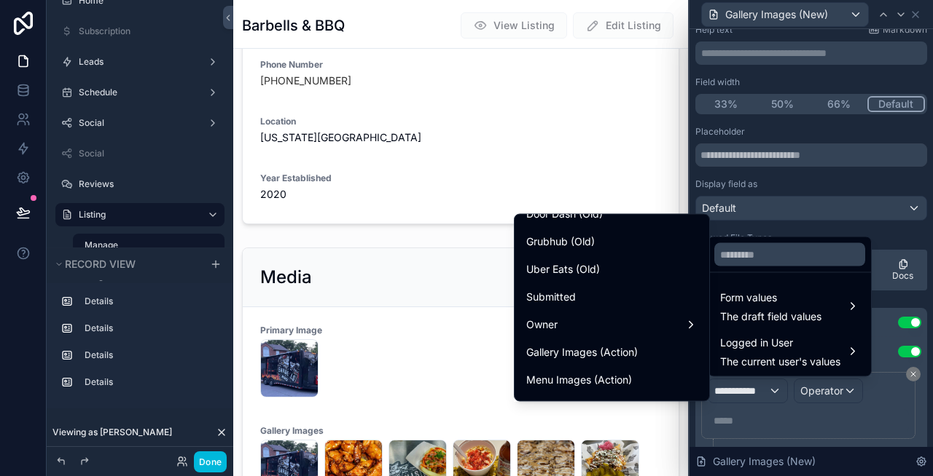
scroll to position [1233, 0]
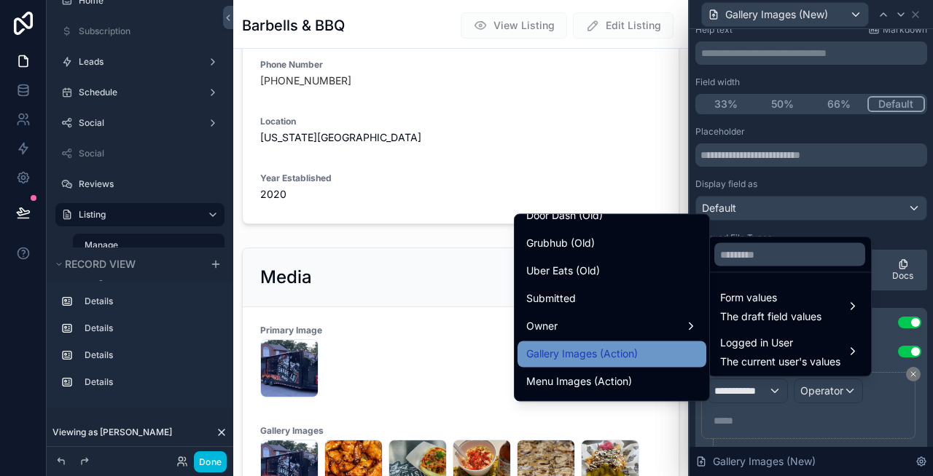
click at [620, 343] on div "Gallery Images (Action)" at bounding box center [611, 355] width 189 height 26
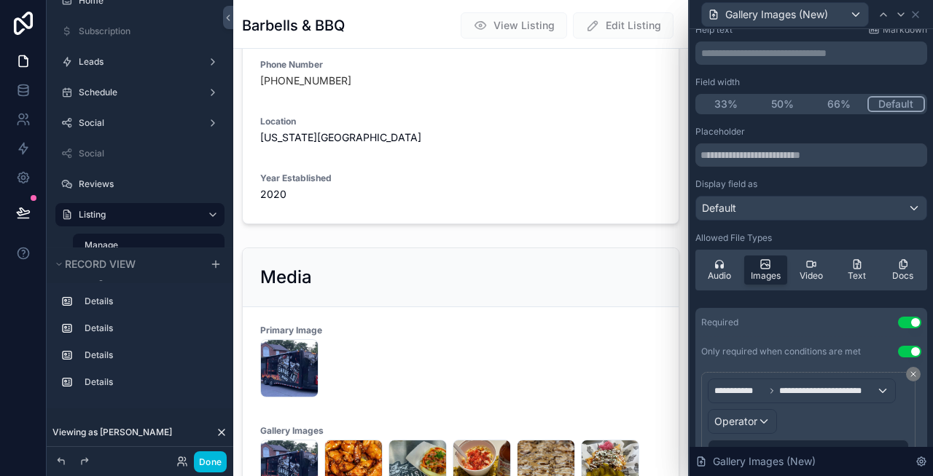
scroll to position [172, 0]
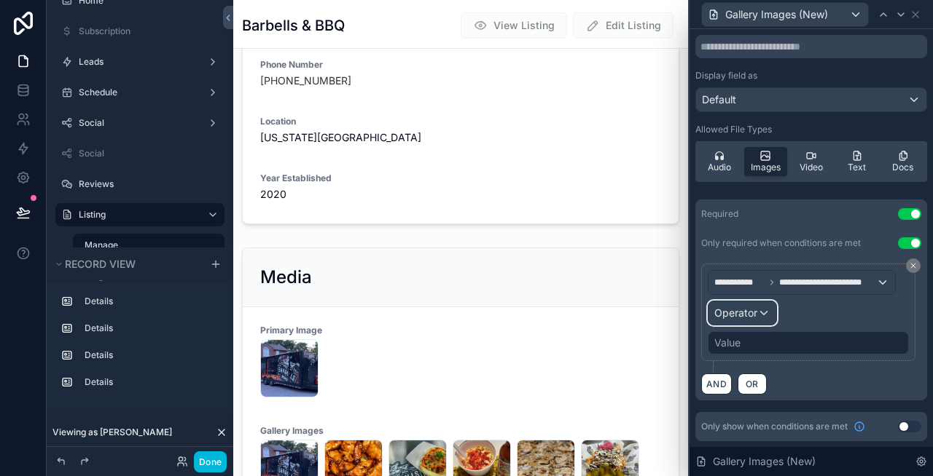
click at [749, 317] on span "Operator" at bounding box center [735, 313] width 43 height 12
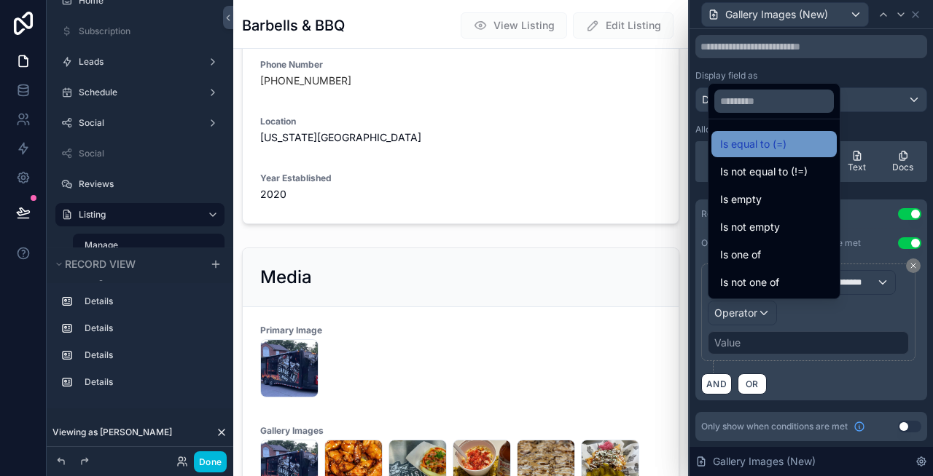
click at [780, 144] on span "Is equal to (=)" at bounding box center [753, 144] width 66 height 17
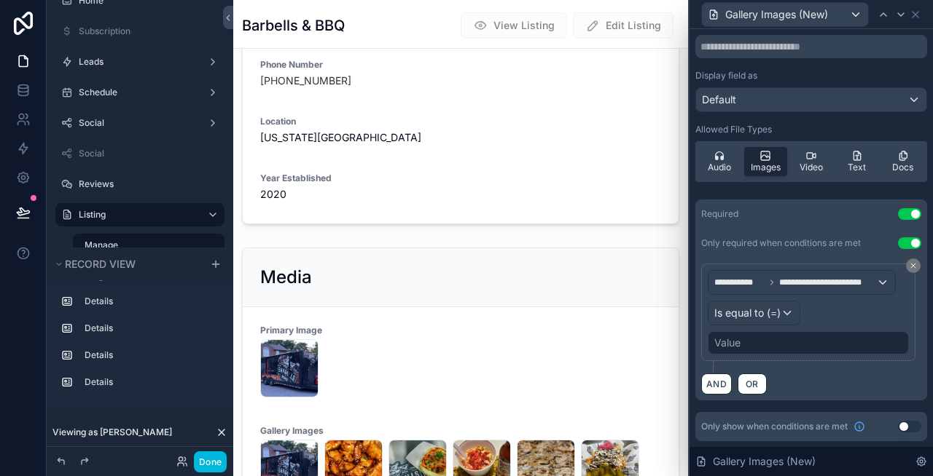
click at [769, 339] on div "Value" at bounding box center [807, 342] width 201 height 23
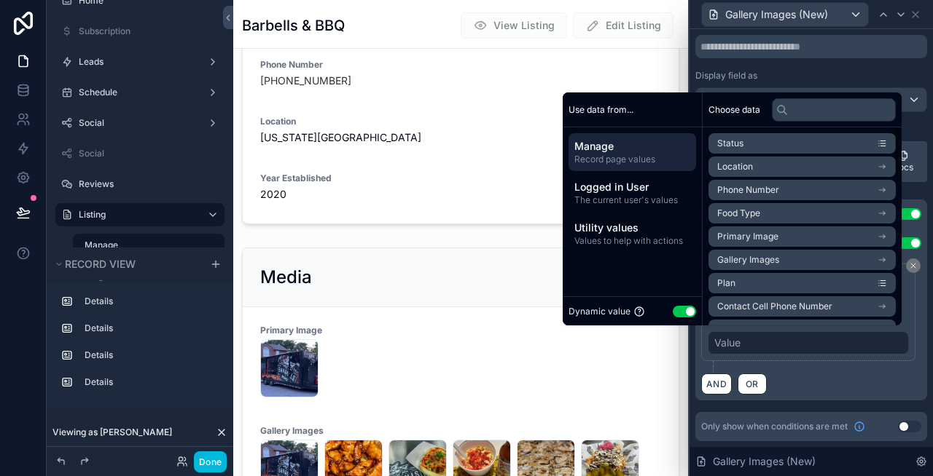
click at [679, 310] on button "Use setting" at bounding box center [683, 312] width 23 height 12
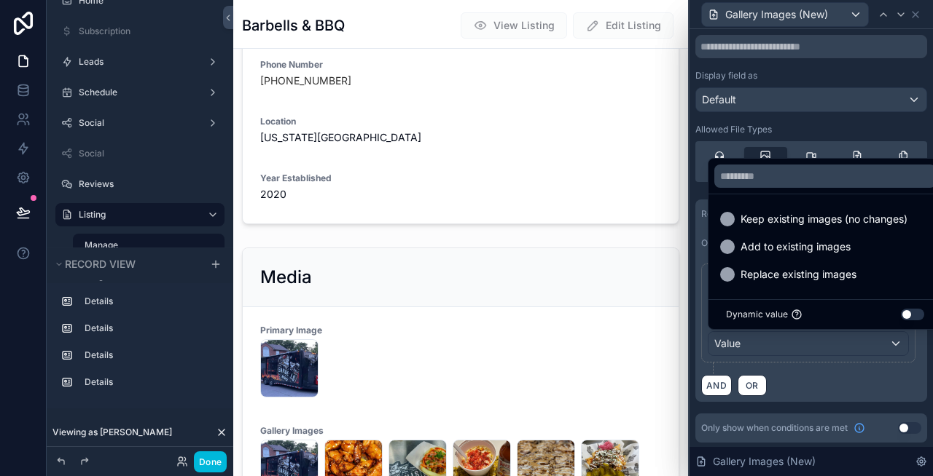
click at [824, 383] on div at bounding box center [810, 238] width 243 height 476
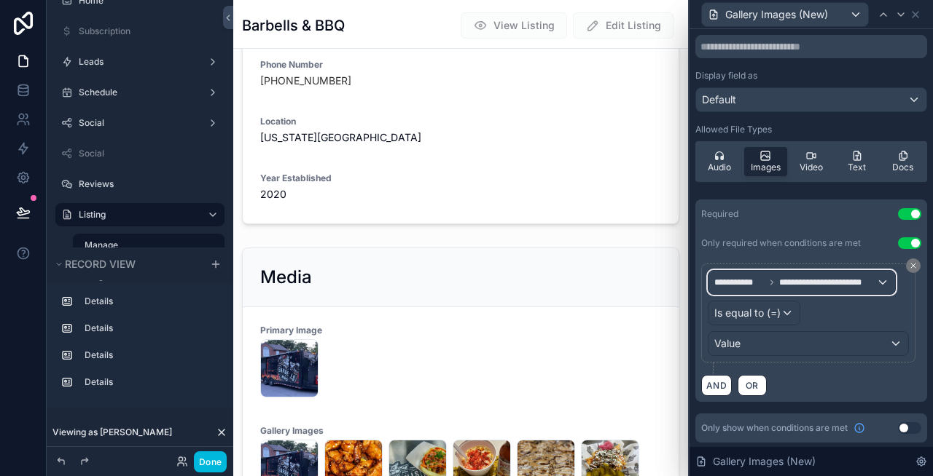
click at [799, 282] on span "**********" at bounding box center [827, 283] width 97 height 12
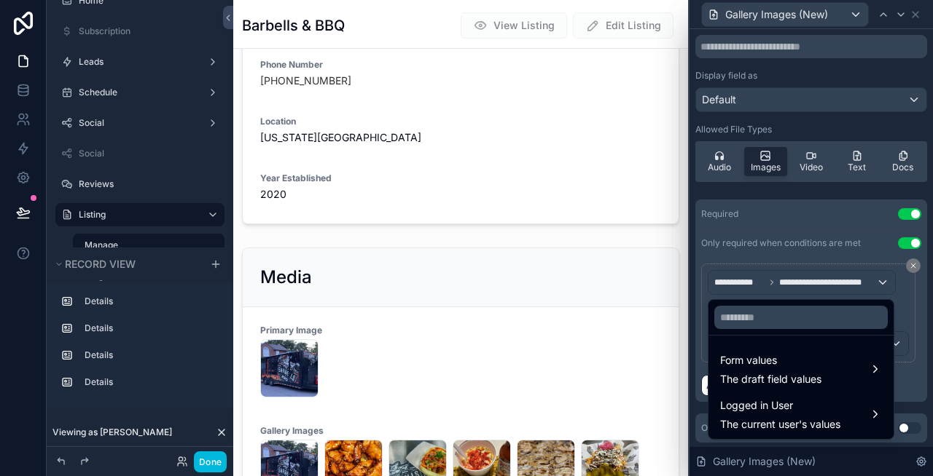
click at [799, 282] on div at bounding box center [810, 238] width 243 height 476
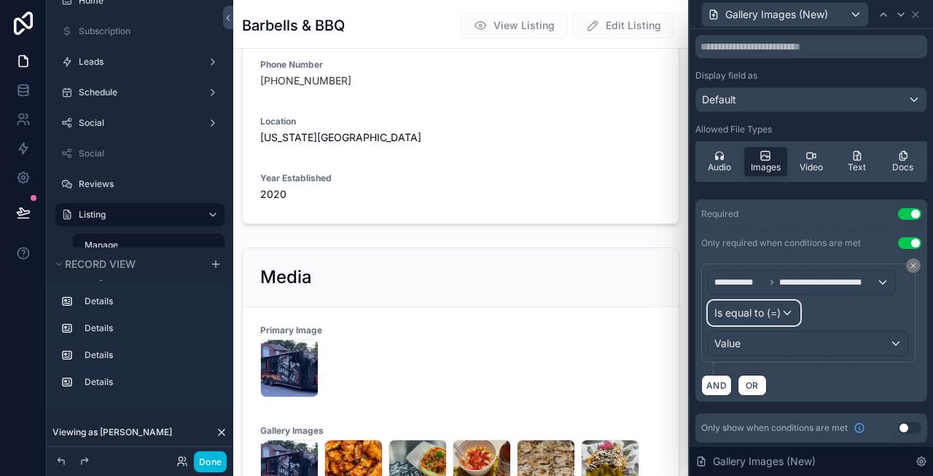
click at [763, 309] on span "Is equal to (=)" at bounding box center [747, 313] width 66 height 15
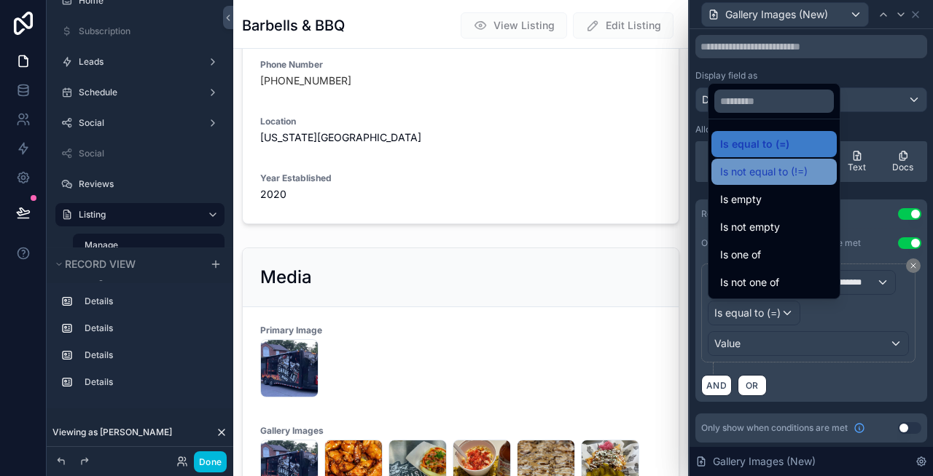
click at [781, 176] on span "Is not equal to (!=)" at bounding box center [763, 171] width 87 height 17
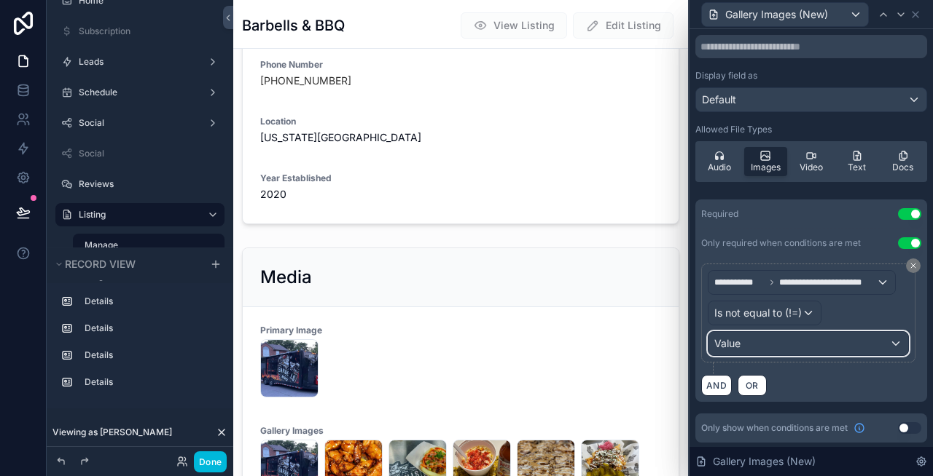
click at [796, 338] on div "Value" at bounding box center [808, 343] width 200 height 23
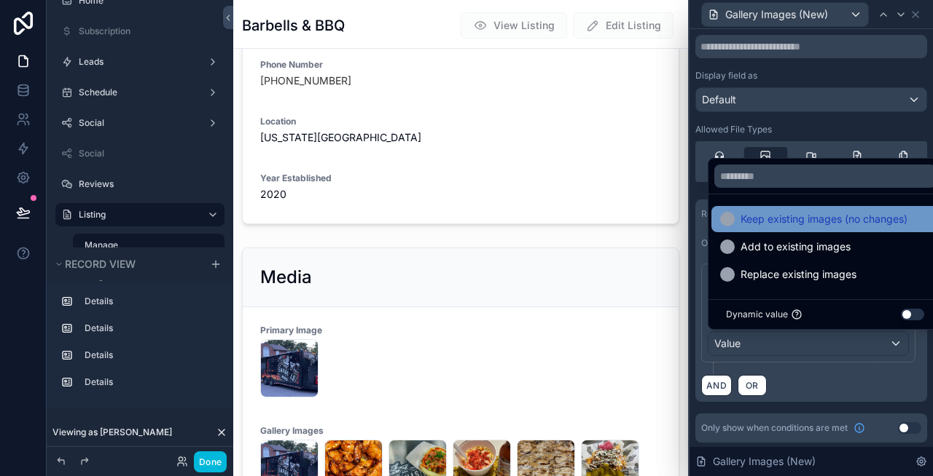
click at [793, 216] on span "Keep existing images (no changes)" at bounding box center [823, 219] width 167 height 17
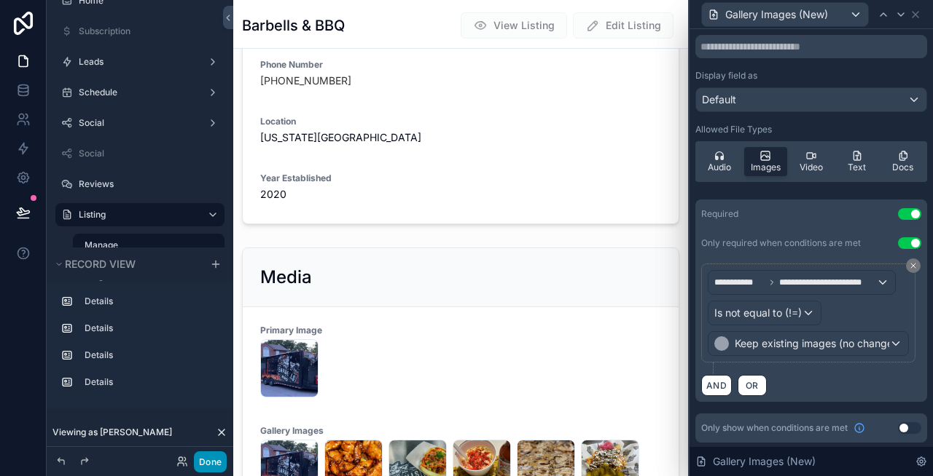
click at [215, 457] on button "Done" at bounding box center [210, 462] width 33 height 21
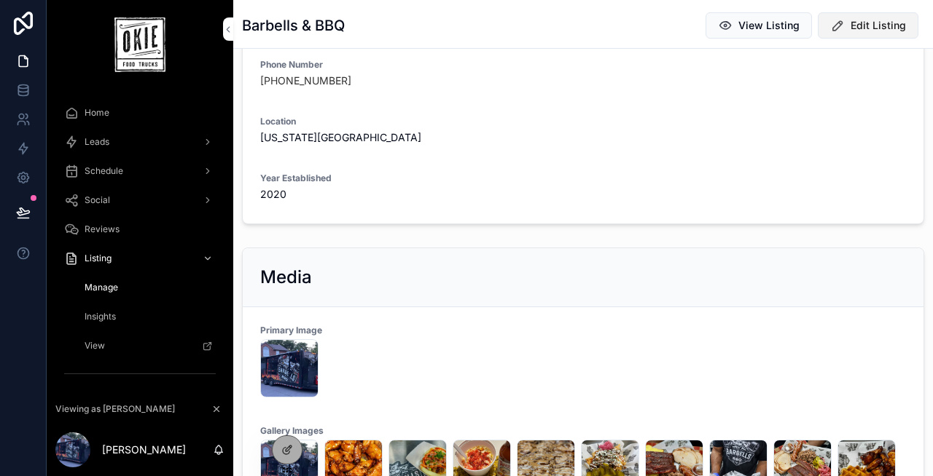
click at [863, 25] on span "Edit Listing" at bounding box center [877, 25] width 55 height 15
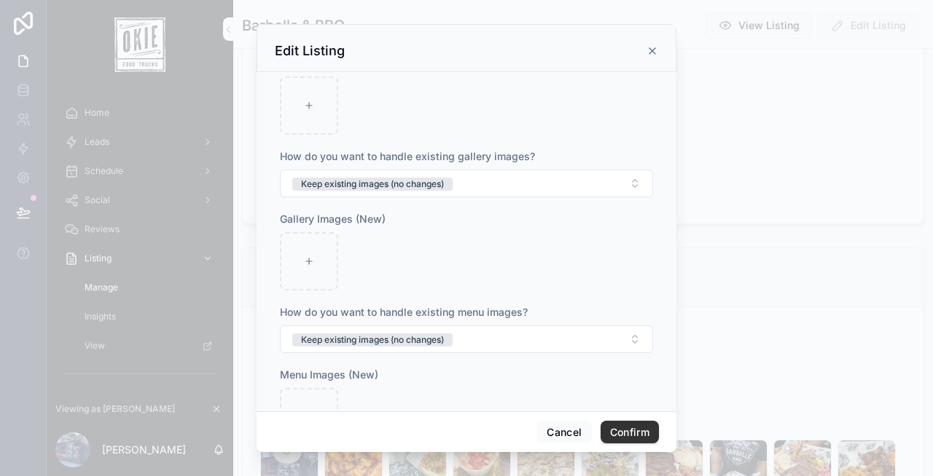
scroll to position [472, 0]
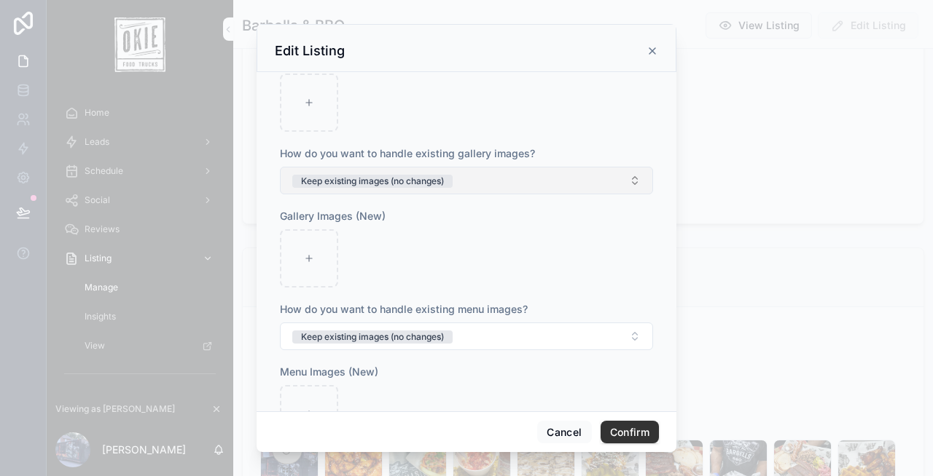
click at [477, 182] on button "Keep existing images (no changes)" at bounding box center [466, 181] width 373 height 28
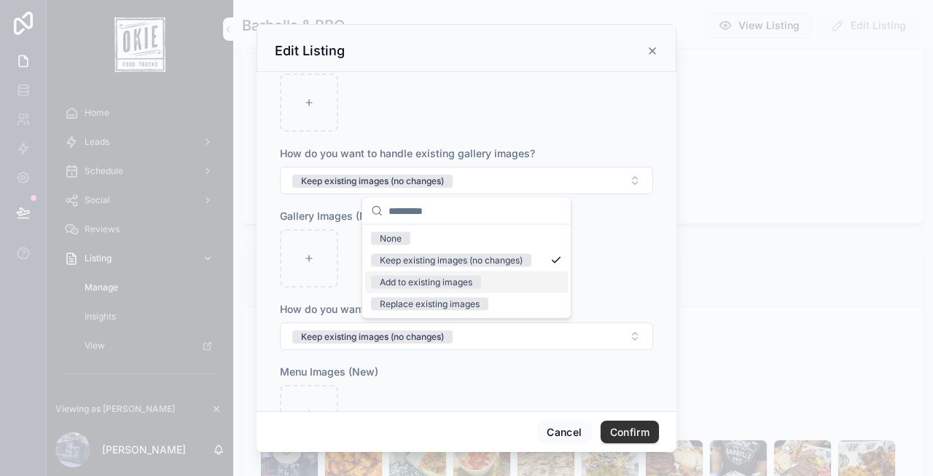
click at [458, 278] on div "Add to existing images" at bounding box center [426, 282] width 93 height 13
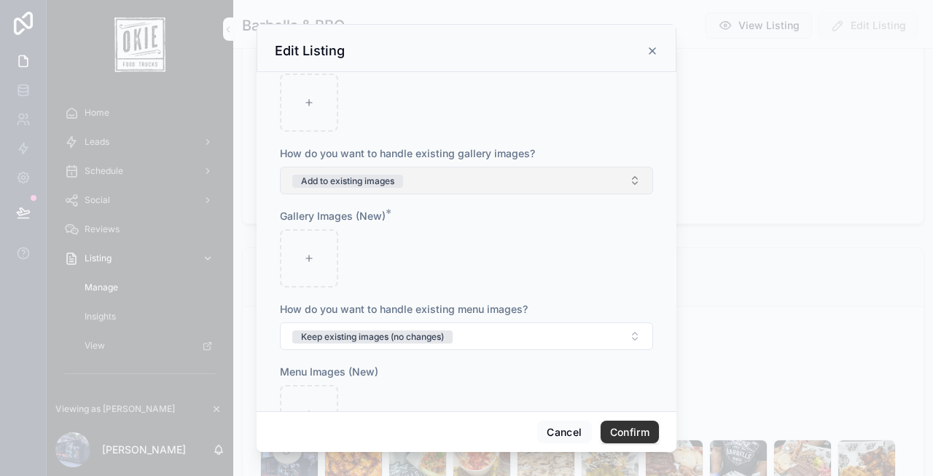
click at [447, 179] on button "Add to existing images" at bounding box center [466, 181] width 373 height 28
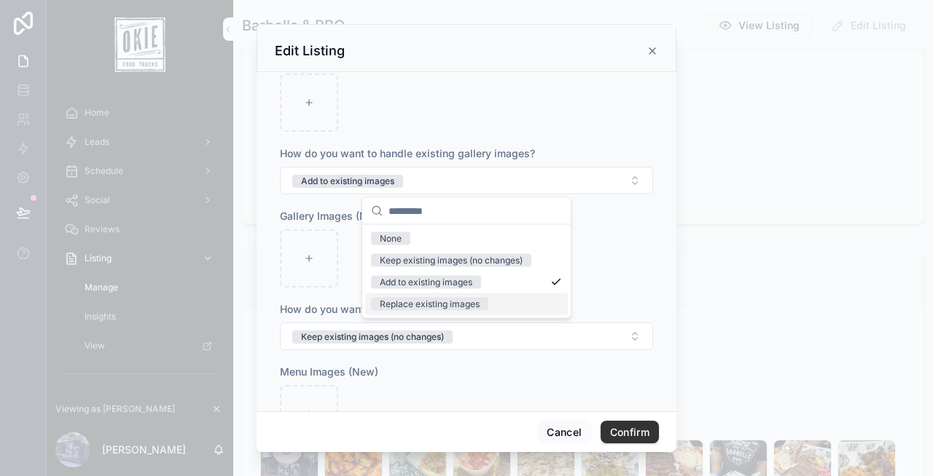
click at [443, 300] on div "Replace existing images" at bounding box center [430, 304] width 100 height 13
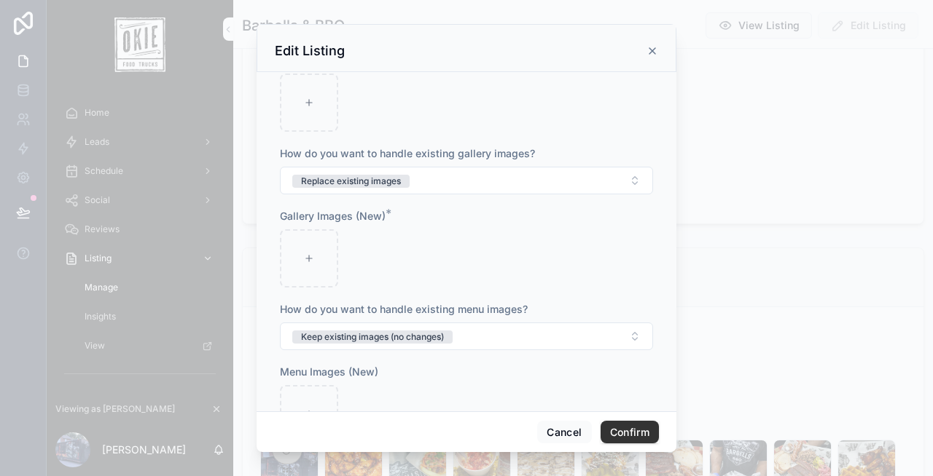
click at [498, 253] on div at bounding box center [466, 258] width 373 height 58
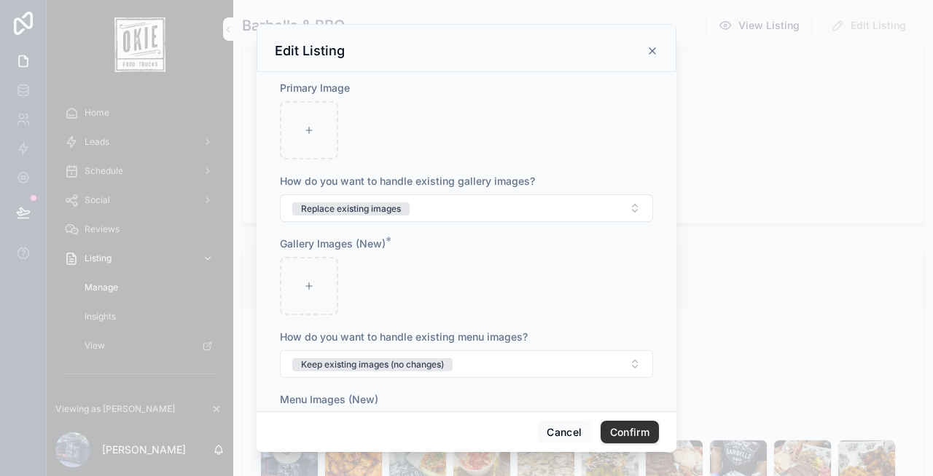
scroll to position [453, 0]
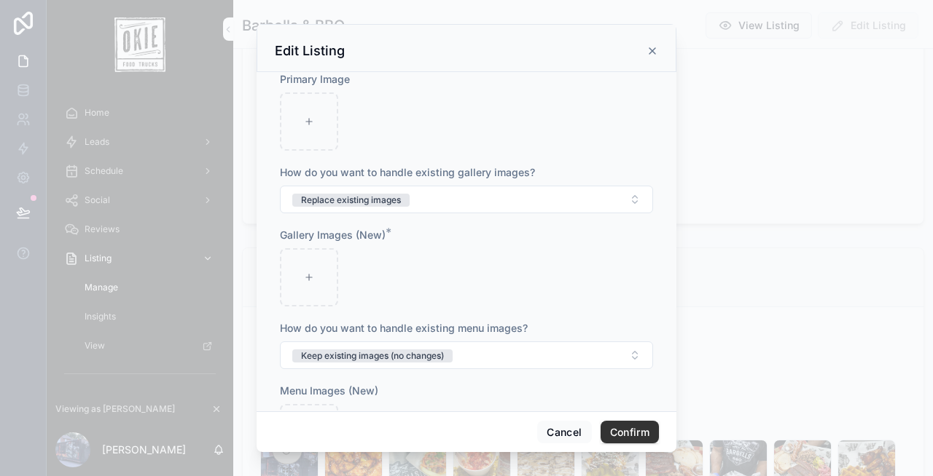
click at [651, 49] on icon at bounding box center [652, 51] width 12 height 12
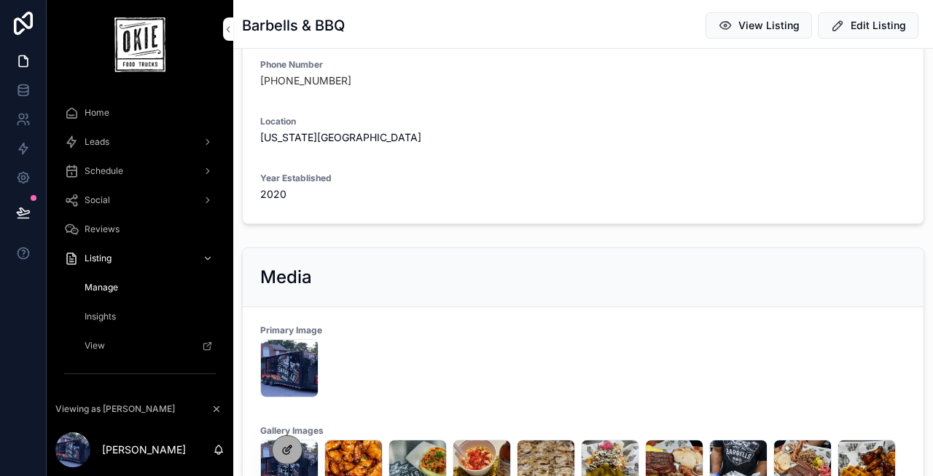
click at [283, 447] on icon at bounding box center [287, 450] width 12 height 12
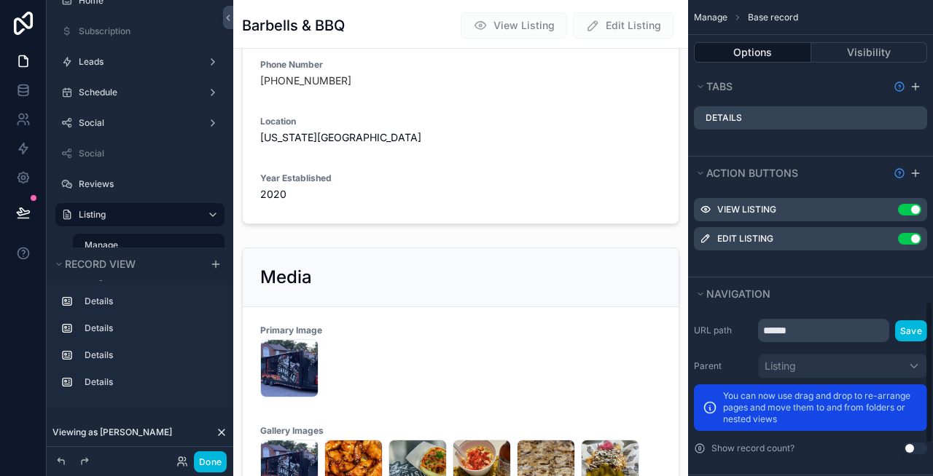
scroll to position [1115, 0]
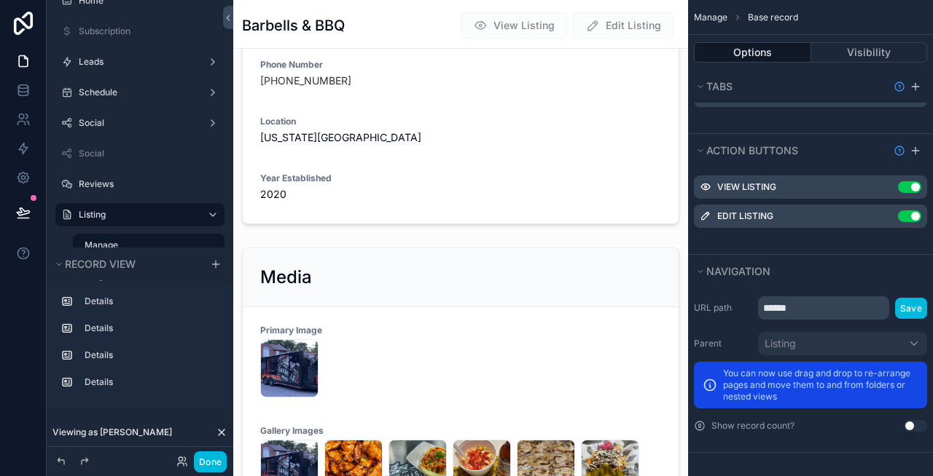
click at [0, 0] on icon "scrollable content" at bounding box center [0, 0] width 0 height 0
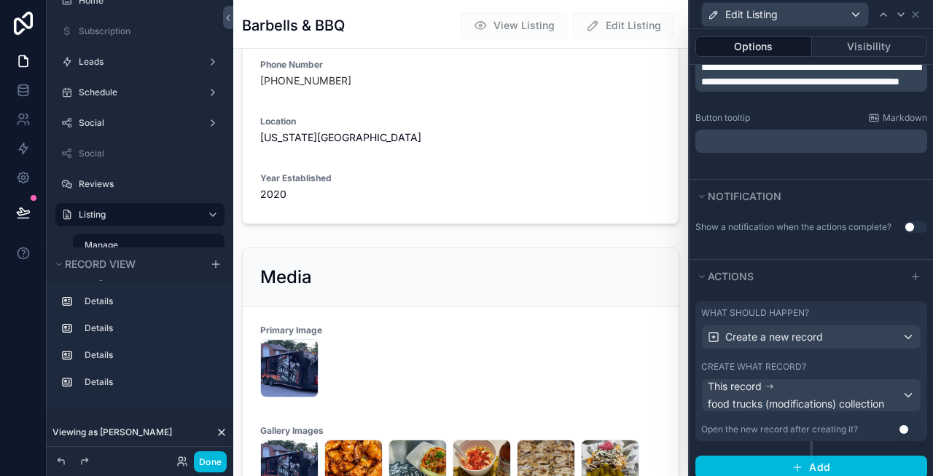
scroll to position [349, 0]
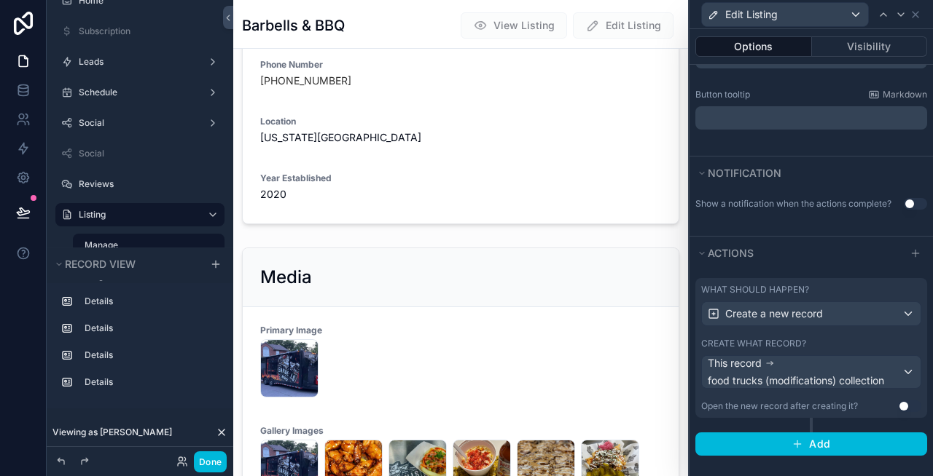
click at [760, 286] on label "What should happen?" at bounding box center [755, 290] width 108 height 12
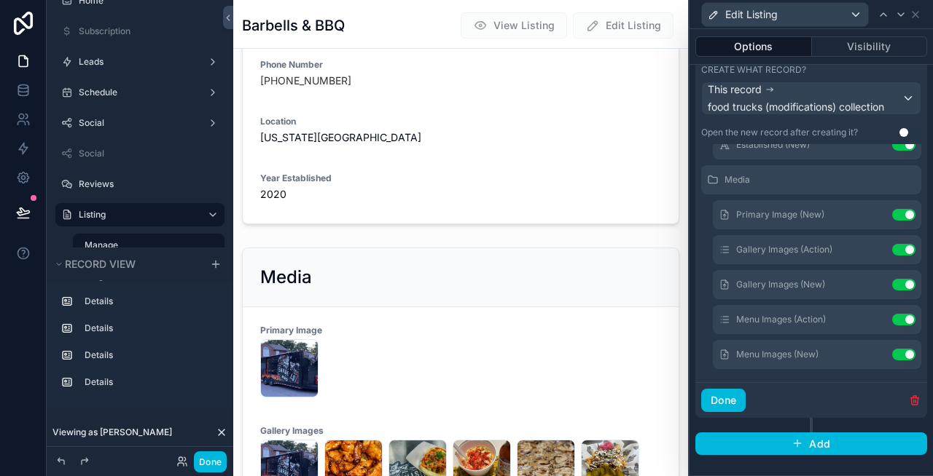
scroll to position [227, 0]
click at [0, 0] on icon at bounding box center [0, 0] width 0 height 0
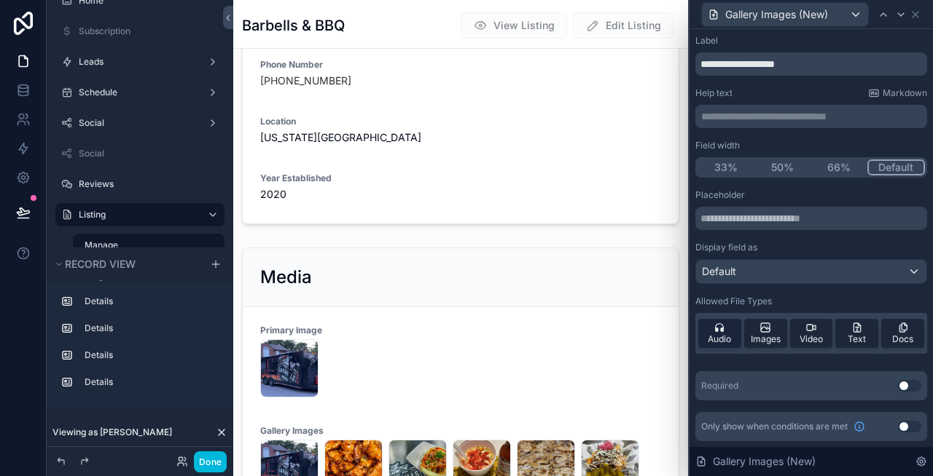
click at [721, 331] on icon at bounding box center [719, 327] width 9 height 9
click at [816, 336] on span "Video" at bounding box center [810, 340] width 23 height 12
click at [852, 336] on span "Text" at bounding box center [856, 340] width 18 height 12
click at [898, 337] on span "Docs" at bounding box center [902, 340] width 21 height 12
click at [904, 385] on button "Use setting" at bounding box center [909, 386] width 23 height 12
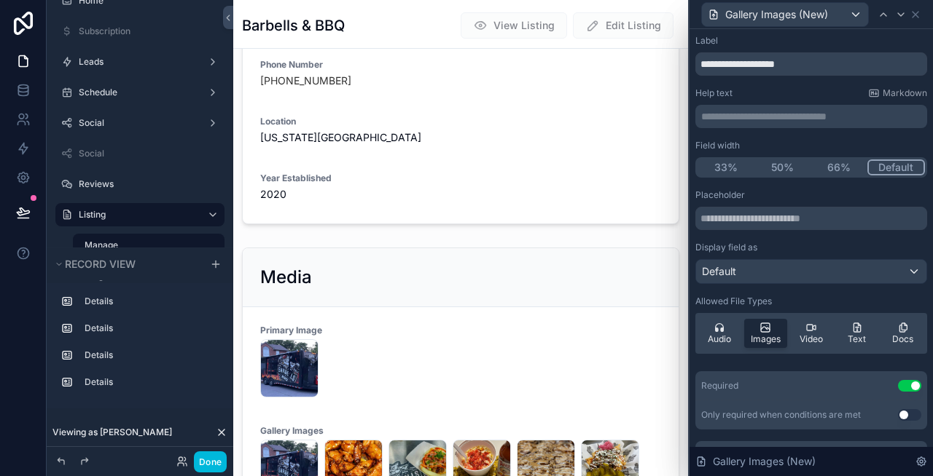
click at [903, 413] on button "Use setting" at bounding box center [909, 415] width 23 height 12
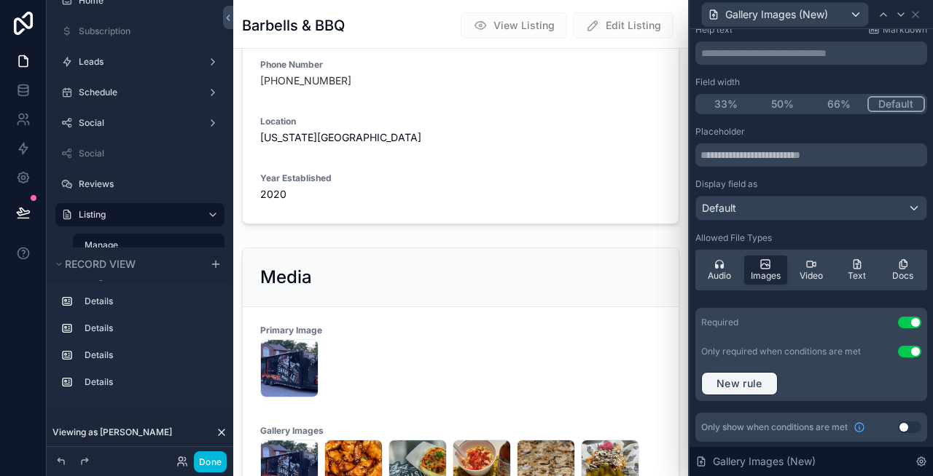
click at [749, 383] on span "New rule" at bounding box center [739, 383] width 58 height 13
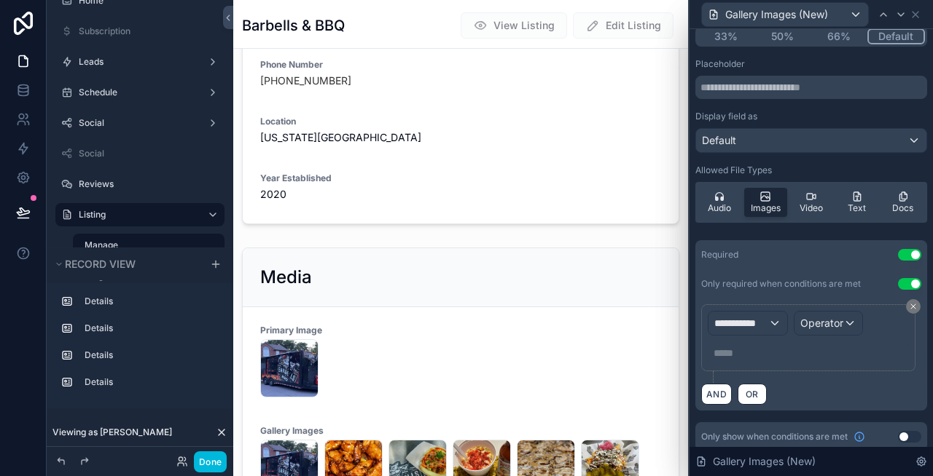
scroll to position [141, 0]
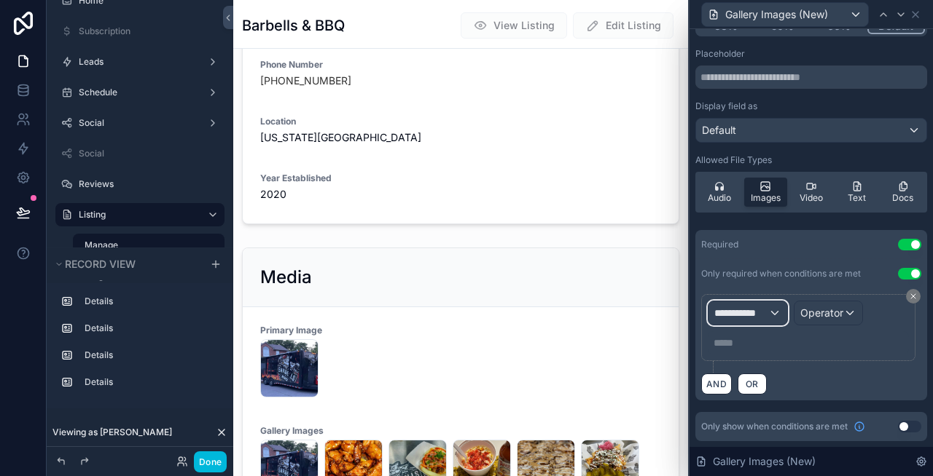
click at [743, 314] on span "**********" at bounding box center [741, 313] width 54 height 15
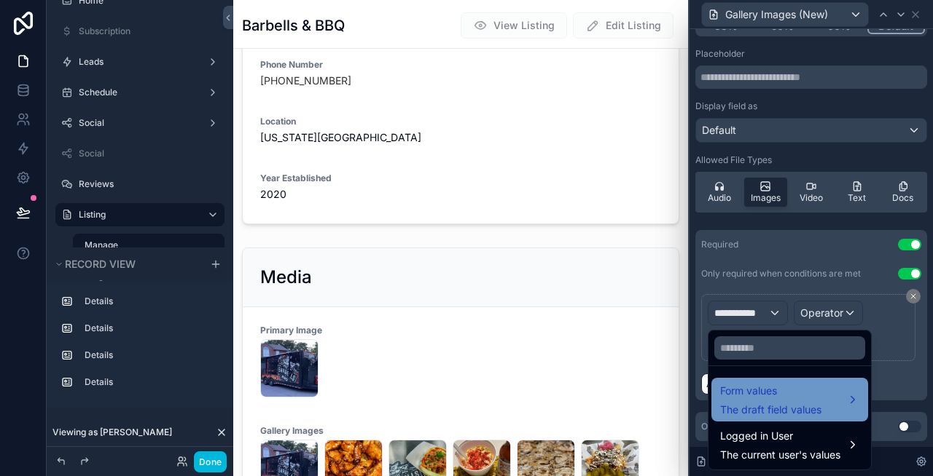
click at [756, 391] on span "Form values" at bounding box center [770, 390] width 101 height 17
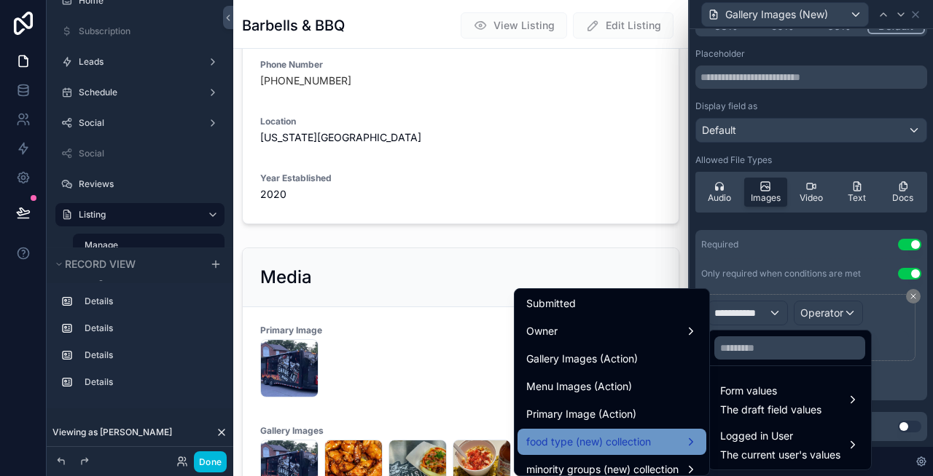
scroll to position [1302, 0]
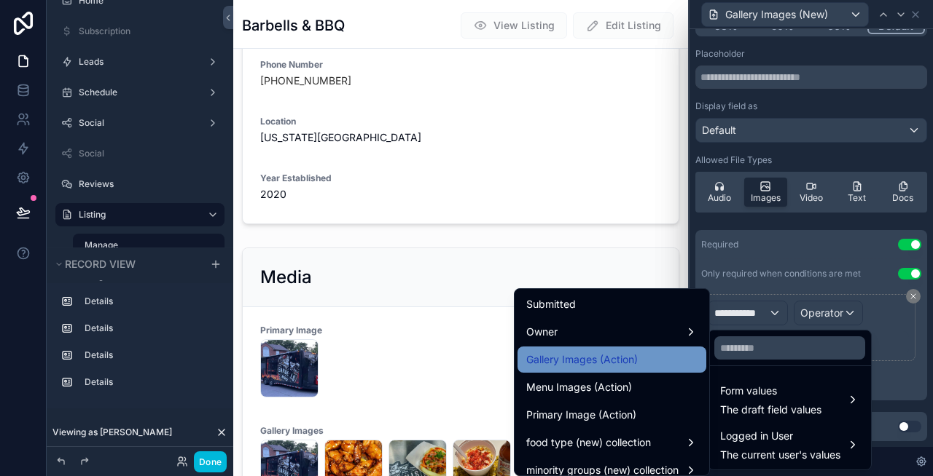
click at [596, 362] on span "Gallery Images (Action)" at bounding box center [581, 359] width 111 height 17
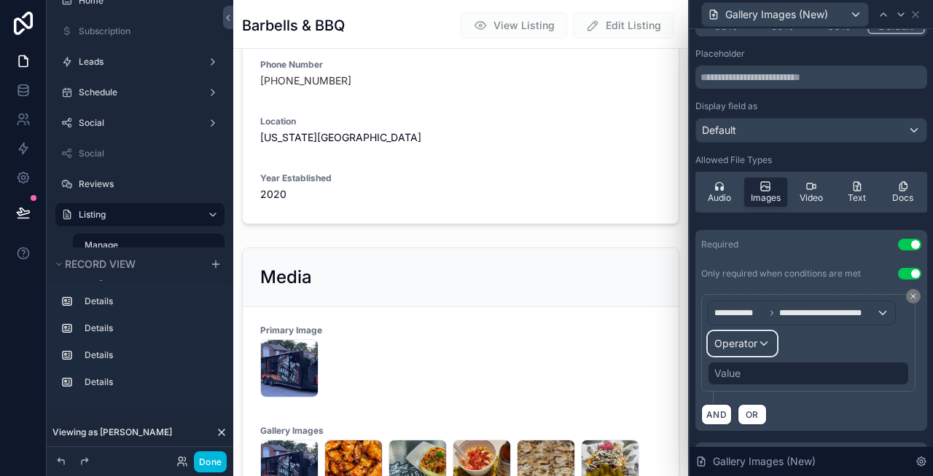
click at [758, 344] on div "Operator" at bounding box center [742, 343] width 68 height 23
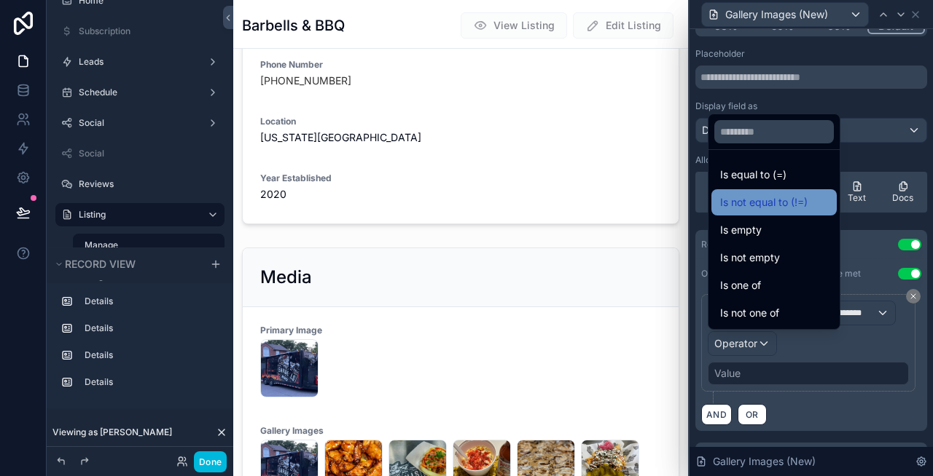
click at [772, 203] on span "Is not equal to (!=)" at bounding box center [763, 202] width 87 height 17
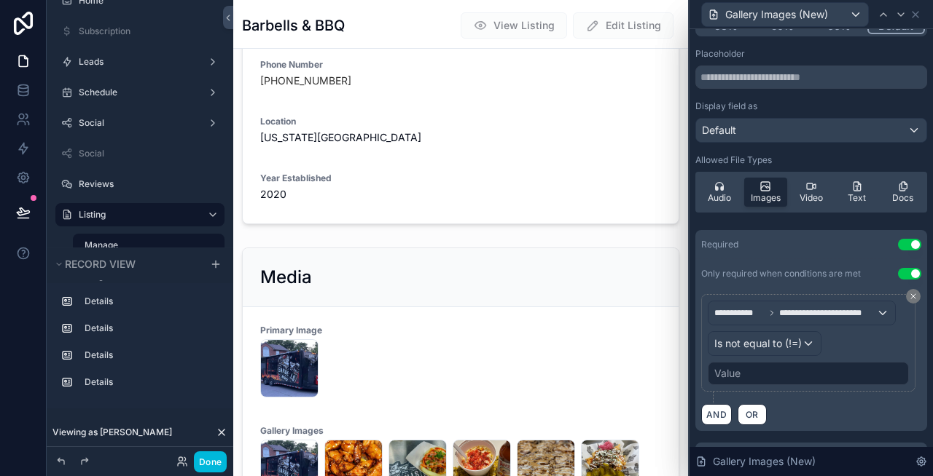
click at [785, 366] on div "Value" at bounding box center [807, 373] width 201 height 23
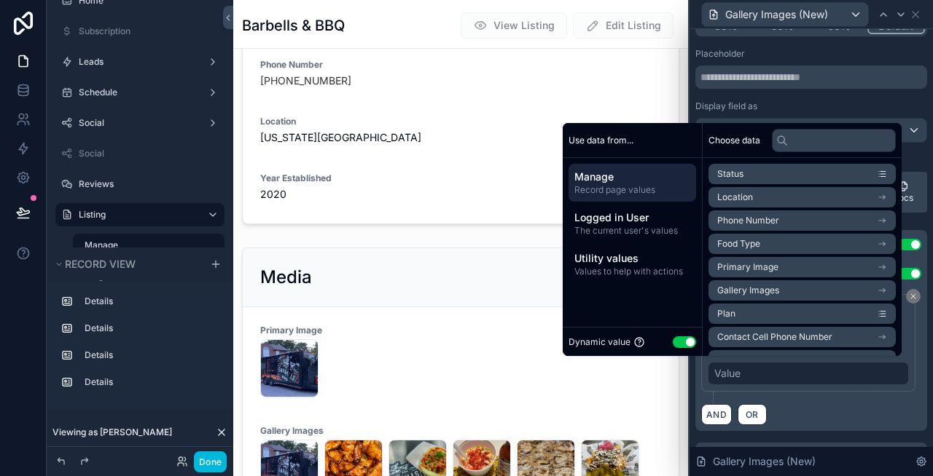
click at [678, 342] on button "Use setting" at bounding box center [683, 343] width 23 height 12
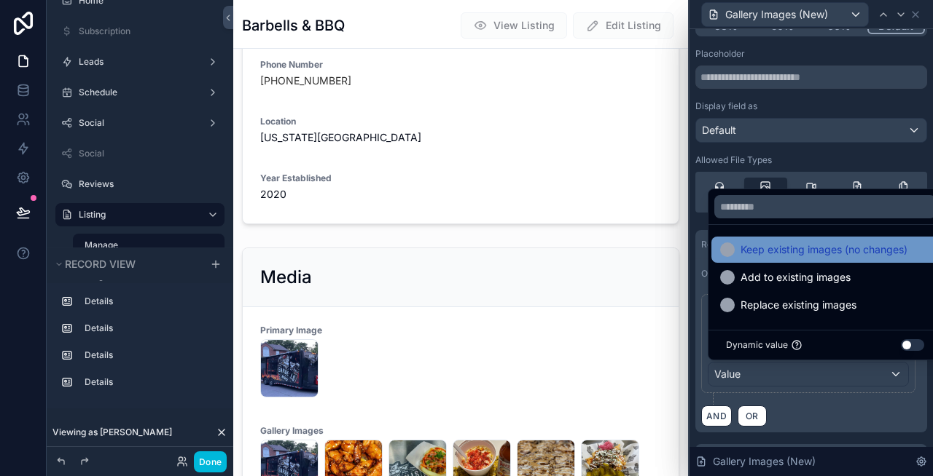
click at [803, 247] on span "Keep existing images (no changes)" at bounding box center [823, 249] width 167 height 17
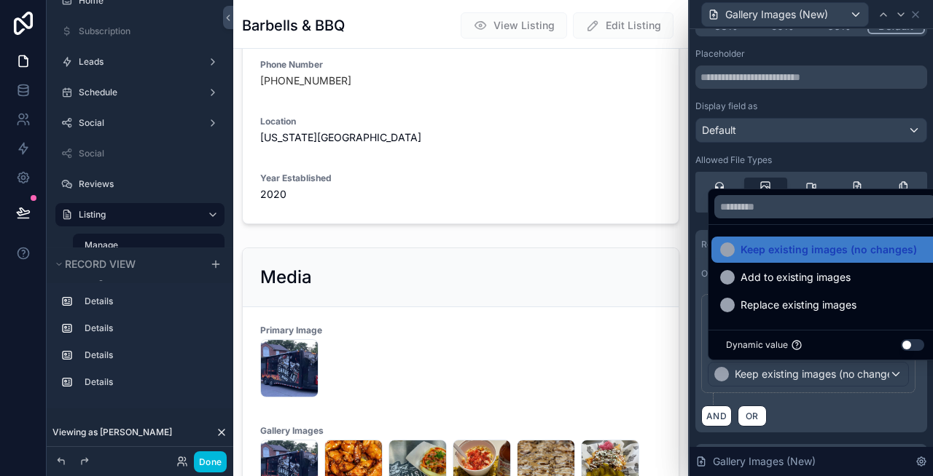
click at [836, 420] on div "AND OR" at bounding box center [811, 416] width 220 height 22
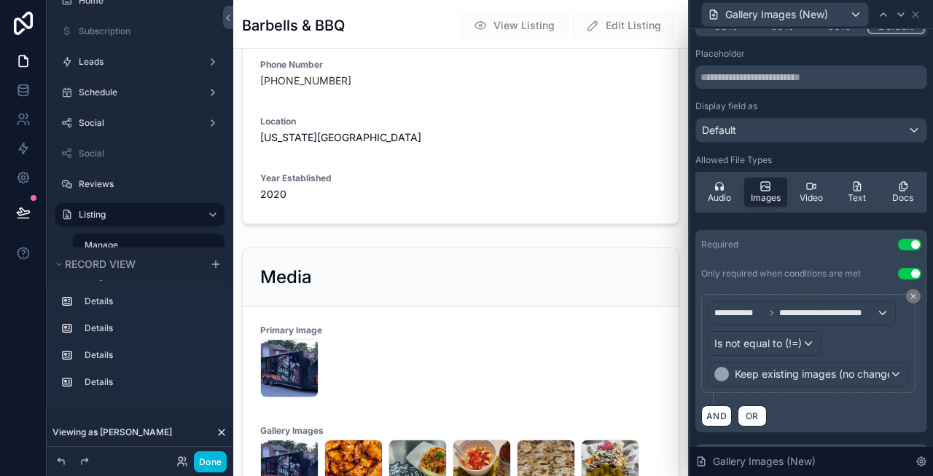
scroll to position [0, 0]
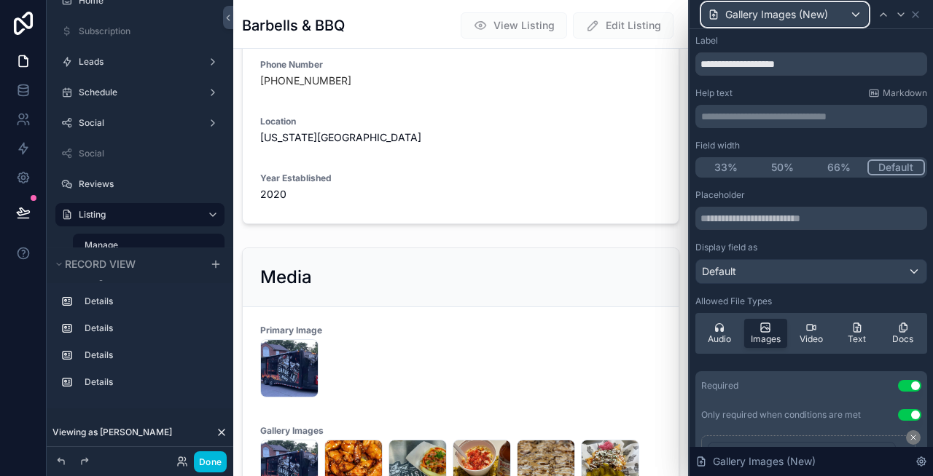
click at [825, 17] on span "Gallery Images (New)" at bounding box center [776, 14] width 103 height 15
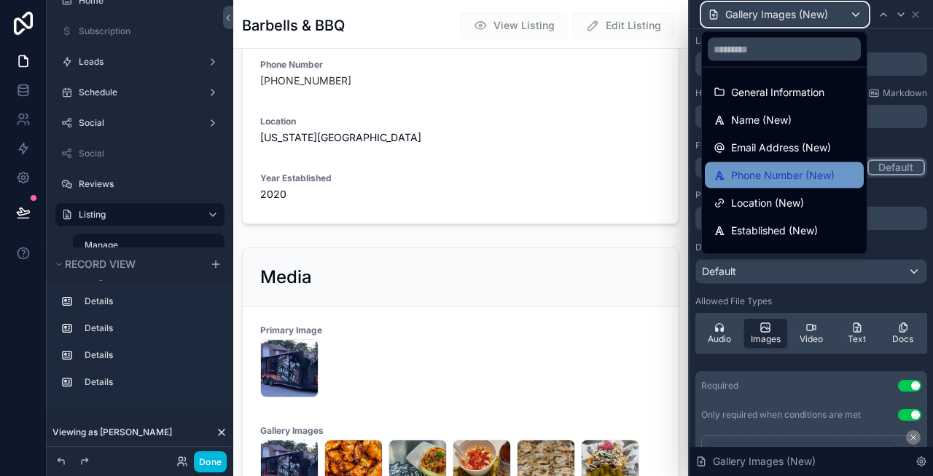
scroll to position [159, 0]
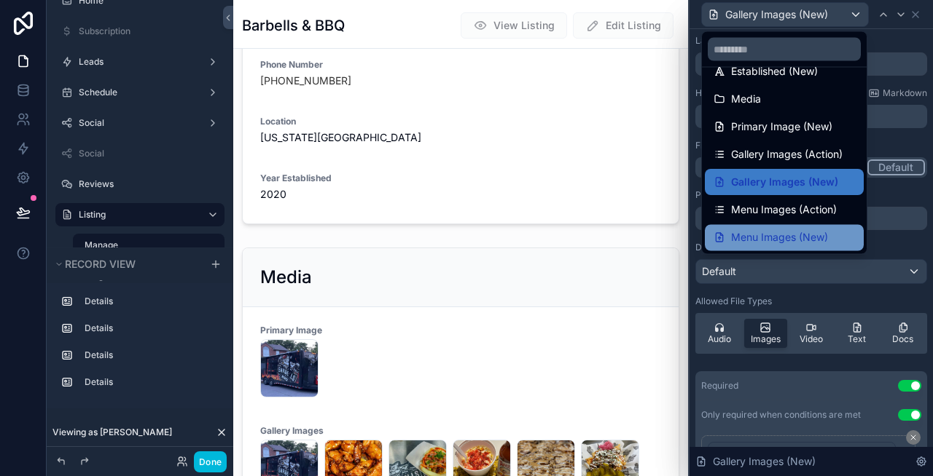
click at [787, 240] on span "Menu Images (New)" at bounding box center [779, 237] width 97 height 17
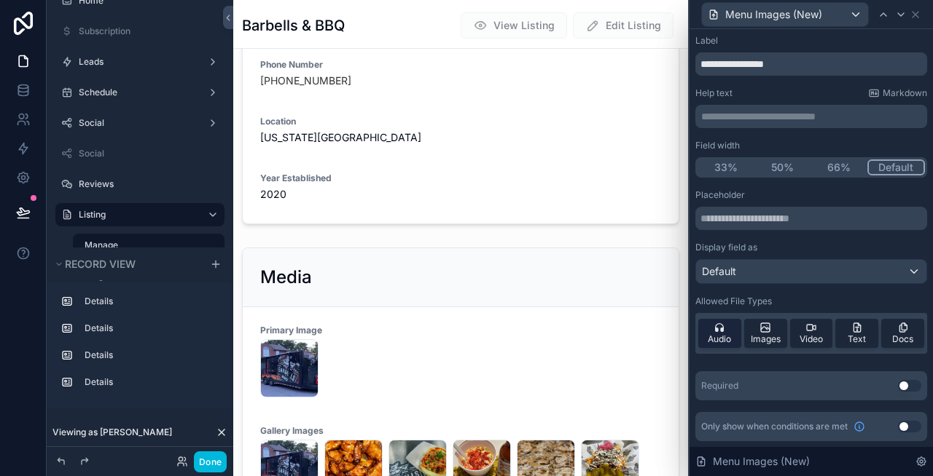
click at [728, 328] on div "Audio" at bounding box center [719, 333] width 43 height 29
click at [817, 330] on div "Video" at bounding box center [811, 333] width 43 height 29
click at [857, 334] on span "Text" at bounding box center [856, 340] width 18 height 12
click at [900, 335] on span "Docs" at bounding box center [902, 340] width 21 height 12
click at [824, 58] on input "**********" at bounding box center [811, 63] width 232 height 23
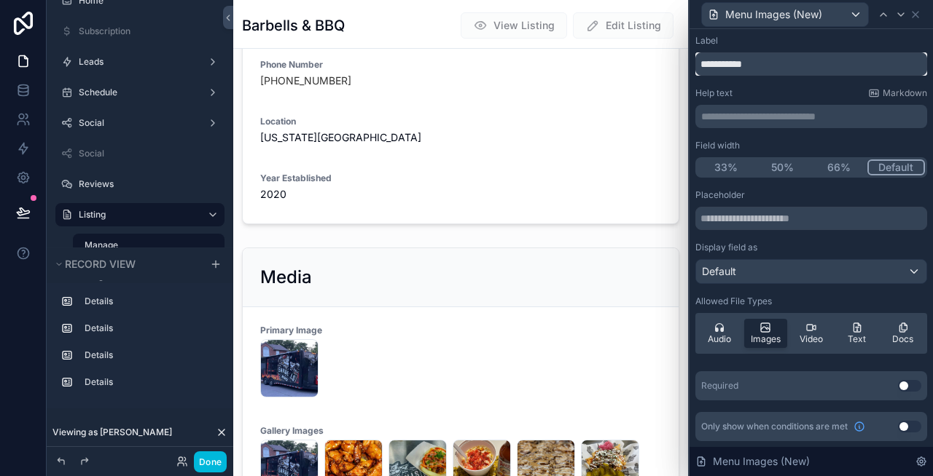
type input "**********"
click at [910, 382] on button "Use setting" at bounding box center [909, 386] width 23 height 12
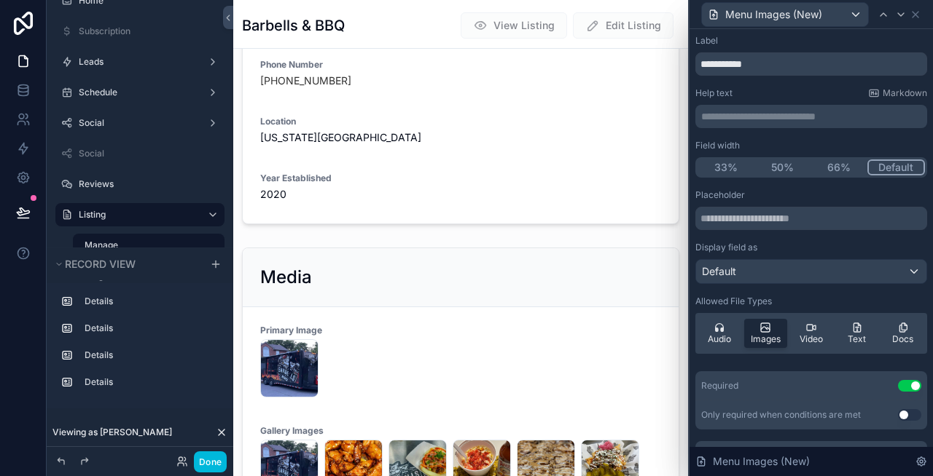
click at [909, 417] on button "Use setting" at bounding box center [909, 415] width 23 height 12
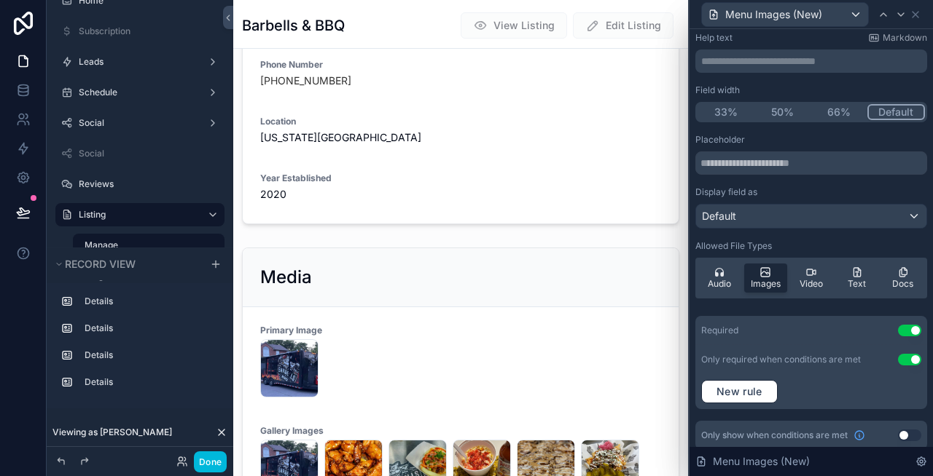
scroll to position [63, 0]
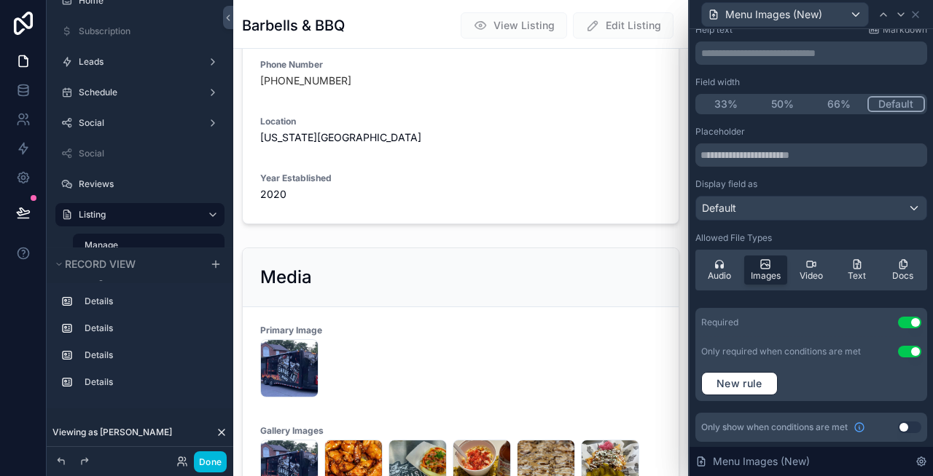
click at [906, 423] on button "Use setting" at bounding box center [909, 428] width 23 height 12
click at [737, 383] on span "New rule" at bounding box center [739, 383] width 58 height 13
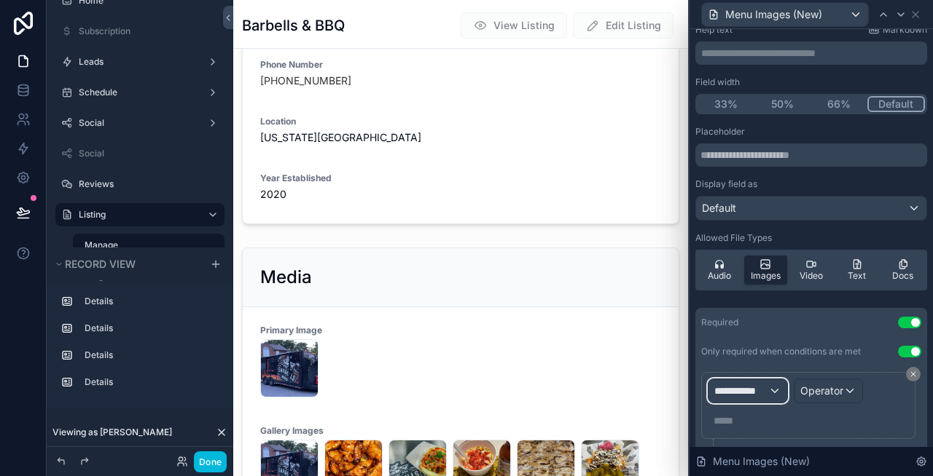
click at [749, 397] on span "**********" at bounding box center [741, 391] width 54 height 15
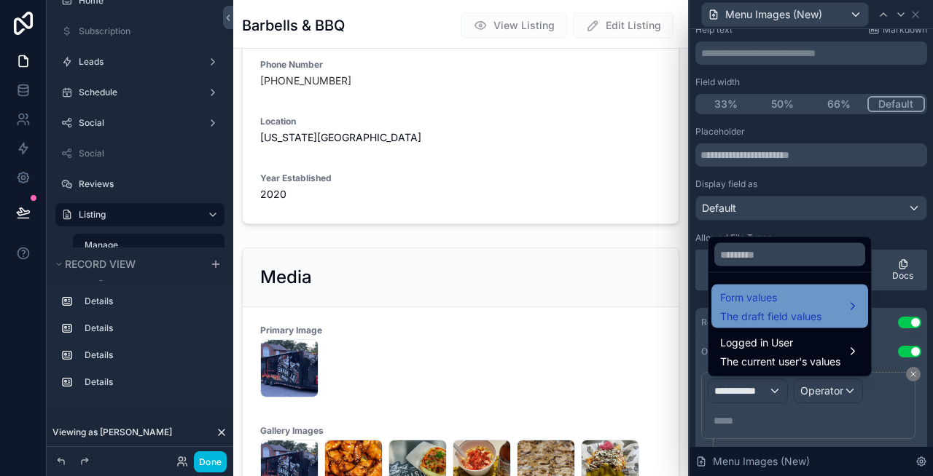
click at [761, 314] on span "The draft field values" at bounding box center [770, 317] width 101 height 15
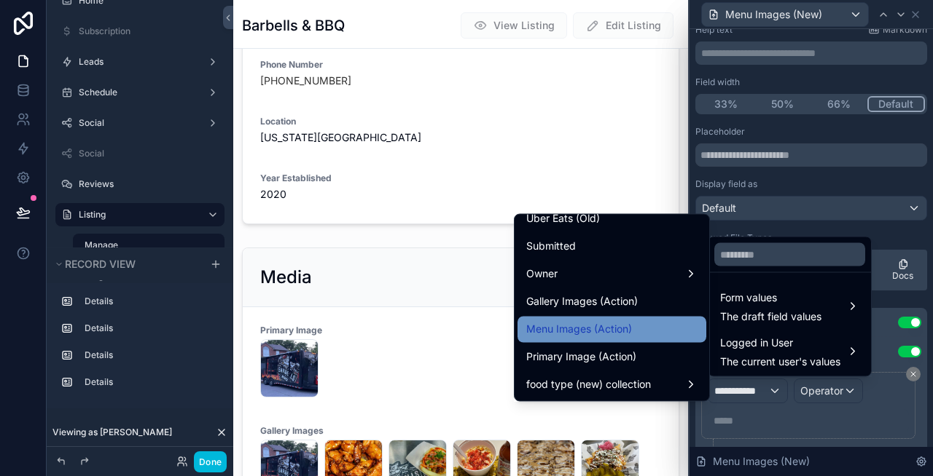
scroll to position [1341, 0]
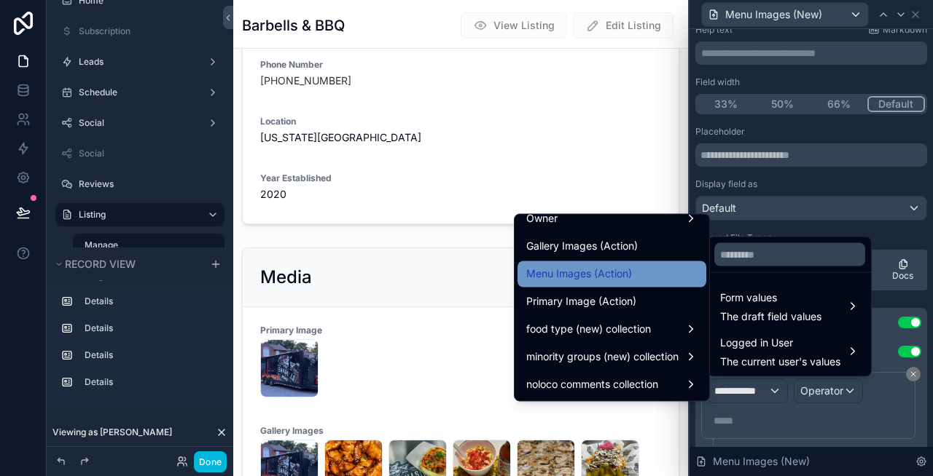
click at [596, 280] on span "Menu Images (Action)" at bounding box center [579, 274] width 106 height 17
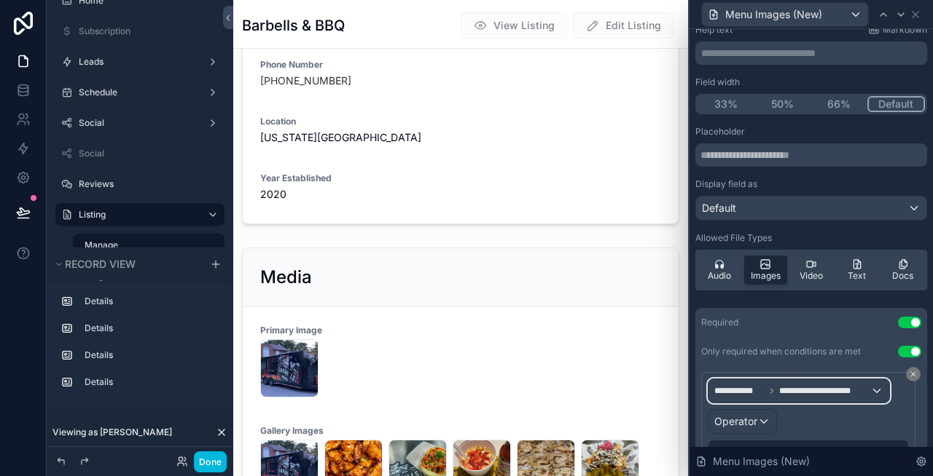
click at [830, 393] on span "**********" at bounding box center [824, 391] width 91 height 12
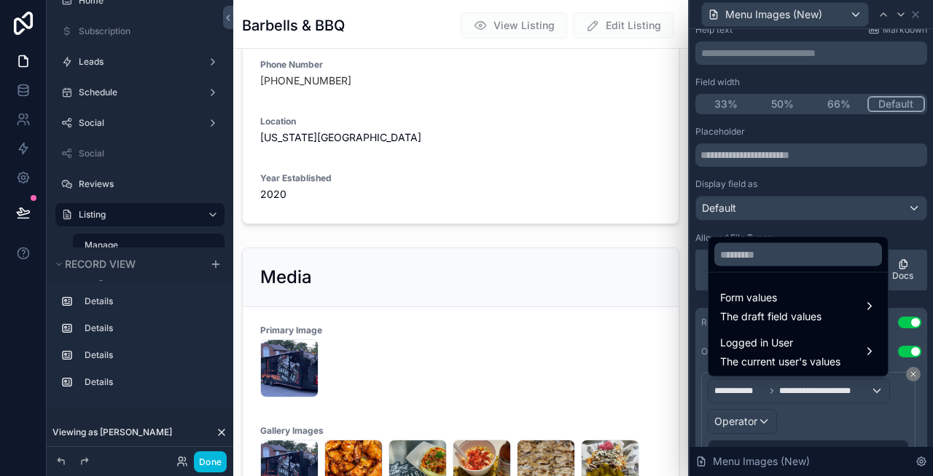
click at [825, 417] on div at bounding box center [810, 238] width 243 height 476
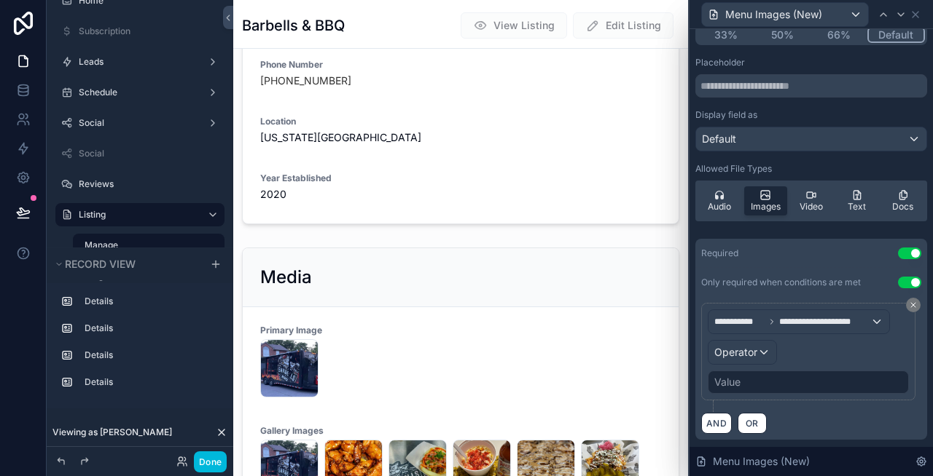
scroll to position [158, 0]
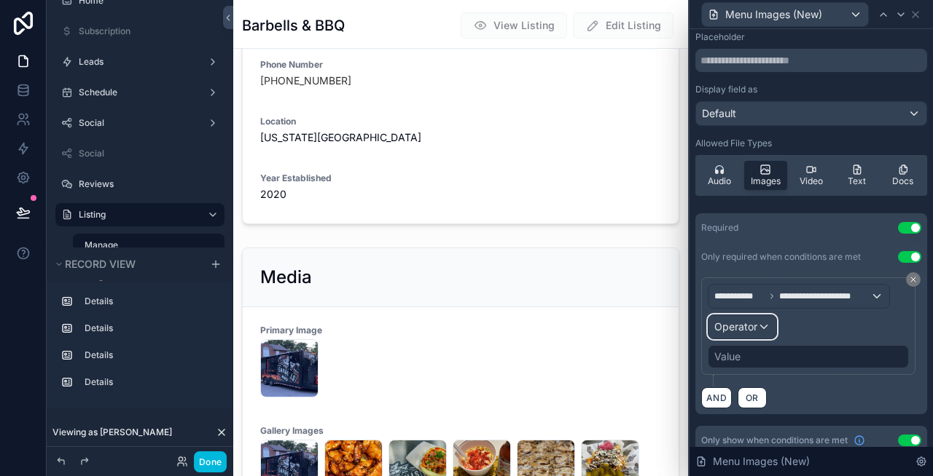
click at [745, 326] on span "Operator" at bounding box center [735, 327] width 43 height 12
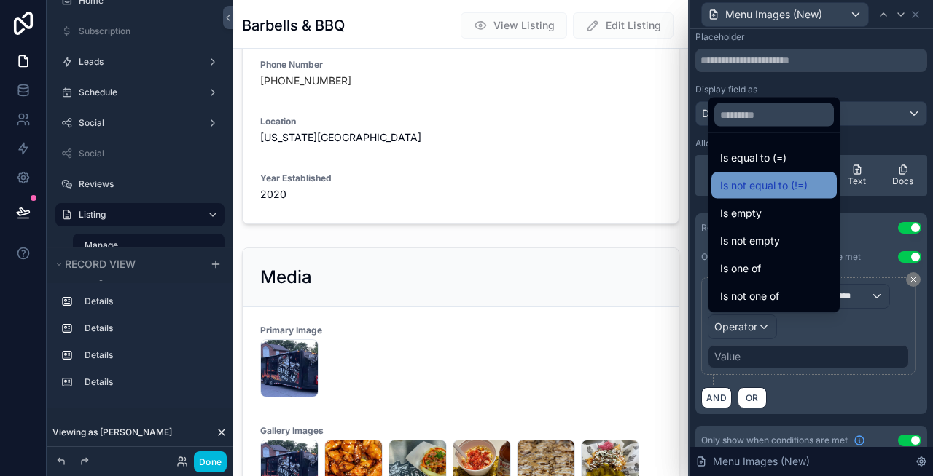
click at [786, 181] on span "Is not equal to (!=)" at bounding box center [763, 185] width 87 height 17
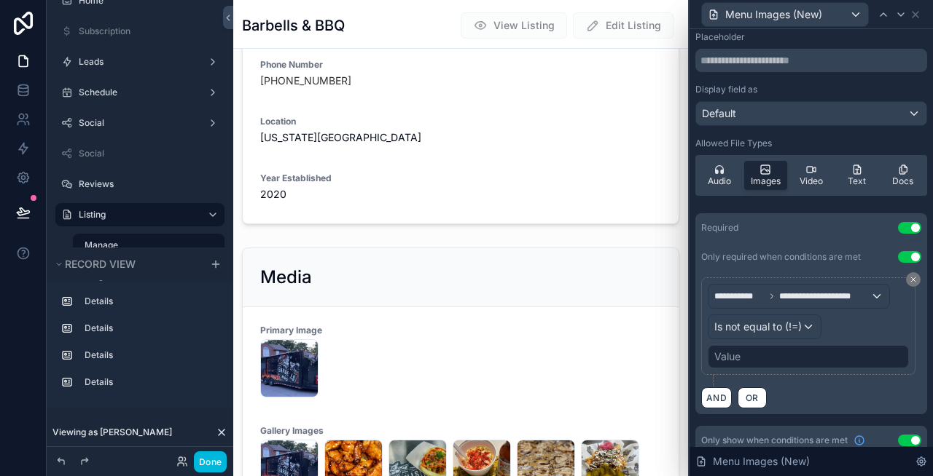
click at [767, 352] on div "Value" at bounding box center [807, 356] width 201 height 23
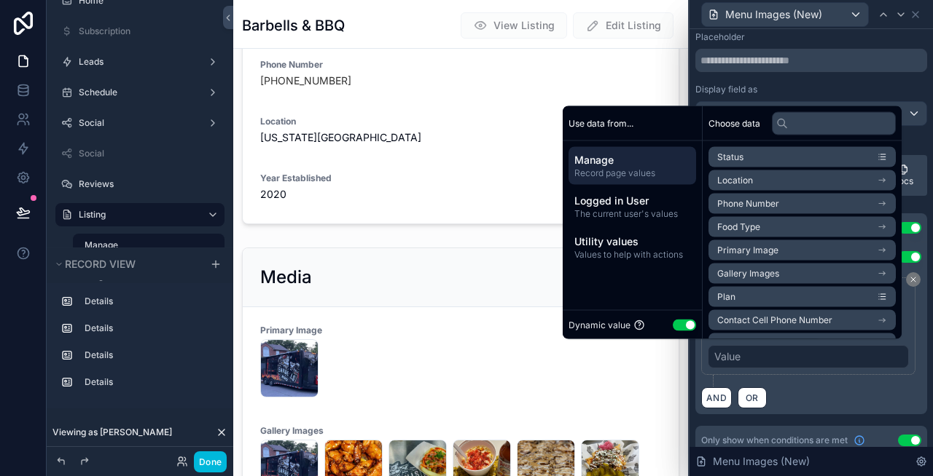
click at [673, 319] on button "Use setting" at bounding box center [683, 325] width 23 height 12
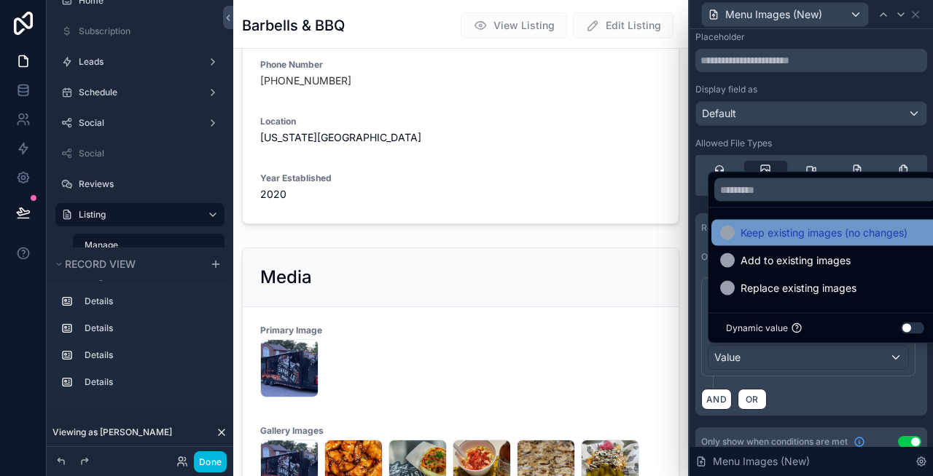
click at [814, 233] on span "Keep existing images (no changes)" at bounding box center [823, 232] width 167 height 17
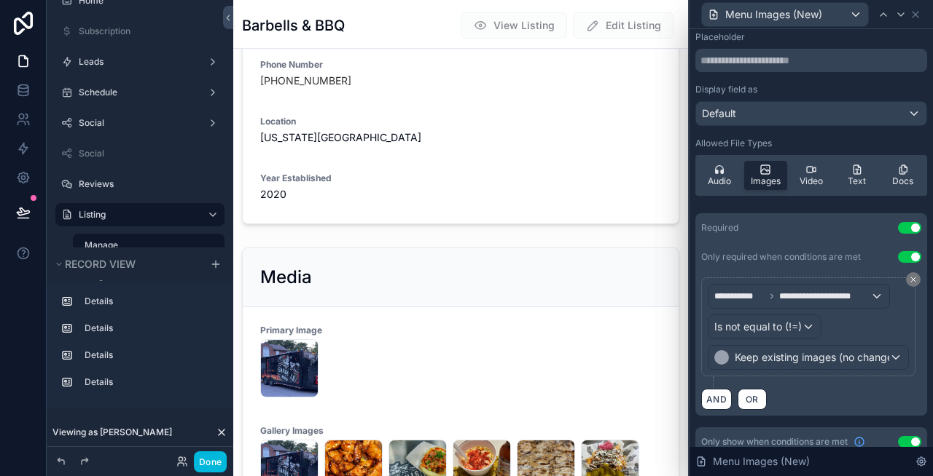
click at [847, 393] on div "AND OR" at bounding box center [811, 399] width 220 height 22
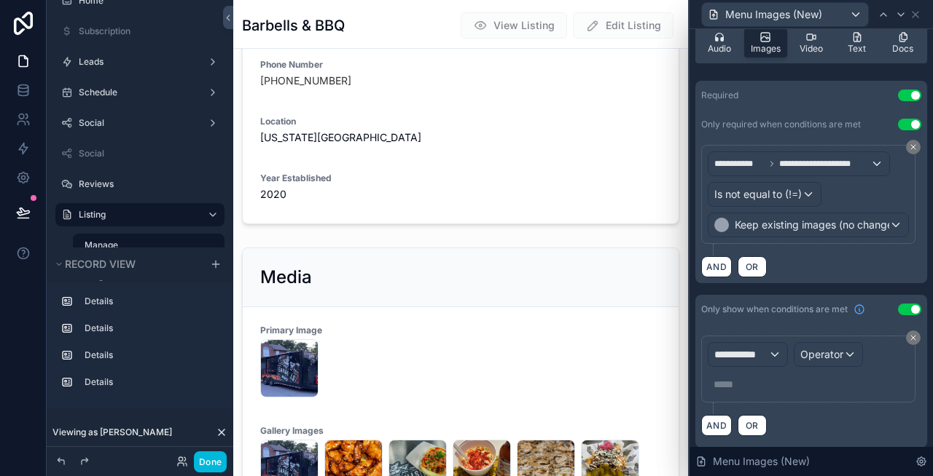
scroll to position [297, 0]
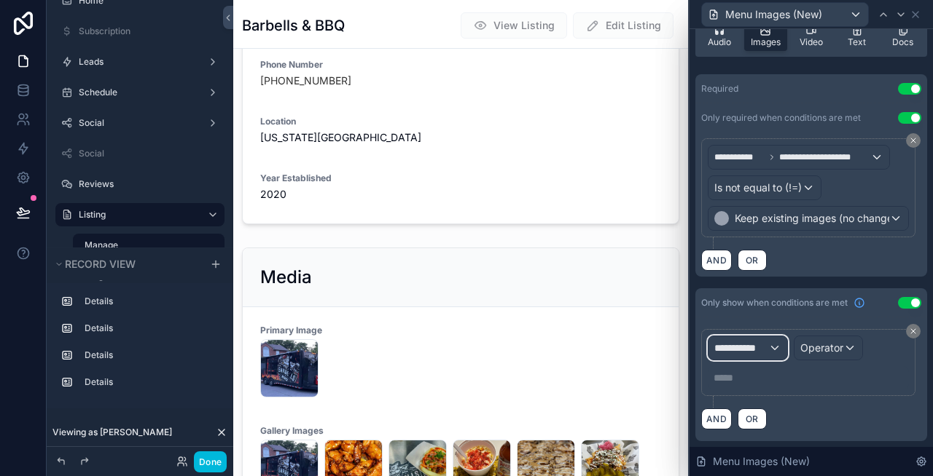
click at [734, 346] on span "**********" at bounding box center [741, 348] width 54 height 15
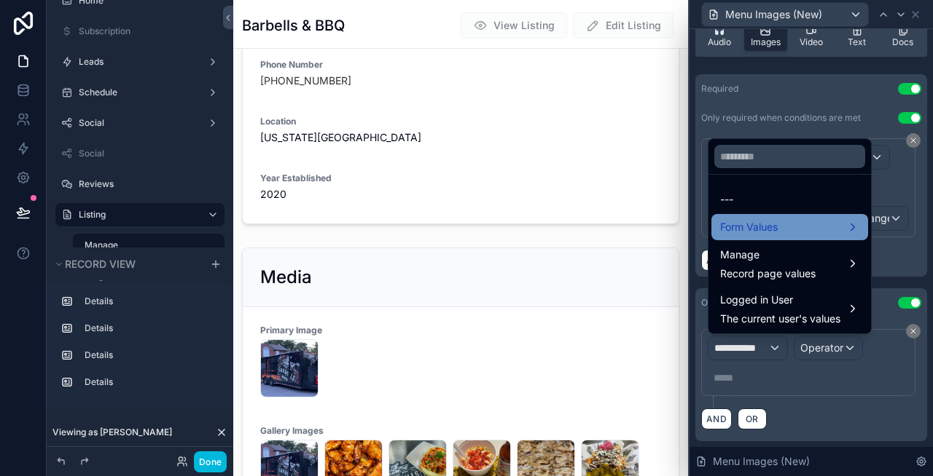
click at [756, 232] on span "Form Values" at bounding box center [749, 227] width 58 height 17
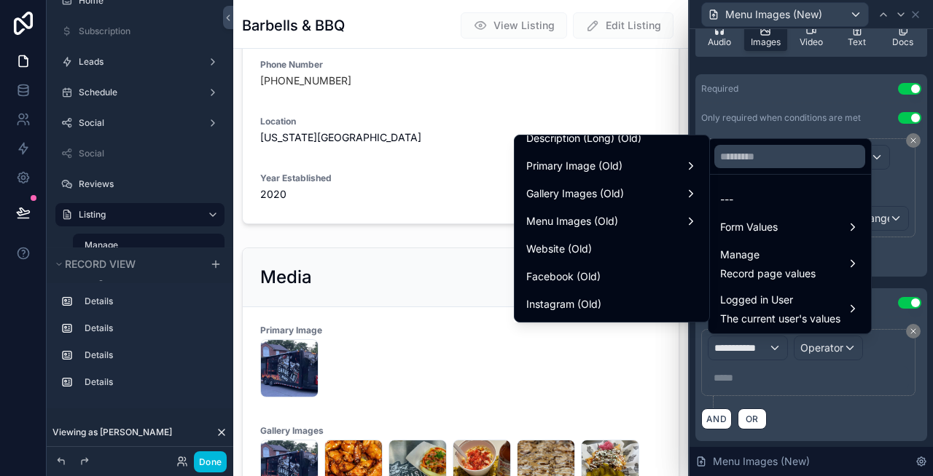
scroll to position [1341, 0]
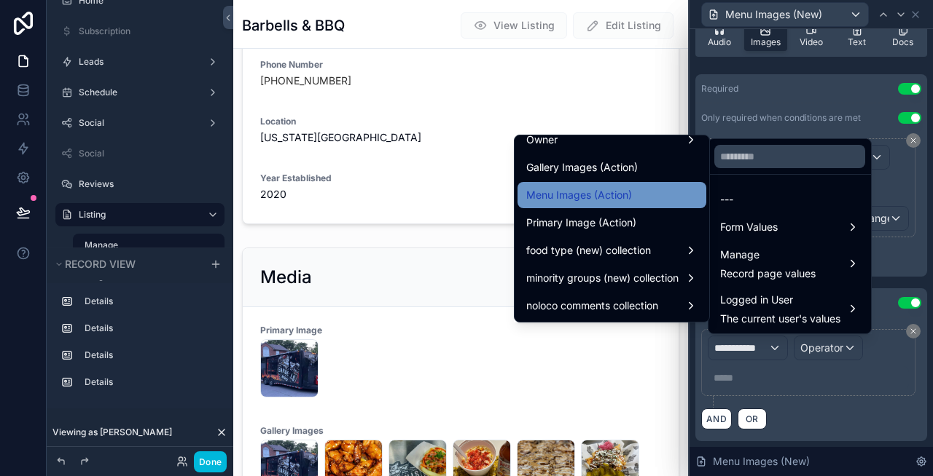
click at [578, 200] on span "Menu Images (Action)" at bounding box center [579, 195] width 106 height 17
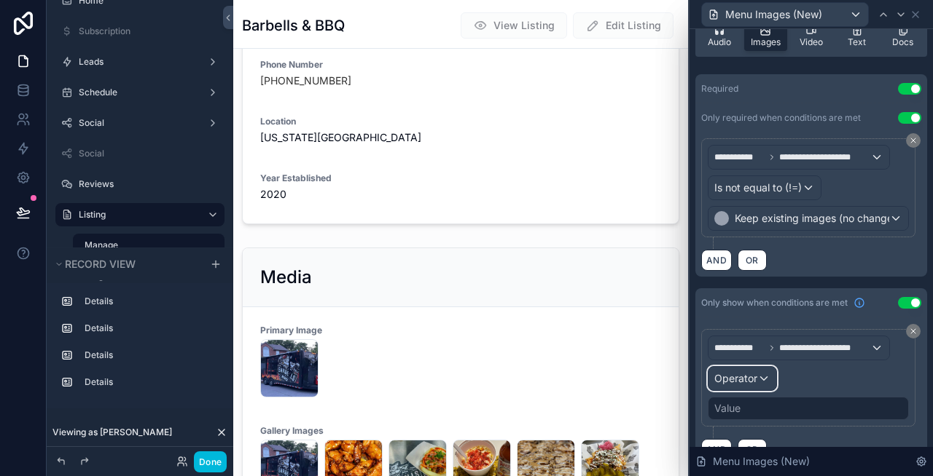
click at [750, 380] on span "Operator" at bounding box center [735, 378] width 43 height 12
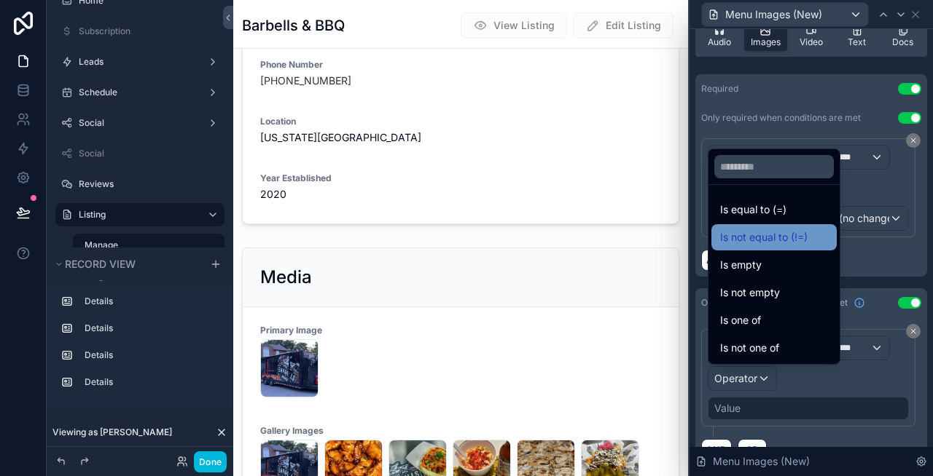
click at [778, 232] on span "Is not equal to (!=)" at bounding box center [763, 237] width 87 height 17
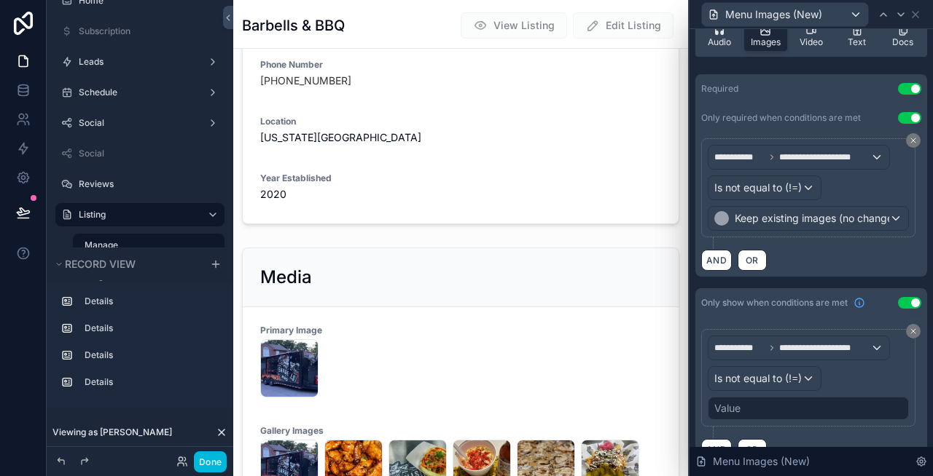
click at [764, 406] on div "Value" at bounding box center [807, 408] width 201 height 23
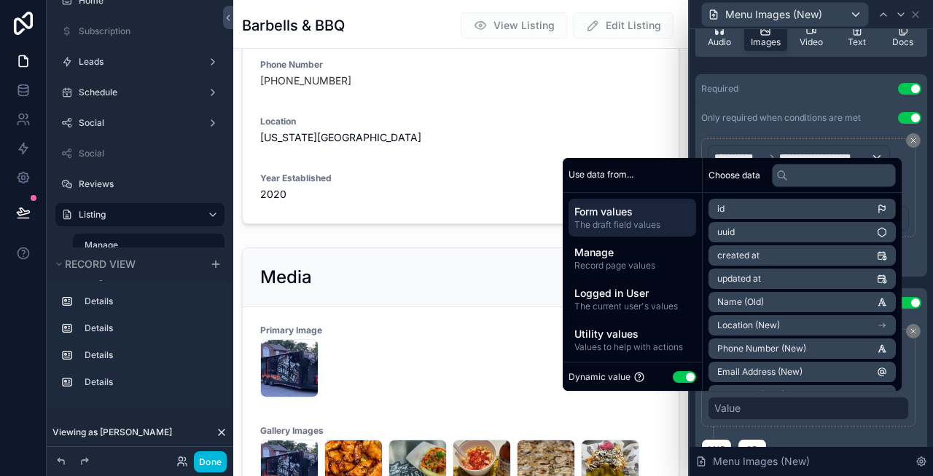
click at [676, 373] on button "Use setting" at bounding box center [683, 378] width 23 height 12
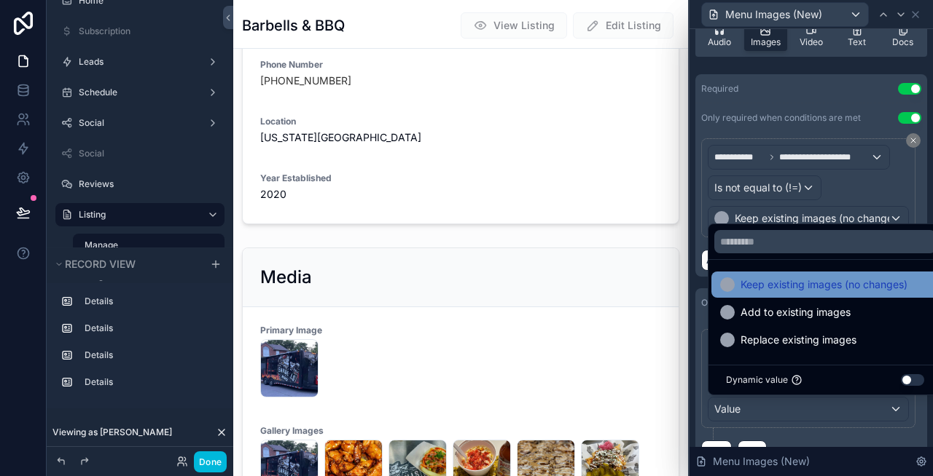
click at [786, 291] on span "Keep existing images (no changes)" at bounding box center [823, 284] width 167 height 17
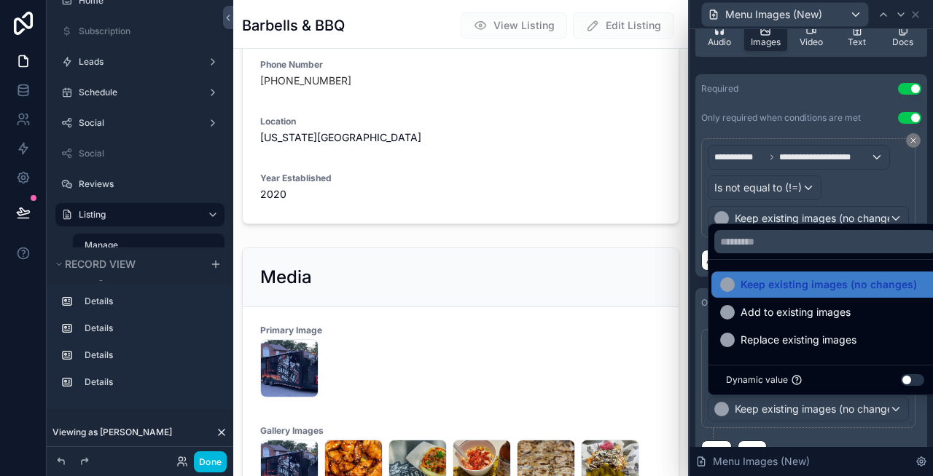
click at [799, 68] on div "**********" at bounding box center [811, 84] width 232 height 385
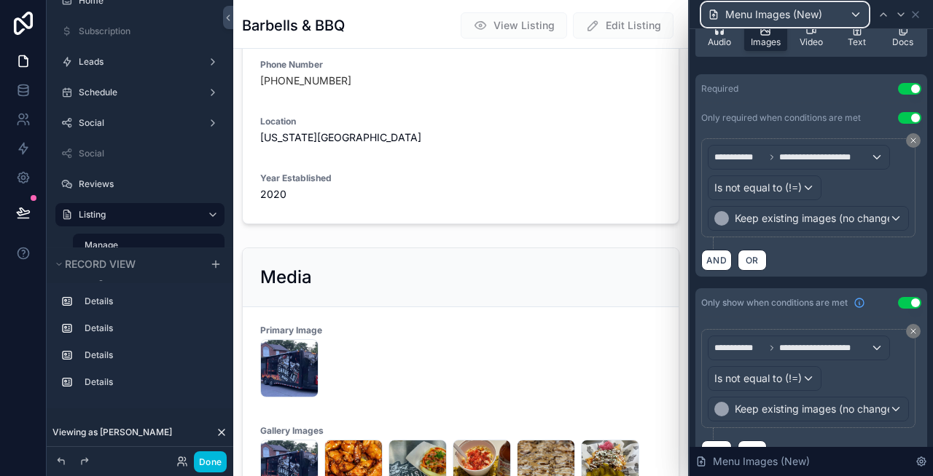
click at [840, 12] on div "Menu Images (New)" at bounding box center [785, 14] width 166 height 23
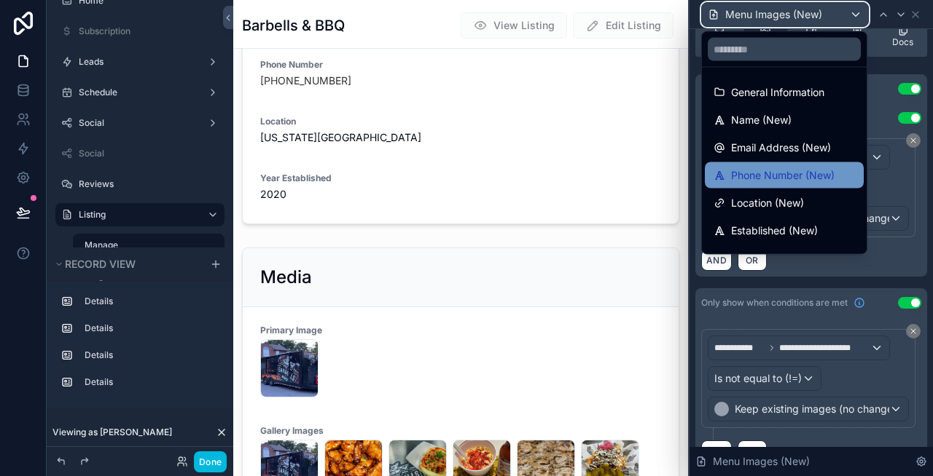
scroll to position [159, 0]
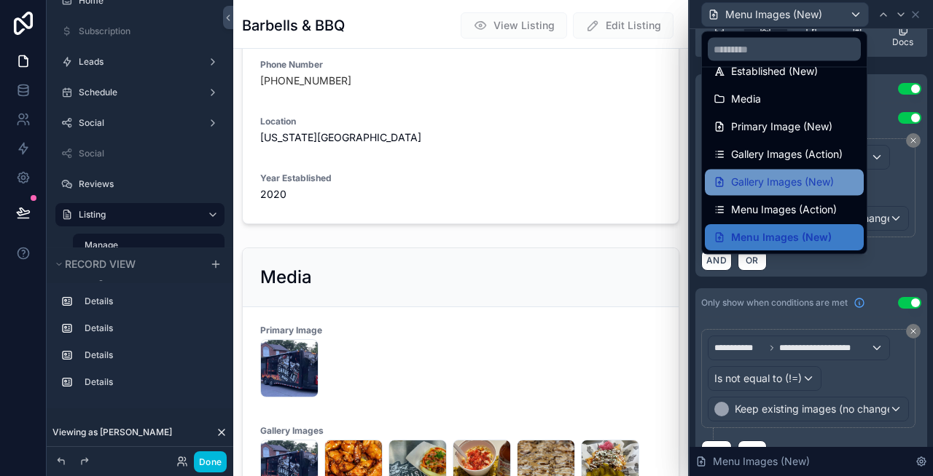
click at [790, 180] on span "Gallery Images (New)" at bounding box center [782, 182] width 103 height 17
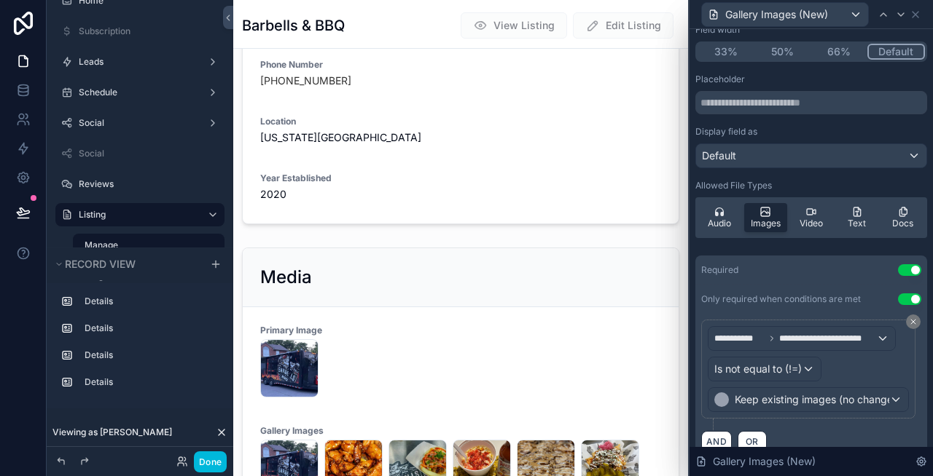
scroll to position [0, 0]
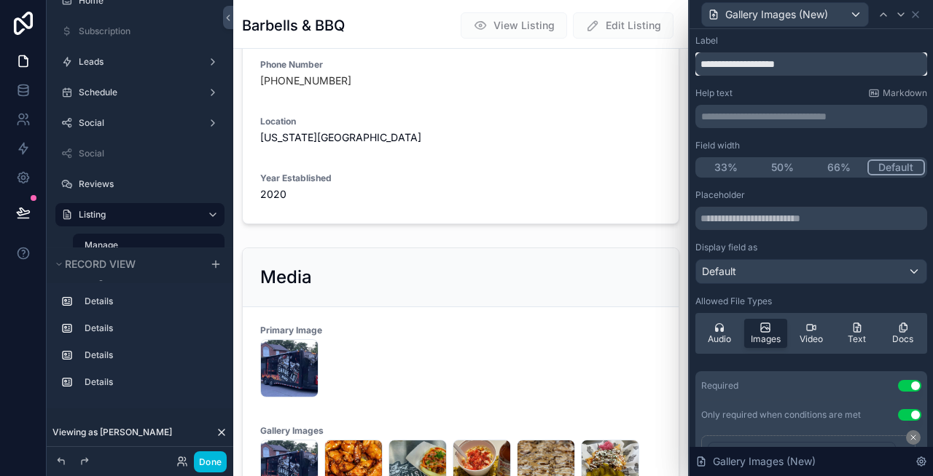
click at [831, 60] on input "**********" at bounding box center [811, 63] width 232 height 23
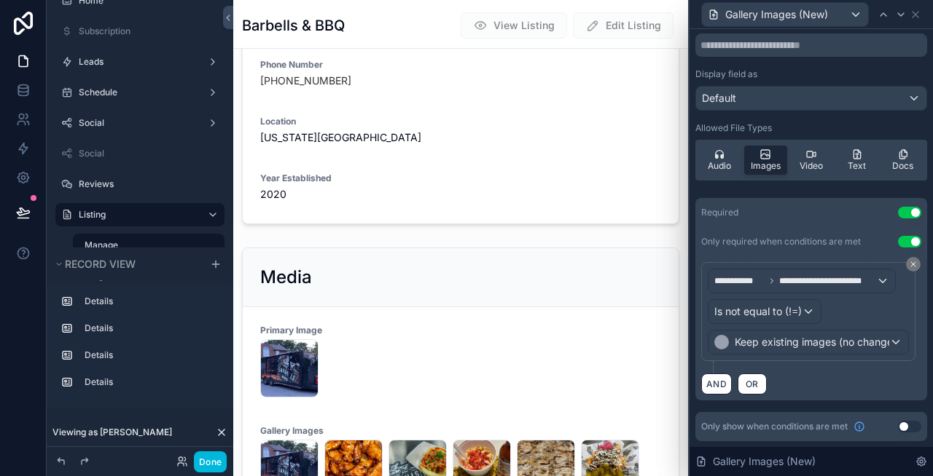
type input "**********"
click at [905, 426] on button "Use setting" at bounding box center [909, 427] width 23 height 12
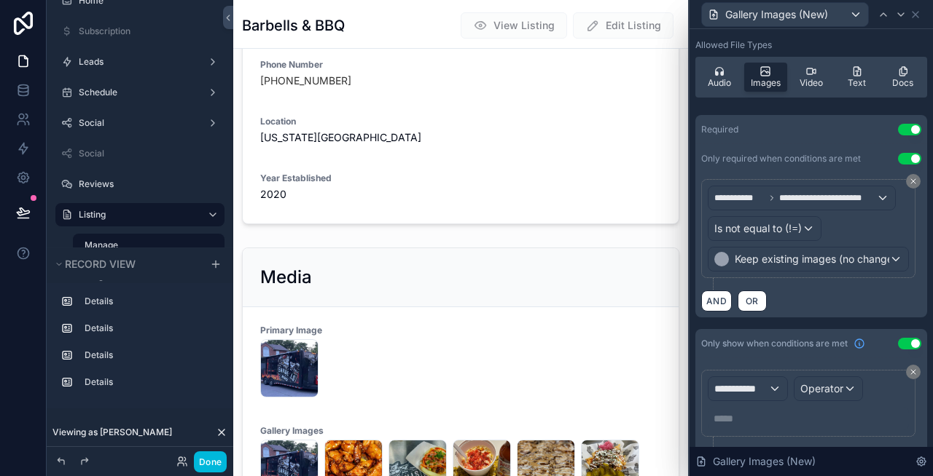
scroll to position [297, 0]
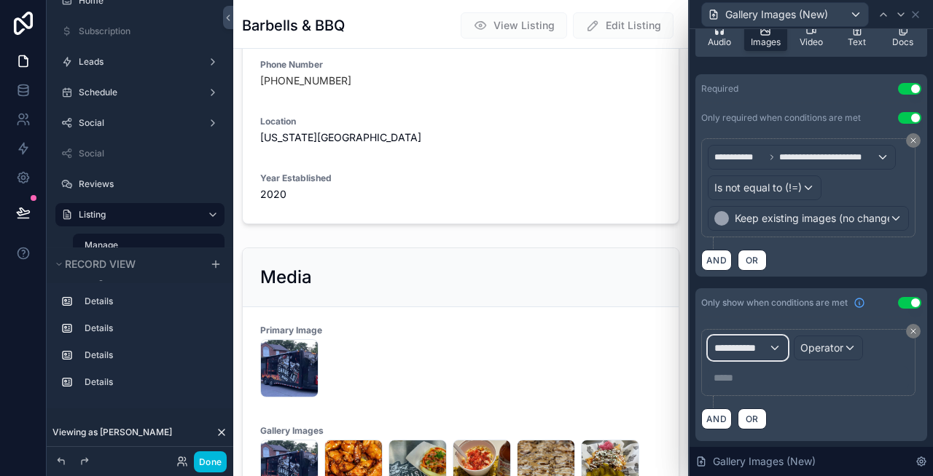
click at [761, 348] on span "**********" at bounding box center [741, 348] width 54 height 15
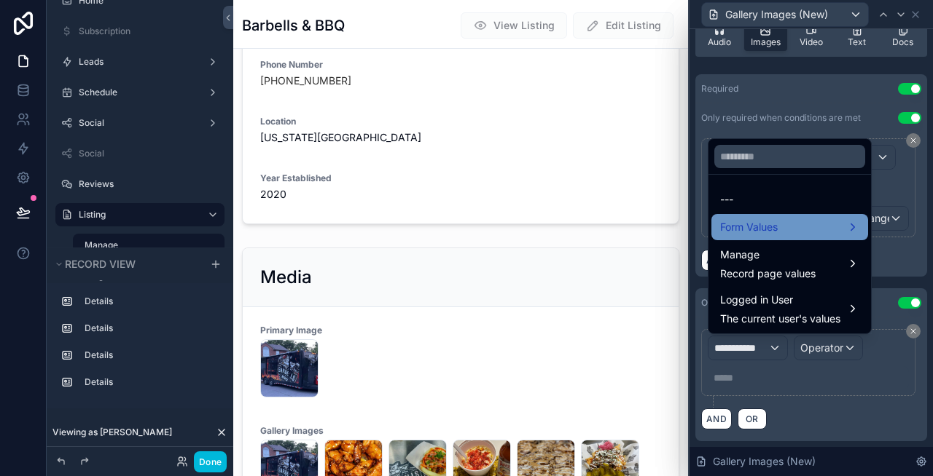
click at [769, 225] on span "Form Values" at bounding box center [749, 227] width 58 height 17
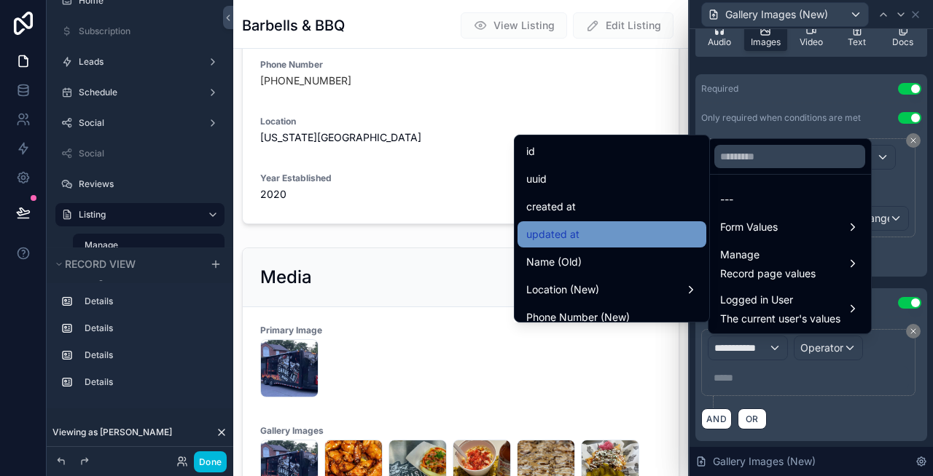
scroll to position [1341, 0]
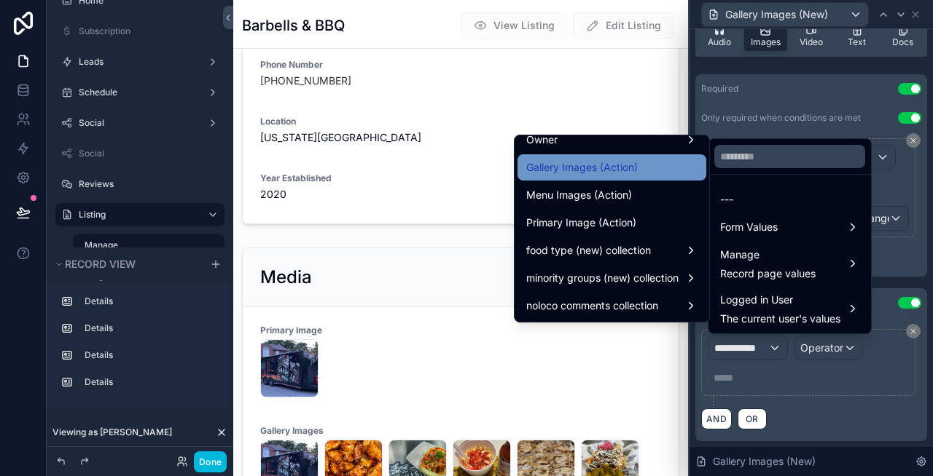
click at [596, 169] on span "Gallery Images (Action)" at bounding box center [581, 167] width 111 height 17
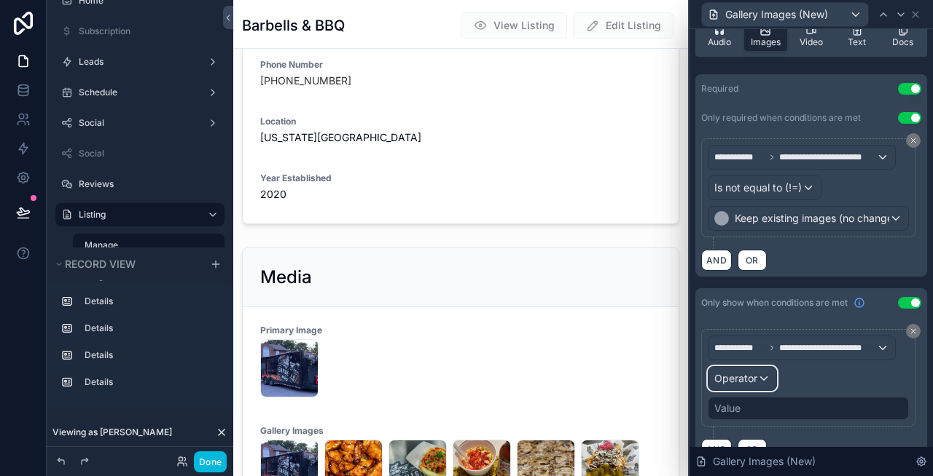
click at [737, 382] on span "Operator" at bounding box center [735, 378] width 43 height 12
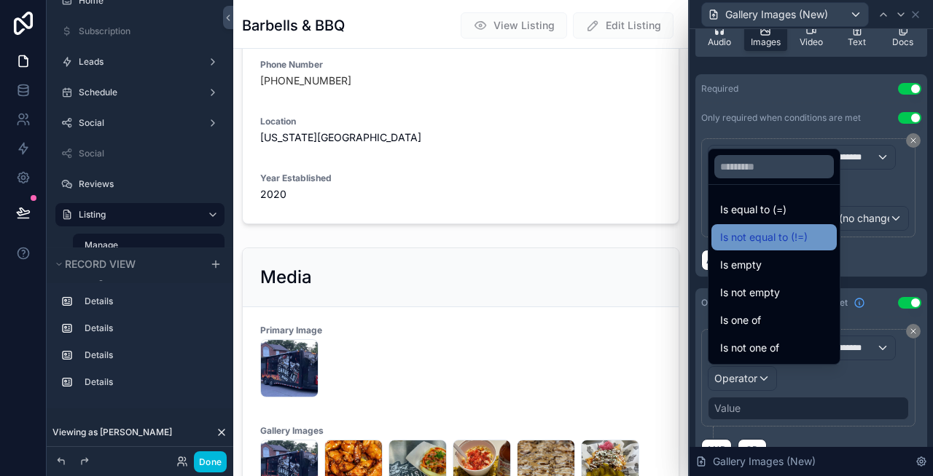
click at [777, 235] on span "Is not equal to (!=)" at bounding box center [763, 237] width 87 height 17
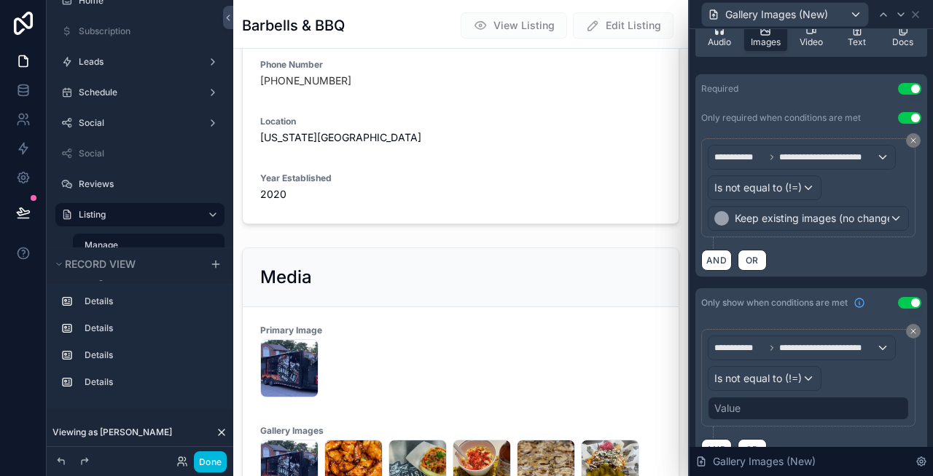
scroll to position [328, 0]
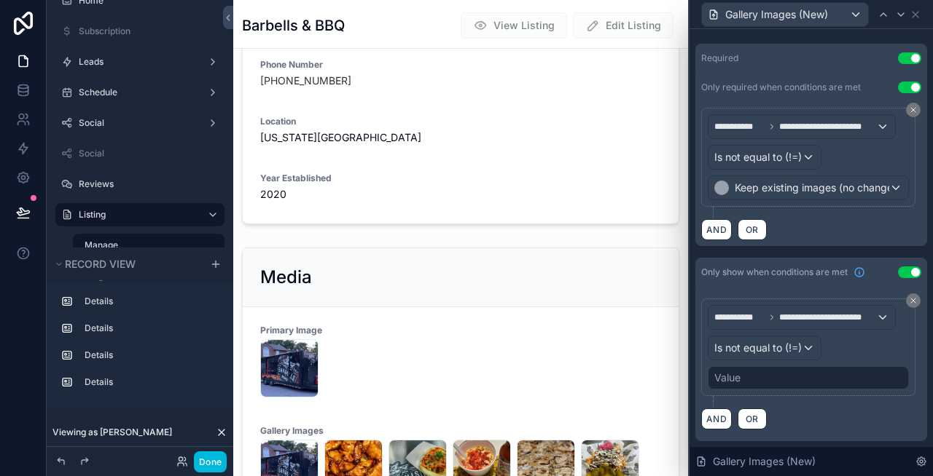
click at [784, 374] on div "Value" at bounding box center [807, 377] width 201 height 23
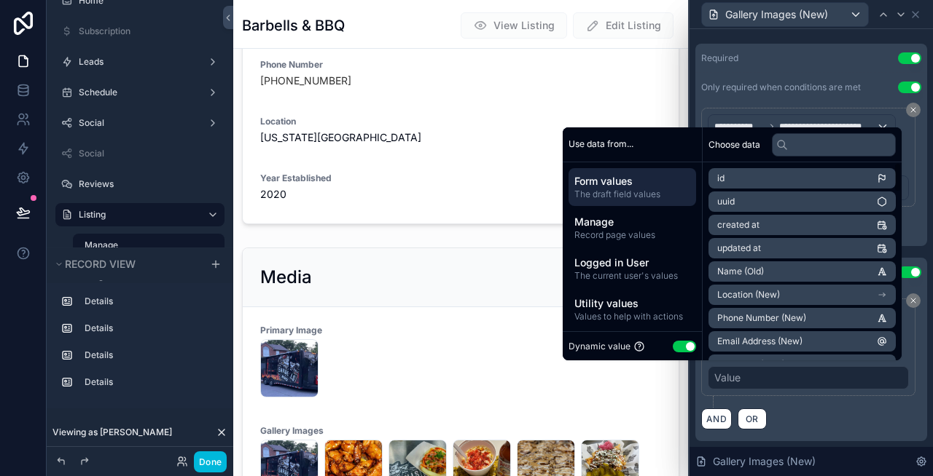
click at [678, 341] on button "Use setting" at bounding box center [683, 347] width 23 height 12
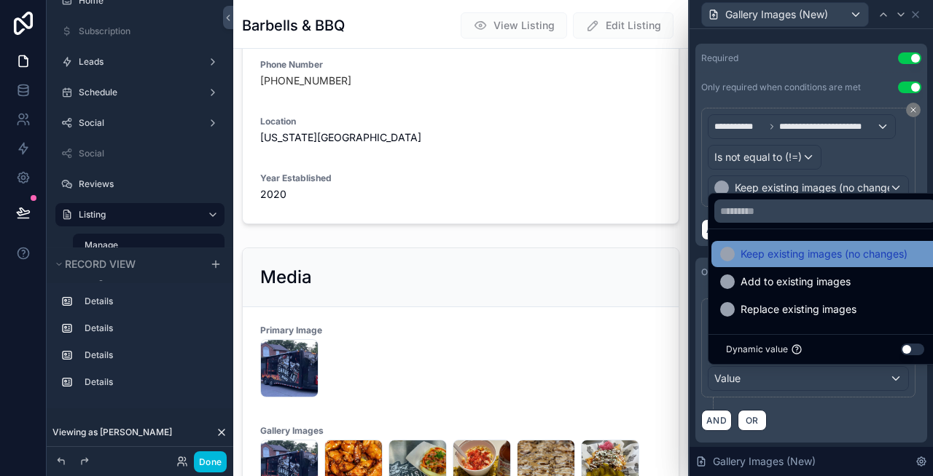
click at [784, 259] on span "Keep existing images (no changes)" at bounding box center [823, 254] width 167 height 17
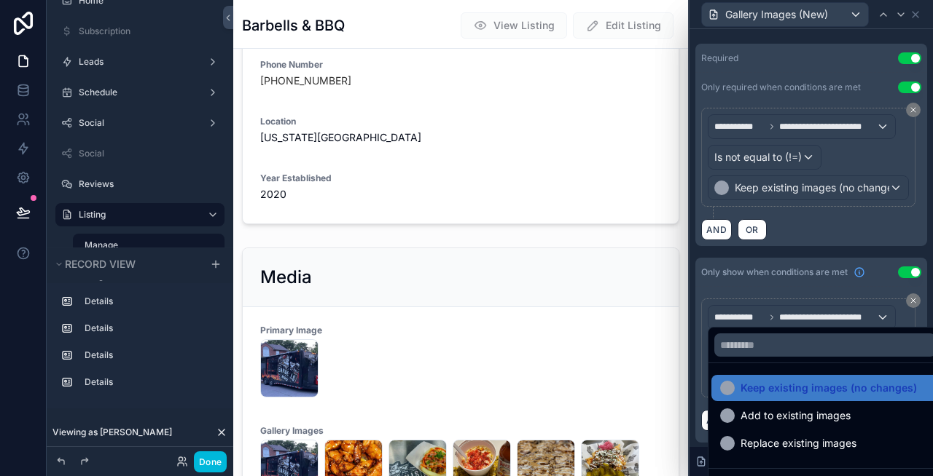
scroll to position [0, 0]
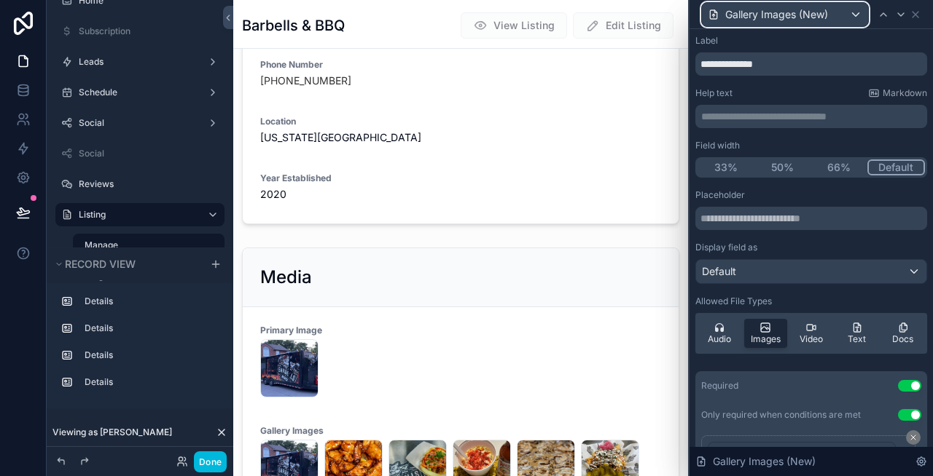
click at [836, 17] on div "Gallery Images (New)" at bounding box center [785, 14] width 166 height 23
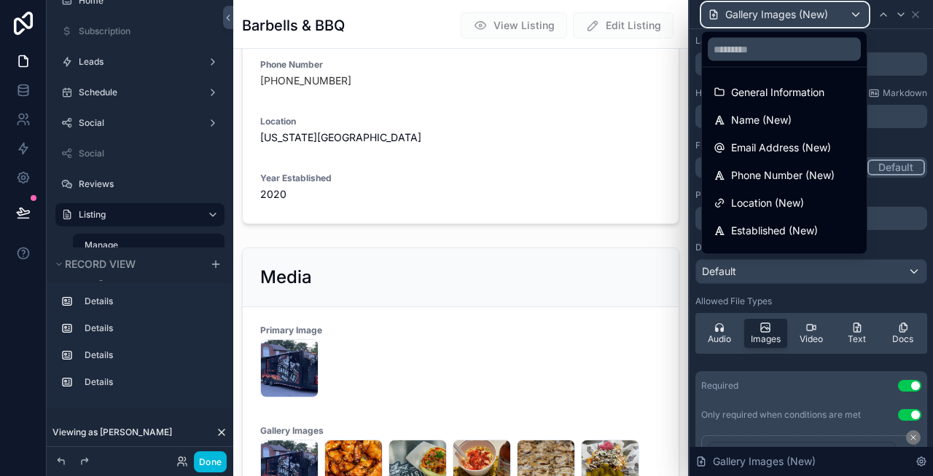
scroll to position [159, 0]
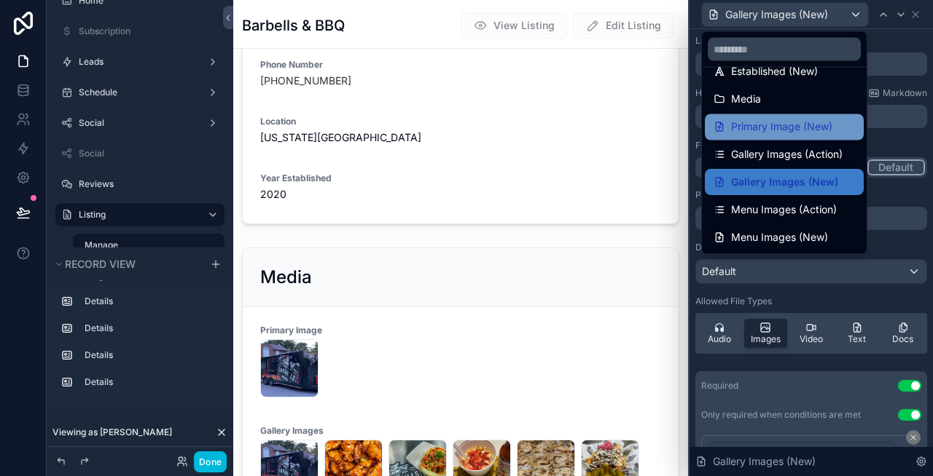
click at [777, 125] on span "Primary Image (New)" at bounding box center [781, 127] width 101 height 17
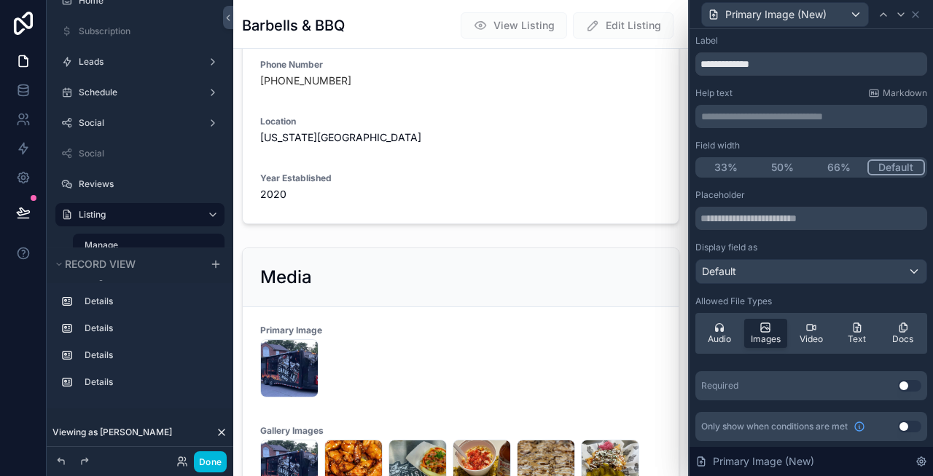
click at [904, 385] on button "Use setting" at bounding box center [909, 386] width 23 height 12
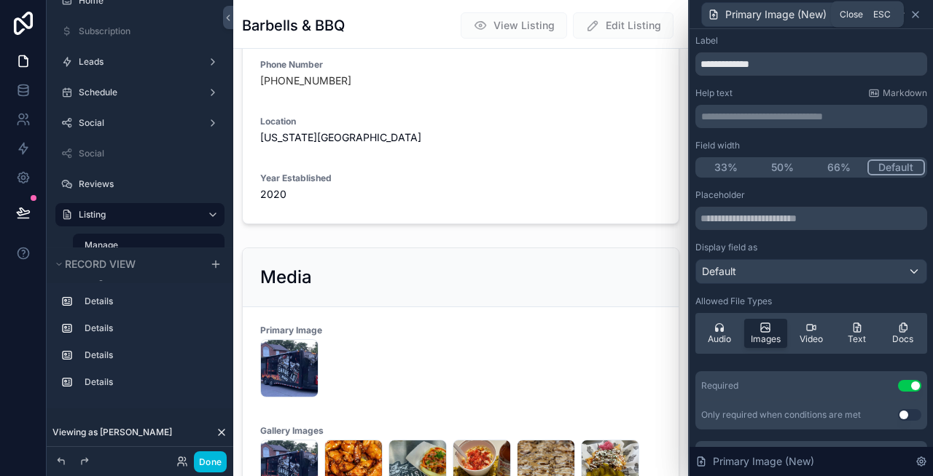
click at [916, 15] on icon at bounding box center [915, 15] width 6 height 6
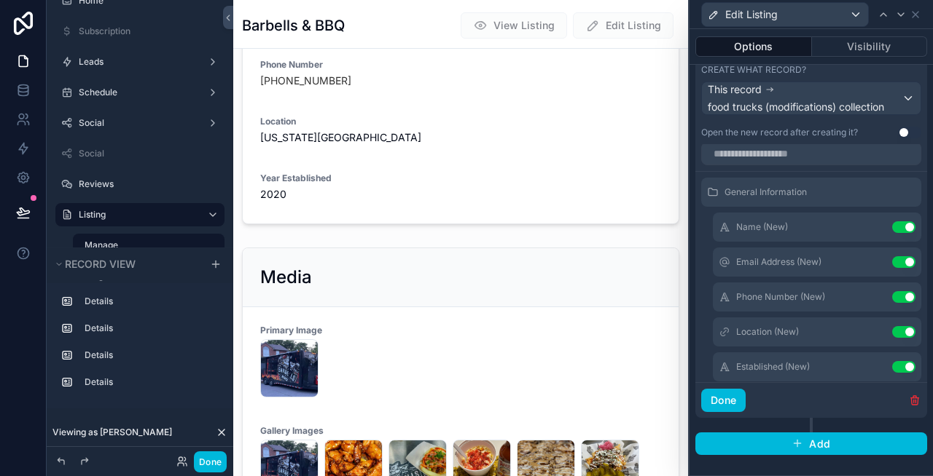
scroll to position [0, 0]
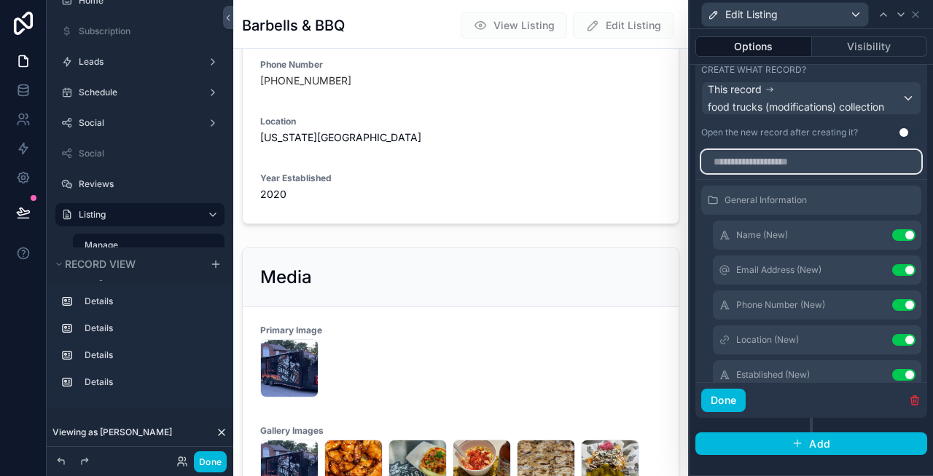
click at [774, 165] on input "text" at bounding box center [811, 161] width 220 height 23
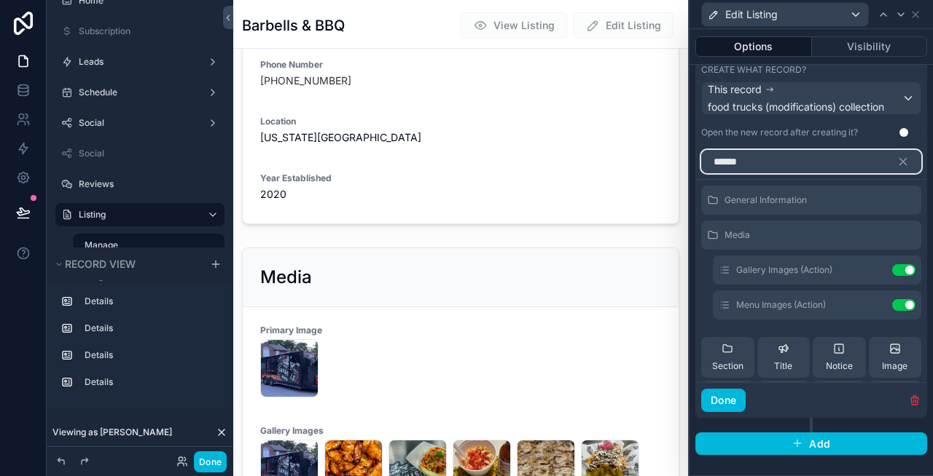
scroll to position [116, 0]
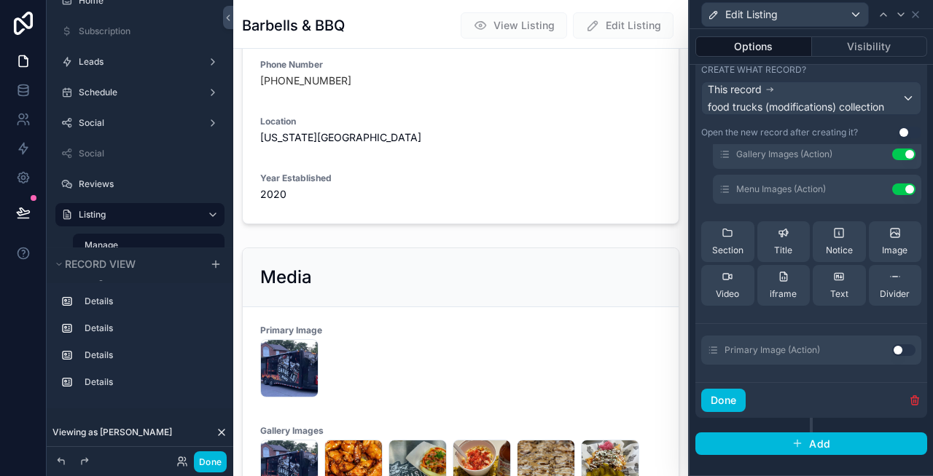
type input "******"
click at [903, 349] on button "Use setting" at bounding box center [903, 351] width 23 height 12
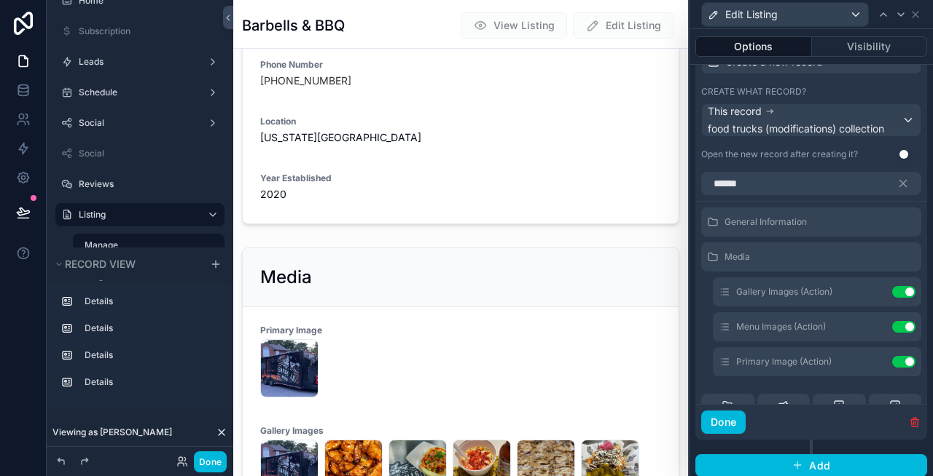
scroll to position [590, 0]
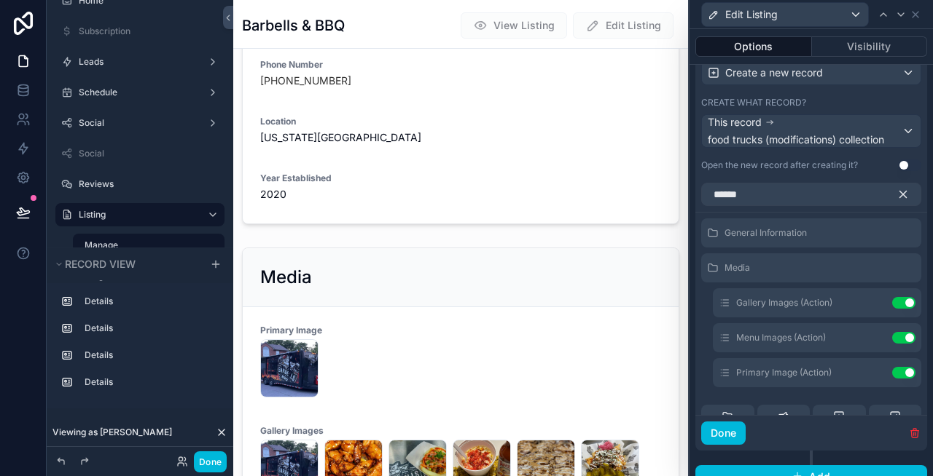
click at [899, 197] on icon "button" at bounding box center [902, 194] width 13 height 13
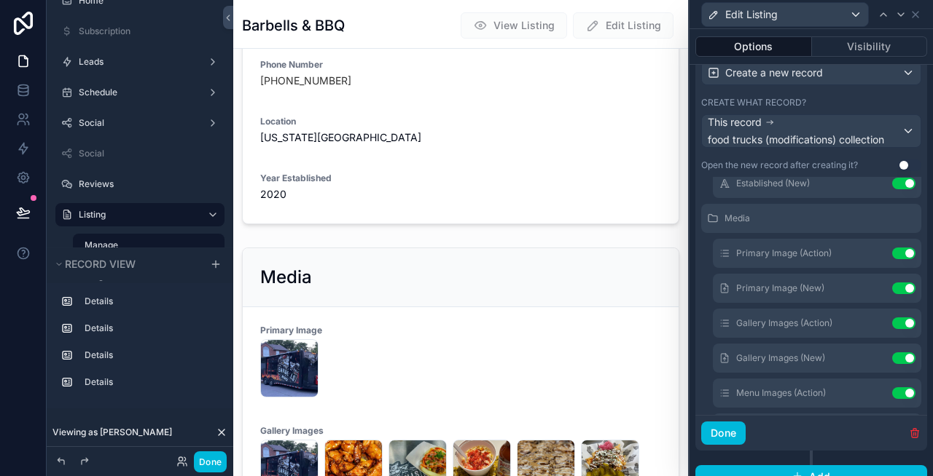
scroll to position [216, 0]
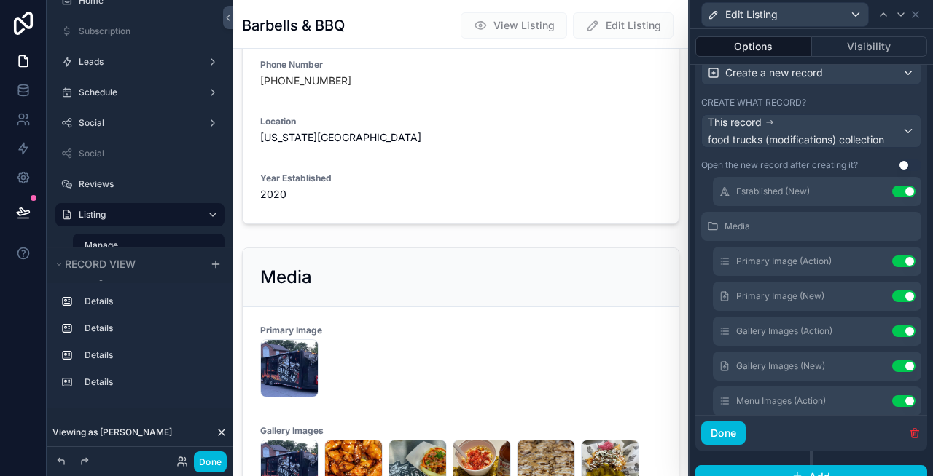
click at [0, 0] on icon at bounding box center [0, 0] width 0 height 0
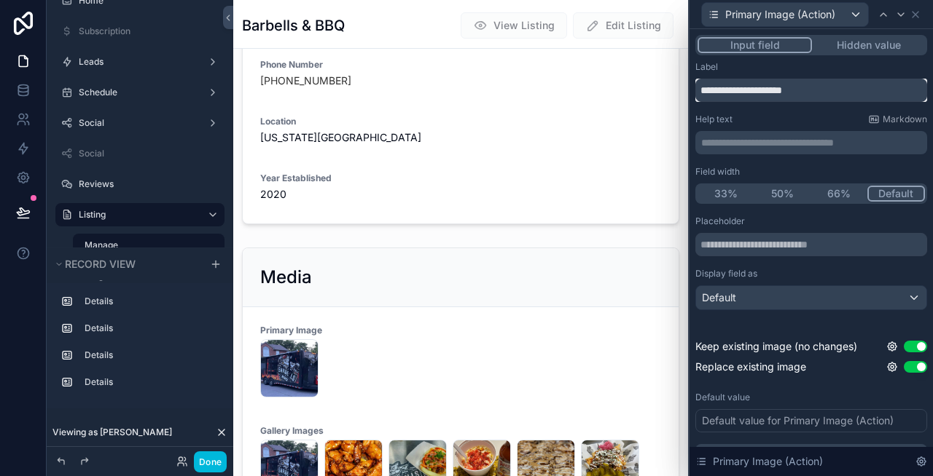
click at [842, 86] on input "**********" at bounding box center [811, 90] width 232 height 23
type input "*"
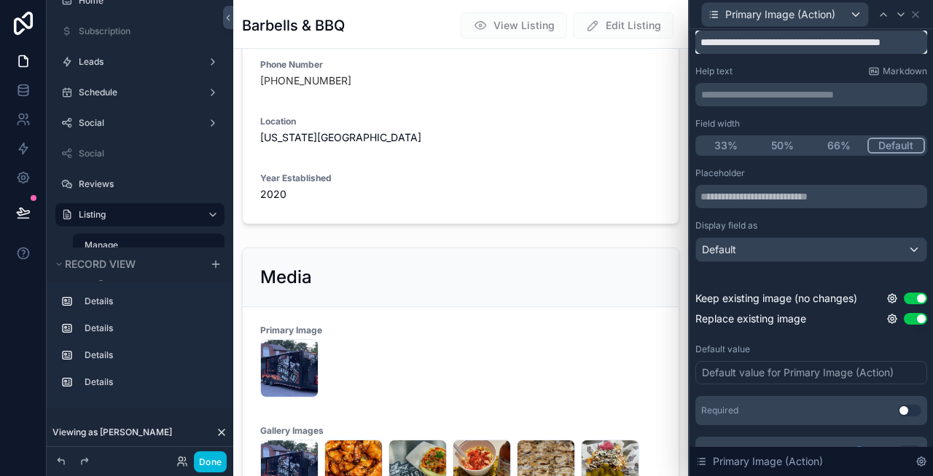
scroll to position [73, 0]
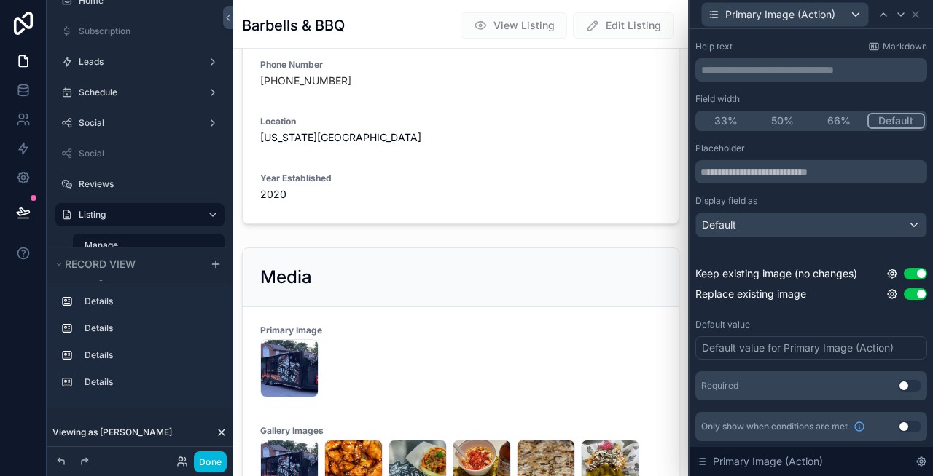
type input "**********"
click at [905, 386] on button "Use setting" at bounding box center [909, 386] width 23 height 12
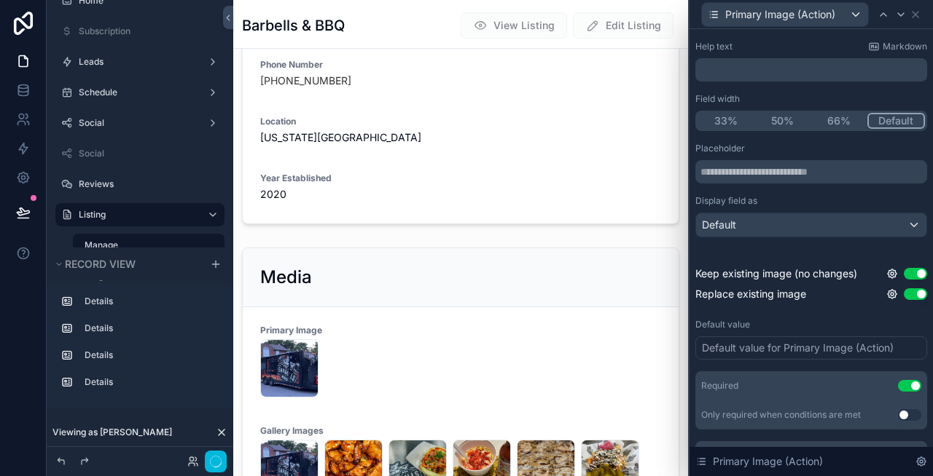
scroll to position [0, 0]
click at [758, 176] on input "text" at bounding box center [811, 171] width 232 height 23
click at [768, 195] on div "Display field as" at bounding box center [811, 201] width 232 height 12
click at [891, 274] on icon at bounding box center [892, 274] width 12 height 12
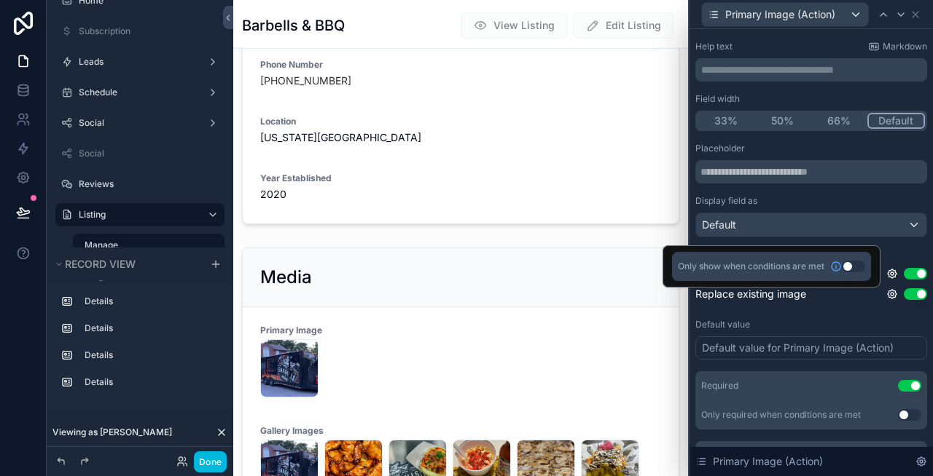
click at [800, 345] on div "Default value for Primary Image (Action)" at bounding box center [798, 348] width 192 height 15
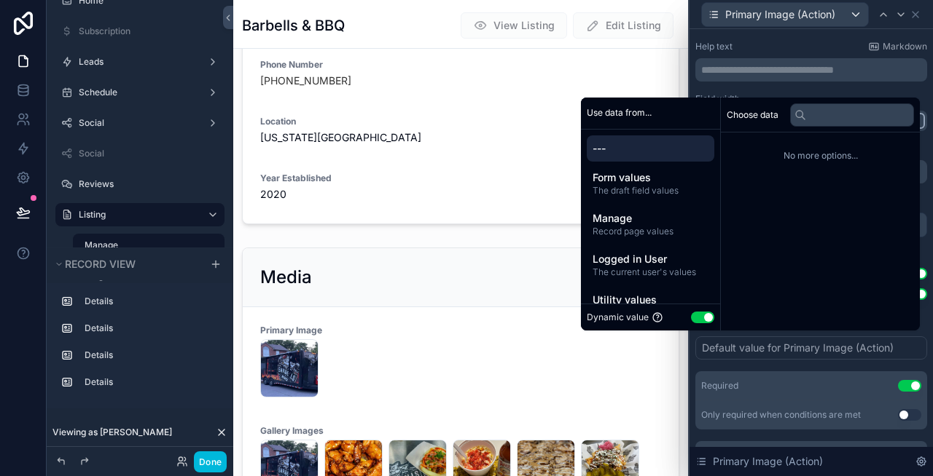
click at [696, 319] on button "Use setting" at bounding box center [702, 318] width 23 height 12
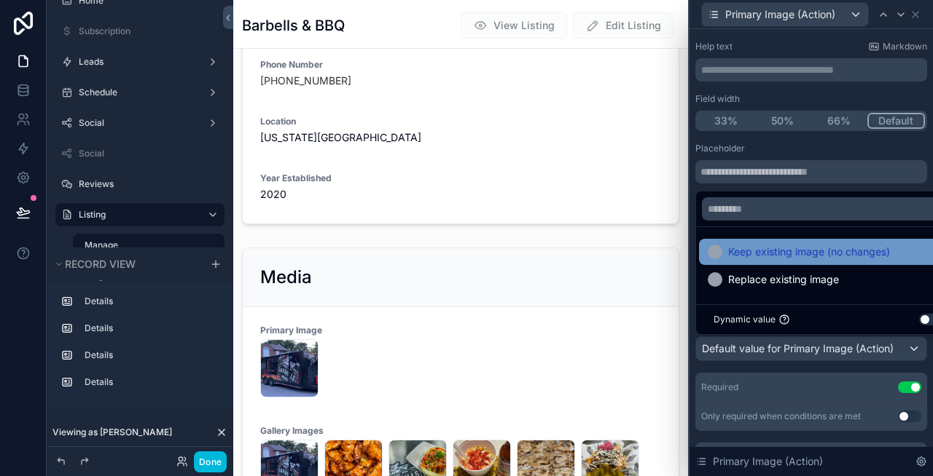
click at [789, 257] on span "Keep existing image (no changes)" at bounding box center [809, 251] width 162 height 17
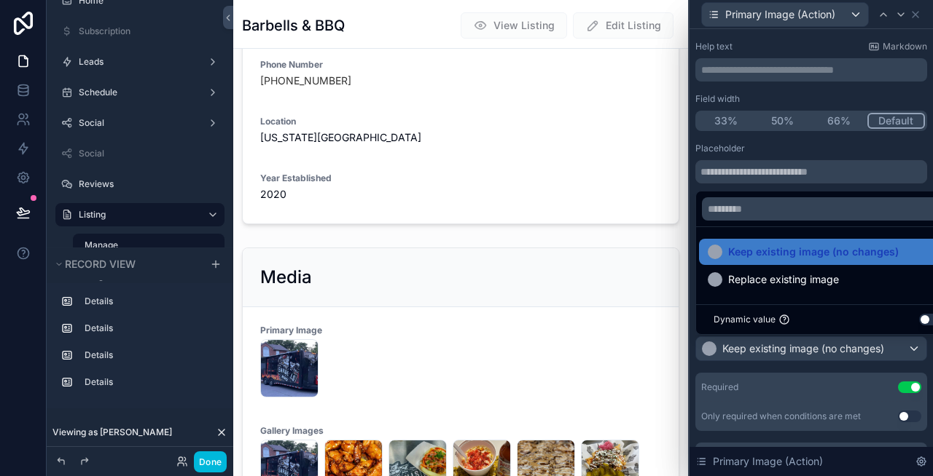
scroll to position [103, 0]
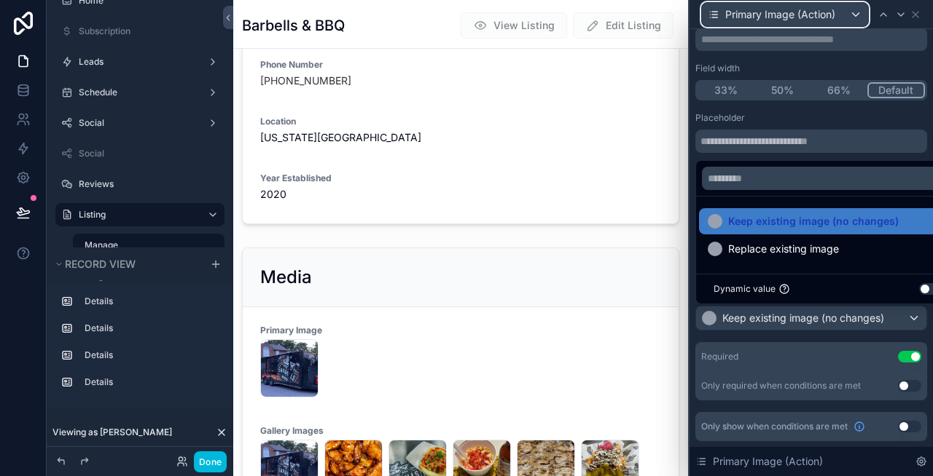
click at [801, 12] on span "Primary Image (Action)" at bounding box center [780, 14] width 110 height 15
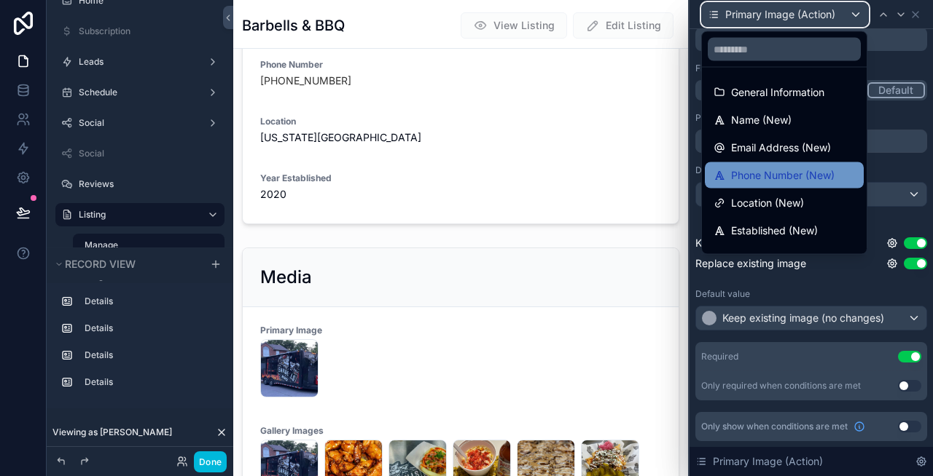
scroll to position [187, 0]
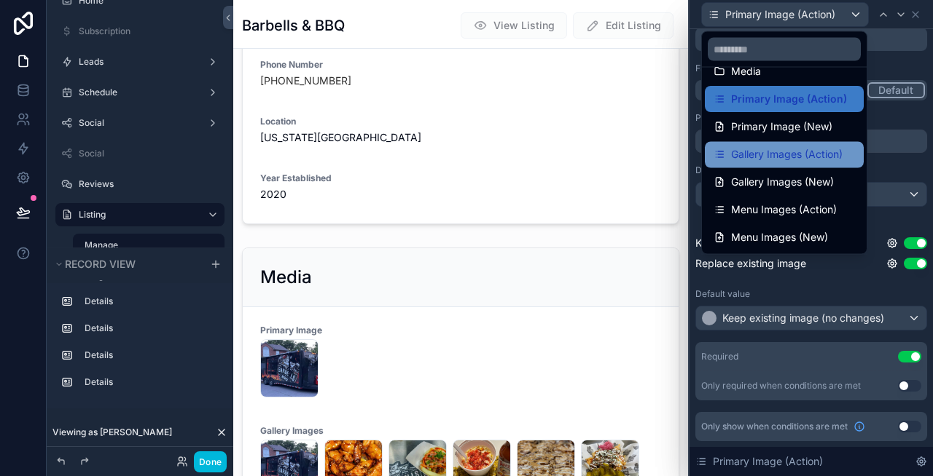
click at [772, 152] on span "Gallery Images (Action)" at bounding box center [786, 154] width 111 height 17
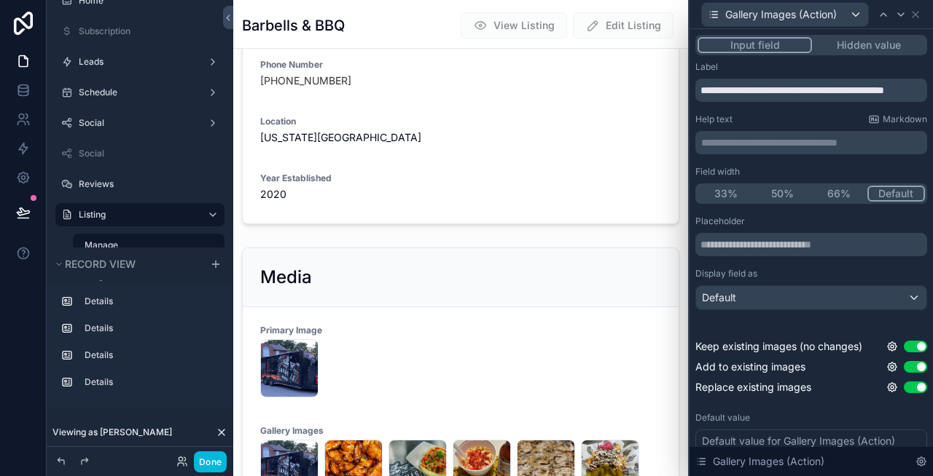
scroll to position [93, 0]
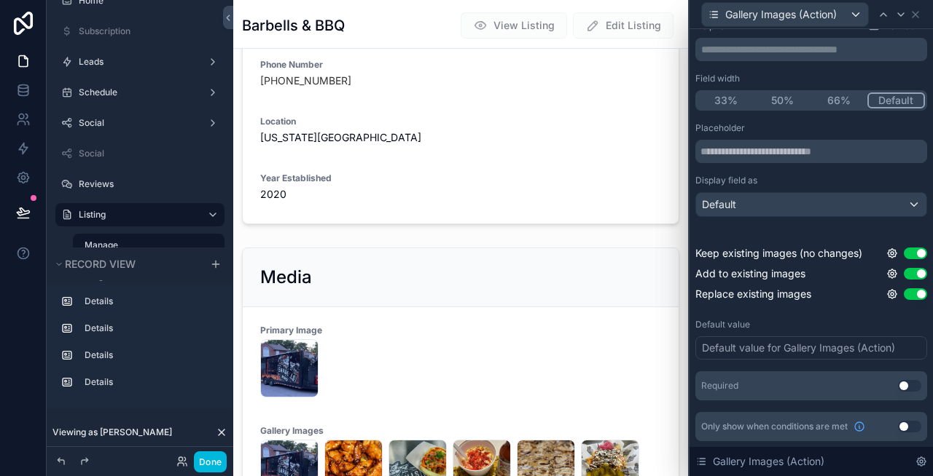
click at [778, 348] on div "Default value for Gallery Images (Action)" at bounding box center [798, 348] width 193 height 15
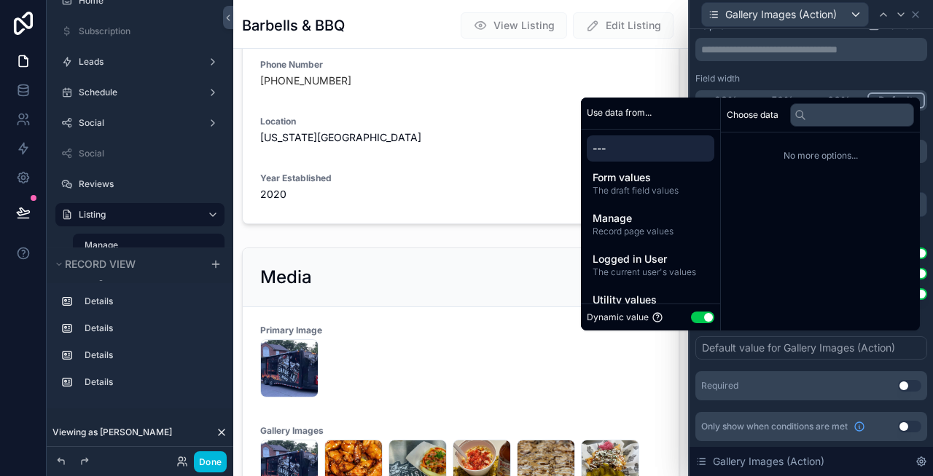
click at [694, 314] on button "Use setting" at bounding box center [702, 318] width 23 height 12
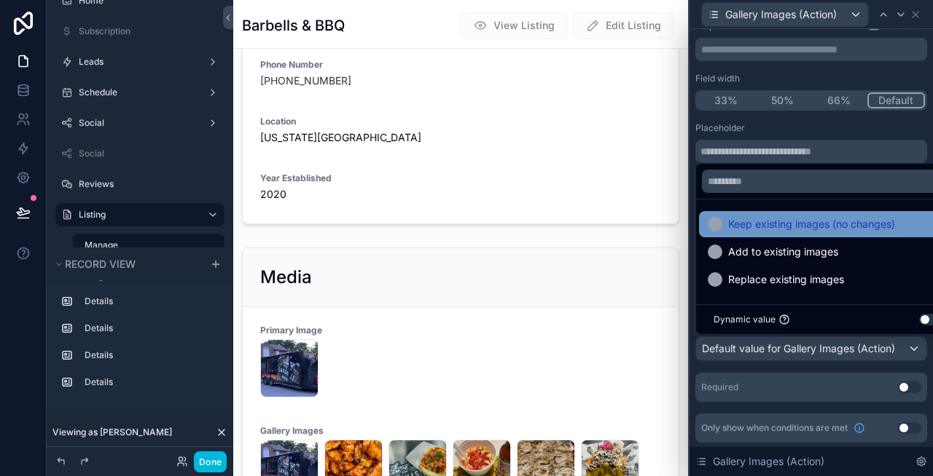
click at [785, 229] on span "Keep existing images (no changes)" at bounding box center [811, 224] width 167 height 17
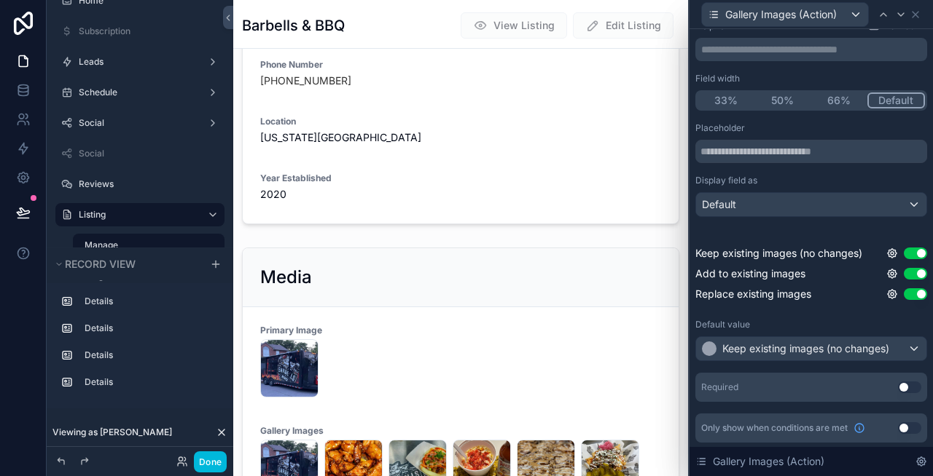
click at [907, 388] on button "Use setting" at bounding box center [909, 388] width 23 height 12
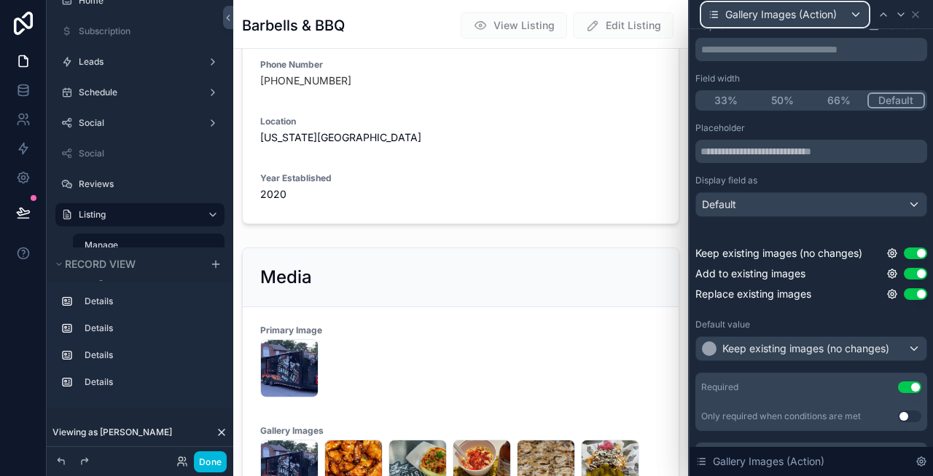
click at [779, 17] on span "Gallery Images (Action)" at bounding box center [780, 14] width 111 height 15
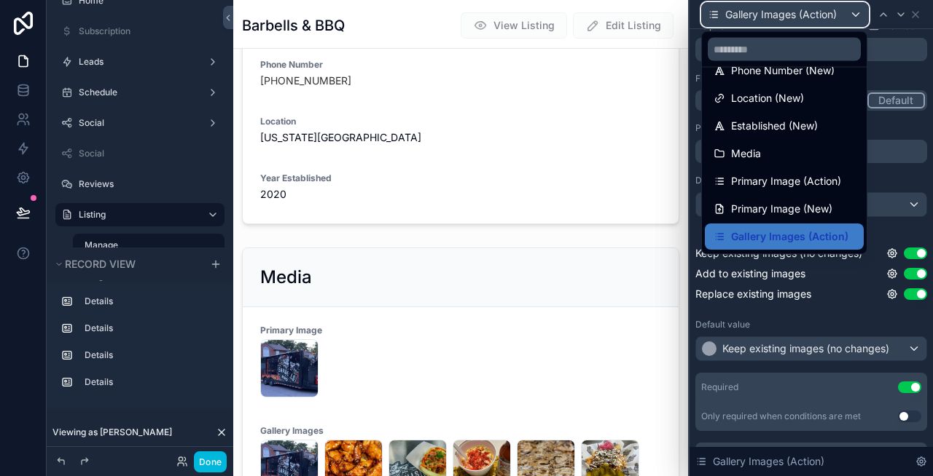
scroll to position [187, 0]
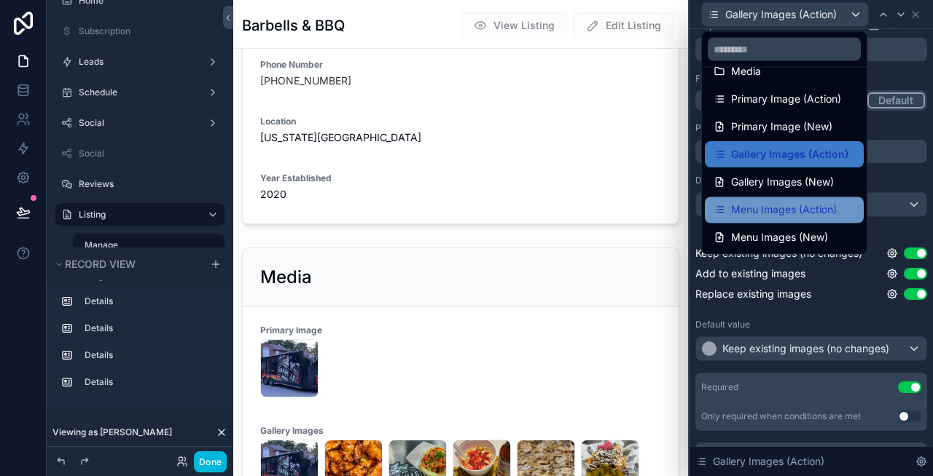
click at [766, 209] on span "Menu Images (Action)" at bounding box center [784, 210] width 106 height 17
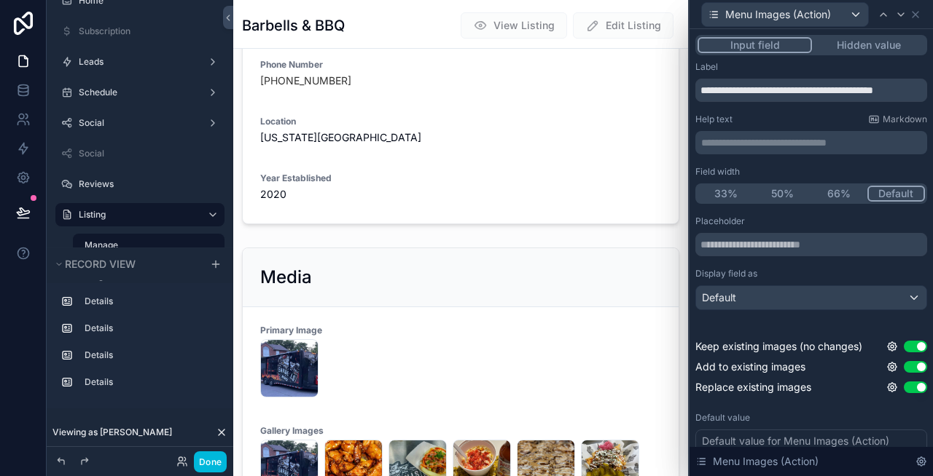
scroll to position [93, 0]
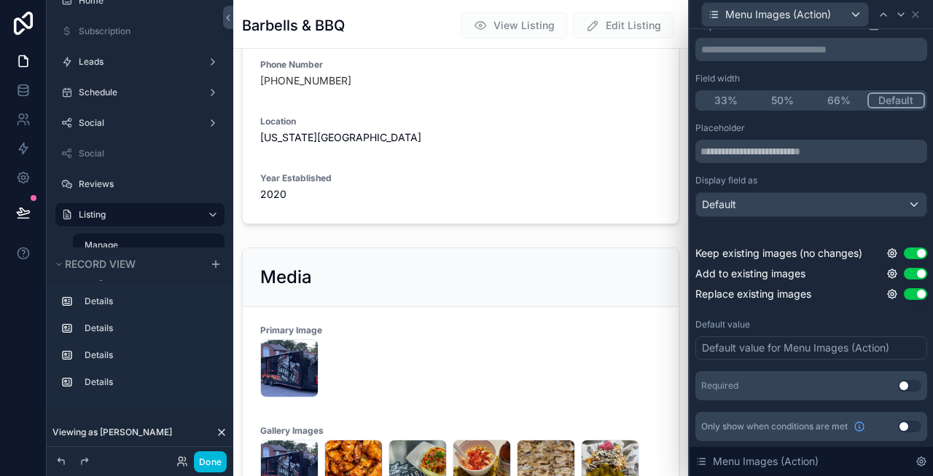
click at [828, 348] on div "Default value for Menu Images (Action)" at bounding box center [795, 348] width 187 height 15
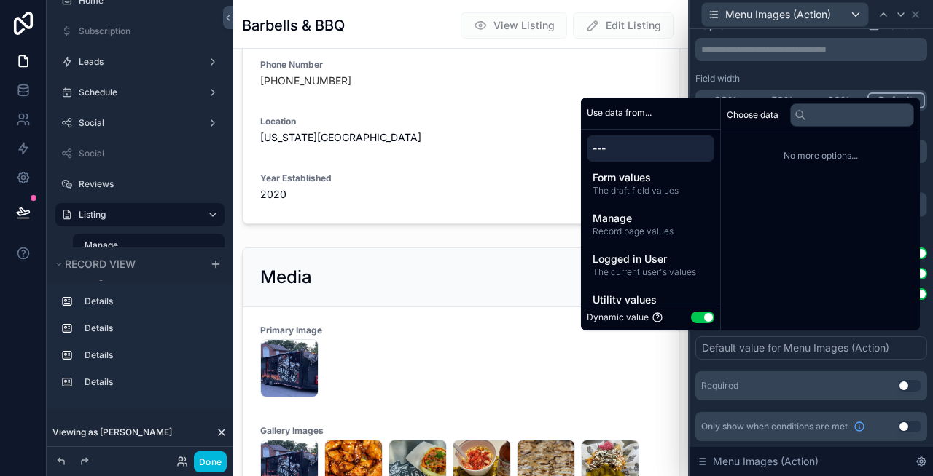
click at [695, 313] on button "Use setting" at bounding box center [702, 318] width 23 height 12
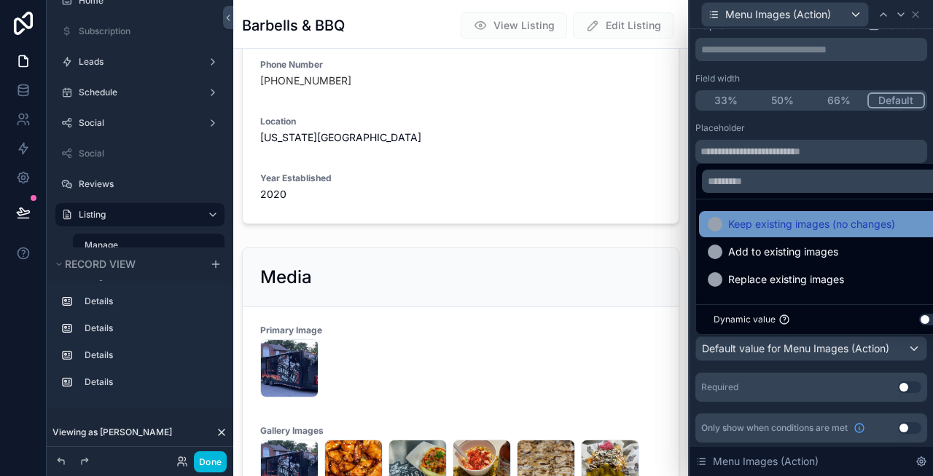
click at [788, 225] on span "Keep existing images (no changes)" at bounding box center [811, 224] width 167 height 17
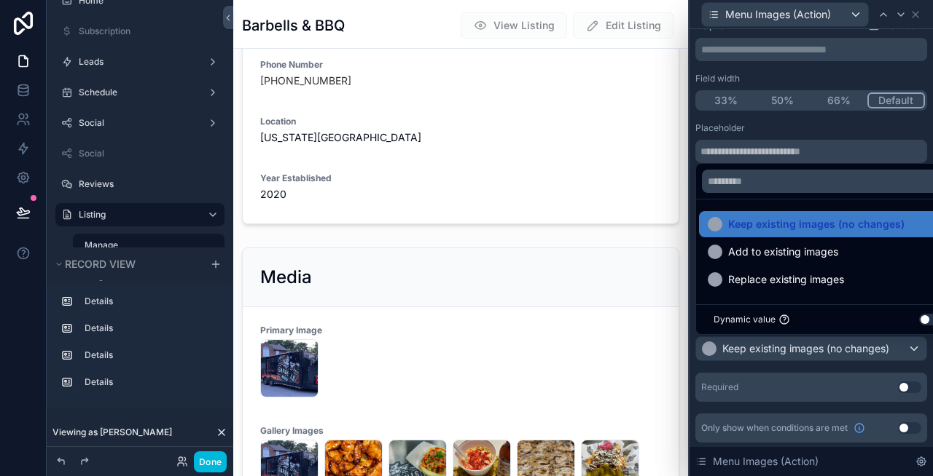
click at [817, 73] on div "Field width" at bounding box center [811, 79] width 232 height 12
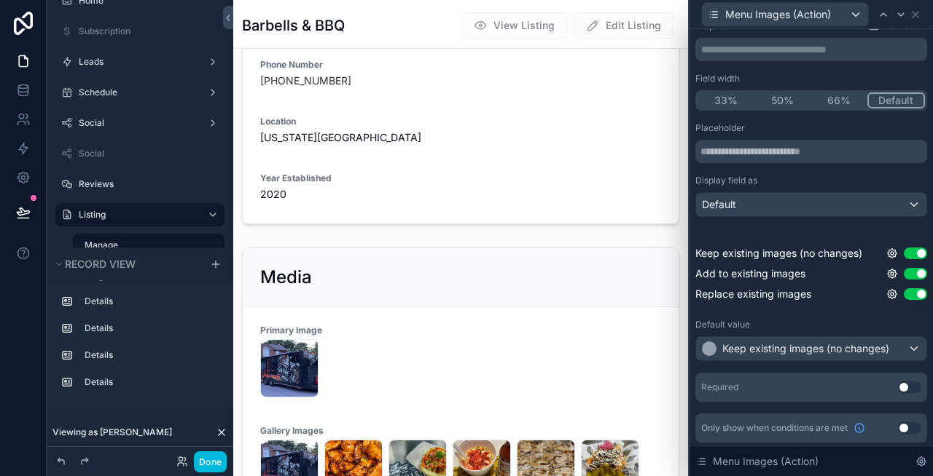
click at [906, 386] on button "Use setting" at bounding box center [909, 388] width 23 height 12
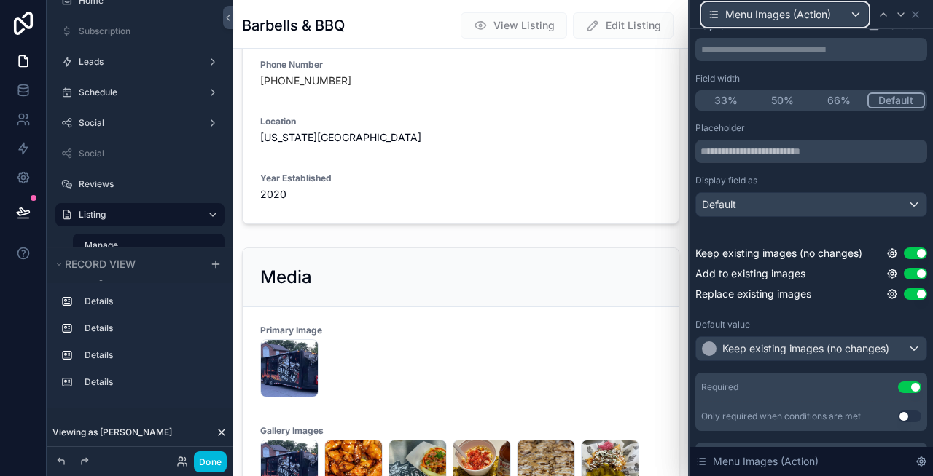
click at [820, 12] on span "Menu Images (Action)" at bounding box center [778, 14] width 106 height 15
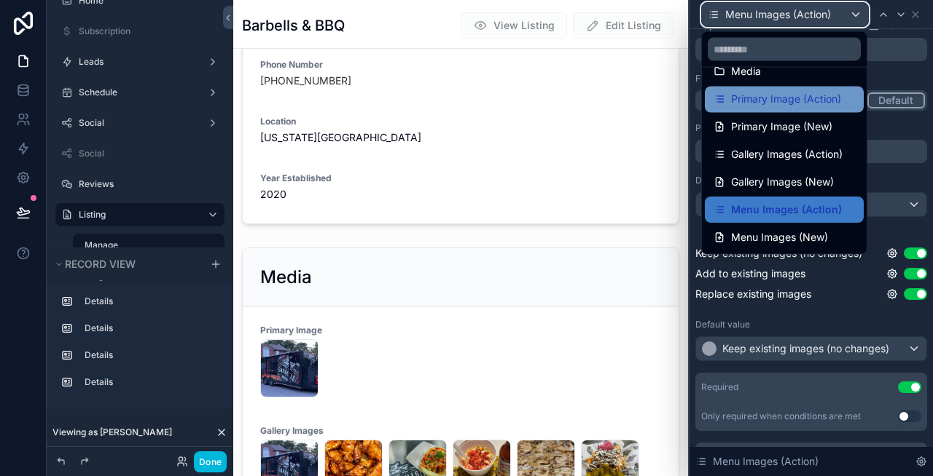
scroll to position [159, 0]
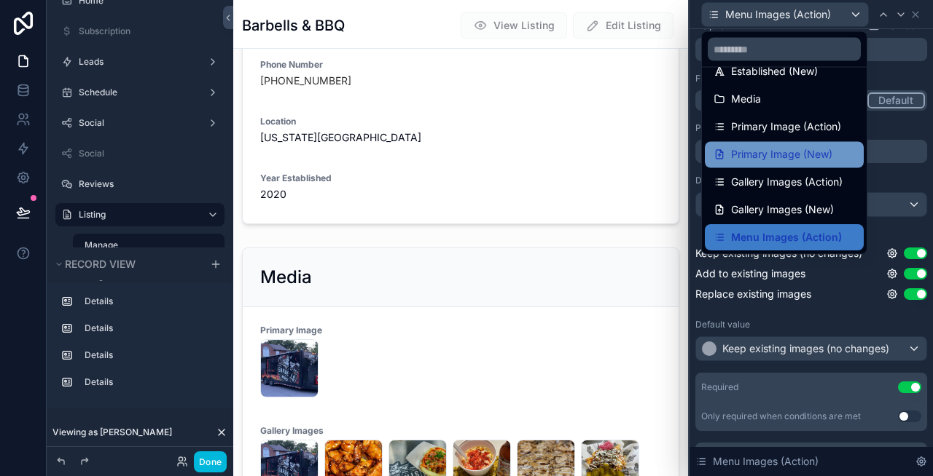
click at [789, 149] on span "Primary Image (New)" at bounding box center [781, 154] width 101 height 17
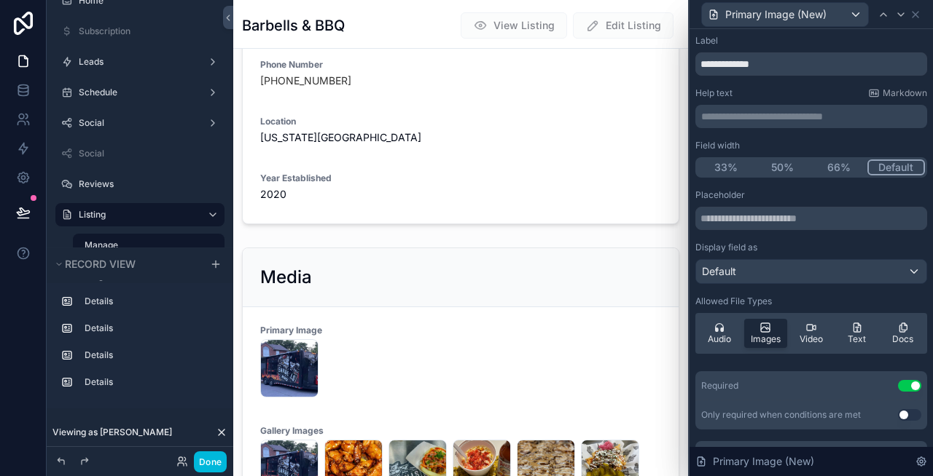
scroll to position [29, 0]
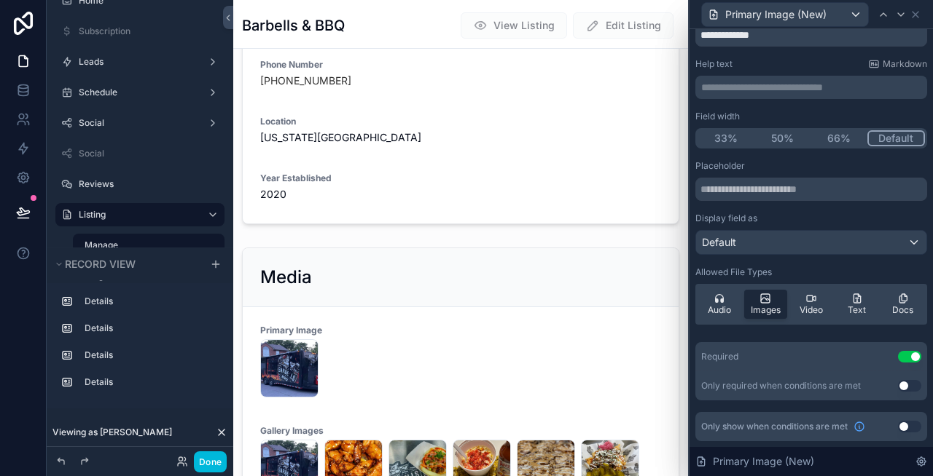
click at [905, 386] on button "Use setting" at bounding box center [909, 386] width 23 height 12
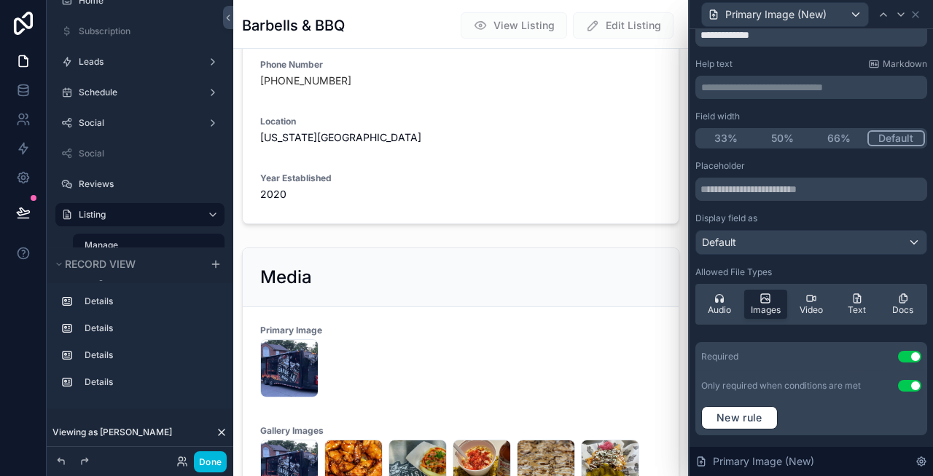
scroll to position [63, 0]
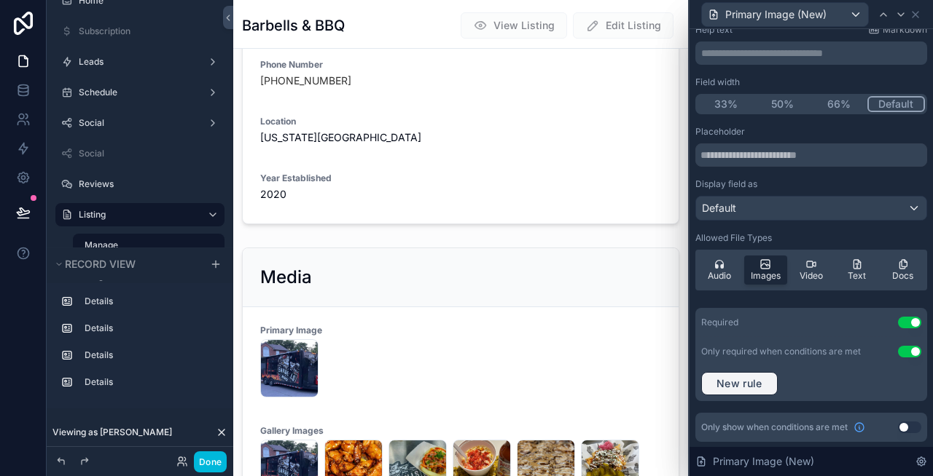
click at [756, 374] on button "New rule" at bounding box center [739, 383] width 76 height 23
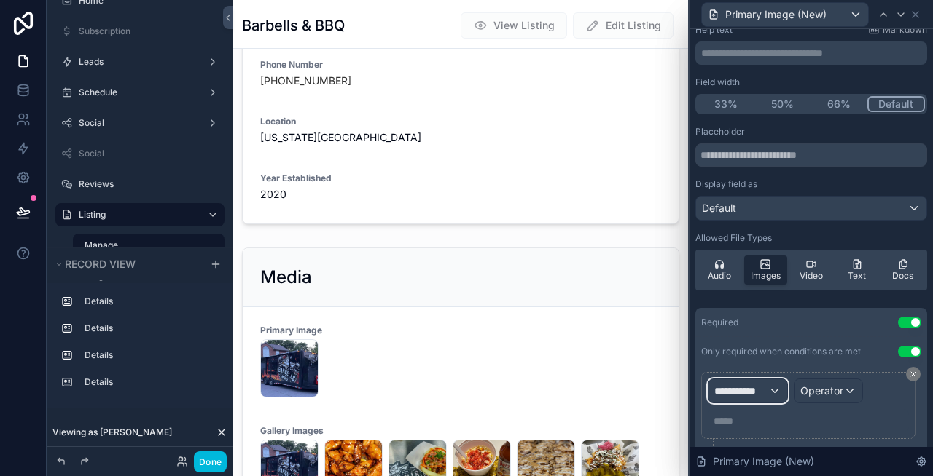
click at [758, 389] on span "**********" at bounding box center [741, 391] width 54 height 15
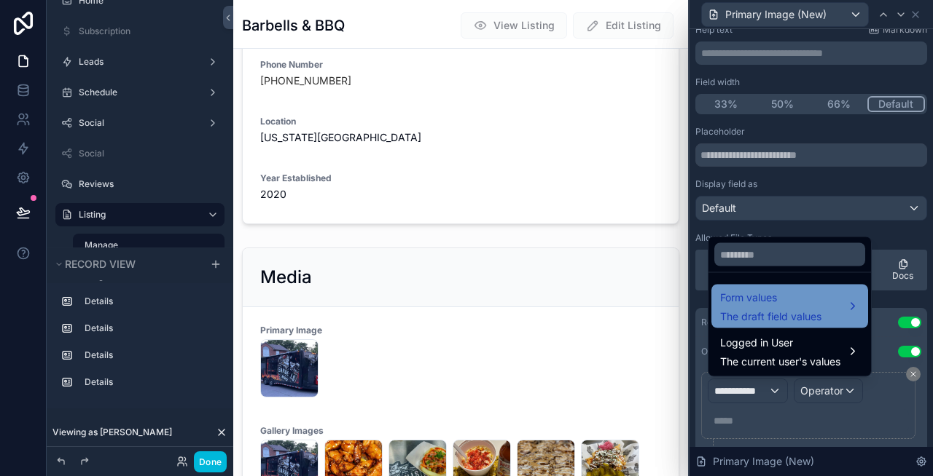
click at [764, 307] on div "Form values The draft field values" at bounding box center [770, 306] width 101 height 35
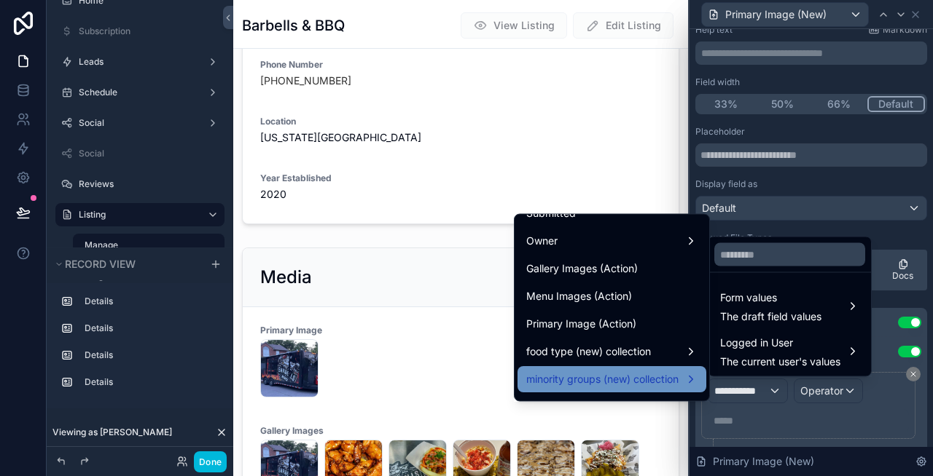
scroll to position [1316, 0]
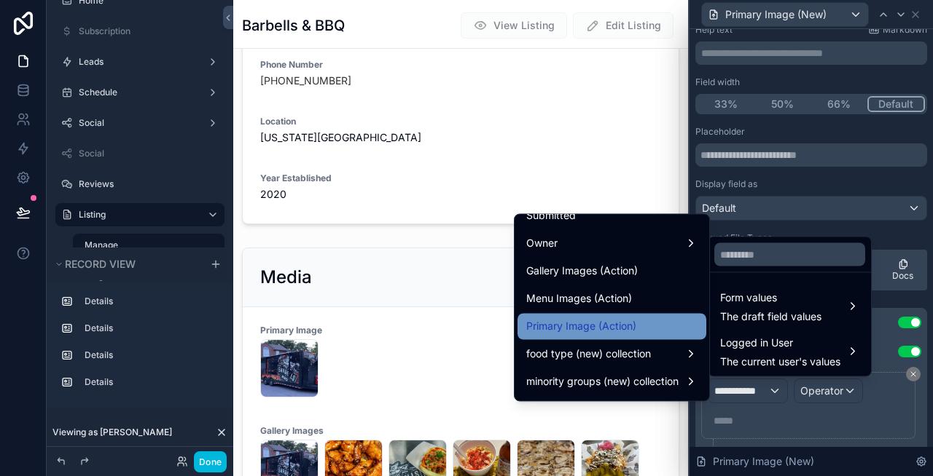
click at [597, 333] on span "Primary Image (Action)" at bounding box center [581, 326] width 110 height 17
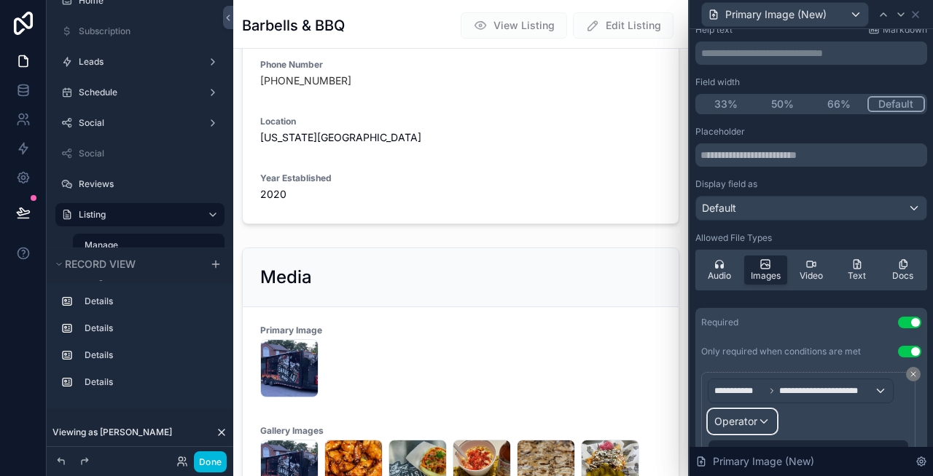
click at [747, 418] on span "Operator" at bounding box center [735, 421] width 43 height 12
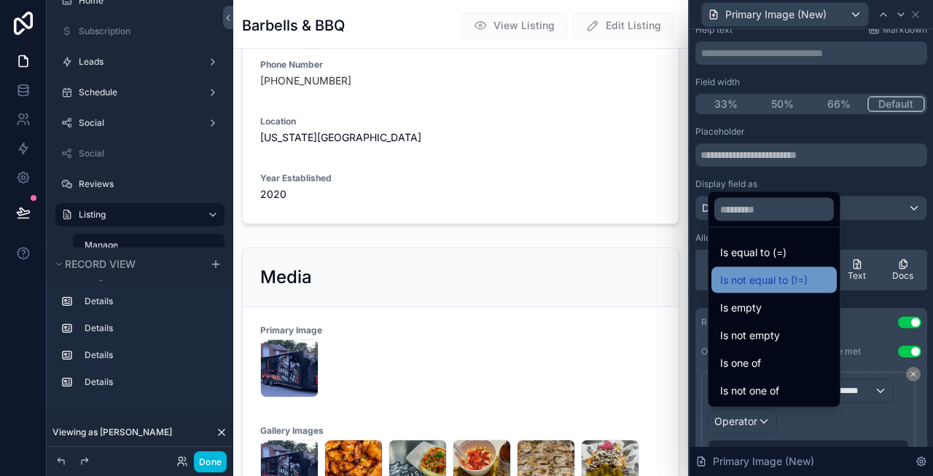
click at [766, 281] on span "Is not equal to (!=)" at bounding box center [763, 280] width 87 height 17
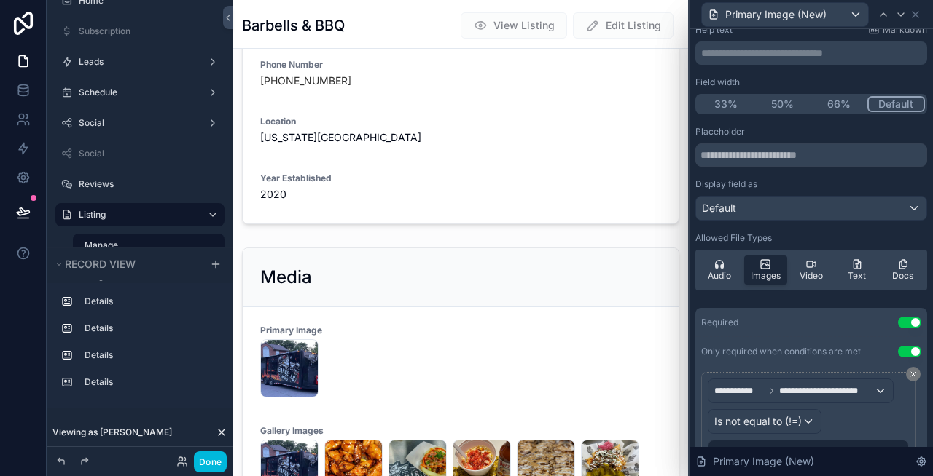
scroll to position [172, 0]
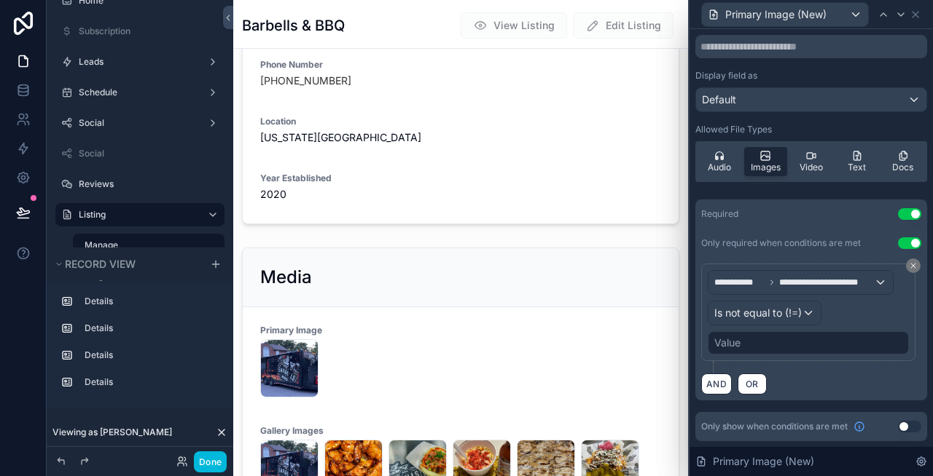
click at [763, 338] on div "Value" at bounding box center [807, 342] width 201 height 23
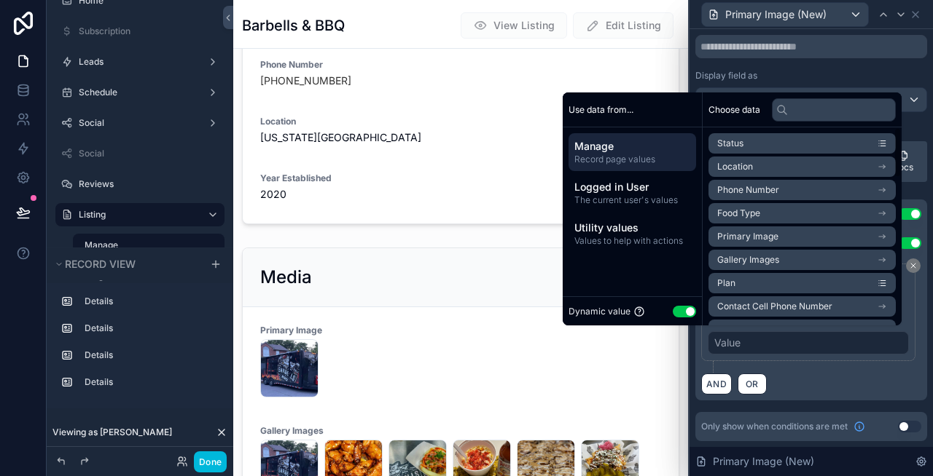
click at [675, 309] on button "Use setting" at bounding box center [683, 312] width 23 height 12
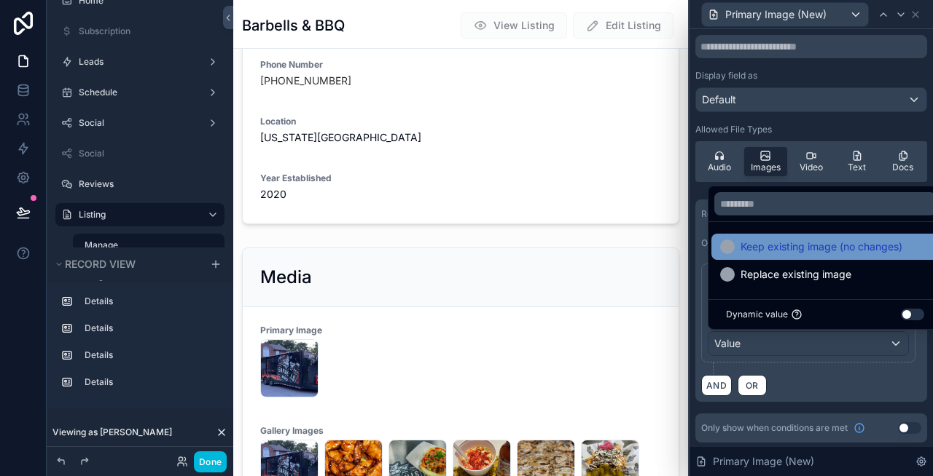
click at [785, 254] on span "Keep existing image (no changes)" at bounding box center [821, 246] width 162 height 17
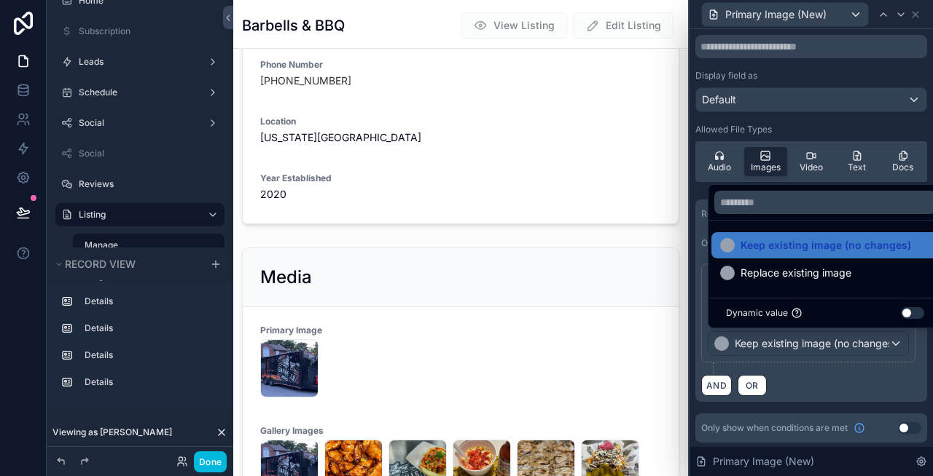
scroll to position [173, 0]
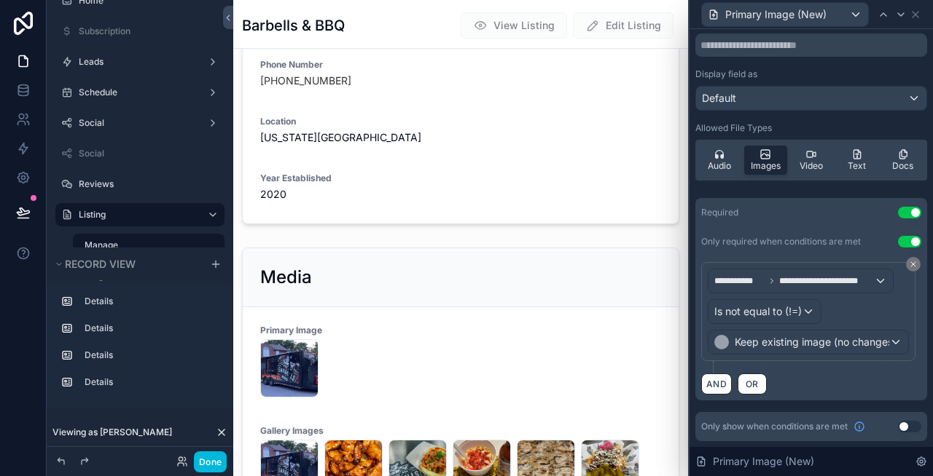
click at [908, 428] on button "Use setting" at bounding box center [909, 427] width 23 height 12
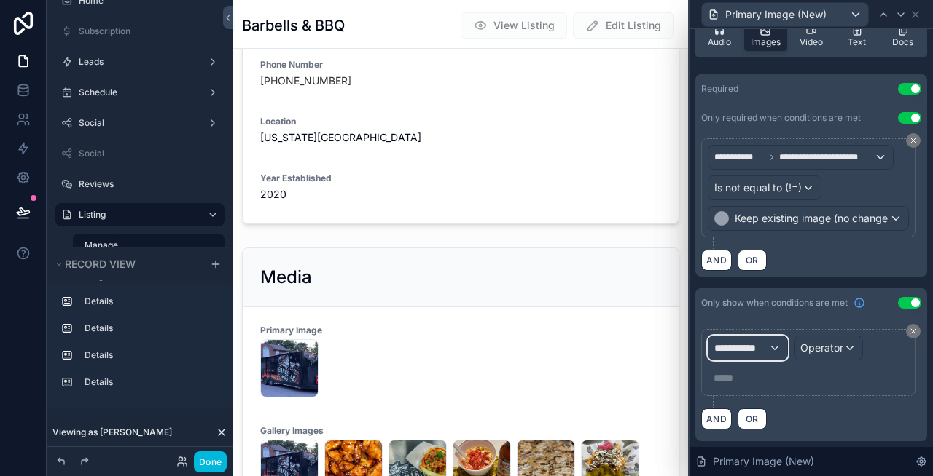
click at [757, 349] on span "**********" at bounding box center [741, 348] width 54 height 15
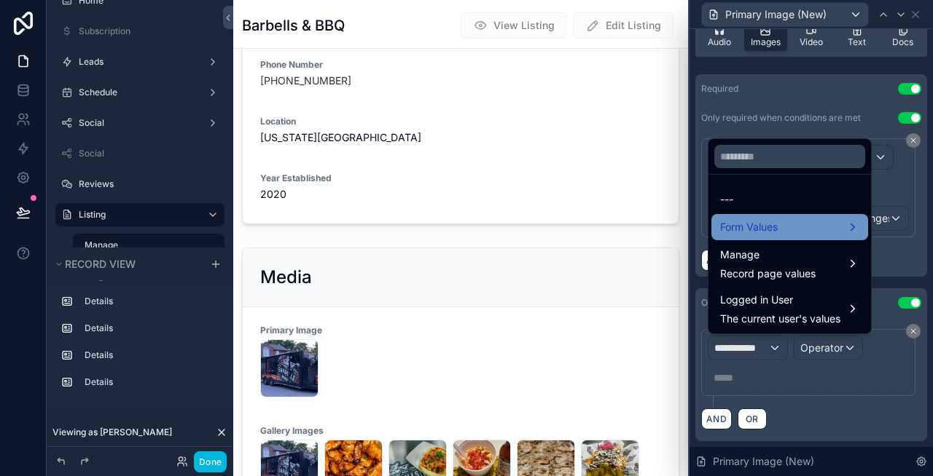
click at [759, 231] on span "Form Values" at bounding box center [749, 227] width 58 height 17
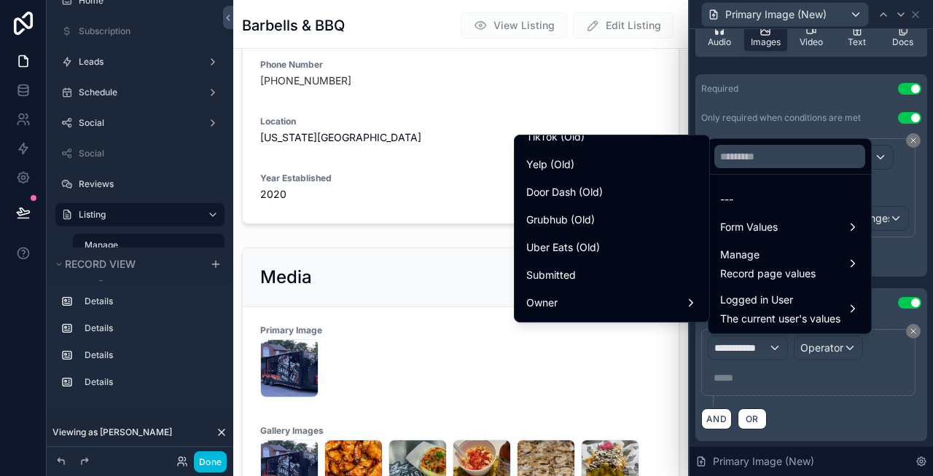
scroll to position [1341, 0]
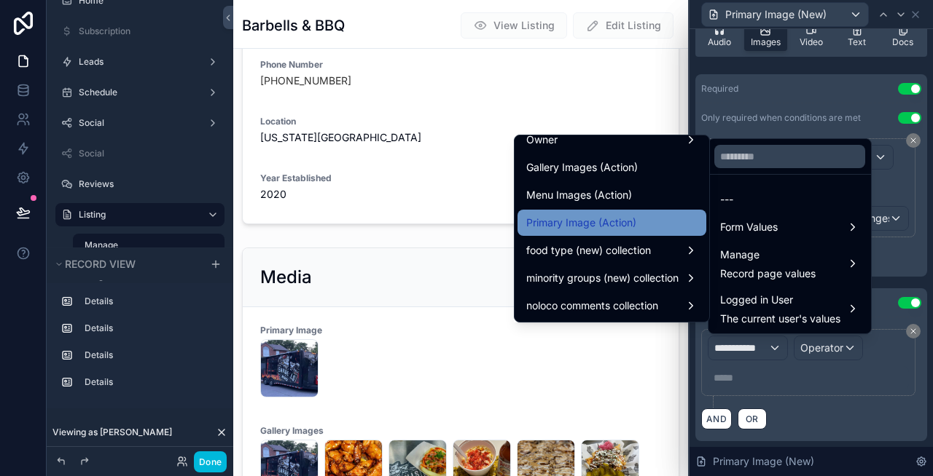
click at [611, 226] on span "Primary Image (Action)" at bounding box center [581, 222] width 110 height 17
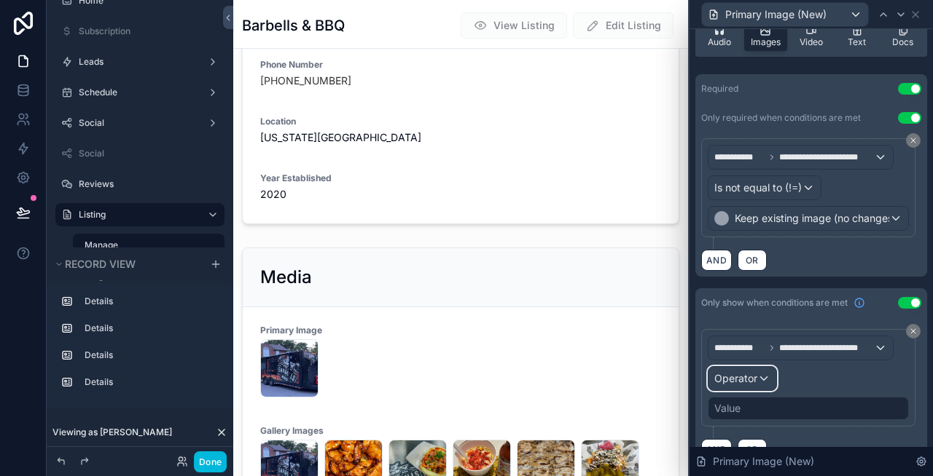
click at [747, 378] on span "Operator" at bounding box center [735, 378] width 43 height 12
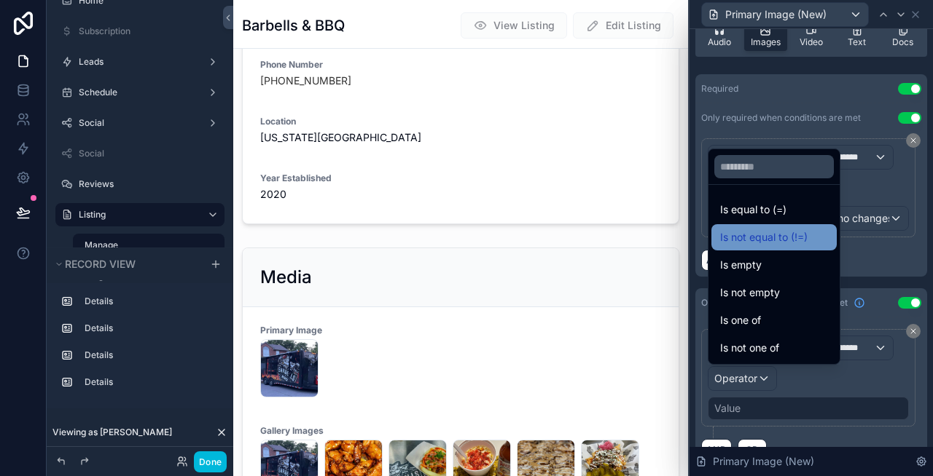
click at [758, 234] on span "Is not equal to (!=)" at bounding box center [763, 237] width 87 height 17
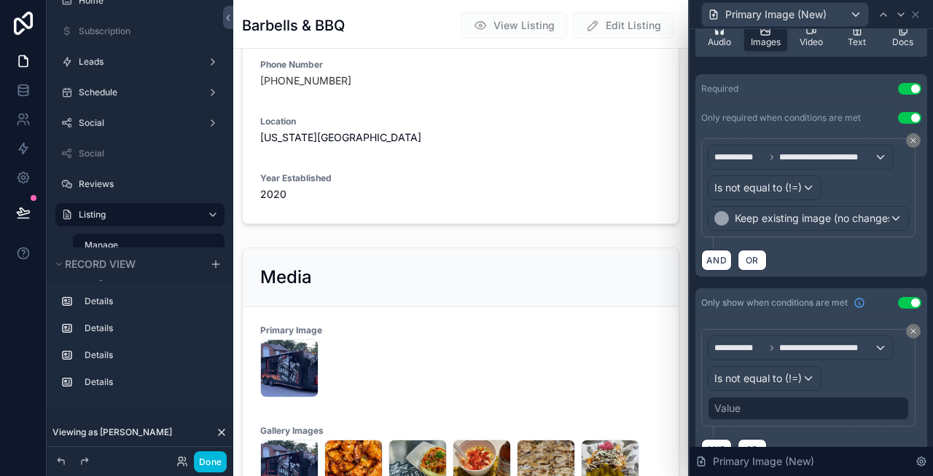
scroll to position [328, 0]
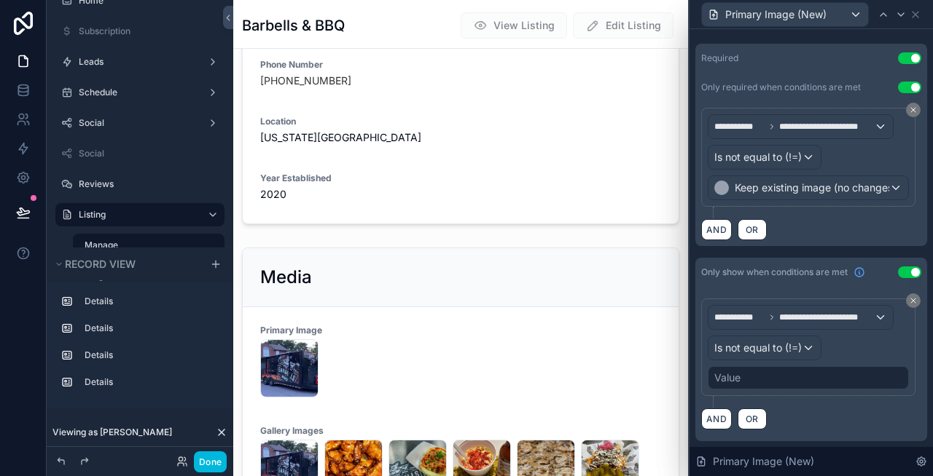
click at [762, 374] on div "Value" at bounding box center [807, 377] width 201 height 23
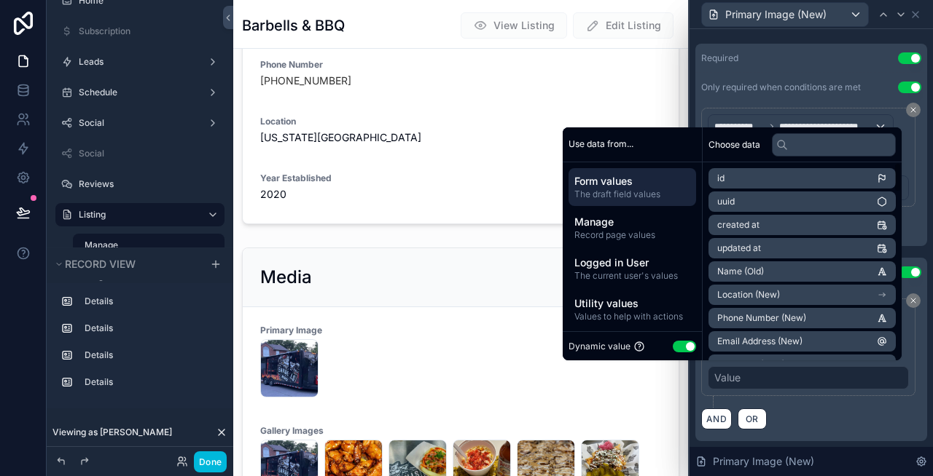
click at [676, 344] on button "Use setting" at bounding box center [683, 347] width 23 height 12
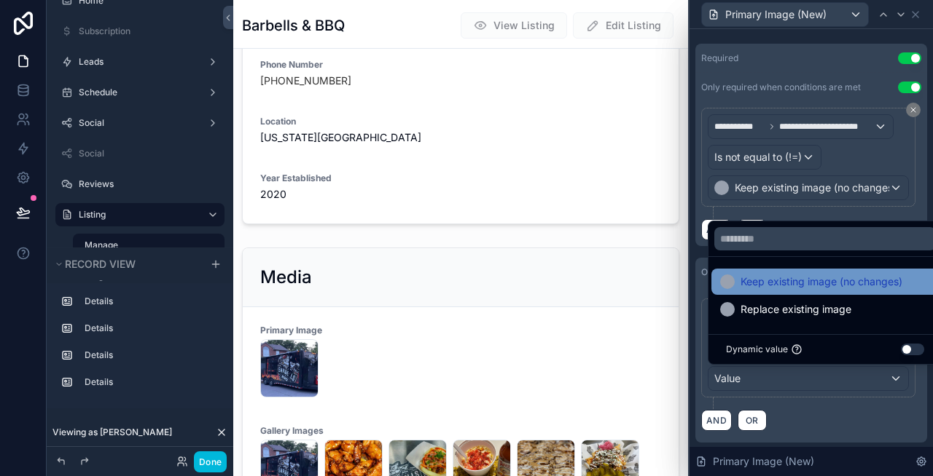
click at [779, 290] on span "Keep existing image (no changes)" at bounding box center [821, 281] width 162 height 17
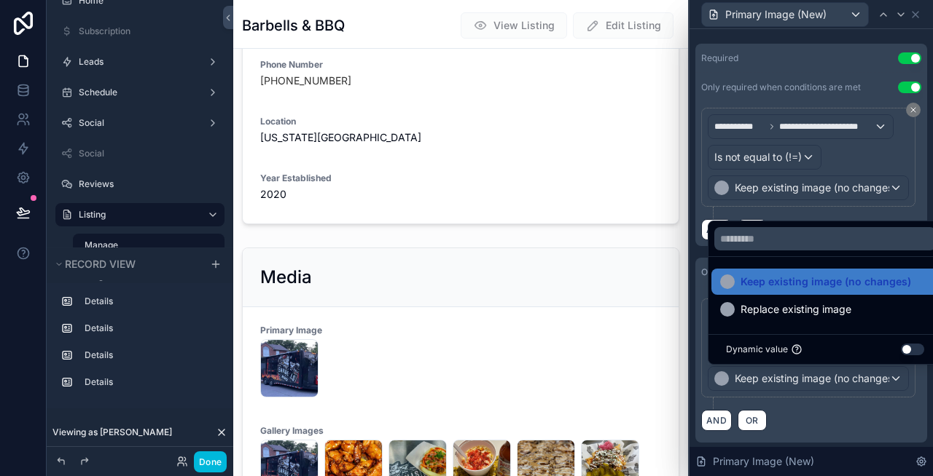
click at [923, 206] on div "**********" at bounding box center [811, 174] width 232 height 144
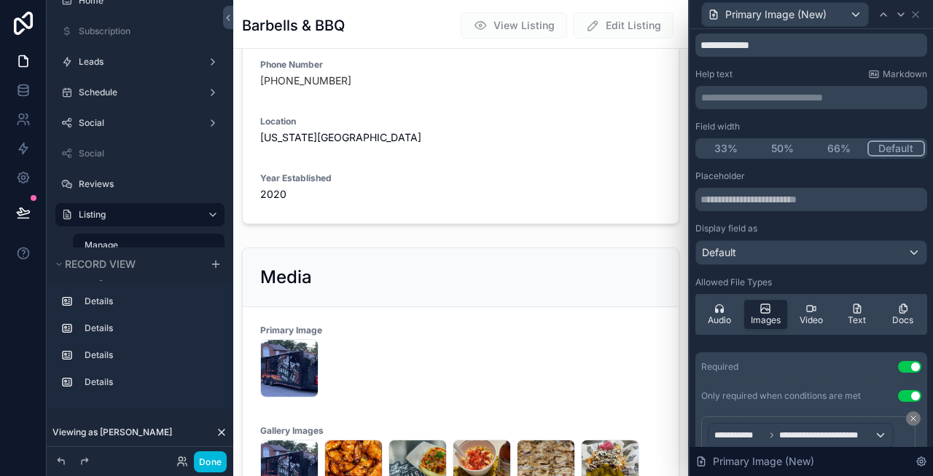
scroll to position [0, 0]
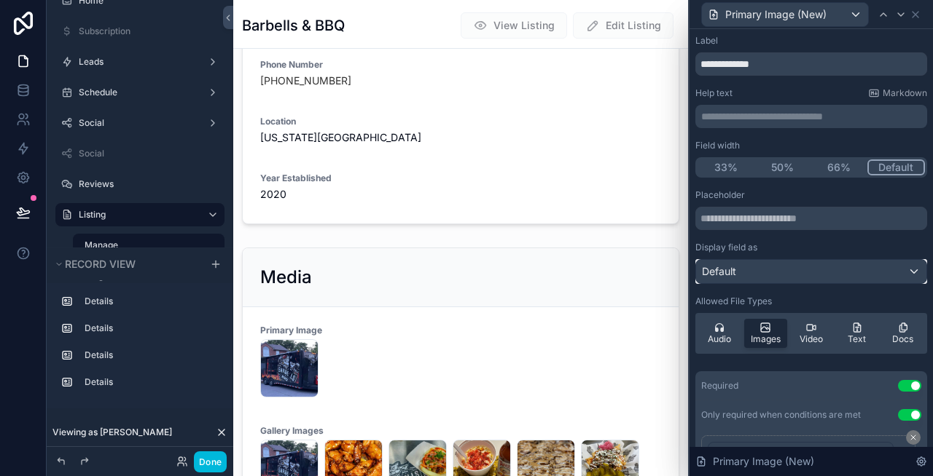
click at [799, 274] on div "Default" at bounding box center [811, 271] width 230 height 23
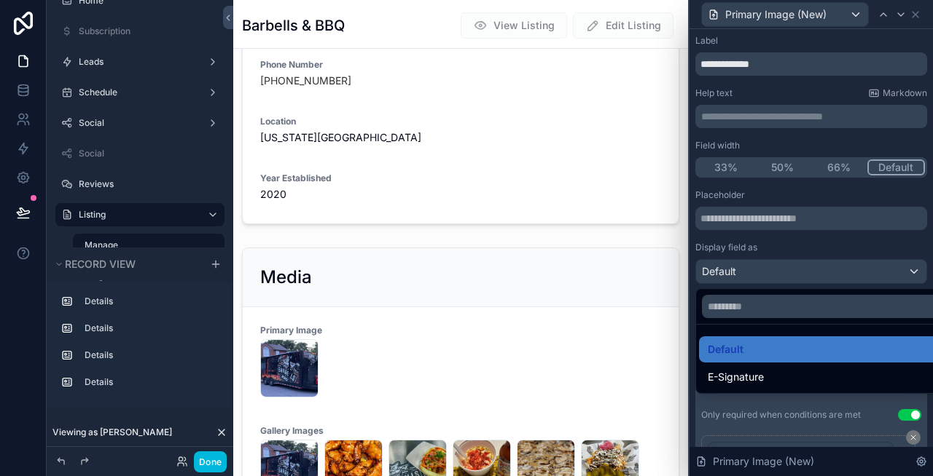
click at [809, 238] on div at bounding box center [810, 238] width 243 height 476
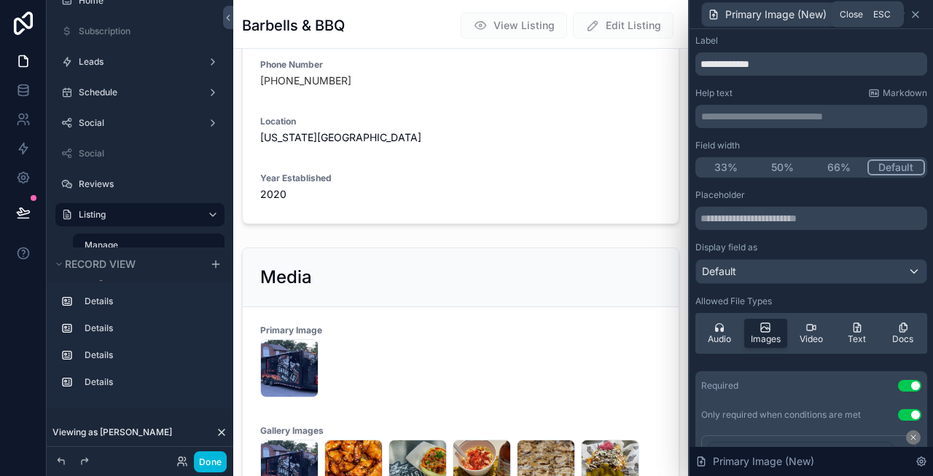
click at [917, 15] on icon at bounding box center [915, 15] width 12 height 12
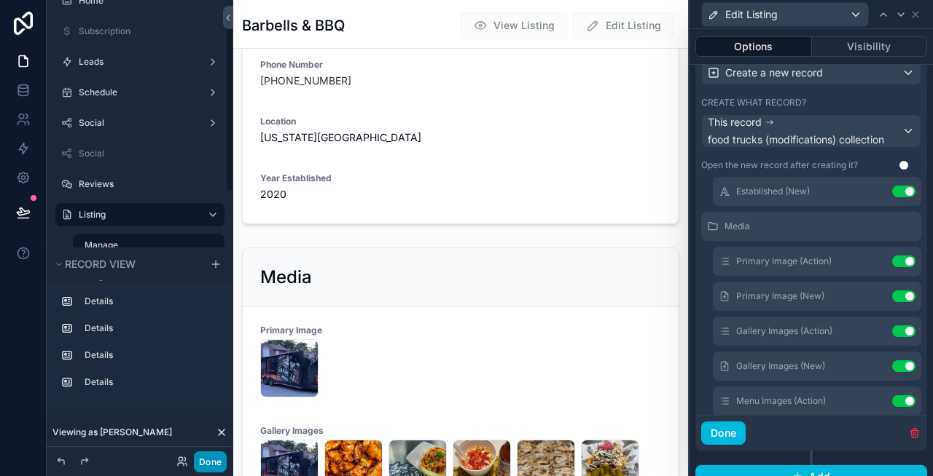
click at [214, 459] on button "Done" at bounding box center [210, 462] width 33 height 21
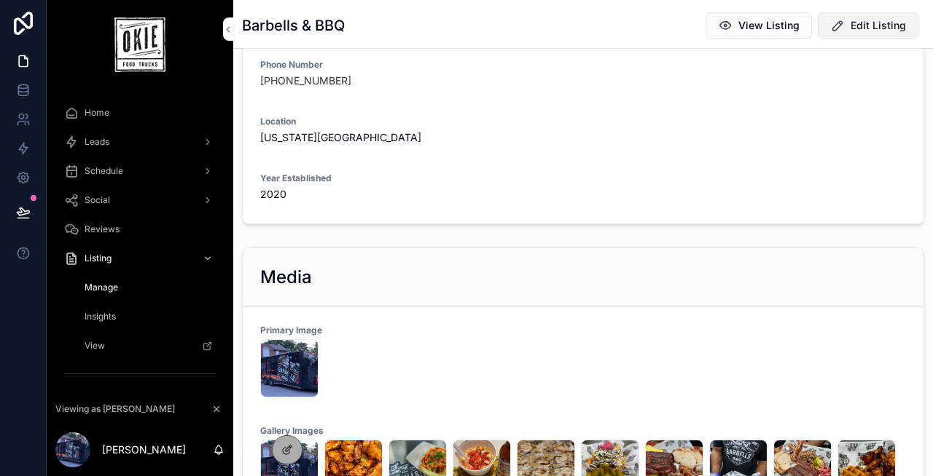
click at [842, 23] on icon "scrollable content" at bounding box center [837, 25] width 15 height 15
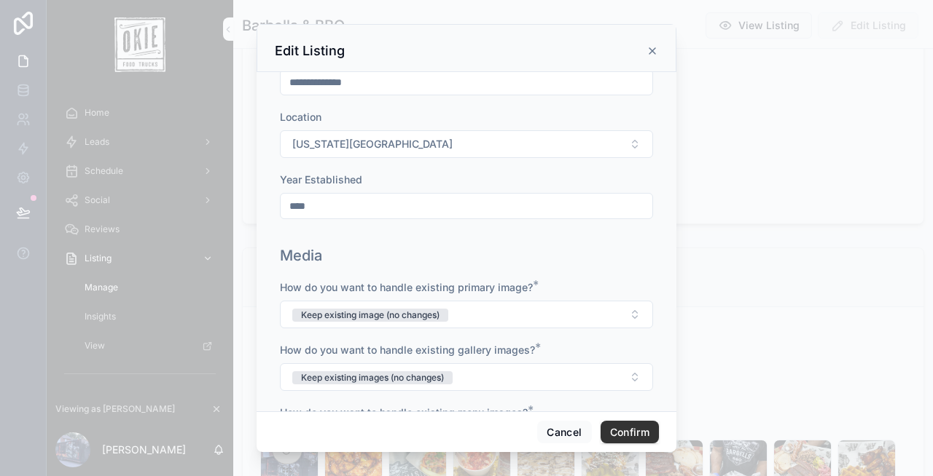
scroll to position [318, 0]
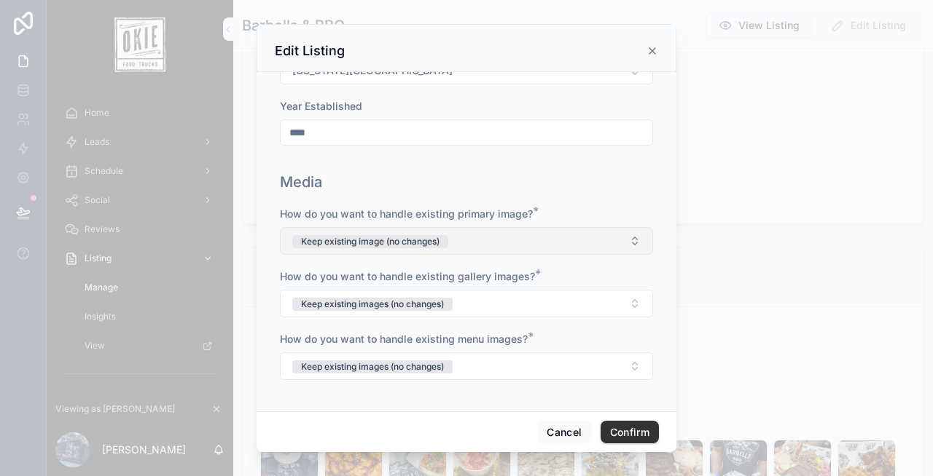
click at [501, 235] on button "Keep existing image (no changes)" at bounding box center [466, 241] width 373 height 28
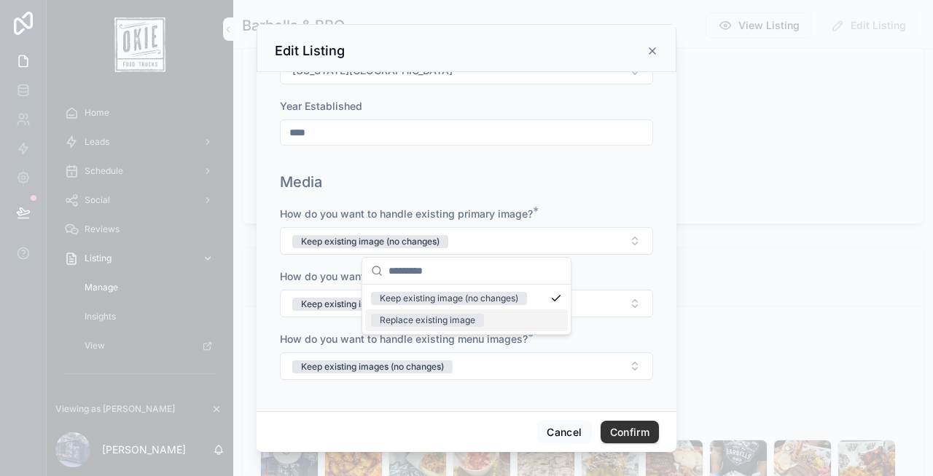
click at [452, 320] on div "Replace existing image" at bounding box center [427, 320] width 95 height 13
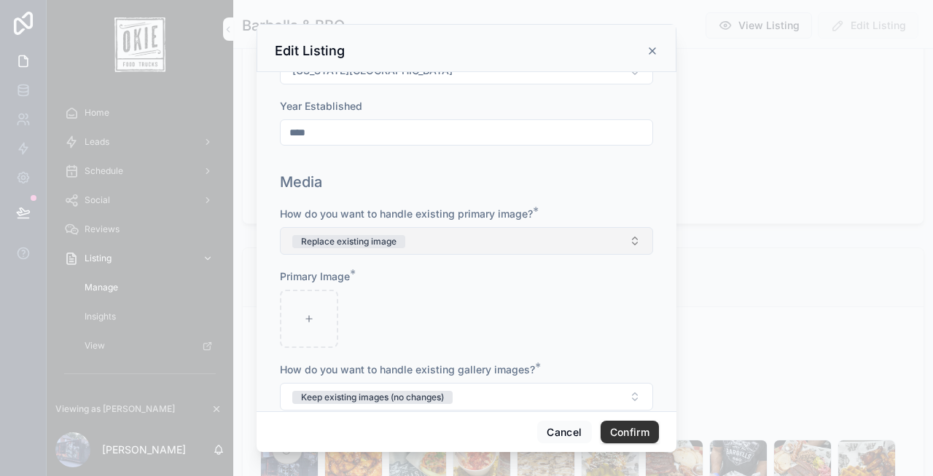
click at [375, 234] on span "Replace existing image" at bounding box center [348, 241] width 113 height 15
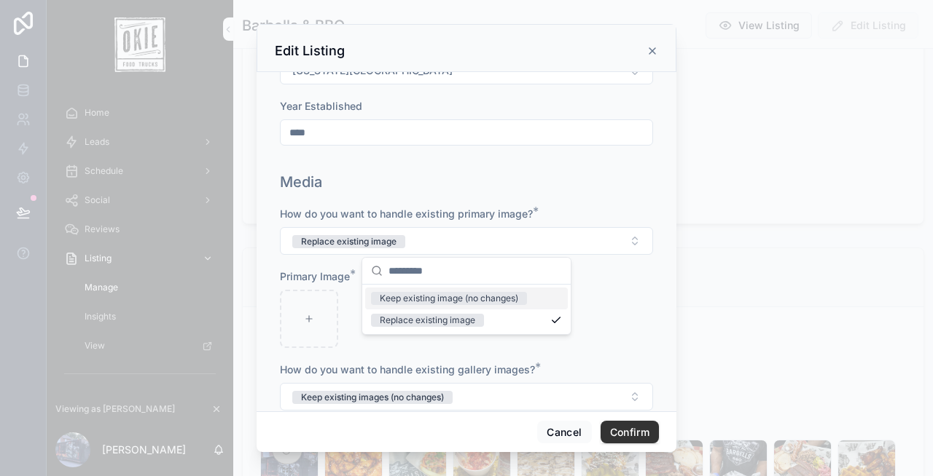
click at [431, 297] on div "Keep existing image (no changes)" at bounding box center [449, 298] width 138 height 13
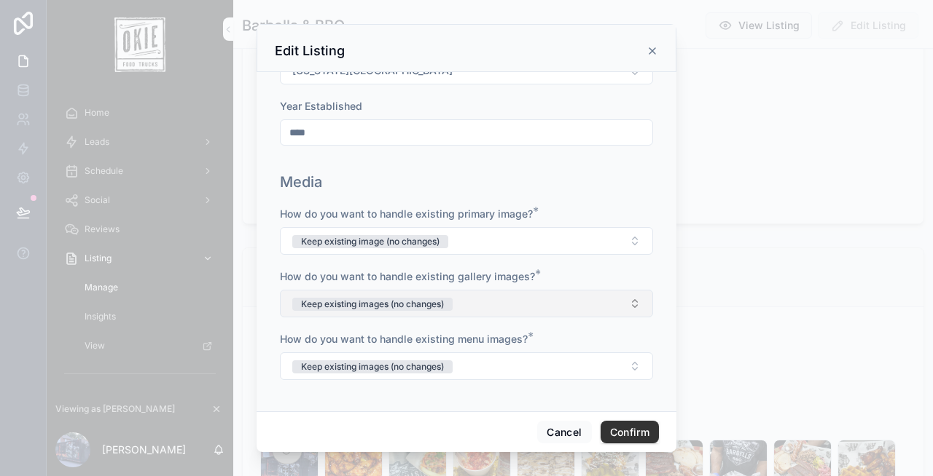
click at [372, 300] on div "Keep existing images (no changes)" at bounding box center [372, 304] width 143 height 13
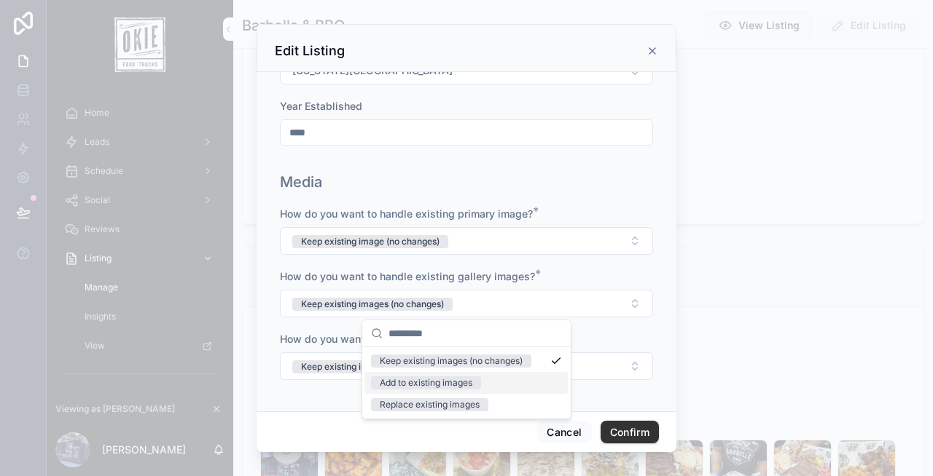
click at [404, 384] on div "Add to existing images" at bounding box center [426, 383] width 93 height 13
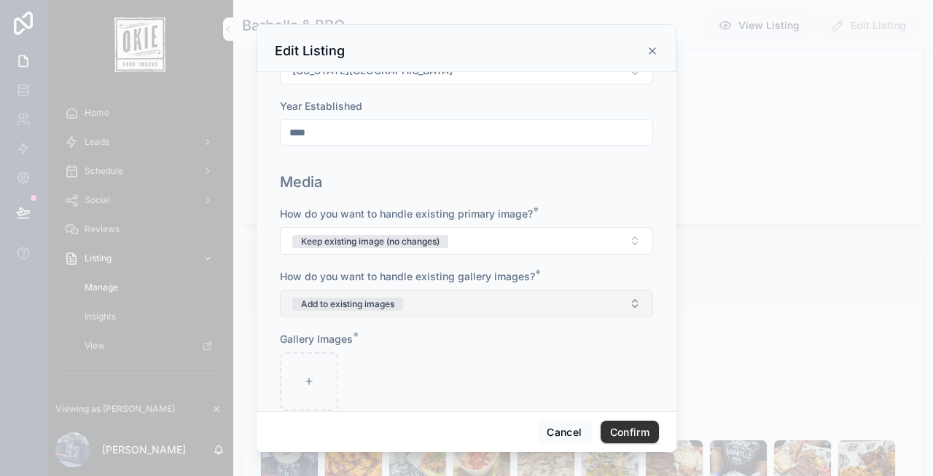
click at [376, 306] on div "Add to existing images" at bounding box center [347, 304] width 93 height 13
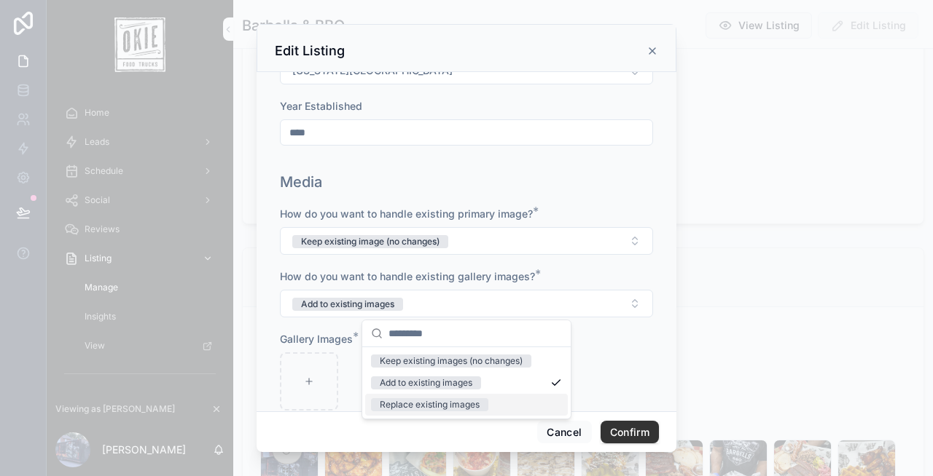
click at [408, 407] on div "Replace existing images" at bounding box center [430, 405] width 100 height 13
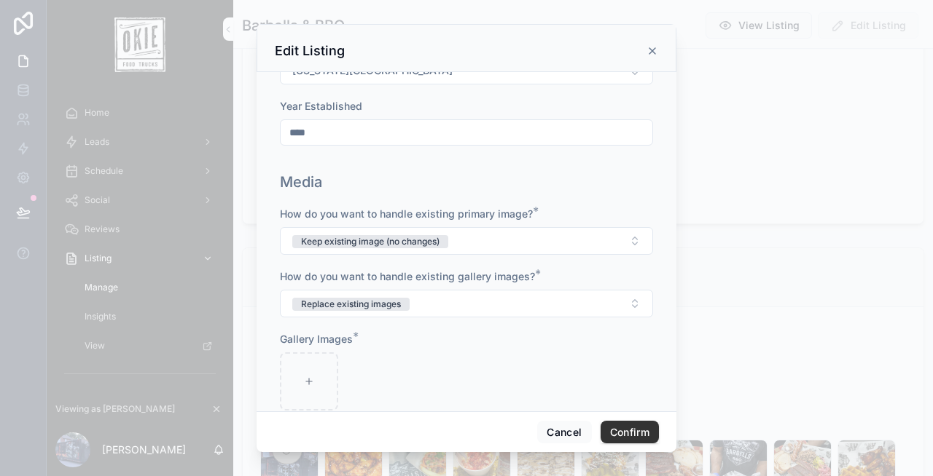
click at [409, 334] on div "Gallery Images *" at bounding box center [466, 339] width 373 height 15
click at [389, 305] on div "Replace existing images" at bounding box center [351, 304] width 100 height 13
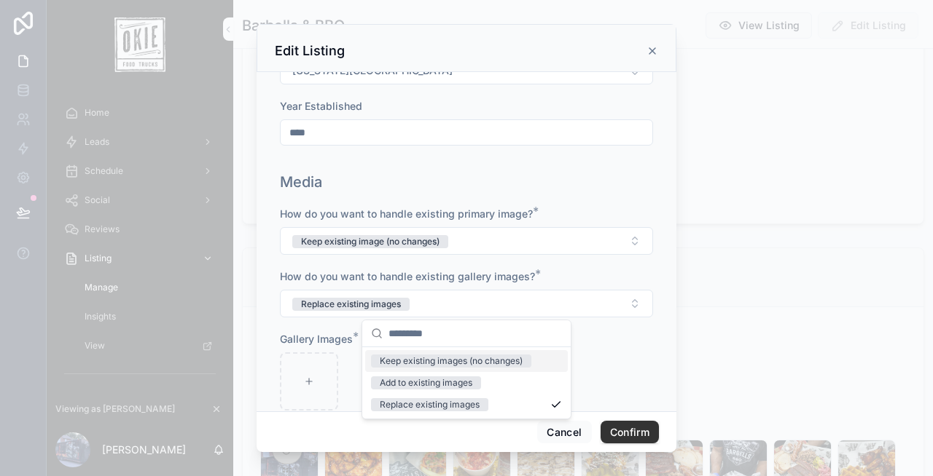
click at [403, 357] on div "Keep existing images (no changes)" at bounding box center [451, 361] width 143 height 13
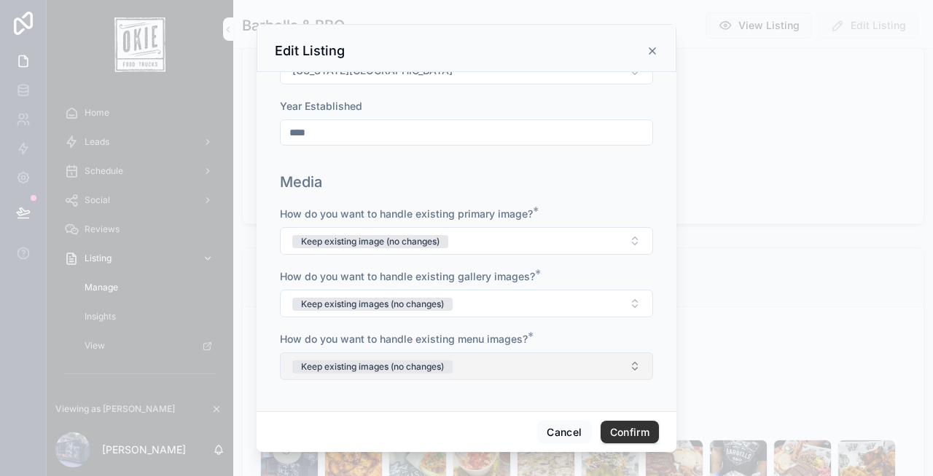
click at [388, 366] on div "Keep existing images (no changes)" at bounding box center [372, 367] width 143 height 13
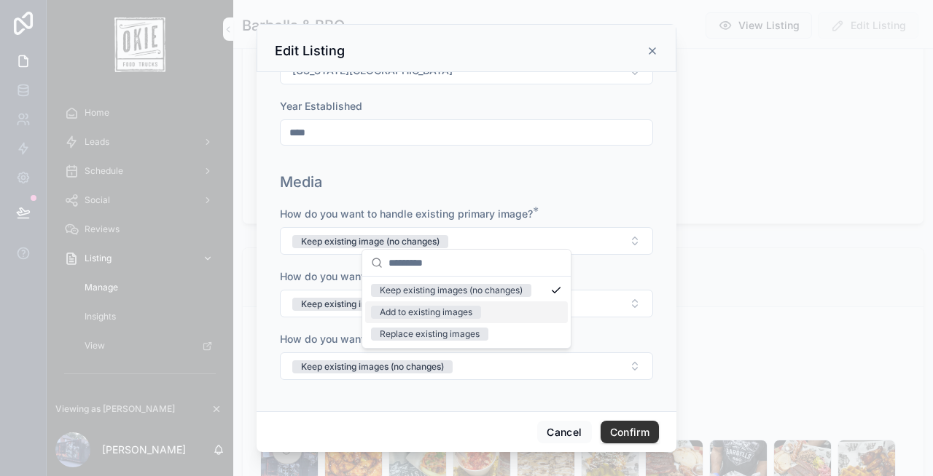
click at [399, 314] on div "Add to existing images" at bounding box center [426, 312] width 93 height 13
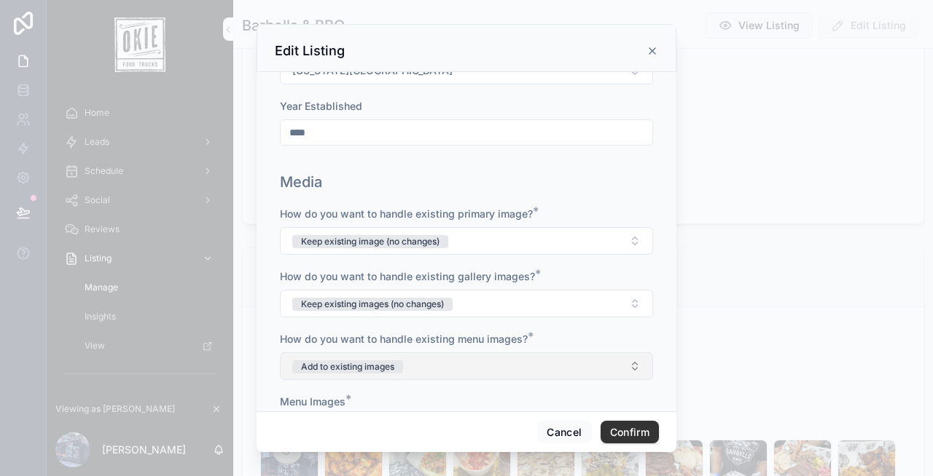
scroll to position [412, 0]
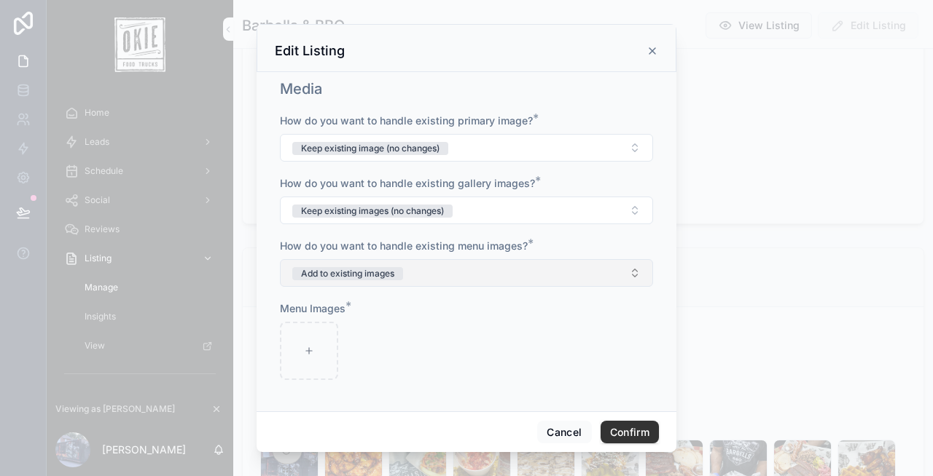
click at [388, 275] on div "Add to existing images" at bounding box center [347, 273] width 93 height 13
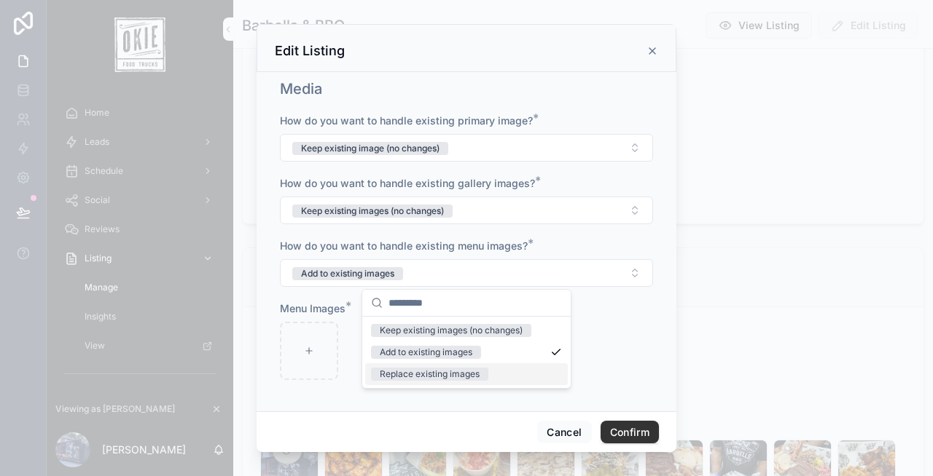
click at [397, 373] on div "Replace existing images" at bounding box center [430, 374] width 100 height 13
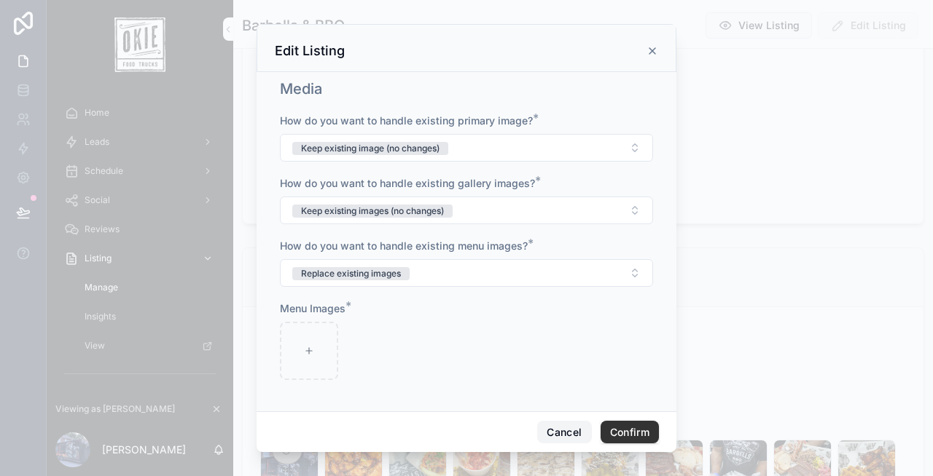
click at [562, 436] on button "Cancel" at bounding box center [564, 432] width 54 height 23
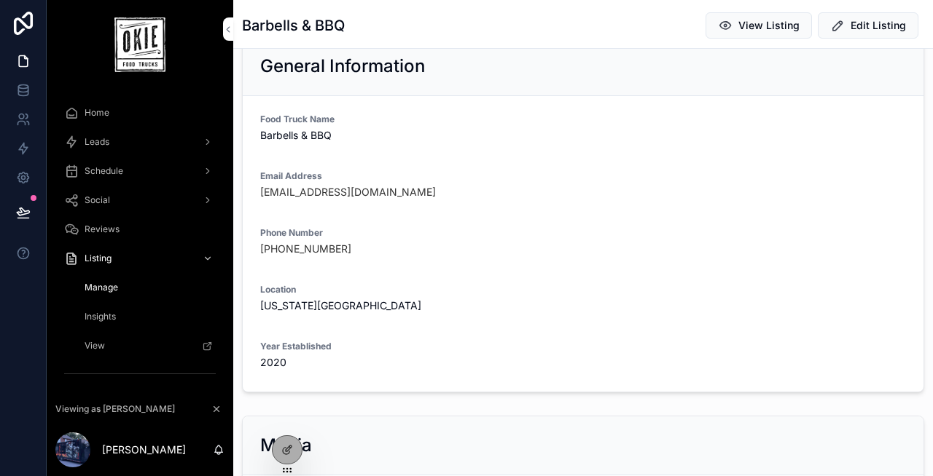
scroll to position [0, 0]
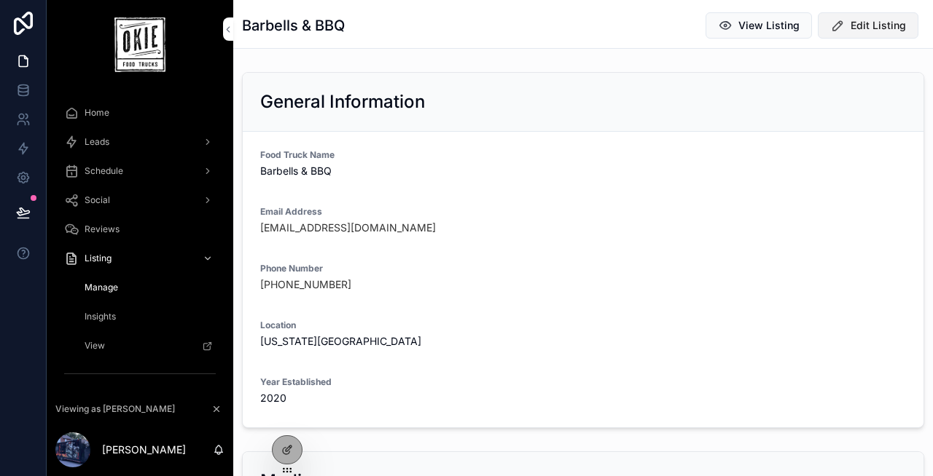
click at [853, 22] on span "Edit Listing" at bounding box center [877, 25] width 55 height 15
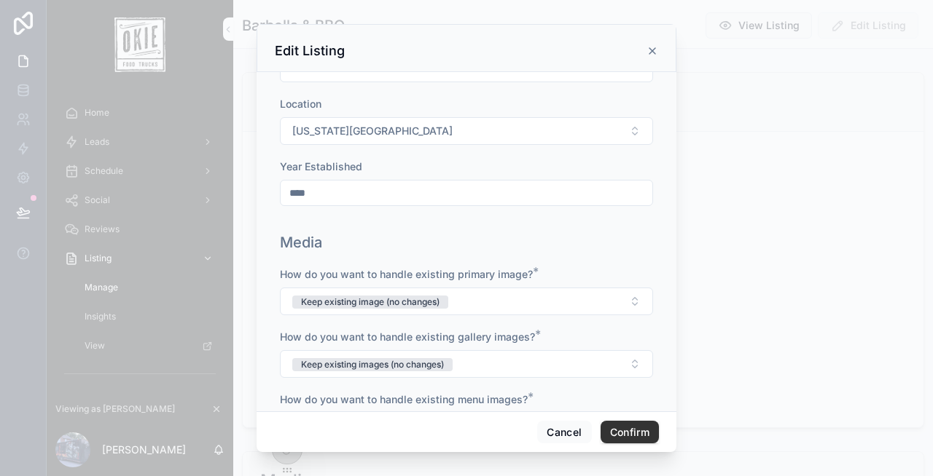
scroll to position [318, 0]
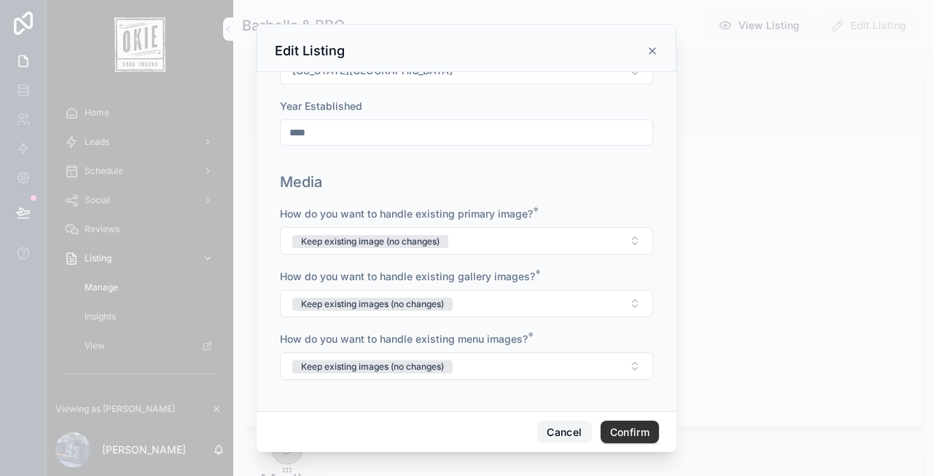
click at [564, 435] on button "Cancel" at bounding box center [564, 432] width 54 height 23
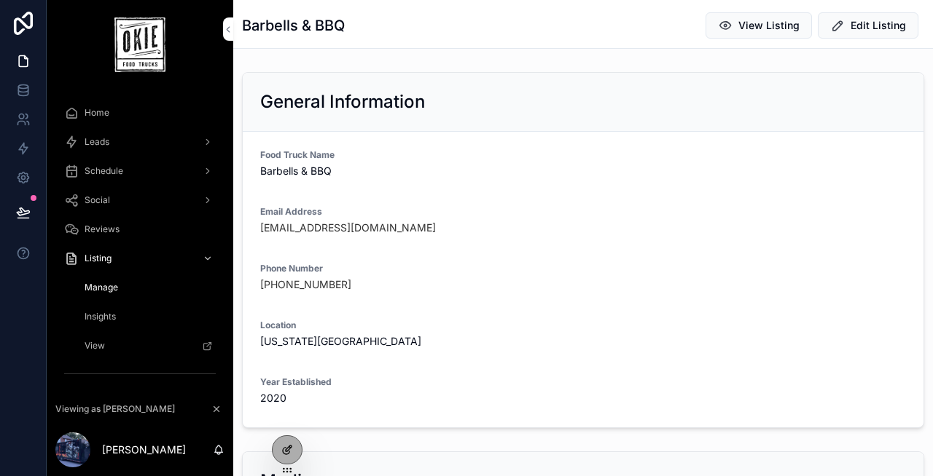
click at [282, 453] on icon at bounding box center [287, 450] width 12 height 12
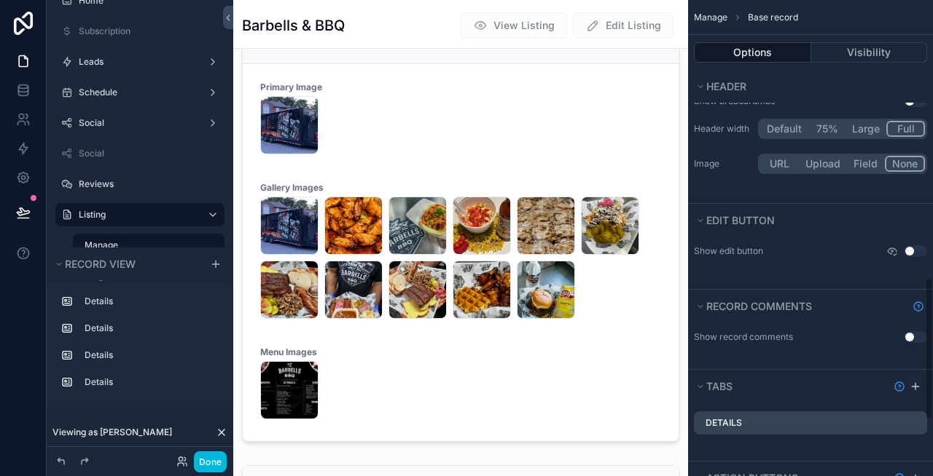
scroll to position [1115, 0]
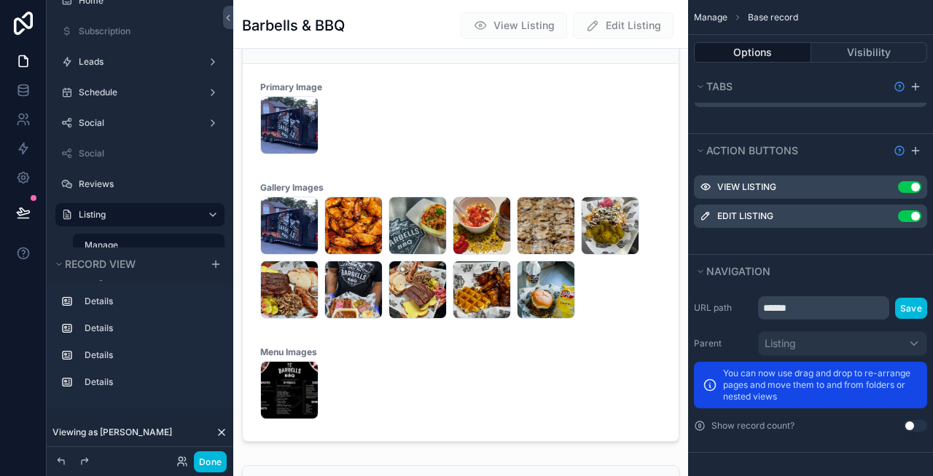
click at [0, 0] on icon "scrollable content" at bounding box center [0, 0] width 0 height 0
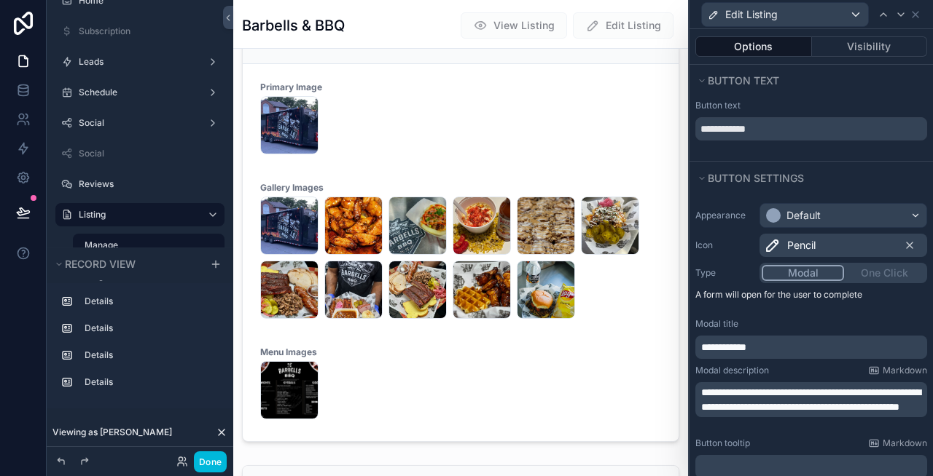
scroll to position [349, 0]
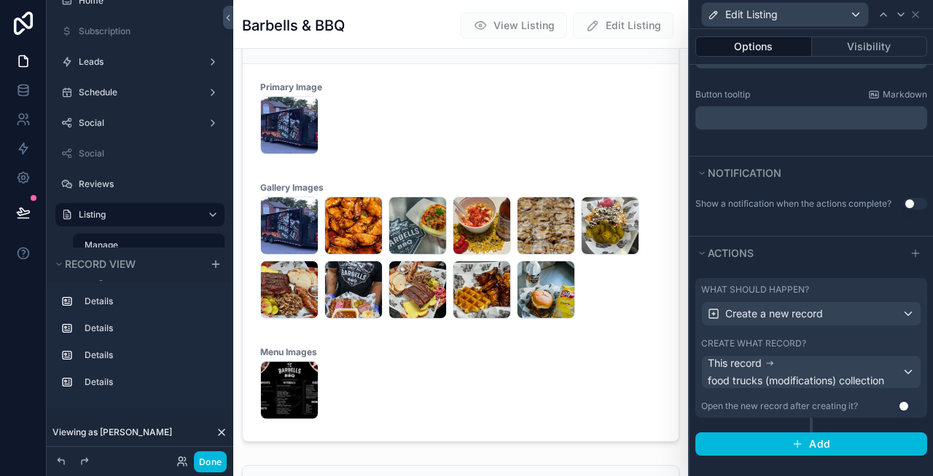
click at [809, 289] on div "What should happen?" at bounding box center [811, 290] width 220 height 12
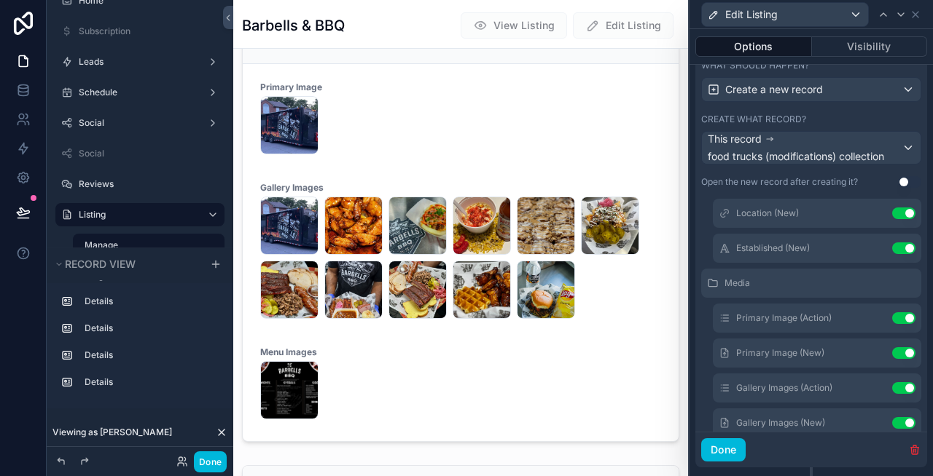
scroll to position [172, 0]
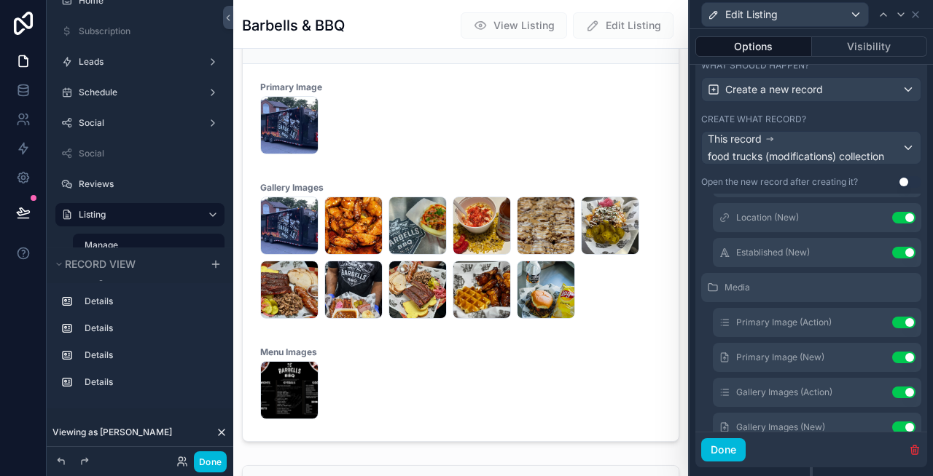
click at [0, 0] on icon at bounding box center [0, 0] width 0 height 0
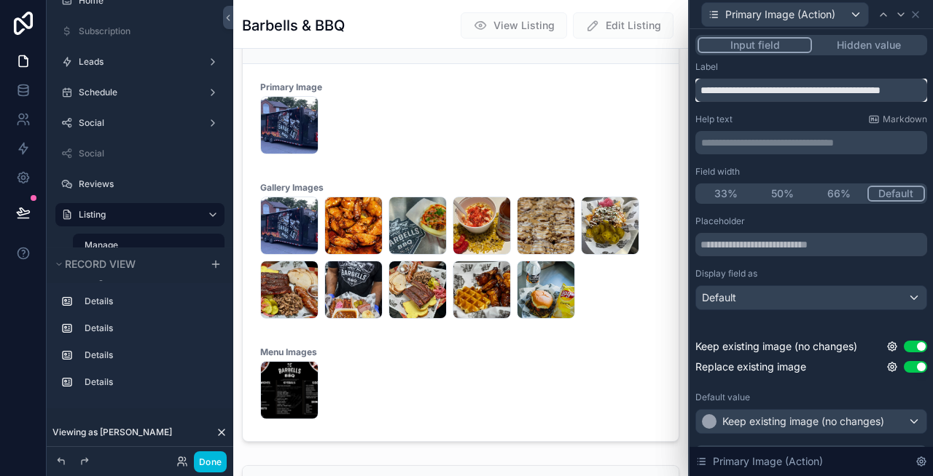
click at [799, 92] on input "**********" at bounding box center [811, 90] width 232 height 23
type input "**********"
click at [786, 137] on p "**********" at bounding box center [812, 143] width 223 height 15
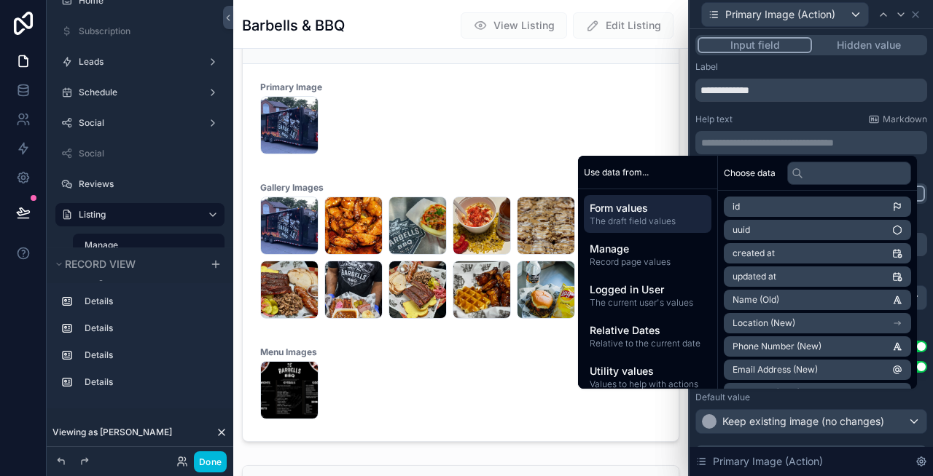
scroll to position [0, 0]
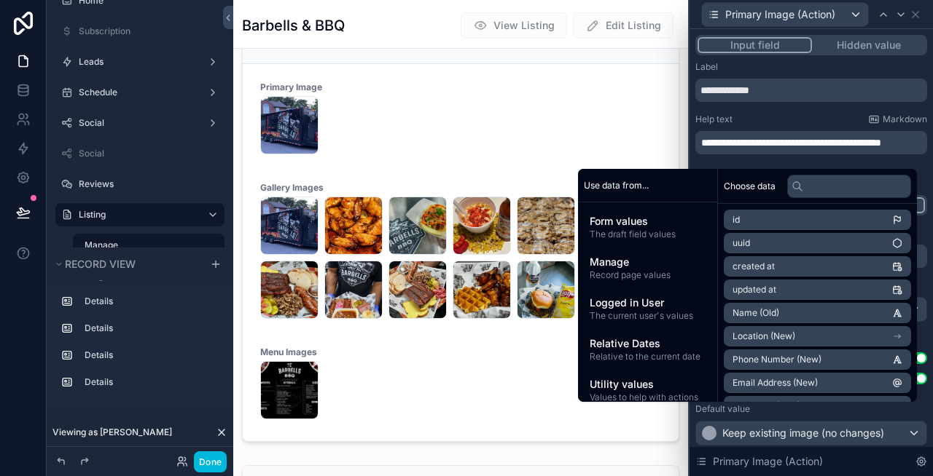
click at [789, 116] on div "Help text Markdown" at bounding box center [811, 120] width 232 height 12
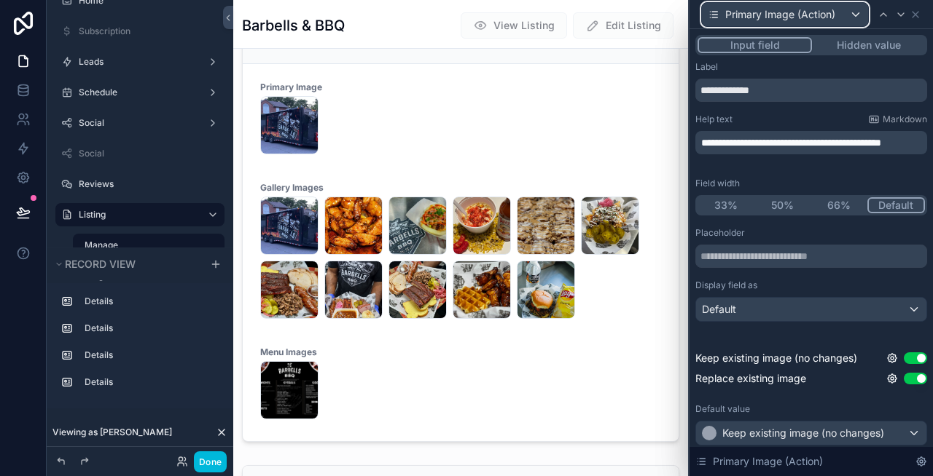
click at [829, 15] on span "Primary Image (Action)" at bounding box center [780, 14] width 110 height 15
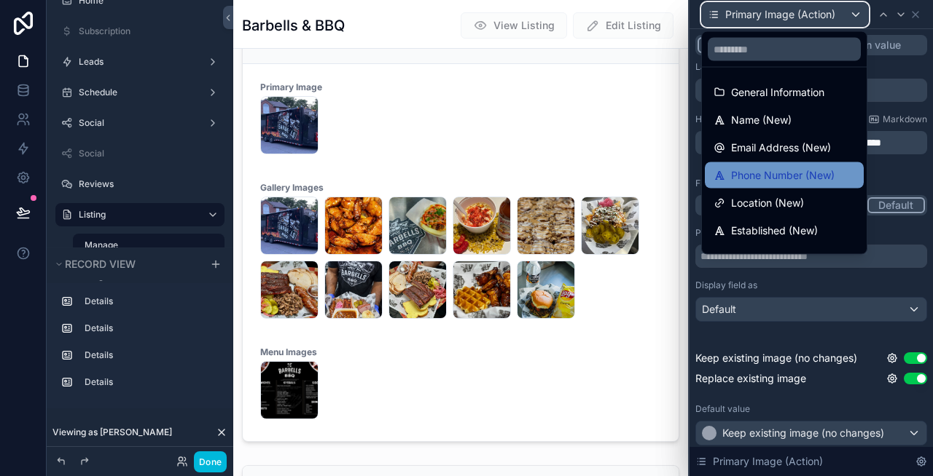
scroll to position [187, 0]
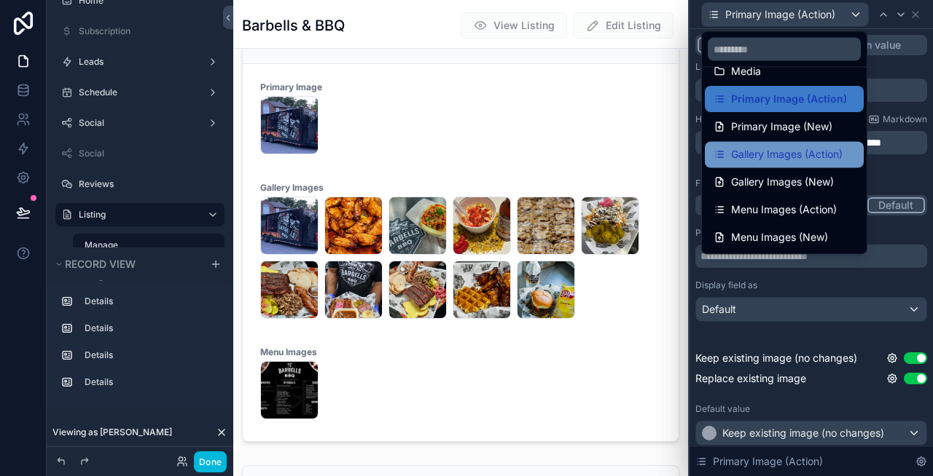
click at [780, 153] on span "Gallery Images (Action)" at bounding box center [786, 154] width 111 height 17
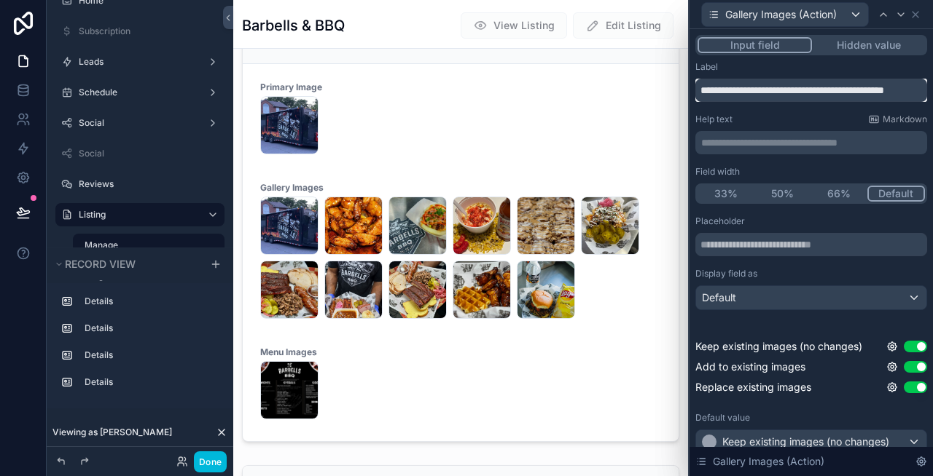
click at [796, 90] on input "**********" at bounding box center [811, 90] width 232 height 23
type input "**********"
click at [823, 139] on p "**********" at bounding box center [812, 143] width 223 height 15
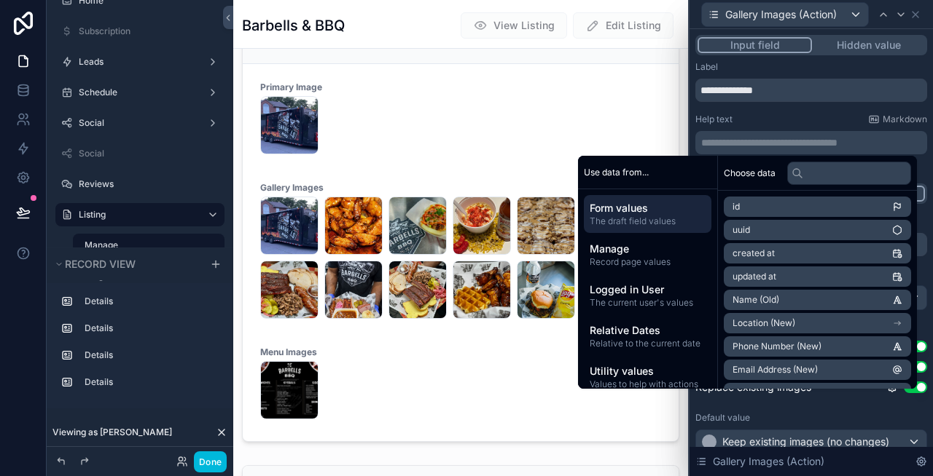
scroll to position [0, 0]
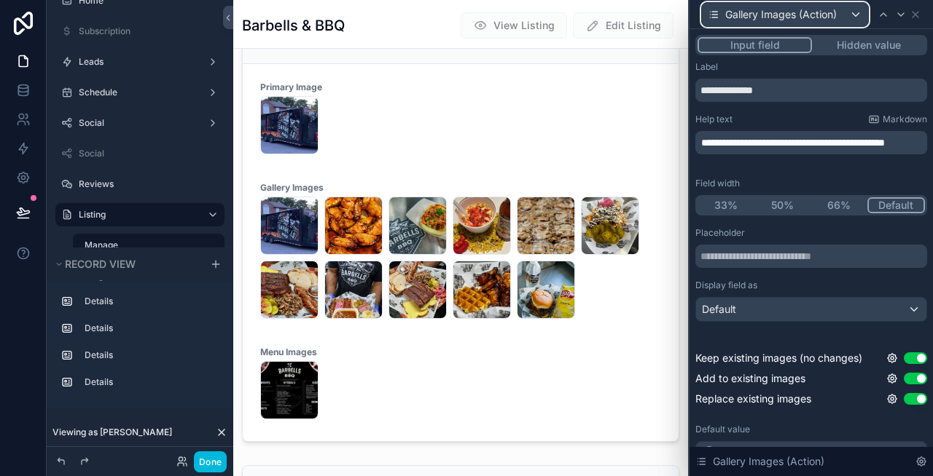
click at [808, 13] on span "Gallery Images (Action)" at bounding box center [780, 14] width 111 height 15
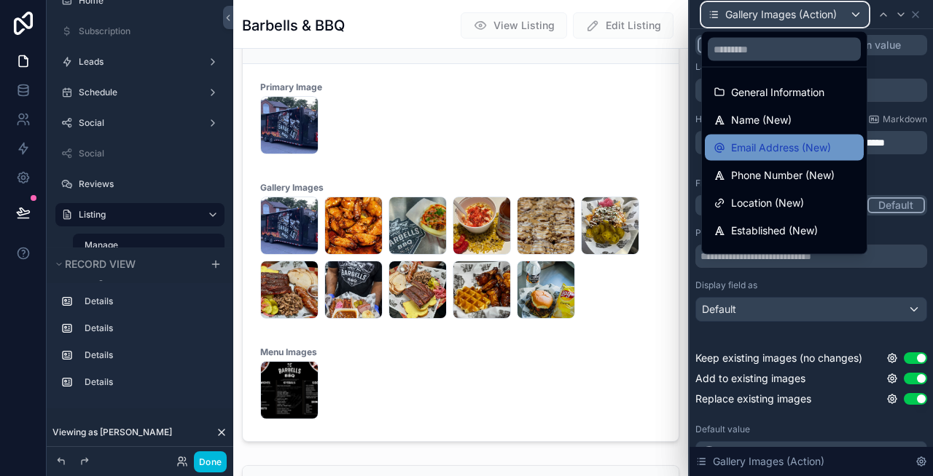
scroll to position [187, 0]
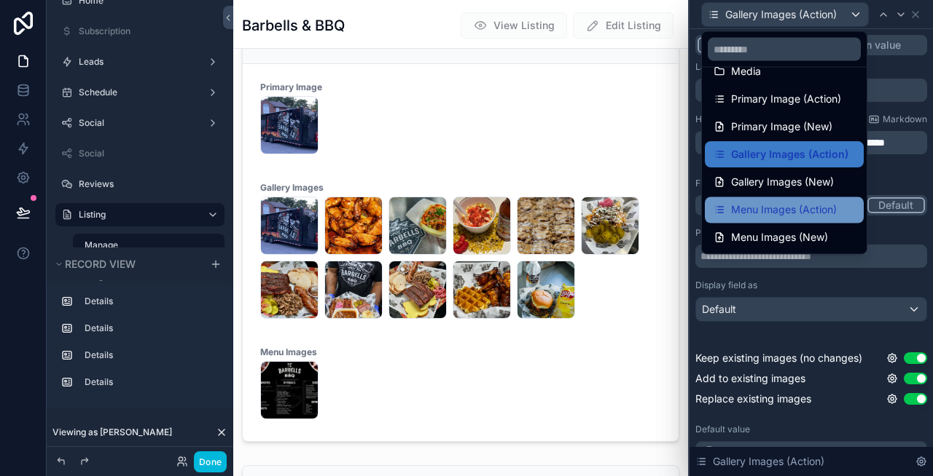
click at [795, 200] on div "Menu Images (Action)" at bounding box center [784, 210] width 159 height 26
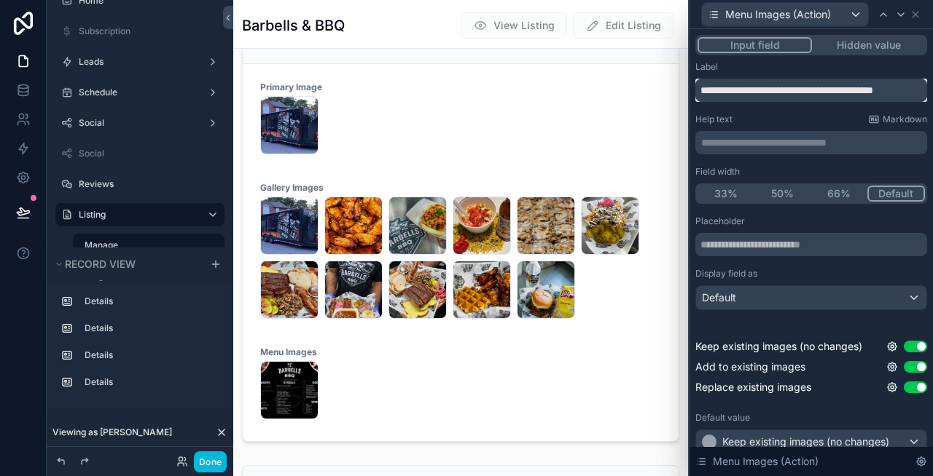
click at [753, 95] on input "**********" at bounding box center [811, 90] width 232 height 23
type input "**********"
click at [778, 144] on p "**********" at bounding box center [812, 143] width 223 height 15
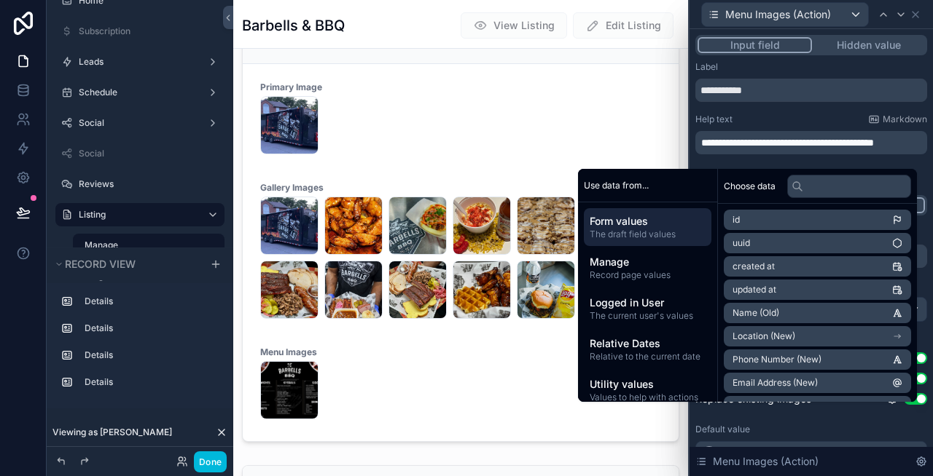
scroll to position [0, 0]
click at [809, 110] on div "**********" at bounding box center [811, 319] width 232 height 516
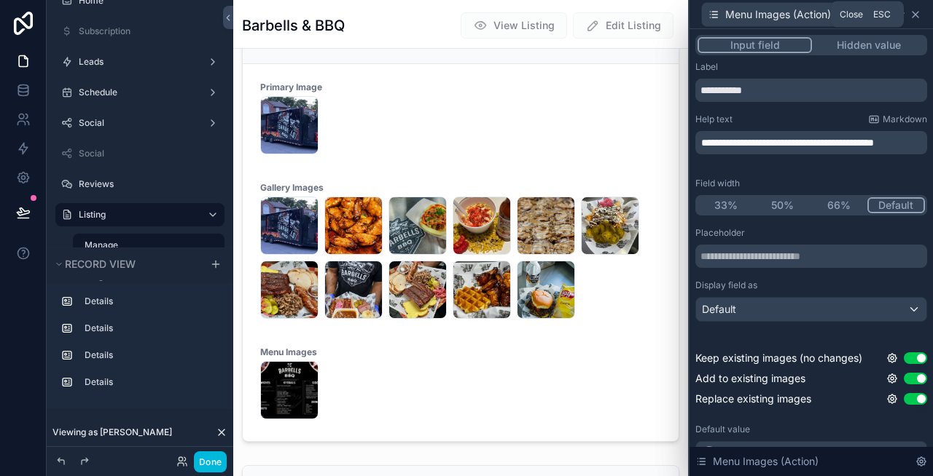
click at [914, 9] on icon at bounding box center [915, 15] width 12 height 12
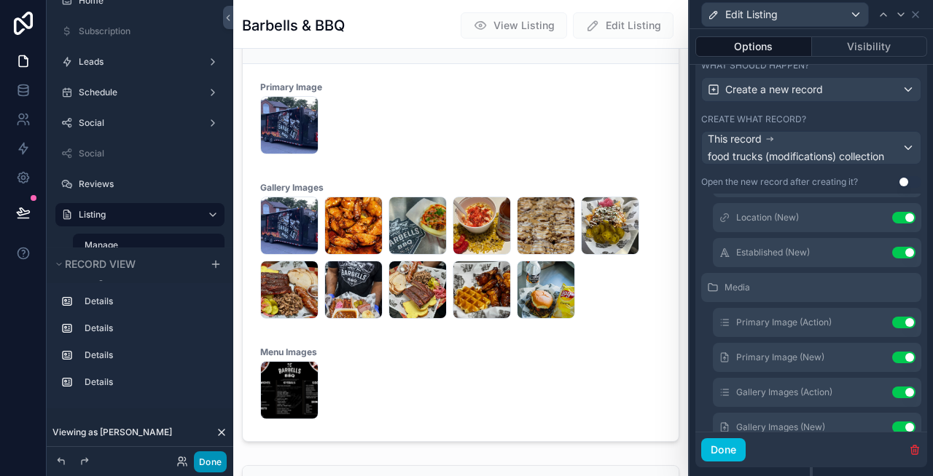
click at [213, 456] on button "Done" at bounding box center [210, 462] width 33 height 21
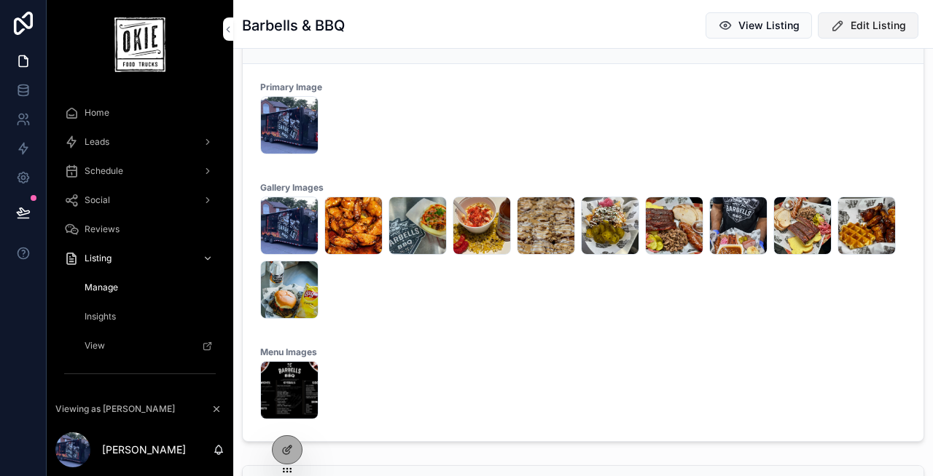
click at [874, 18] on span "Edit Listing" at bounding box center [877, 25] width 55 height 15
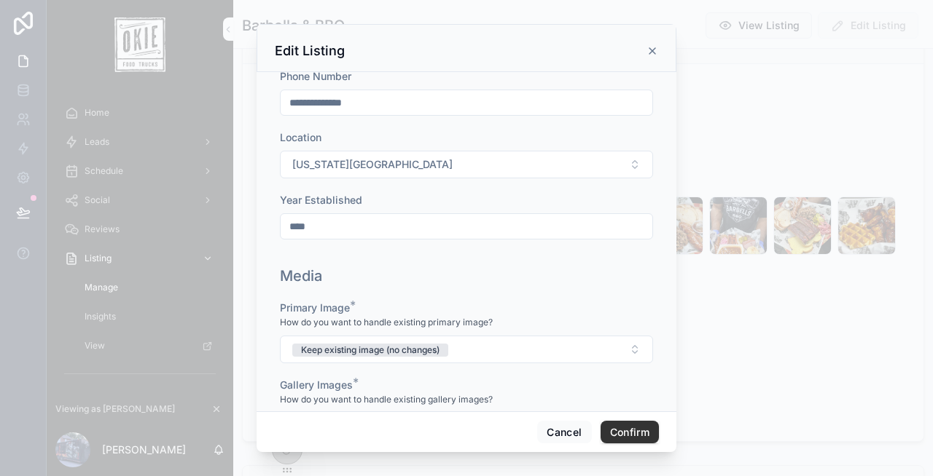
scroll to position [362, 0]
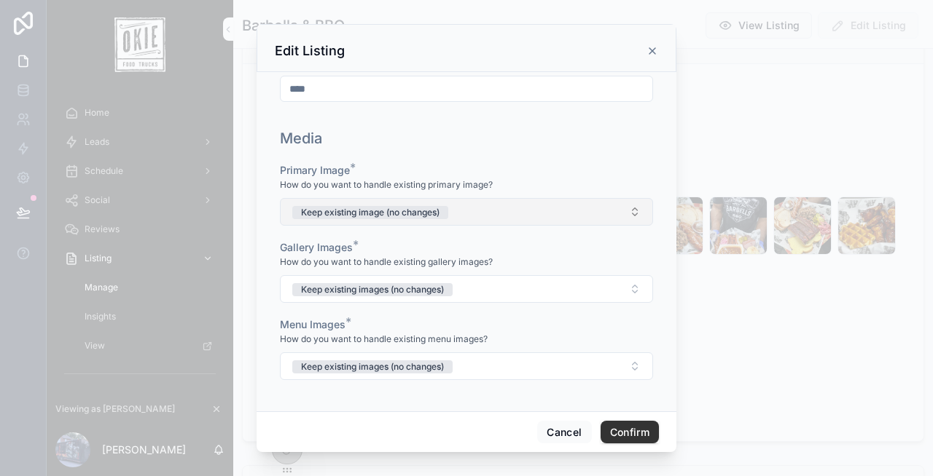
click at [412, 206] on div "Keep existing image (no changes)" at bounding box center [370, 212] width 138 height 13
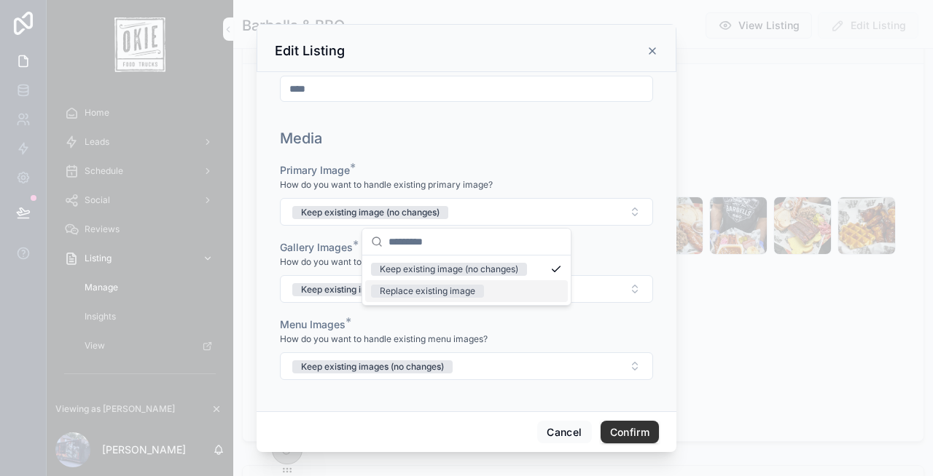
click at [405, 285] on div "Replace existing image" at bounding box center [427, 291] width 95 height 13
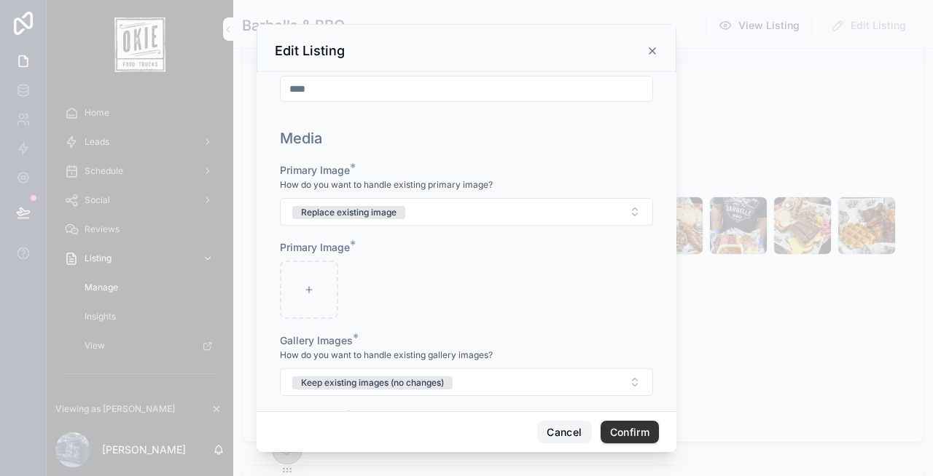
click at [546, 427] on button "Cancel" at bounding box center [564, 432] width 54 height 23
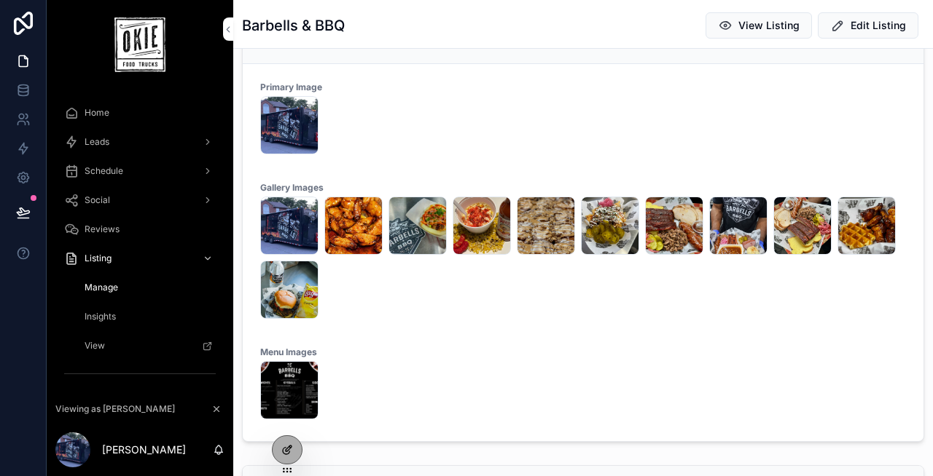
click at [284, 444] on div at bounding box center [286, 450] width 29 height 28
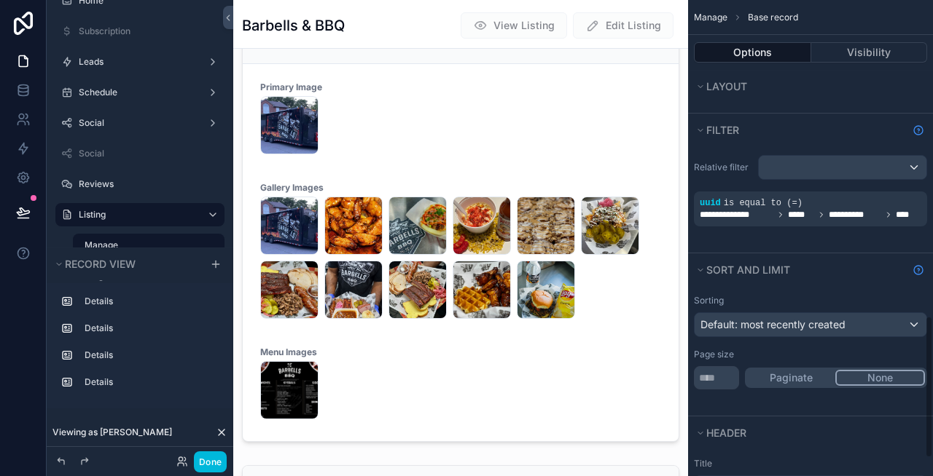
scroll to position [1115, 0]
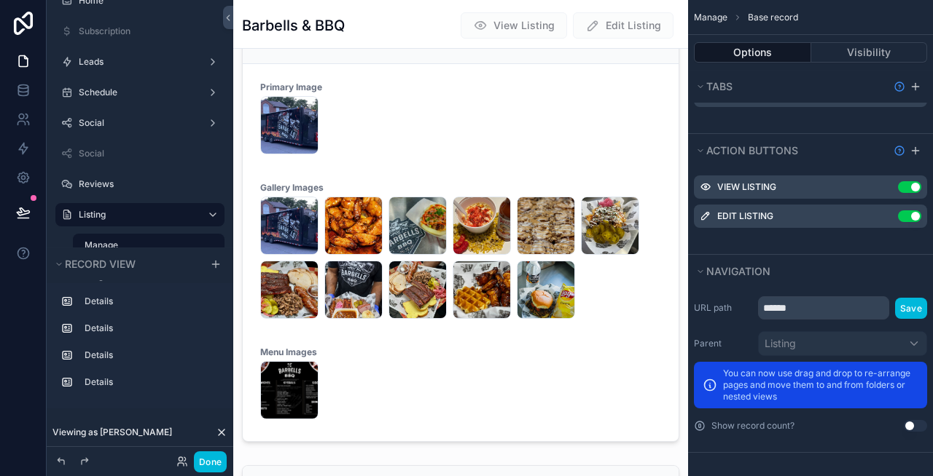
click at [0, 0] on icon "scrollable content" at bounding box center [0, 0] width 0 height 0
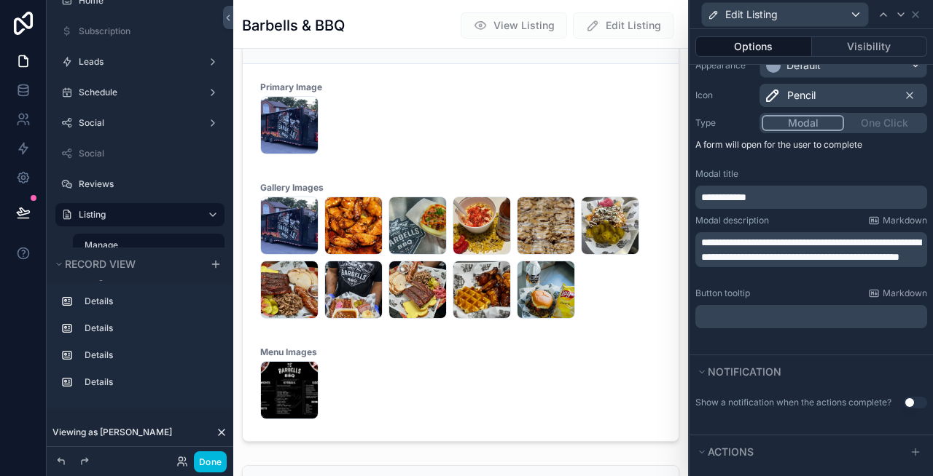
scroll to position [349, 0]
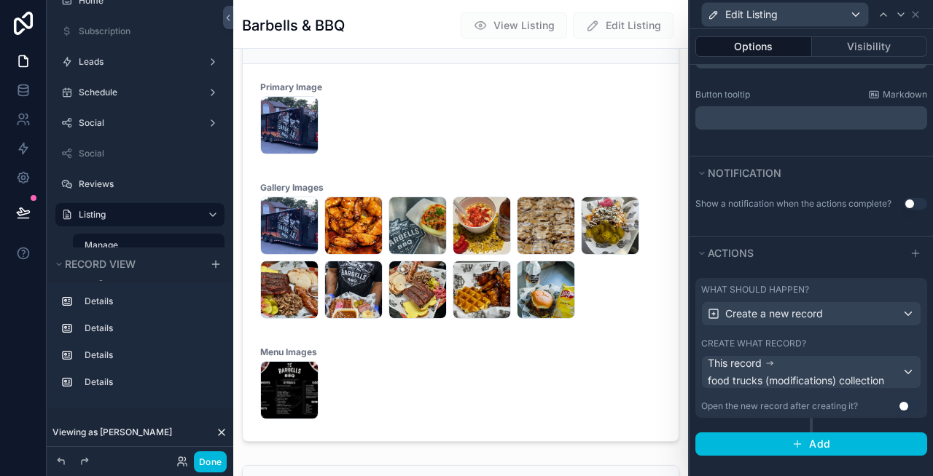
click at [769, 287] on label "What should happen?" at bounding box center [755, 290] width 108 height 12
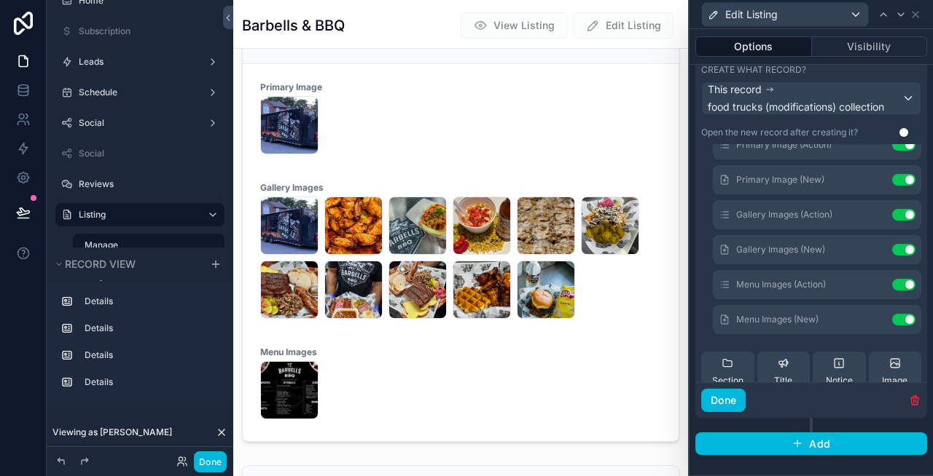
scroll to position [218, 0]
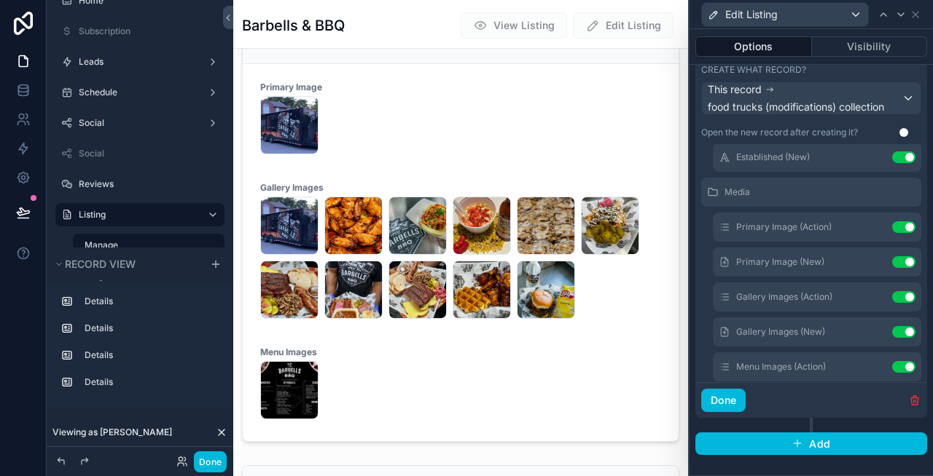
click at [0, 0] on icon at bounding box center [0, 0] width 0 height 0
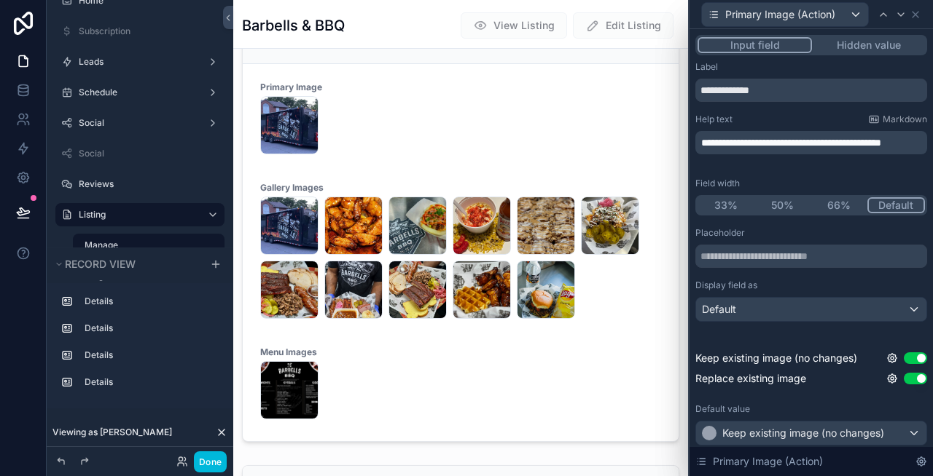
scroll to position [44, 0]
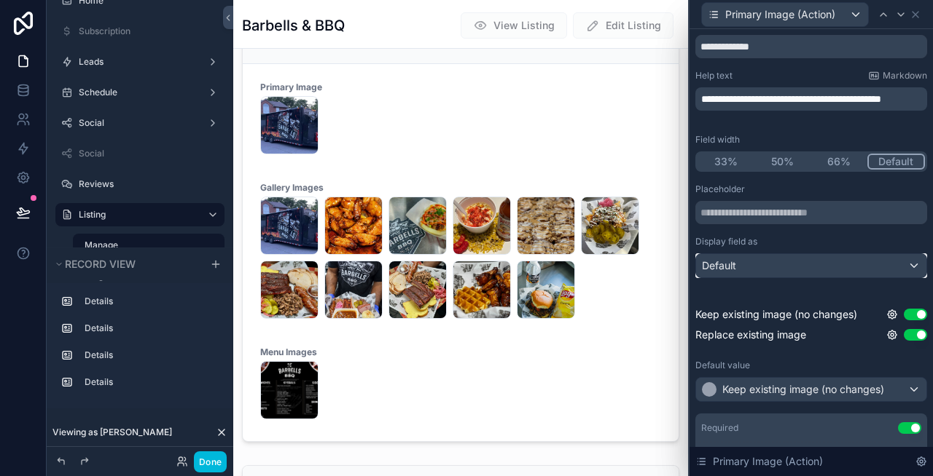
click at [777, 272] on div "Default" at bounding box center [811, 265] width 230 height 23
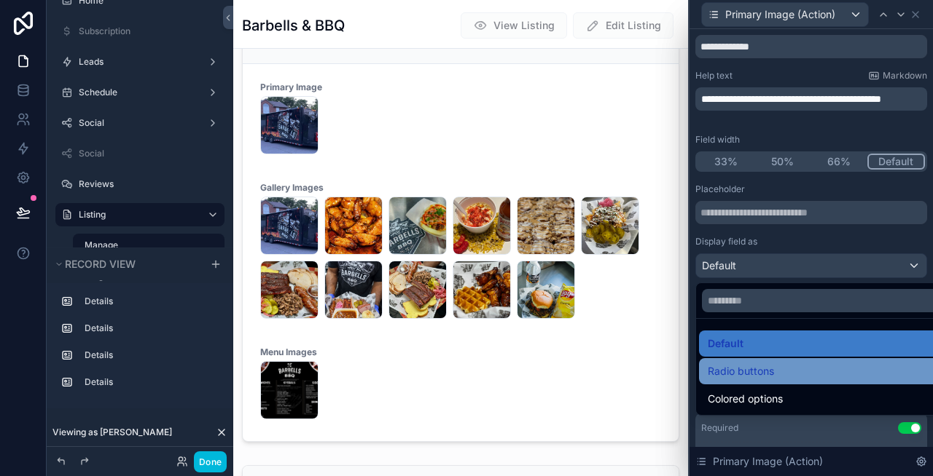
click at [774, 374] on div "Radio buttons" at bounding box center [827, 371] width 240 height 17
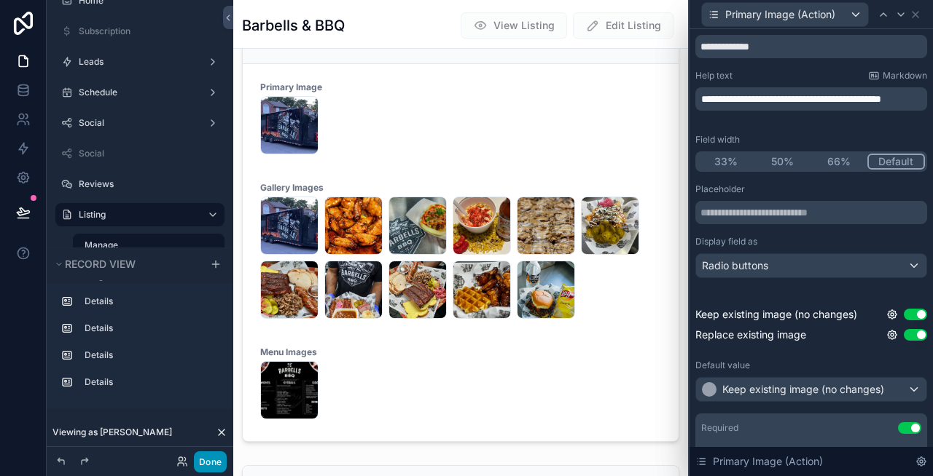
click at [204, 466] on button "Done" at bounding box center [210, 462] width 33 height 21
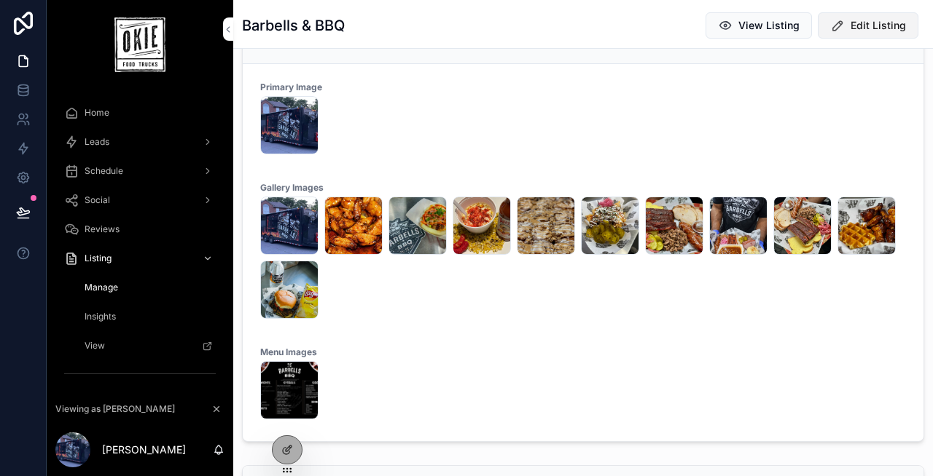
click at [879, 21] on span "Edit Listing" at bounding box center [877, 25] width 55 height 15
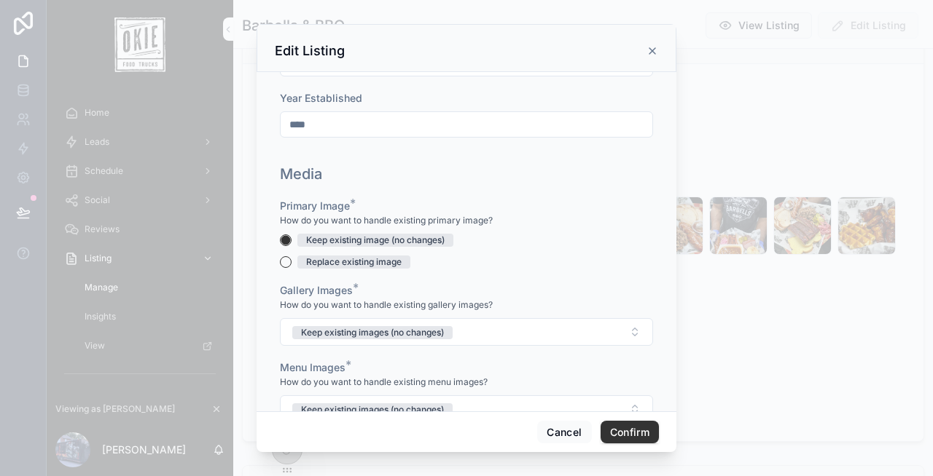
scroll to position [369, 0]
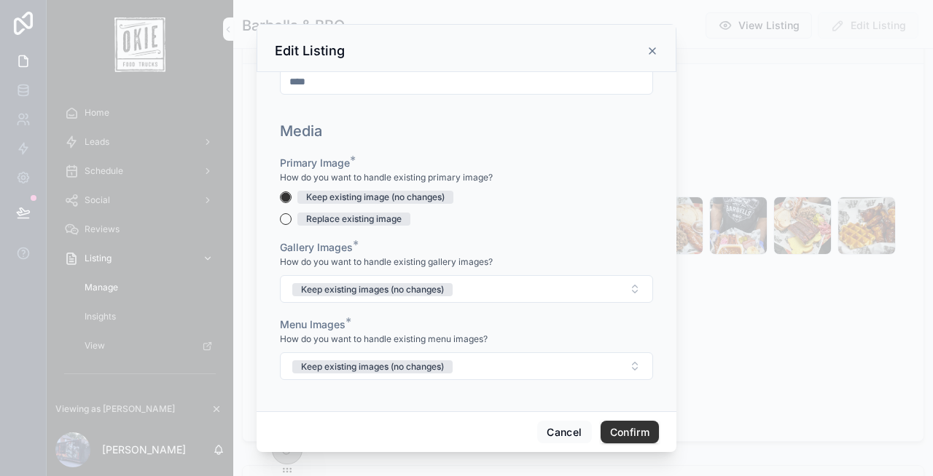
click at [328, 218] on div "Replace existing image" at bounding box center [353, 219] width 95 height 13
click at [291, 218] on button "Replace existing image" at bounding box center [286, 219] width 12 height 12
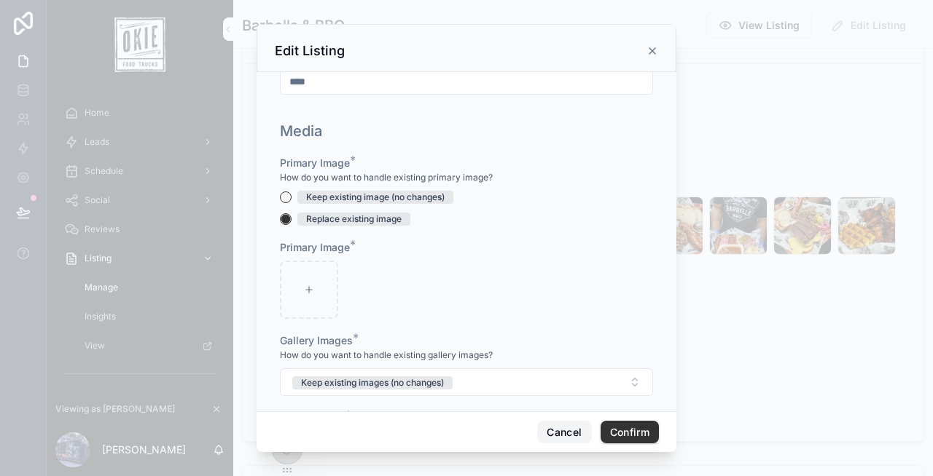
click at [565, 431] on button "Cancel" at bounding box center [564, 432] width 54 height 23
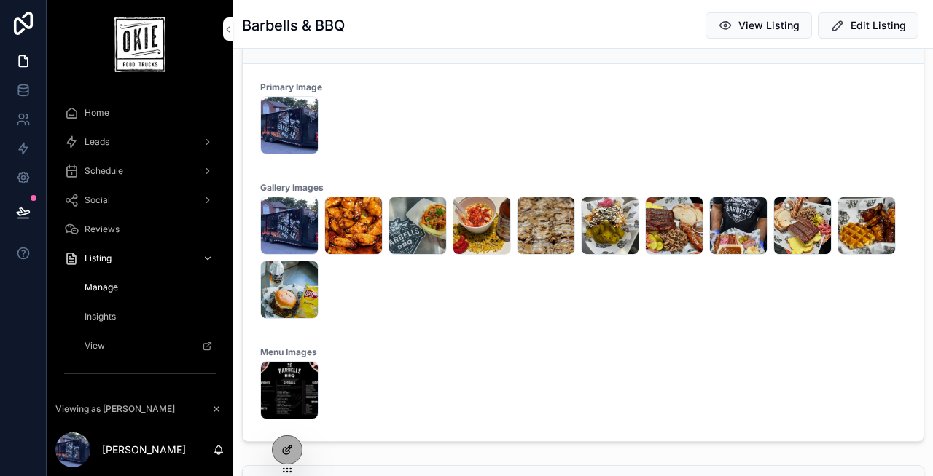
click at [280, 451] on div at bounding box center [286, 450] width 29 height 28
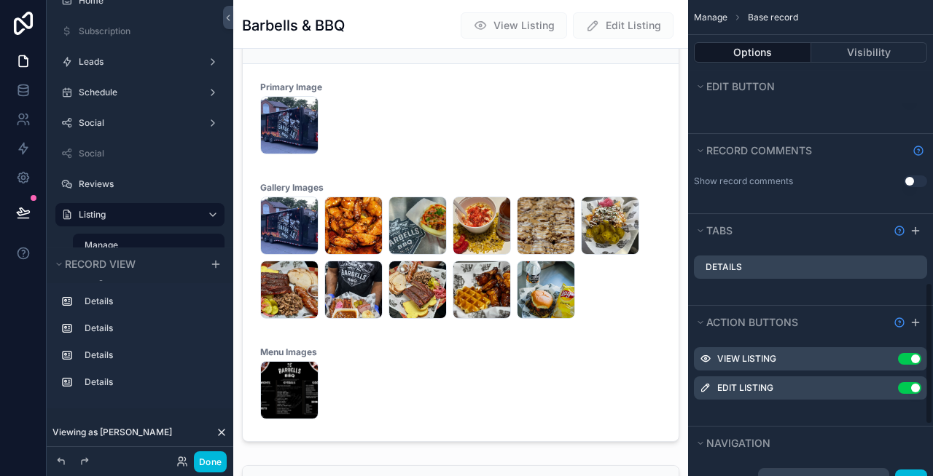
scroll to position [1115, 0]
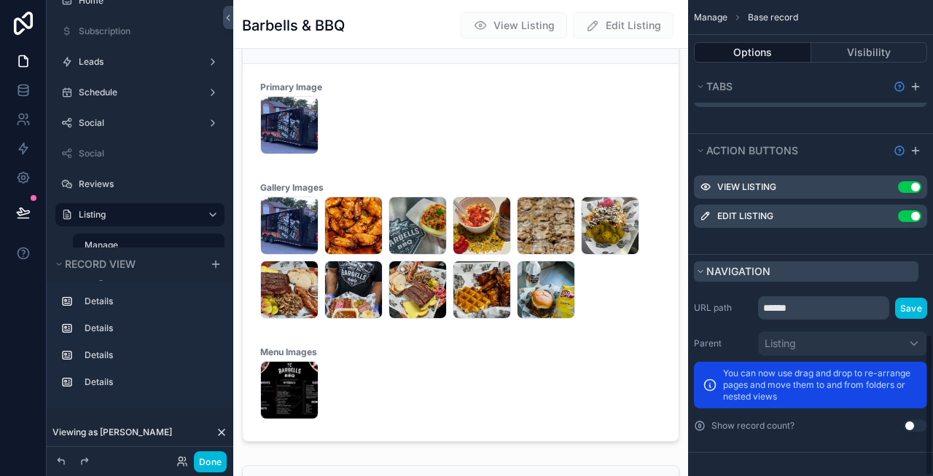
click at [772, 278] on button "Navigation" at bounding box center [806, 272] width 224 height 20
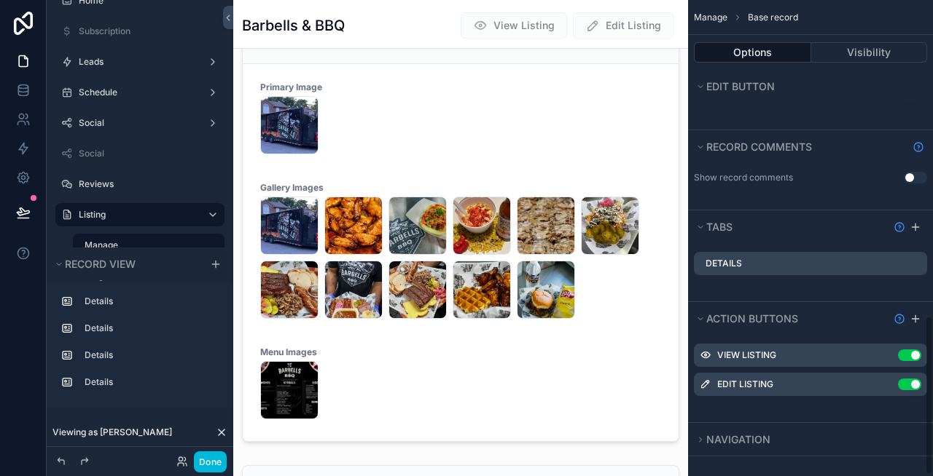
scroll to position [950, 0]
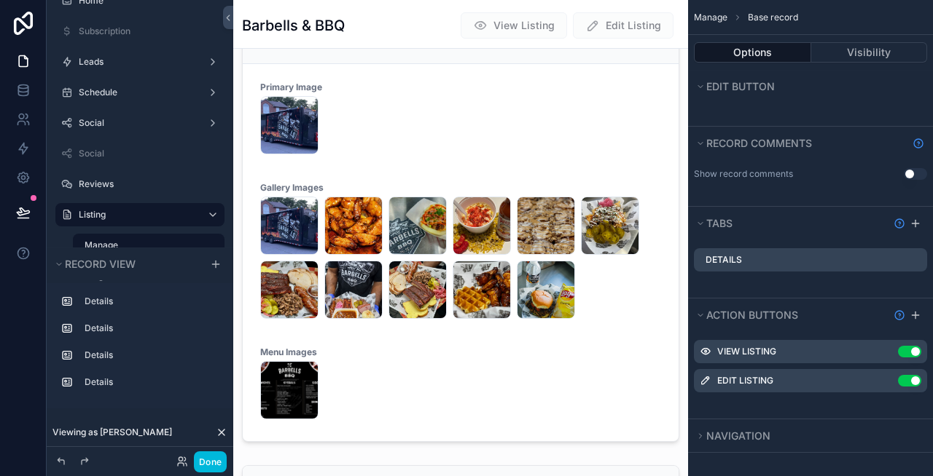
click at [0, 0] on icon "scrollable content" at bounding box center [0, 0] width 0 height 0
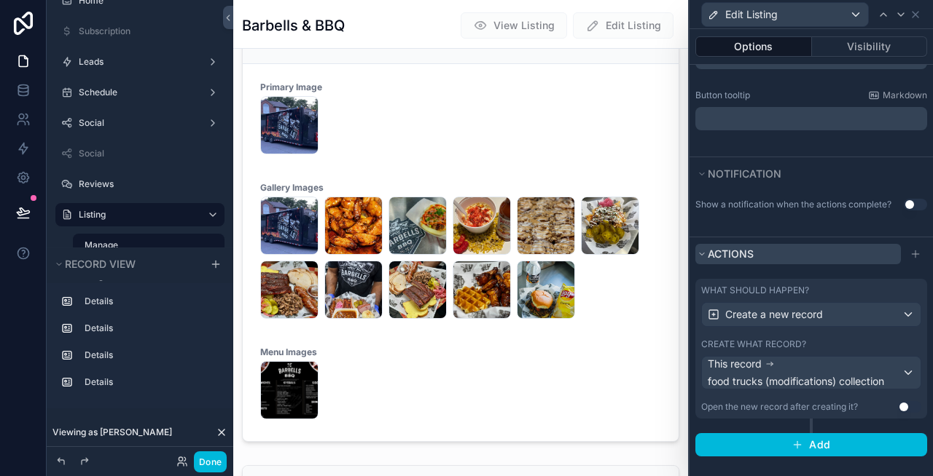
scroll to position [349, 0]
click at [763, 284] on label "What should happen?" at bounding box center [755, 290] width 108 height 12
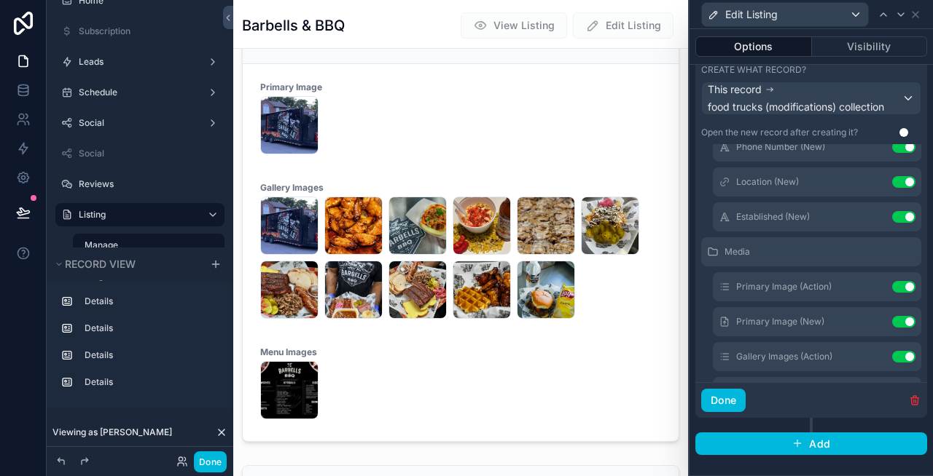
scroll to position [163, 0]
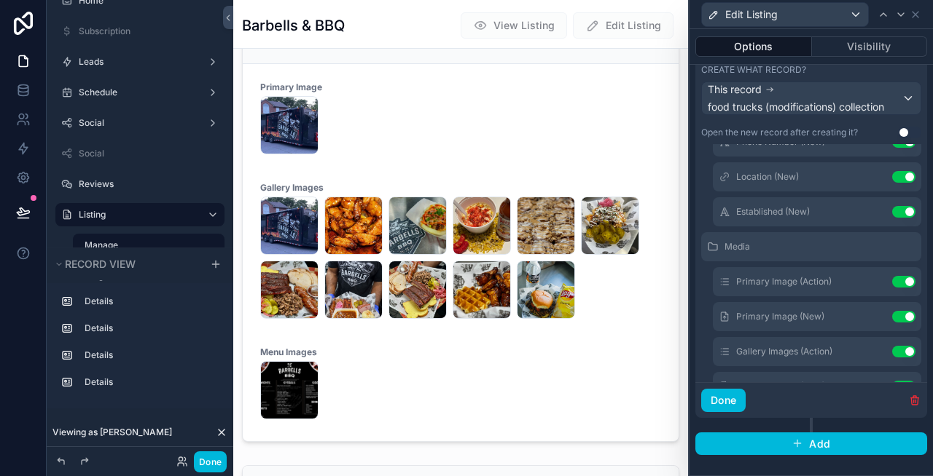
click at [0, 0] on icon at bounding box center [0, 0] width 0 height 0
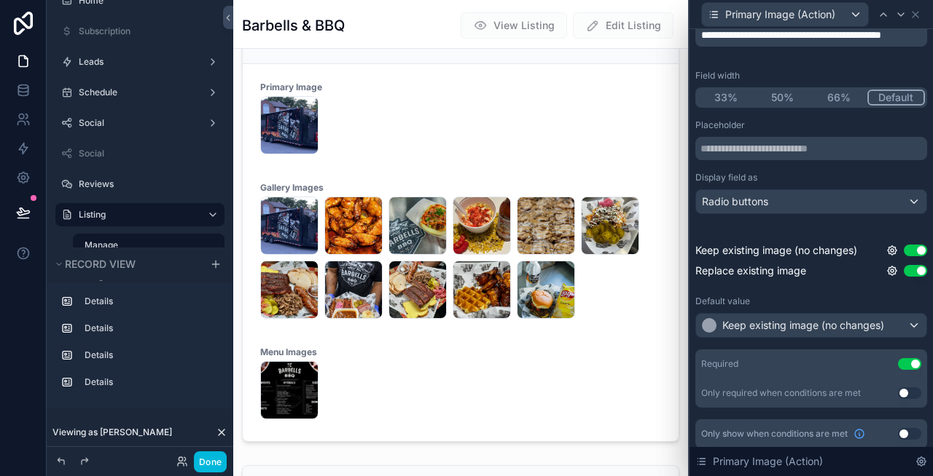
scroll to position [115, 0]
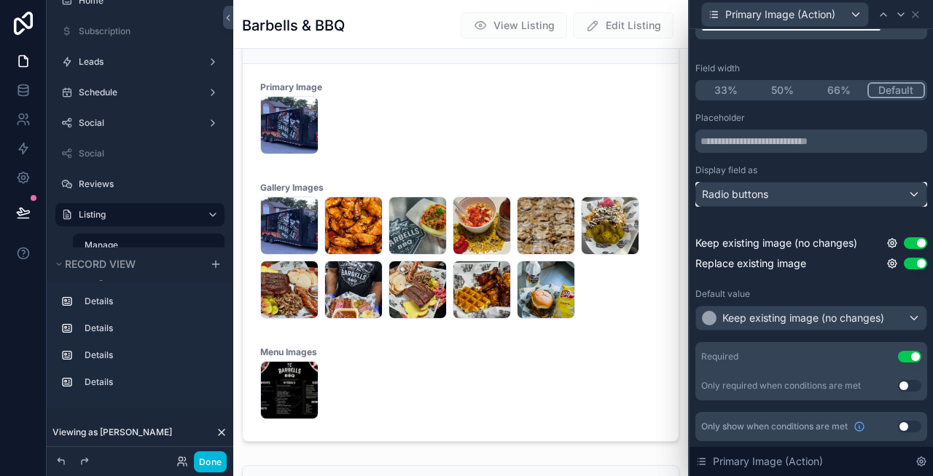
click at [784, 197] on div "Radio buttons" at bounding box center [811, 194] width 230 height 23
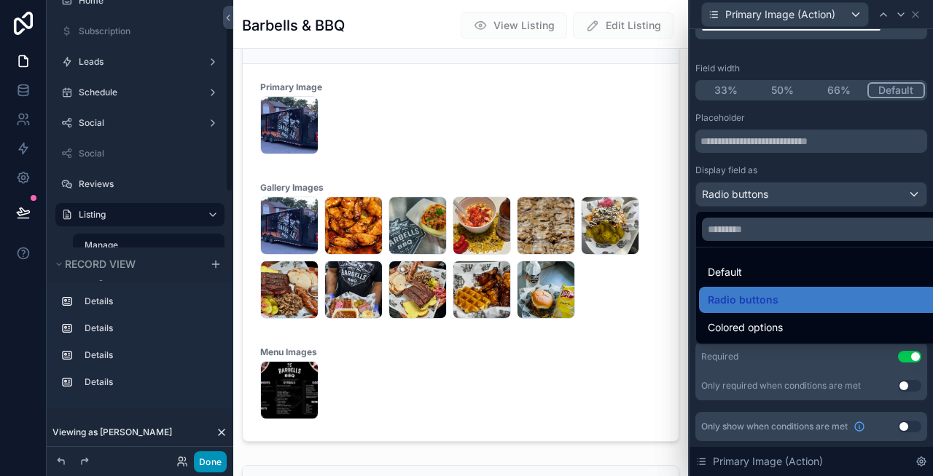
click at [204, 459] on button "Done" at bounding box center [210, 462] width 33 height 21
